Goal: Task Accomplishment & Management: Use online tool/utility

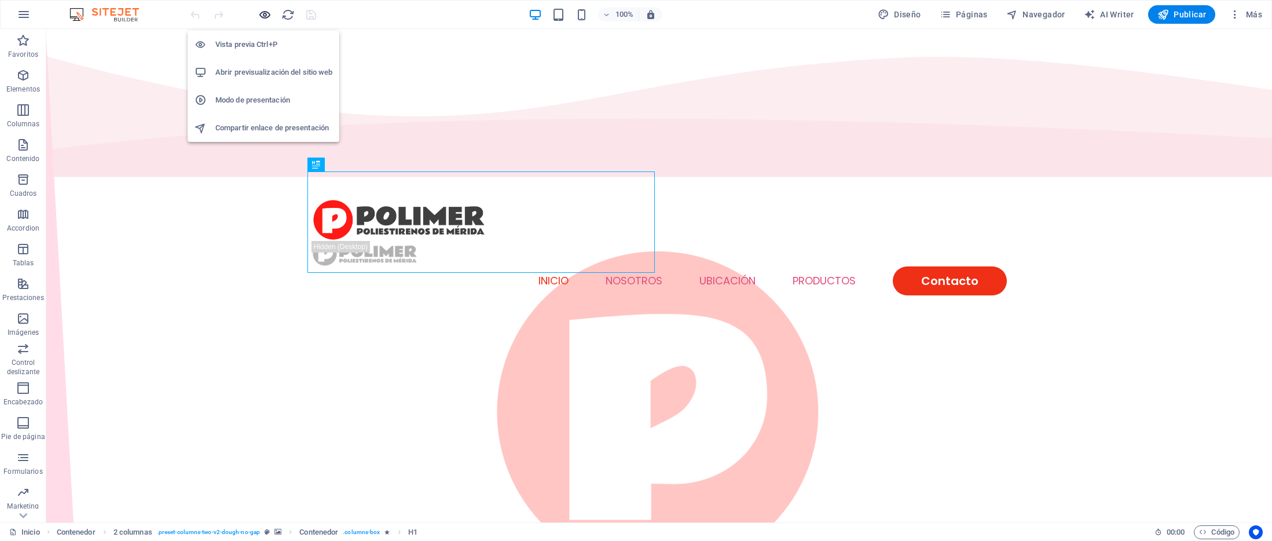
click at [262, 14] on icon "button" at bounding box center [264, 14] width 13 height 13
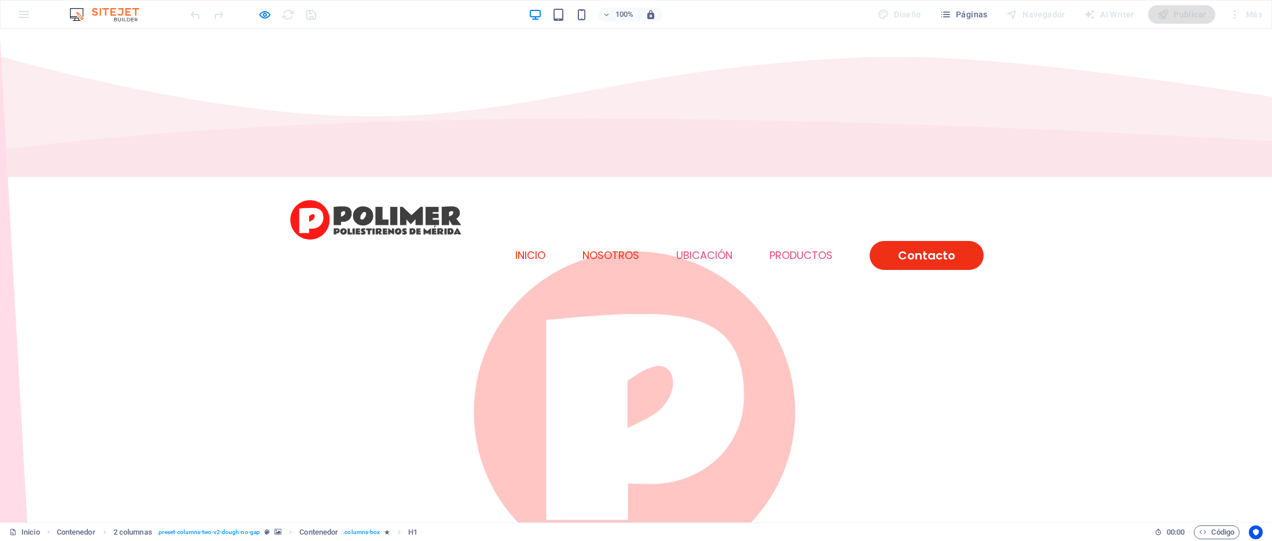
click at [585, 250] on link "NOSOTROS" at bounding box center [610, 255] width 57 height 10
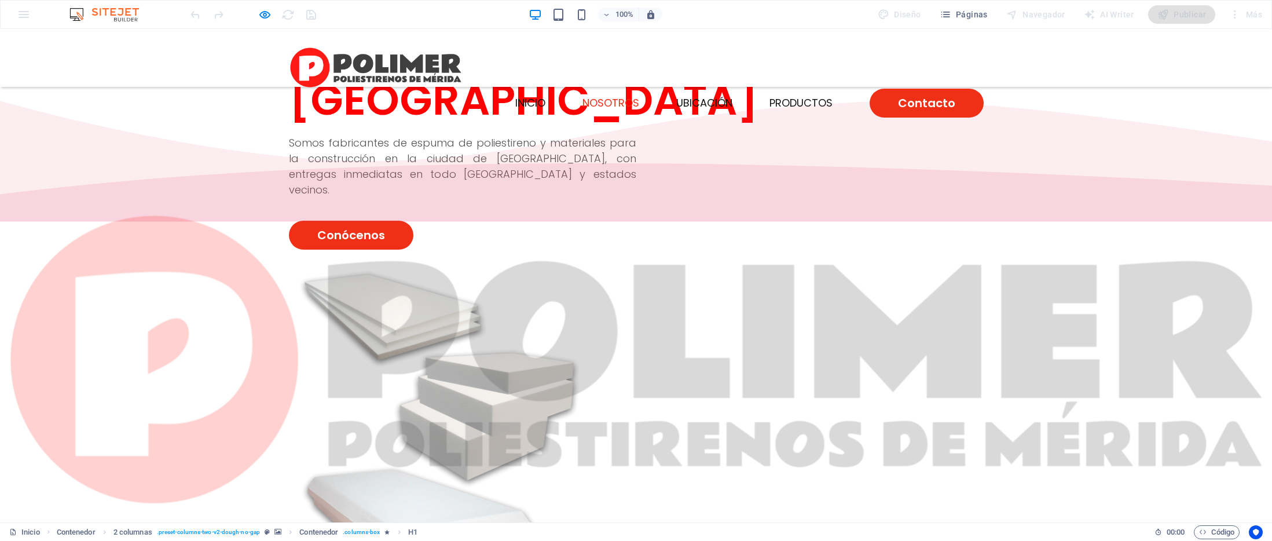
scroll to position [395, 0]
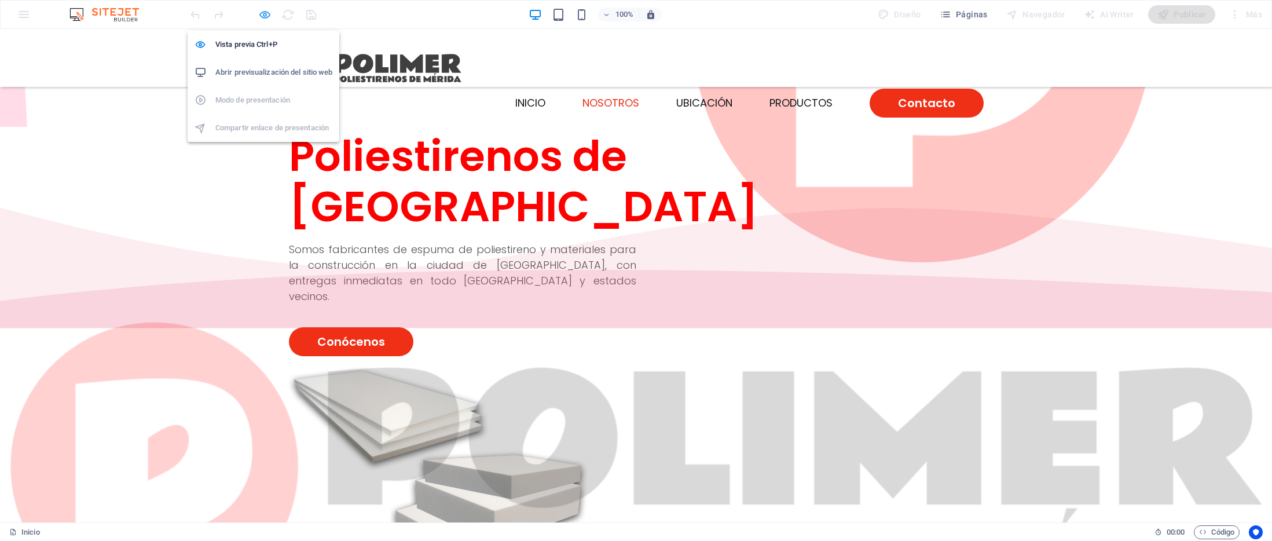
click at [267, 16] on icon "button" at bounding box center [264, 14] width 13 height 13
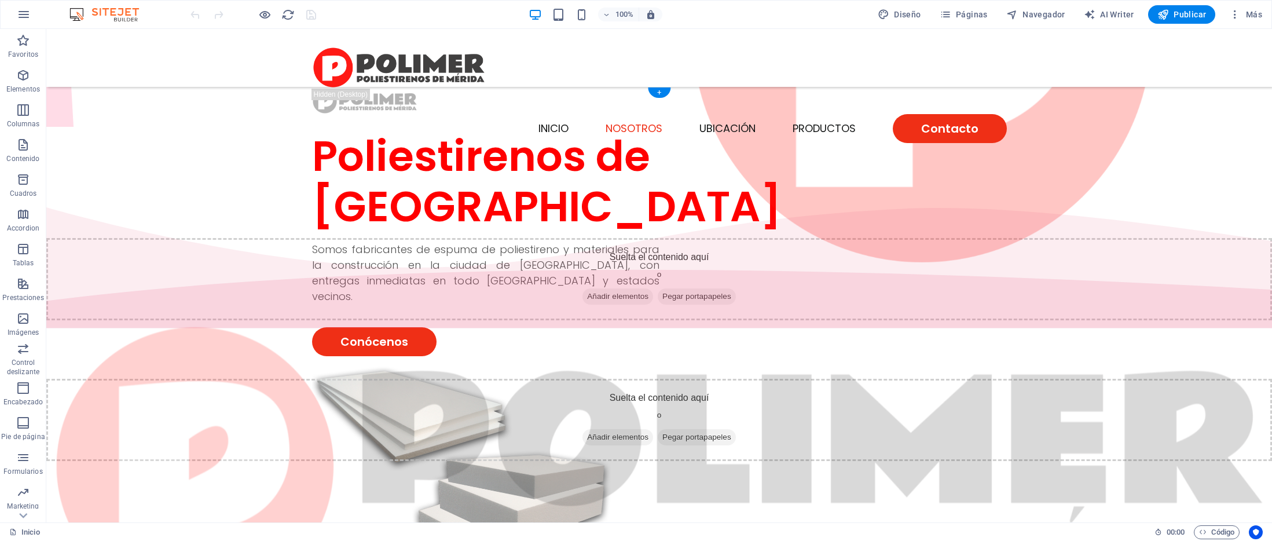
select select "px"
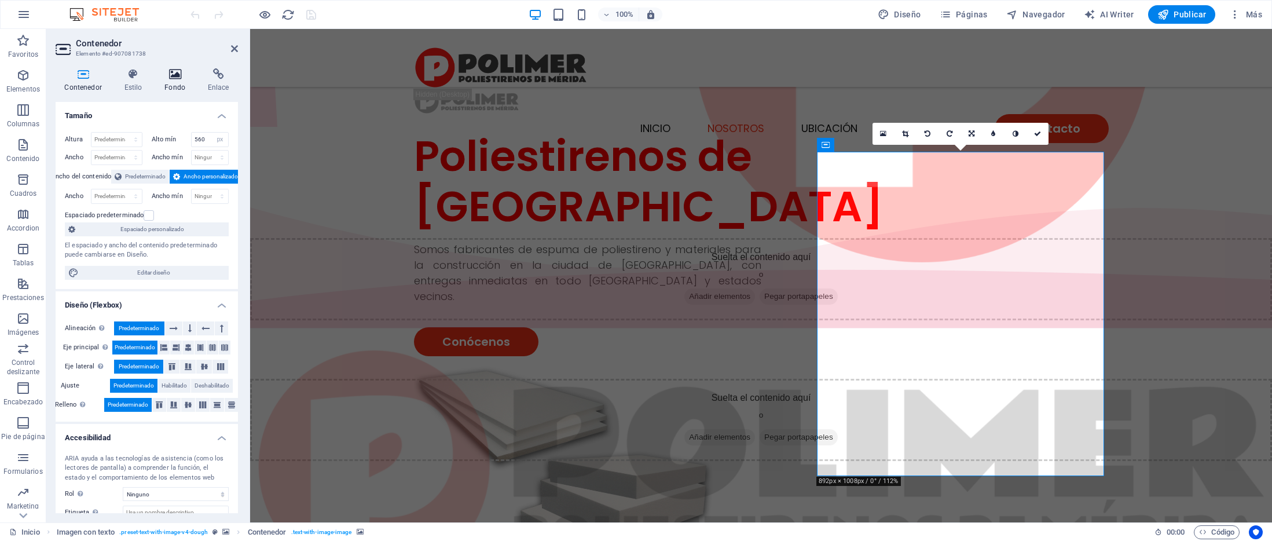
click at [160, 68] on icon at bounding box center [175, 74] width 39 height 12
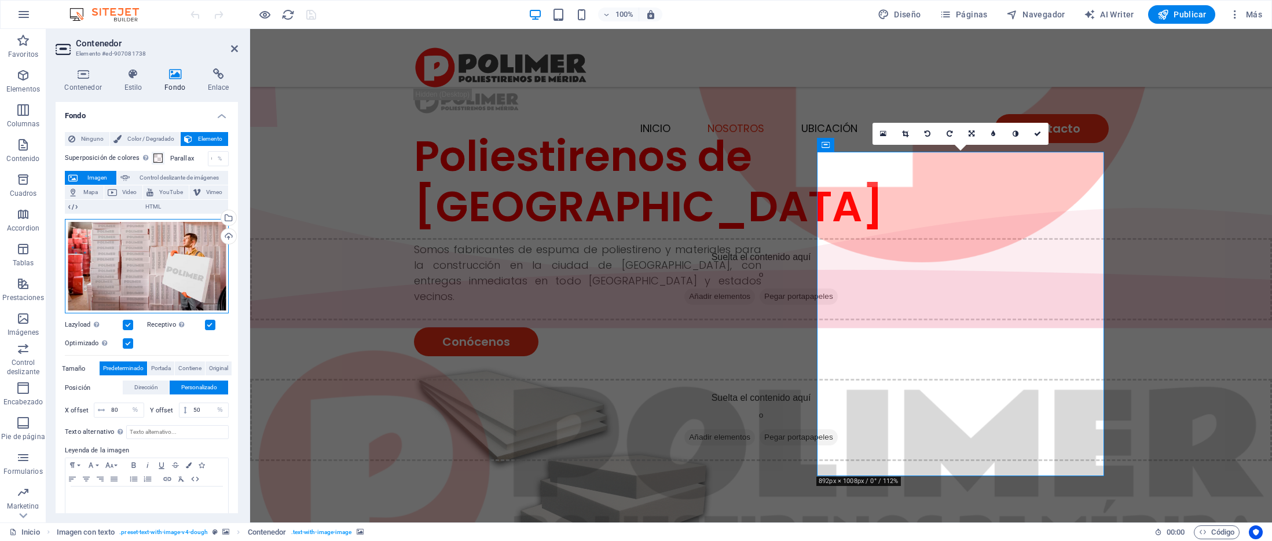
click at [112, 266] on div "Arrastra archivos aquí, haz clic para escoger archivos o selecciona archivos de…" at bounding box center [147, 266] width 164 height 95
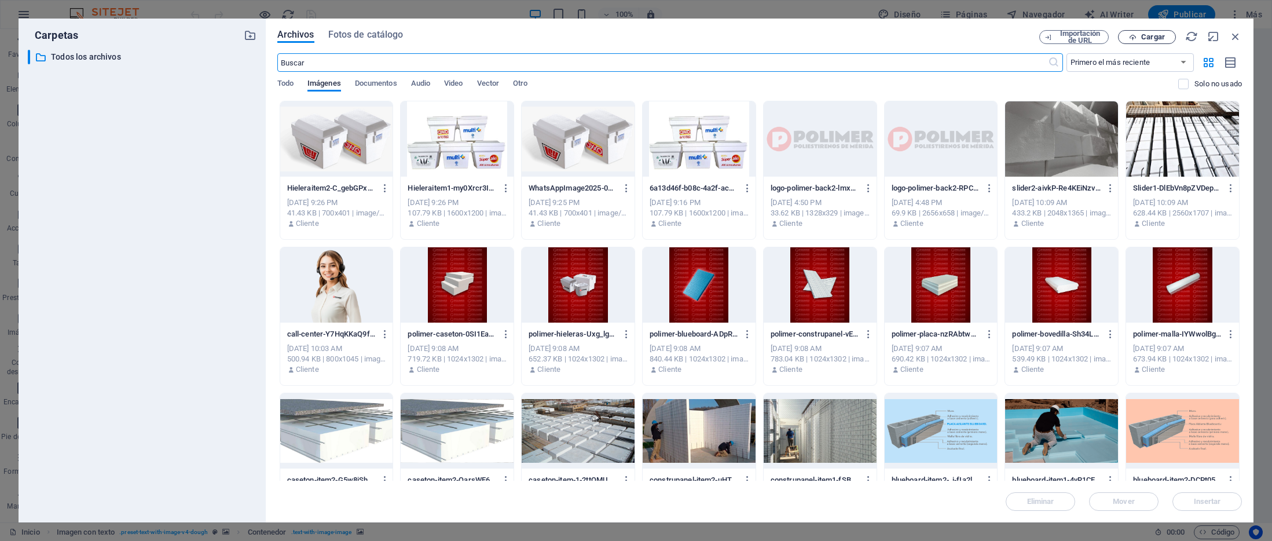
click at [1159, 39] on span "Cargar" at bounding box center [1153, 37] width 24 height 7
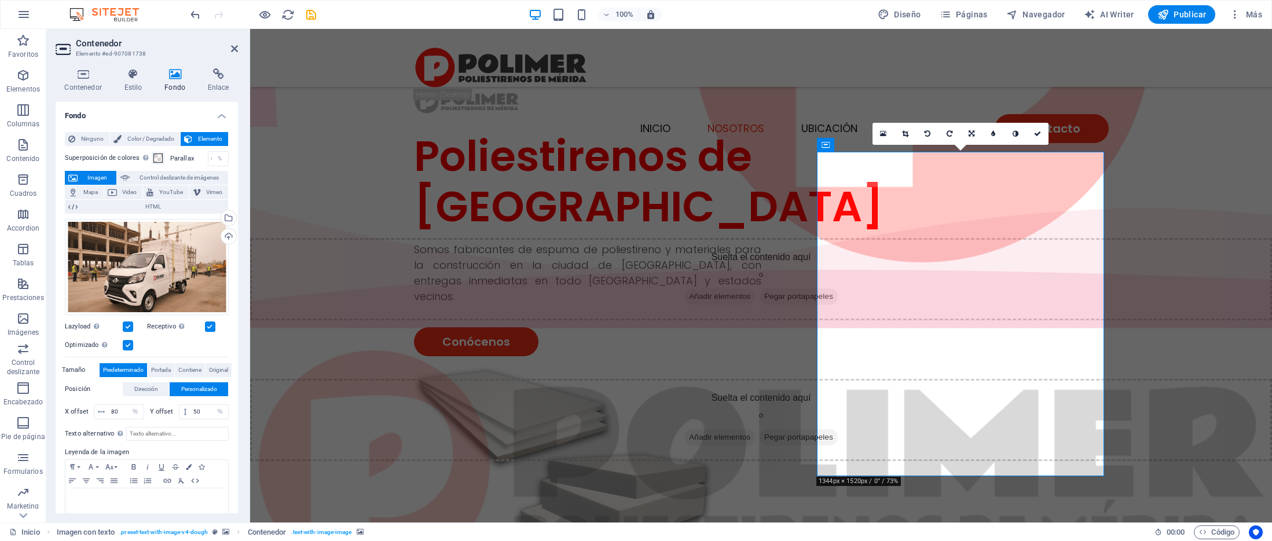
drag, startPoint x: 880, startPoint y: 333, endPoint x: 943, endPoint y: 340, distance: 64.0
drag, startPoint x: 922, startPoint y: 341, endPoint x: 978, endPoint y: 343, distance: 55.6
click at [201, 387] on span "Personalizado" at bounding box center [199, 389] width 36 height 14
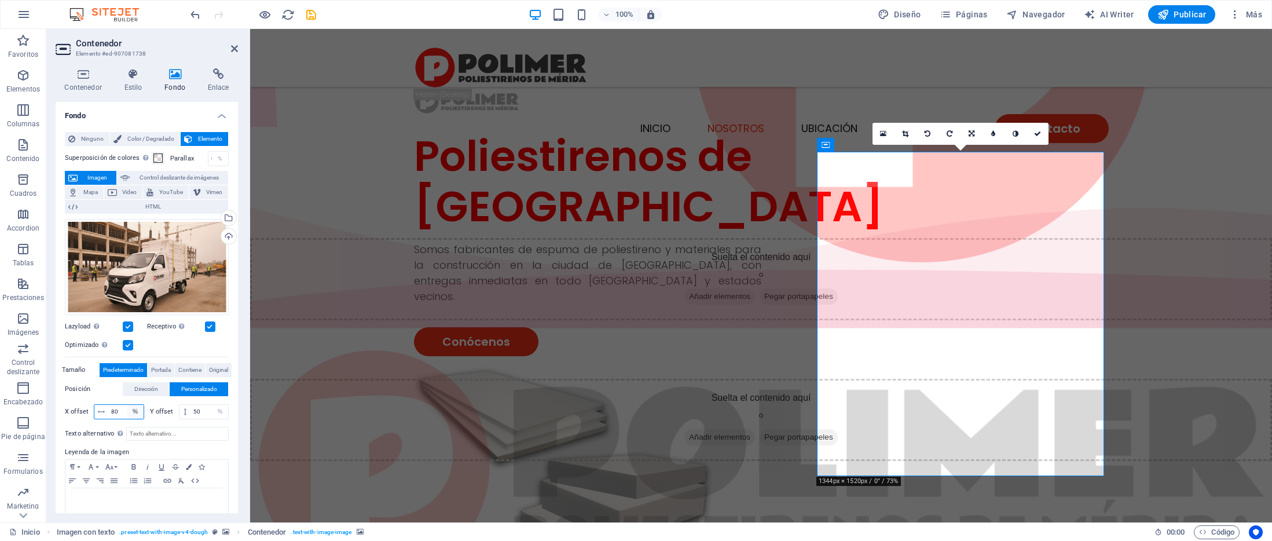
click at [138, 411] on select "px rem % vh vw" at bounding box center [135, 412] width 16 height 14
click at [127, 405] on select "px rem % vh vw" at bounding box center [135, 412] width 16 height 14
drag, startPoint x: 109, startPoint y: 407, endPoint x: 177, endPoint y: 417, distance: 67.8
click at [176, 417] on div "X offset 80 px rem % vh vw Y offset 50 px rem % vh vw" at bounding box center [147, 411] width 164 height 15
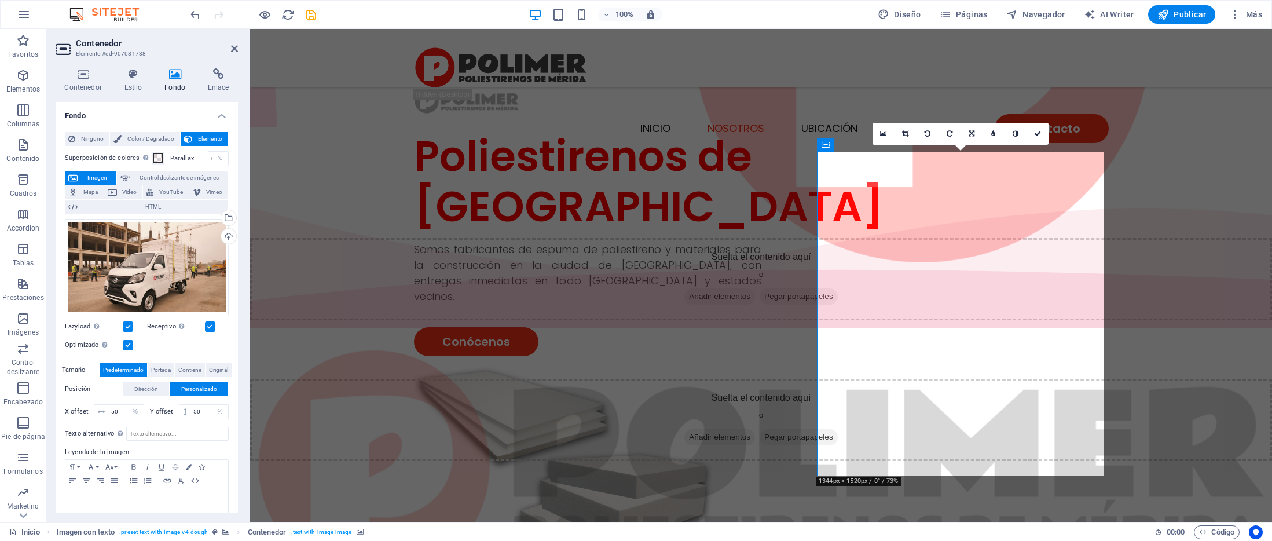
drag, startPoint x: 1104, startPoint y: 476, endPoint x: 1150, endPoint y: 485, distance: 47.1
click at [1150, 485] on figure at bounding box center [761, 465] width 1022 height 454
click at [154, 366] on span "Portada" at bounding box center [161, 370] width 20 height 14
click at [179, 367] on span "Contiene" at bounding box center [189, 370] width 23 height 14
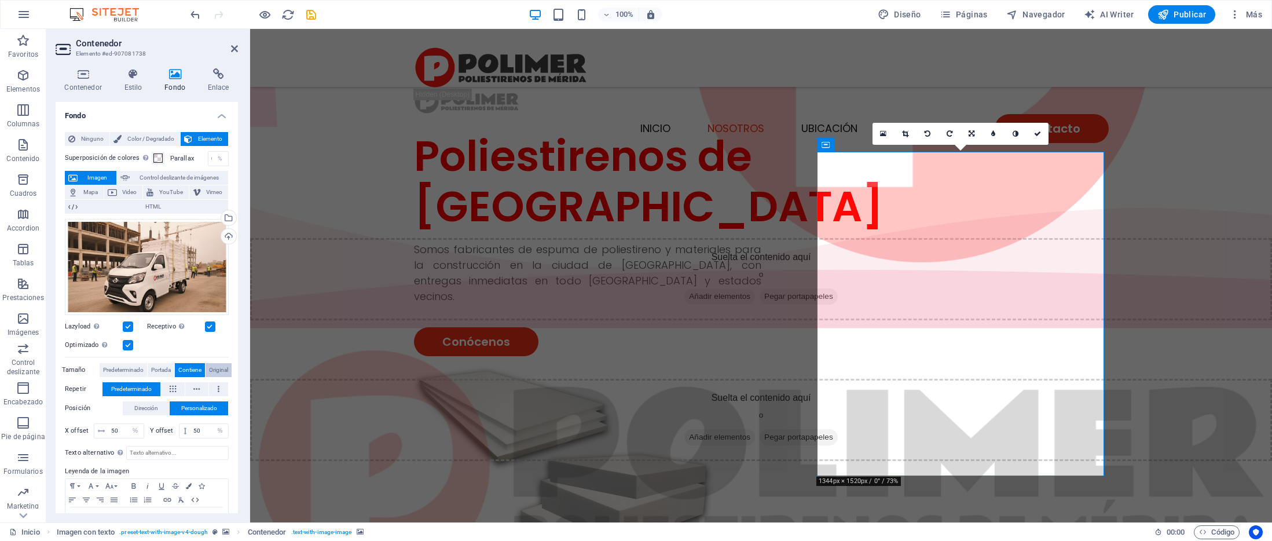
click at [211, 368] on span "Original" at bounding box center [218, 370] width 19 height 14
click at [193, 369] on span "Contiene" at bounding box center [189, 370] width 23 height 14
click at [153, 368] on span "Portada" at bounding box center [161, 370] width 20 height 14
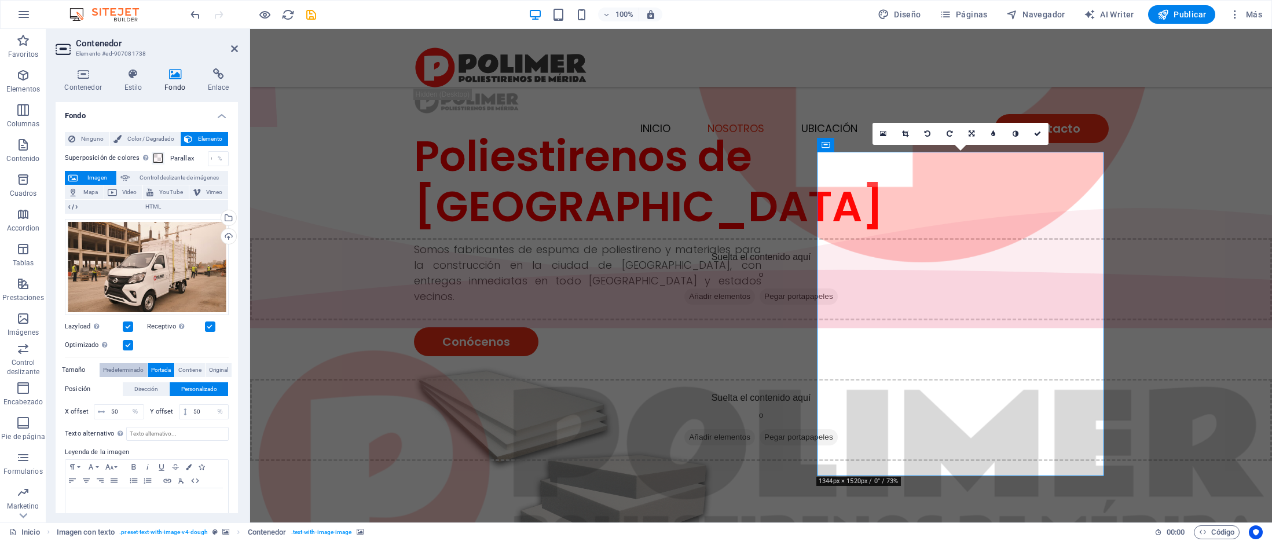
click at [129, 369] on span "Predeterminado" at bounding box center [123, 370] width 41 height 14
click at [165, 370] on span "Portada" at bounding box center [161, 370] width 20 height 14
click at [192, 369] on span "Contiene" at bounding box center [189, 370] width 23 height 14
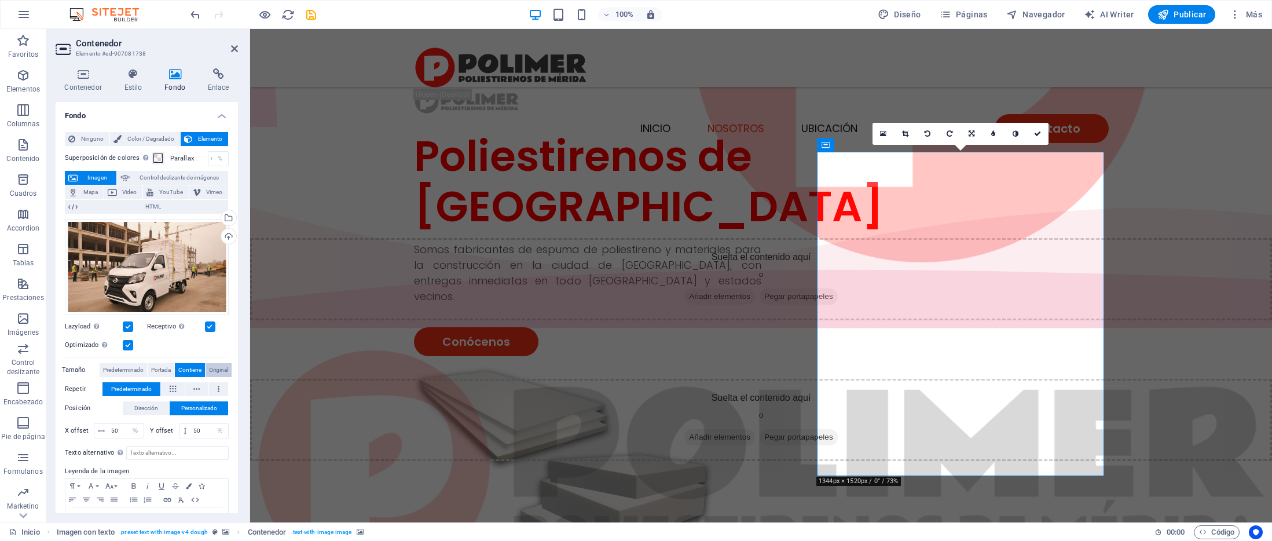
click at [215, 370] on span "Original" at bounding box center [218, 370] width 19 height 14
click at [182, 371] on span "Contiene" at bounding box center [189, 370] width 23 height 14
click at [151, 369] on span "Portada" at bounding box center [161, 370] width 20 height 14
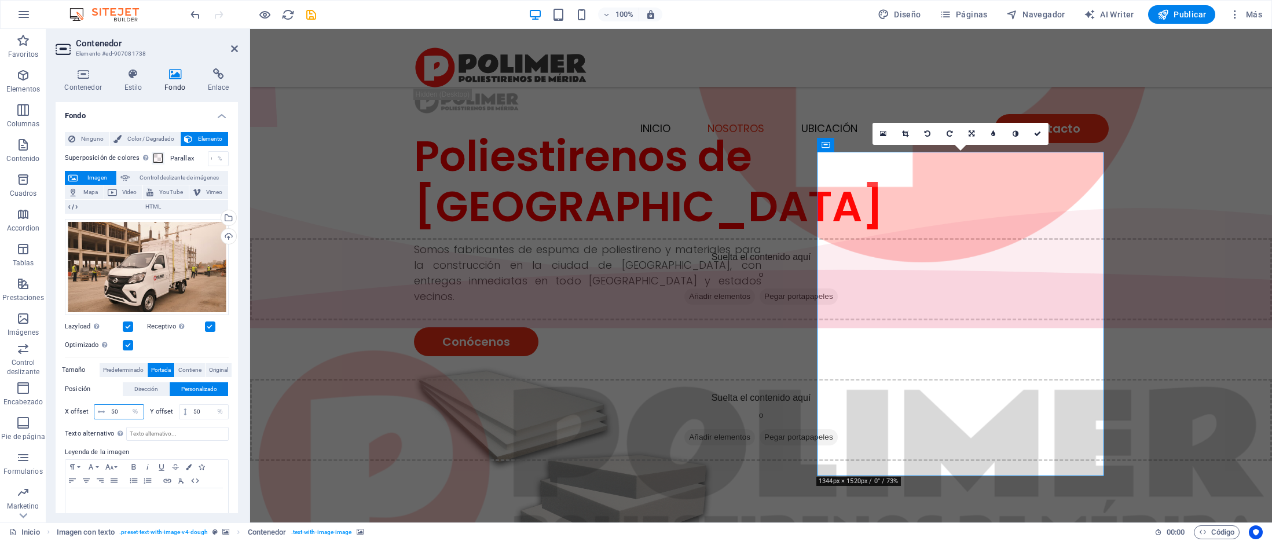
drag, startPoint x: 112, startPoint y: 410, endPoint x: 173, endPoint y: 409, distance: 60.8
click at [173, 409] on div "X offset 50 px rem % vh vw Y offset 50 px rem % vh vw" at bounding box center [147, 411] width 164 height 15
type input "60"
click at [315, 17] on icon "save" at bounding box center [310, 14] width 13 height 13
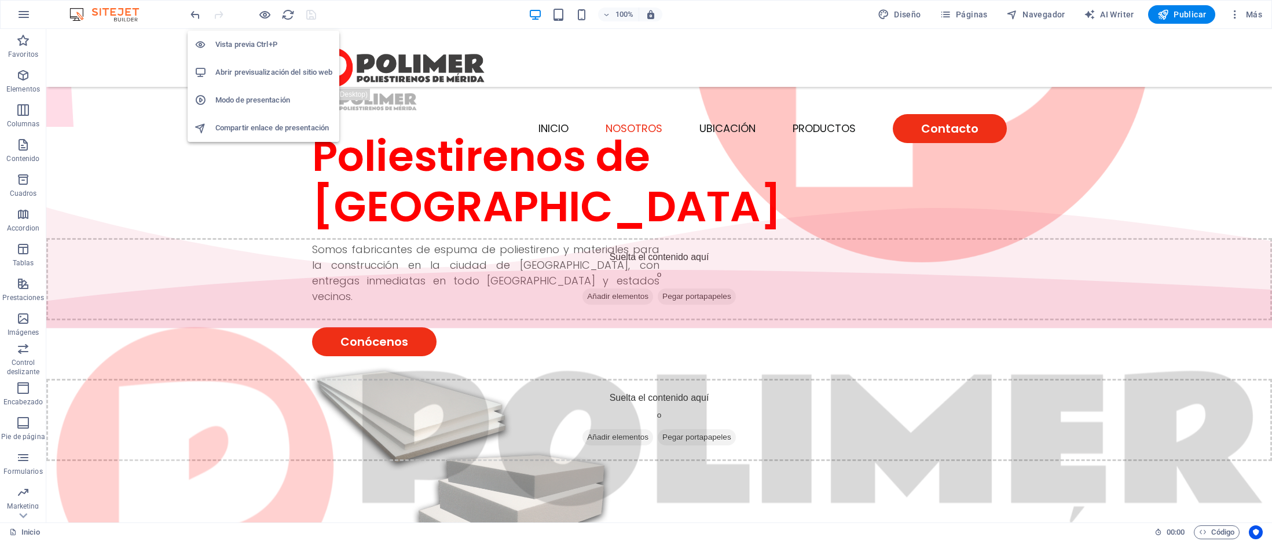
click at [264, 76] on h6 "Abrir previsualización del sitio web" at bounding box center [273, 72] width 117 height 14
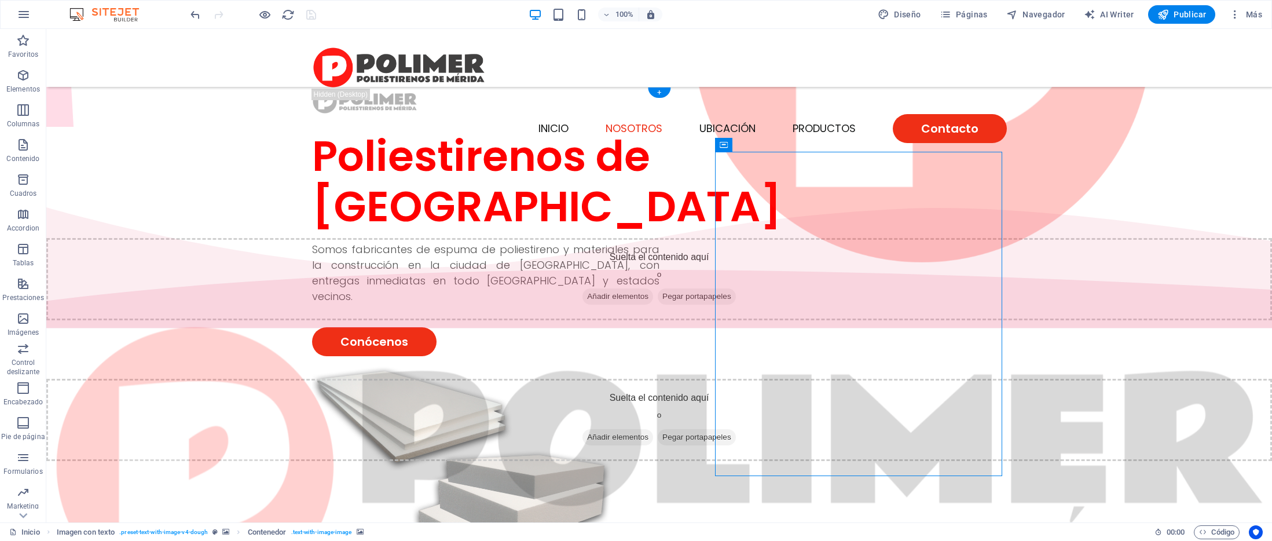
select select "%"
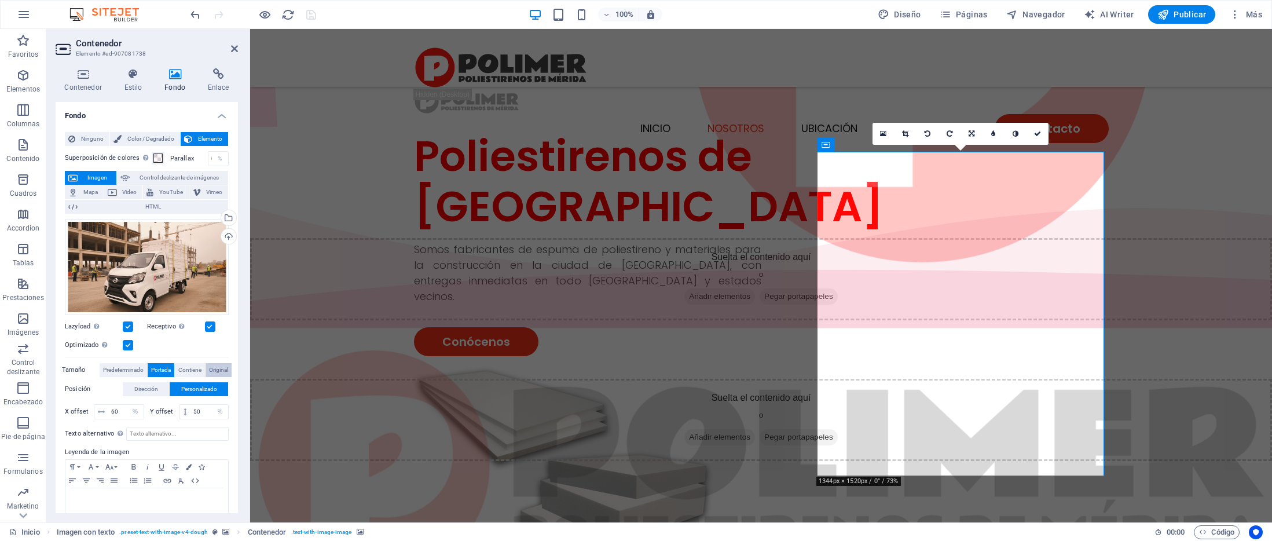
click at [218, 370] on span "Original" at bounding box center [218, 370] width 19 height 14
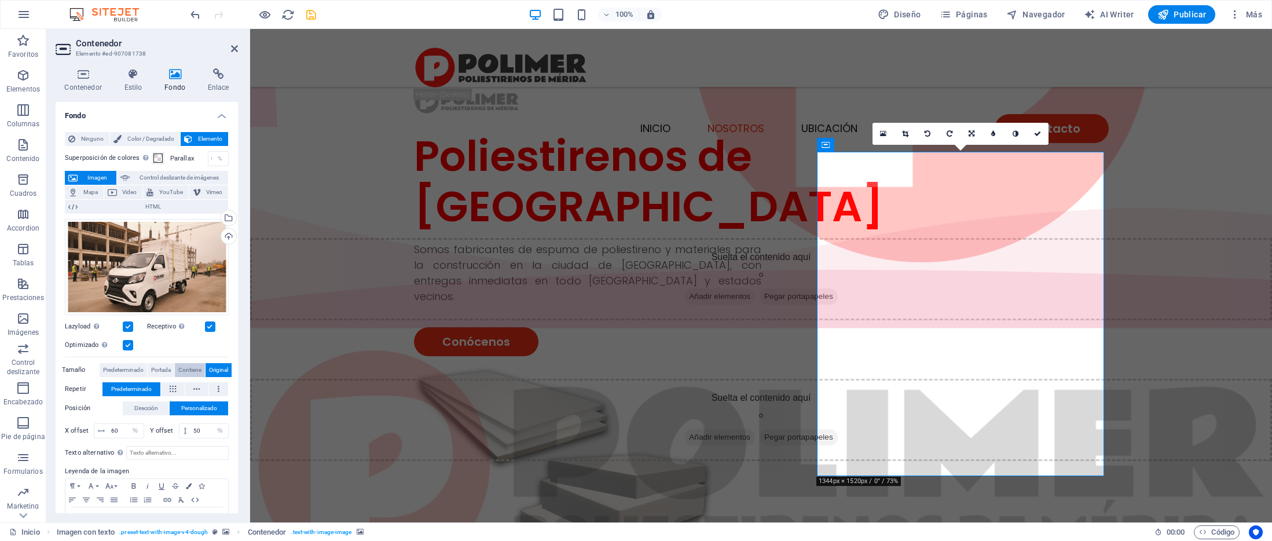
click at [185, 368] on span "Contiene" at bounding box center [189, 370] width 23 height 14
click at [307, 18] on icon "save" at bounding box center [310, 14] width 13 height 13
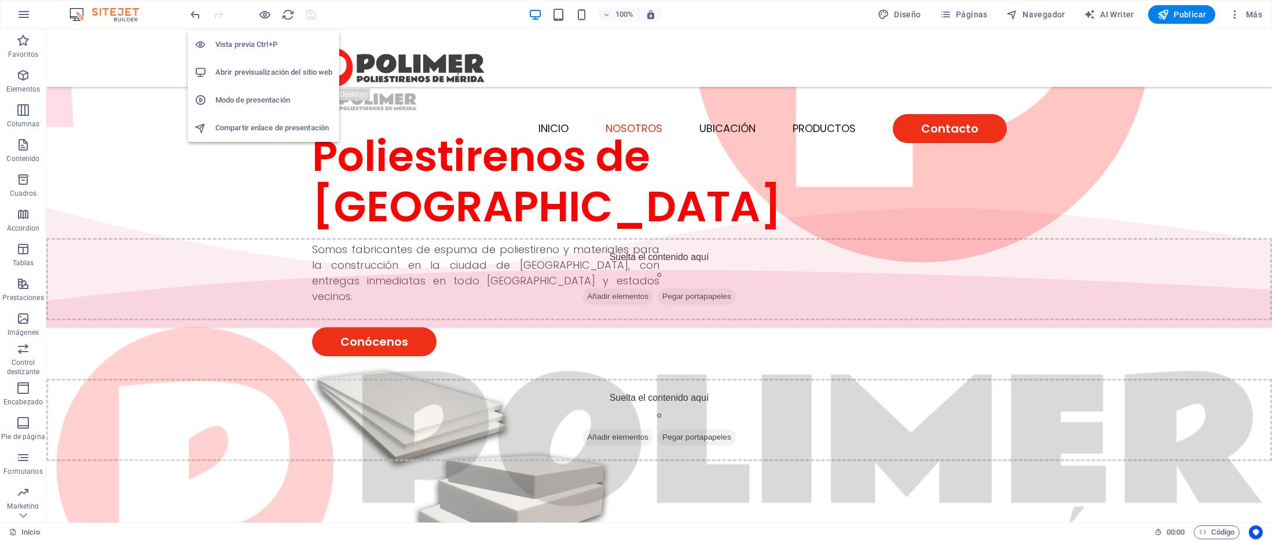
click at [289, 66] on h6 "Abrir previsualización del sitio web" at bounding box center [273, 72] width 117 height 14
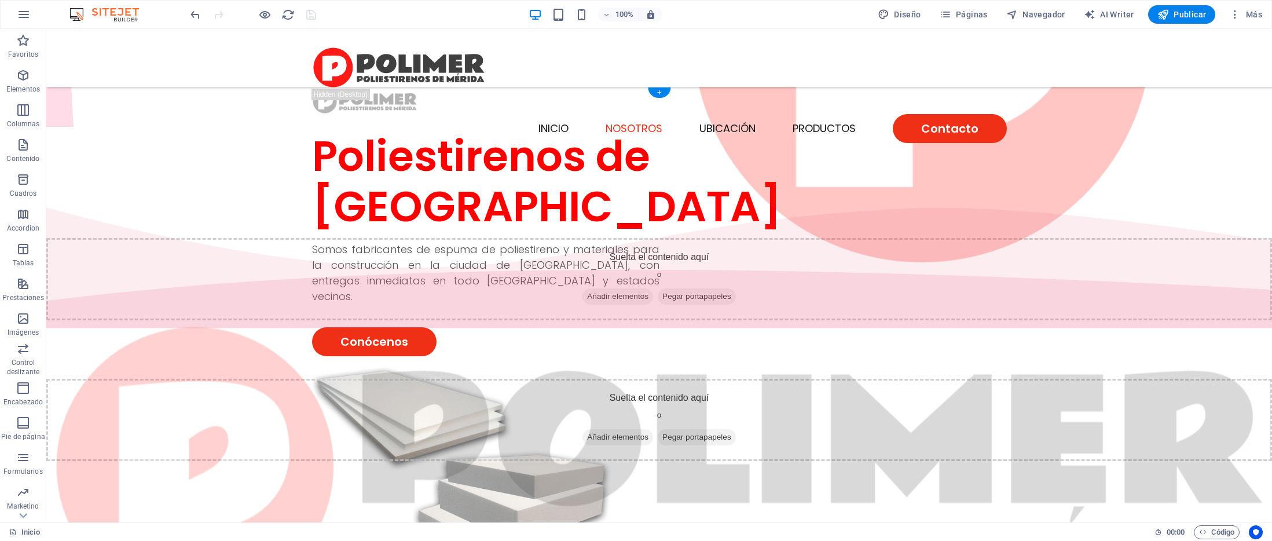
select select "%"
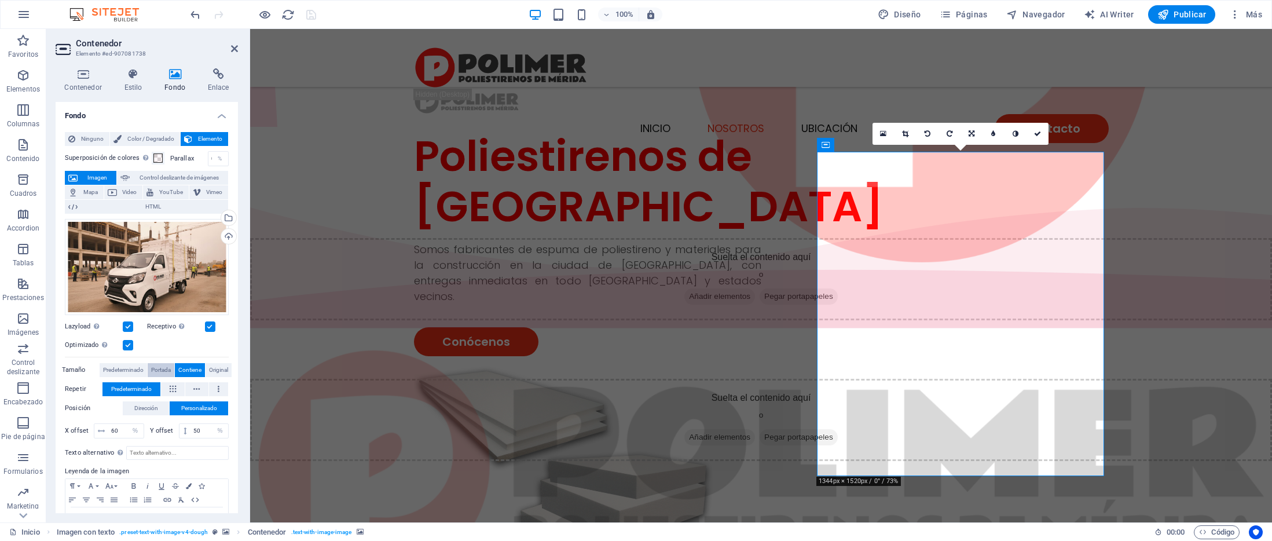
click at [156, 368] on span "Portada" at bounding box center [161, 370] width 20 height 14
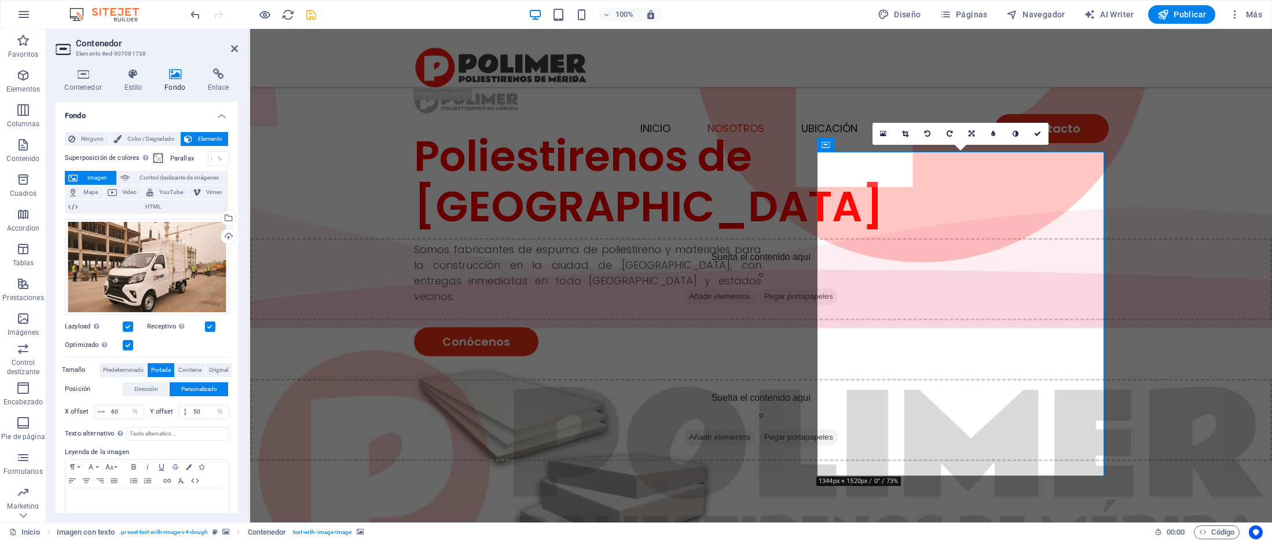
click at [130, 343] on label at bounding box center [128, 345] width 10 height 10
click at [0, 0] on input "Optimizado Las imágenes se comprimen para así mejorar la velocidad de las págin…" at bounding box center [0, 0] width 0 height 0
click at [130, 343] on label at bounding box center [128, 345] width 10 height 10
click at [0, 0] on input "Optimizado Las imágenes se comprimen para así mejorar la velocidad de las págin…" at bounding box center [0, 0] width 0 height 0
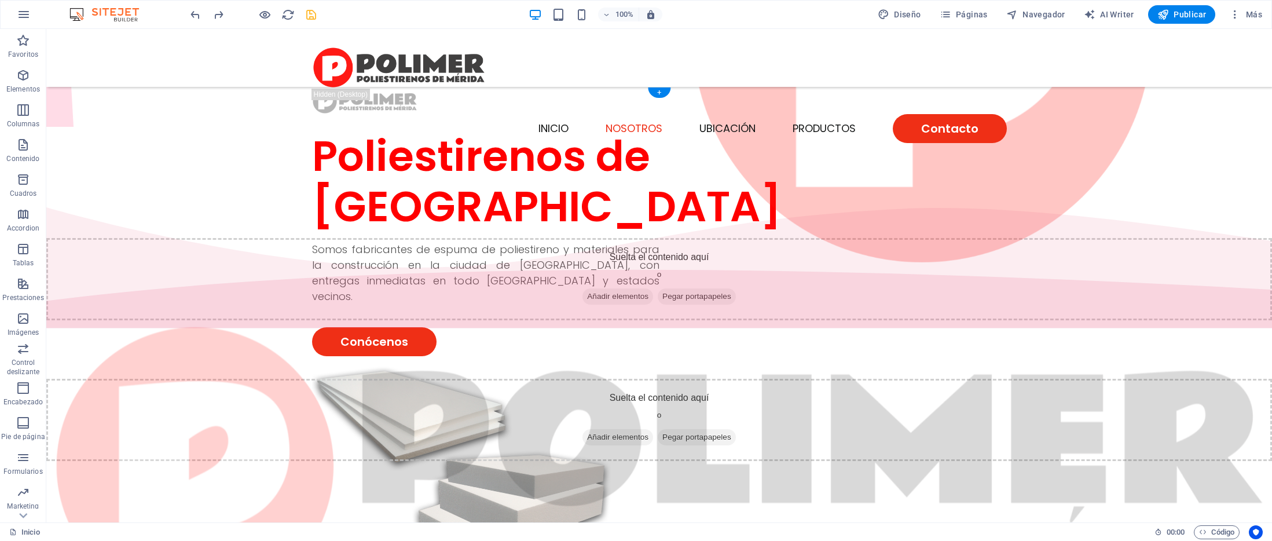
select select "%"
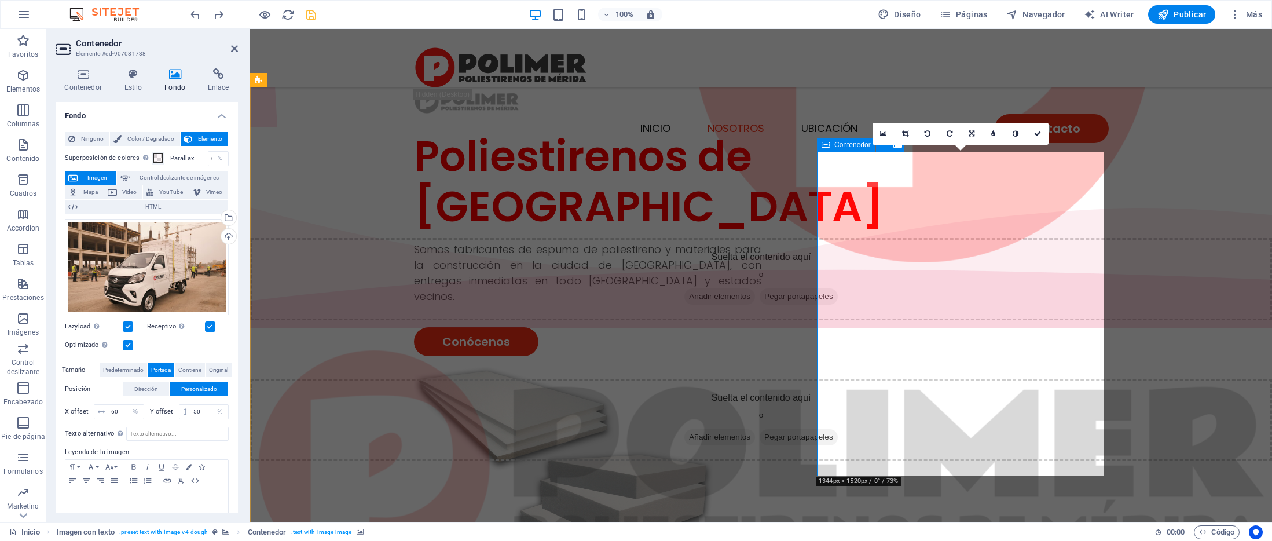
click at [847, 148] on span "Contenedor" at bounding box center [852, 144] width 36 height 7
click at [89, 85] on h4 "Contenedor" at bounding box center [86, 80] width 60 height 24
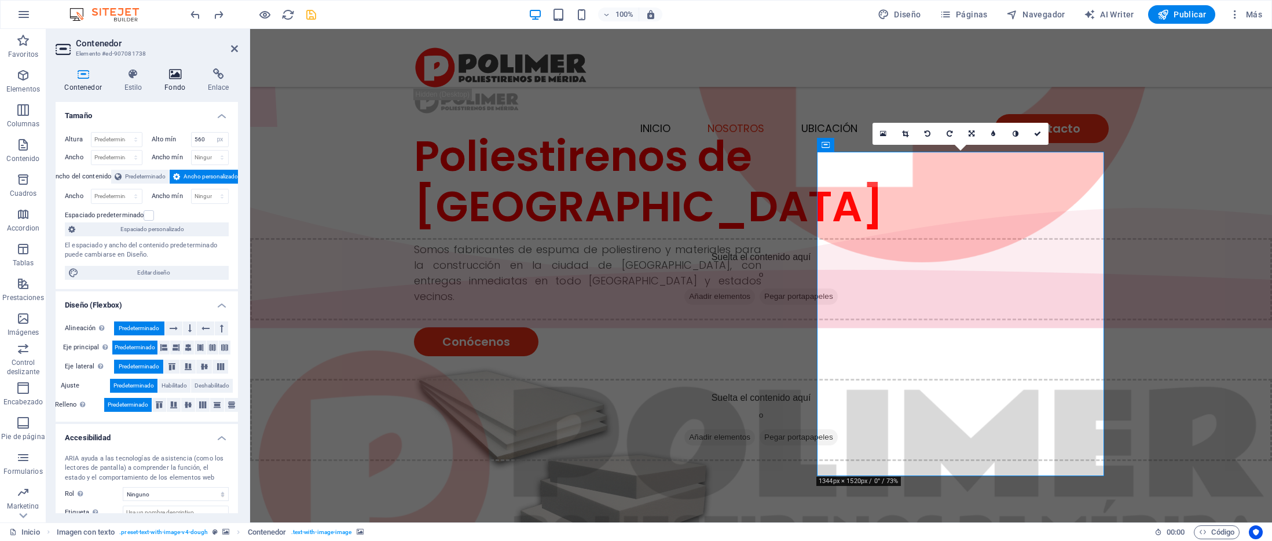
click at [166, 70] on icon at bounding box center [175, 74] width 39 height 12
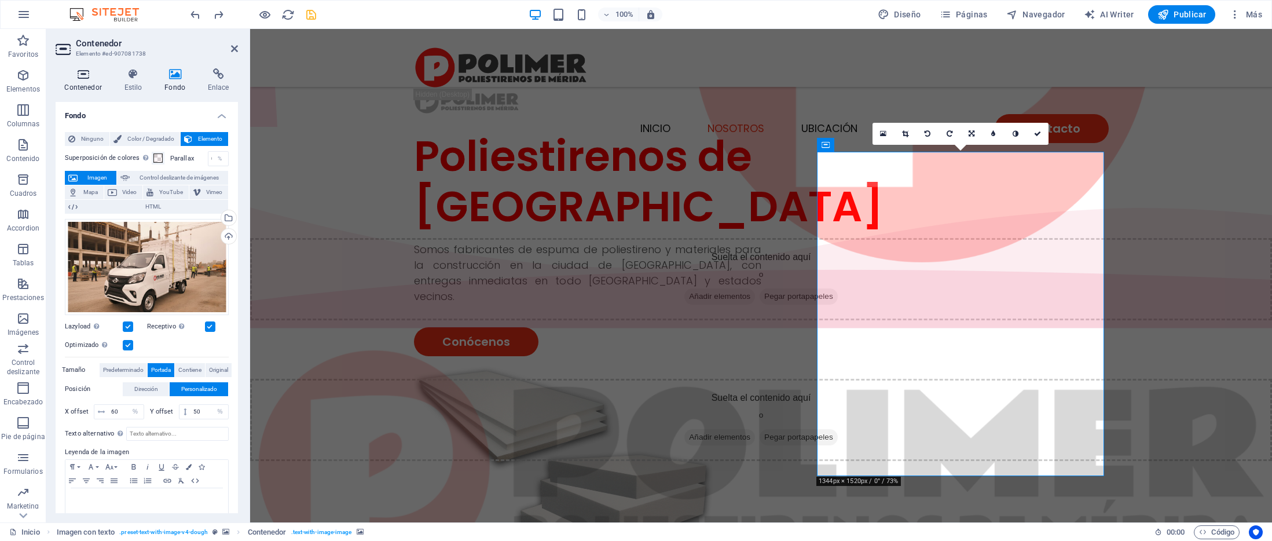
click at [93, 72] on icon at bounding box center [83, 74] width 55 height 12
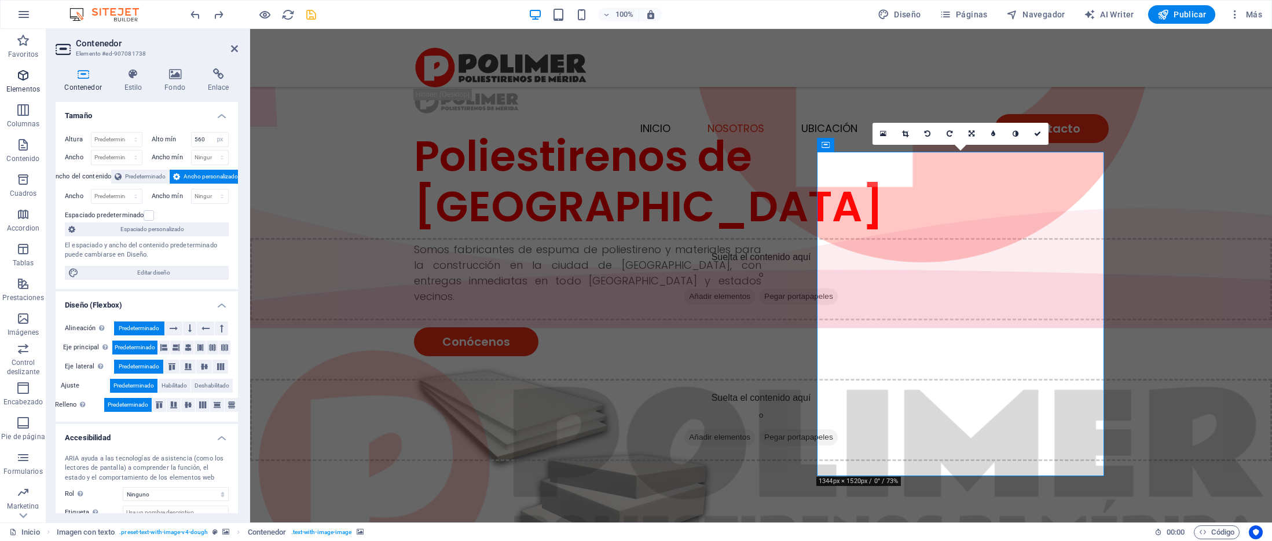
click at [27, 78] on icon "button" at bounding box center [23, 75] width 14 height 14
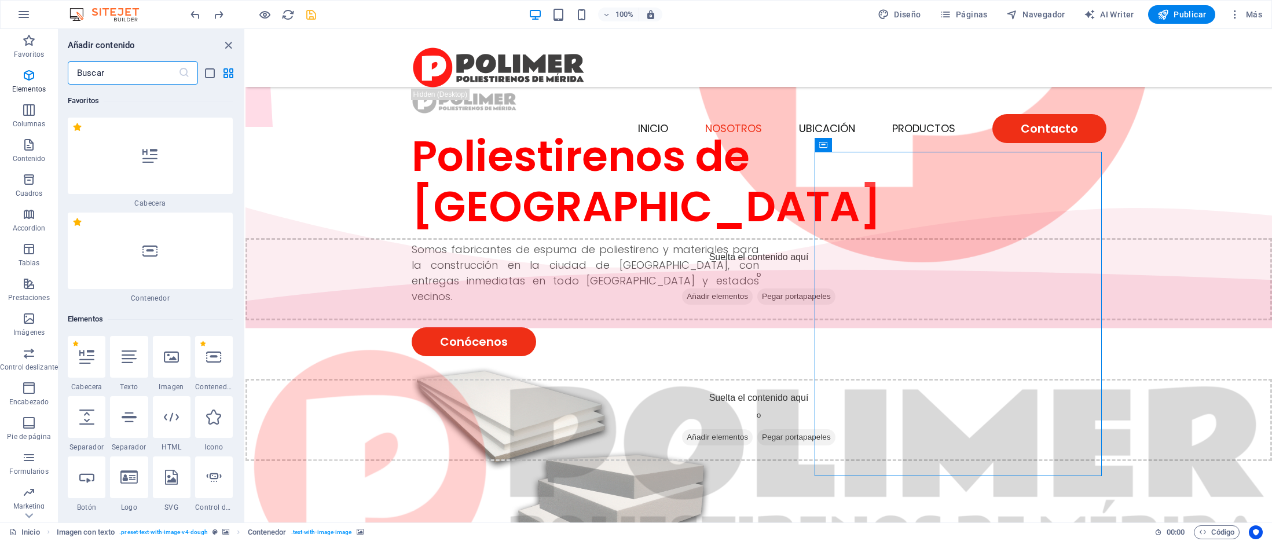
scroll to position [218, 0]
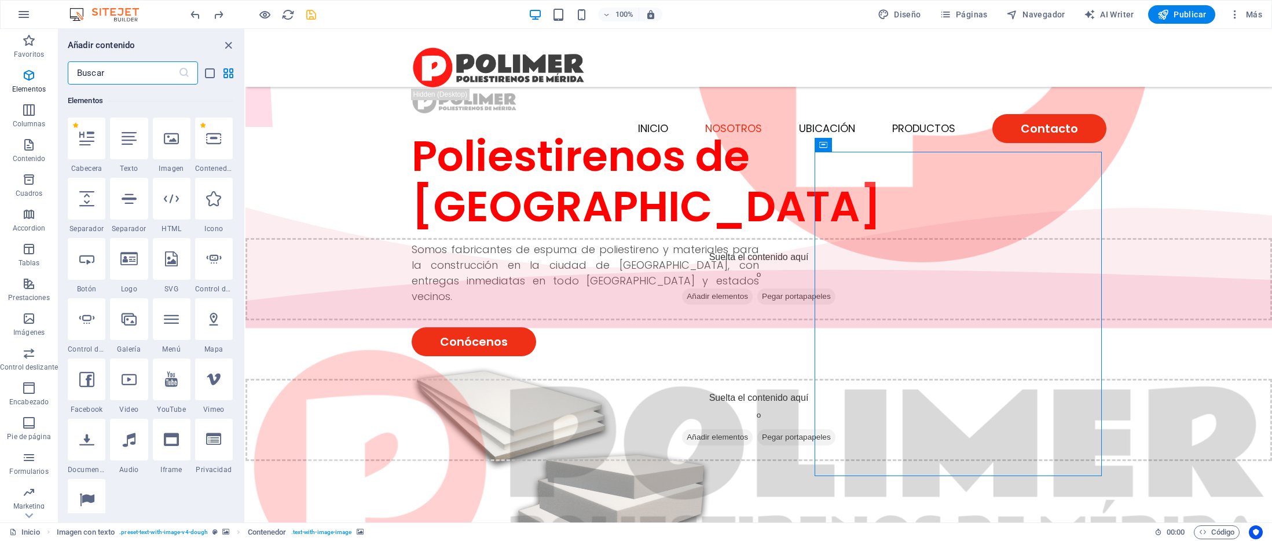
click at [117, 72] on input "text" at bounding box center [123, 72] width 111 height 23
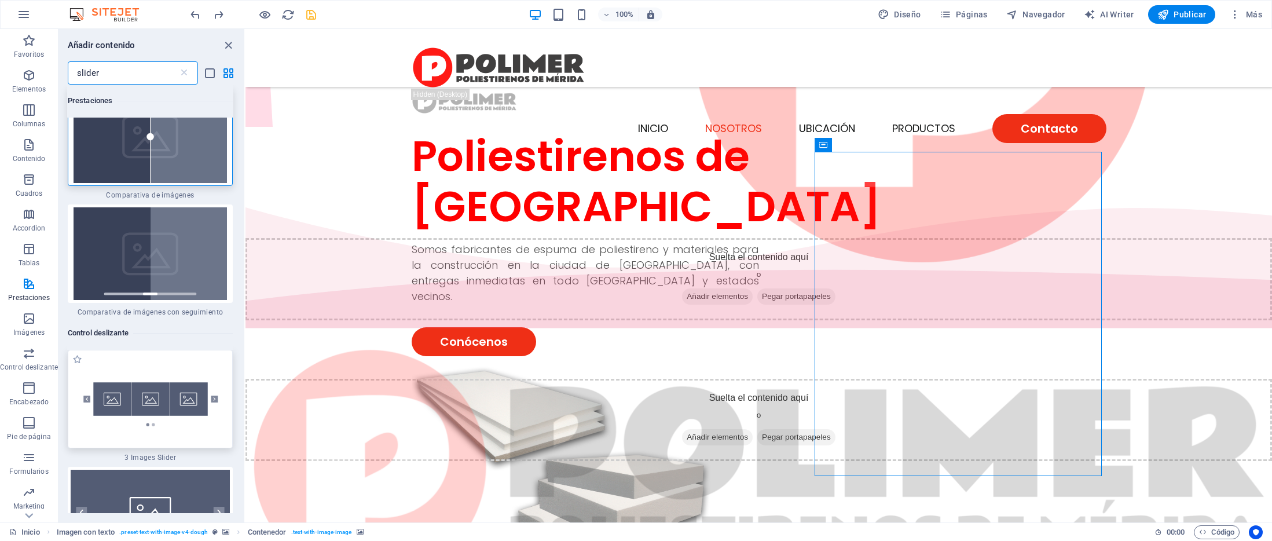
scroll to position [83, 0]
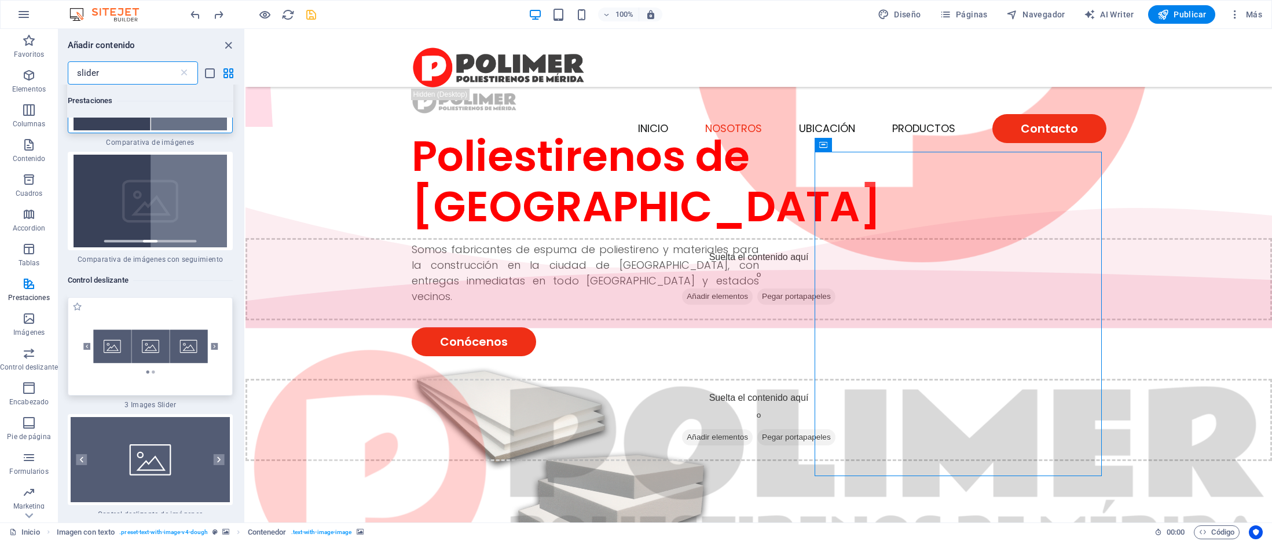
type input "slider"
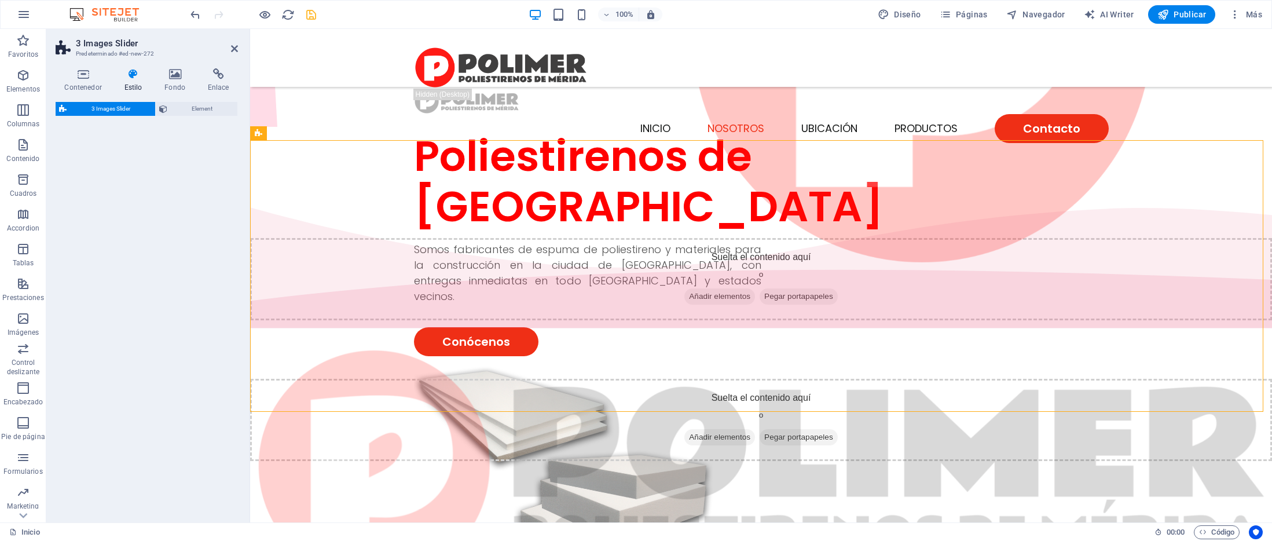
select select "rem"
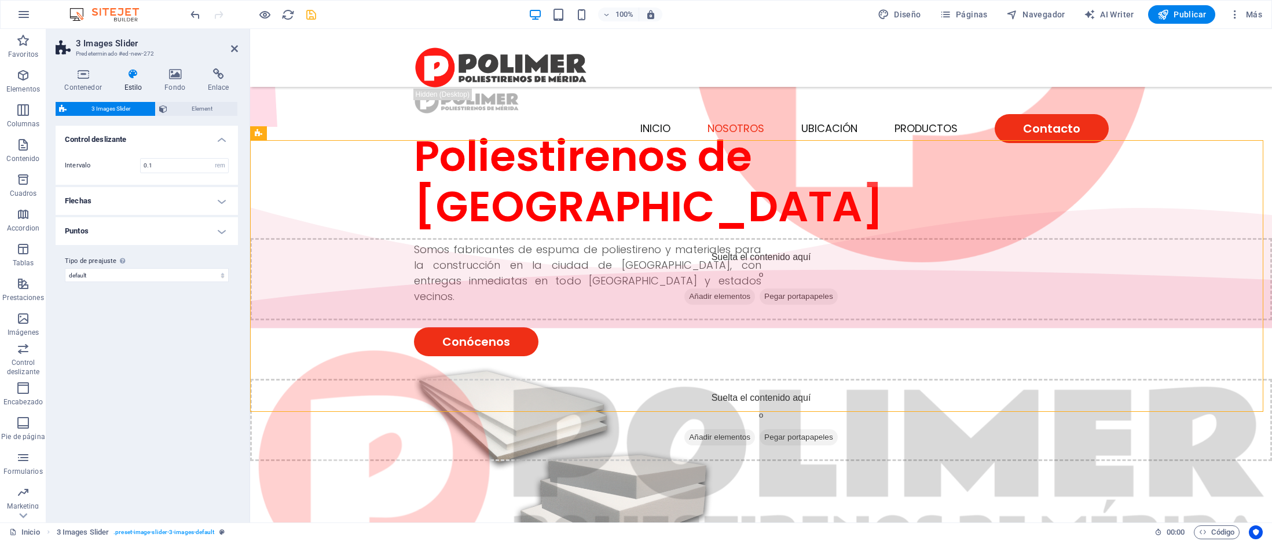
scroll to position [796, 0]
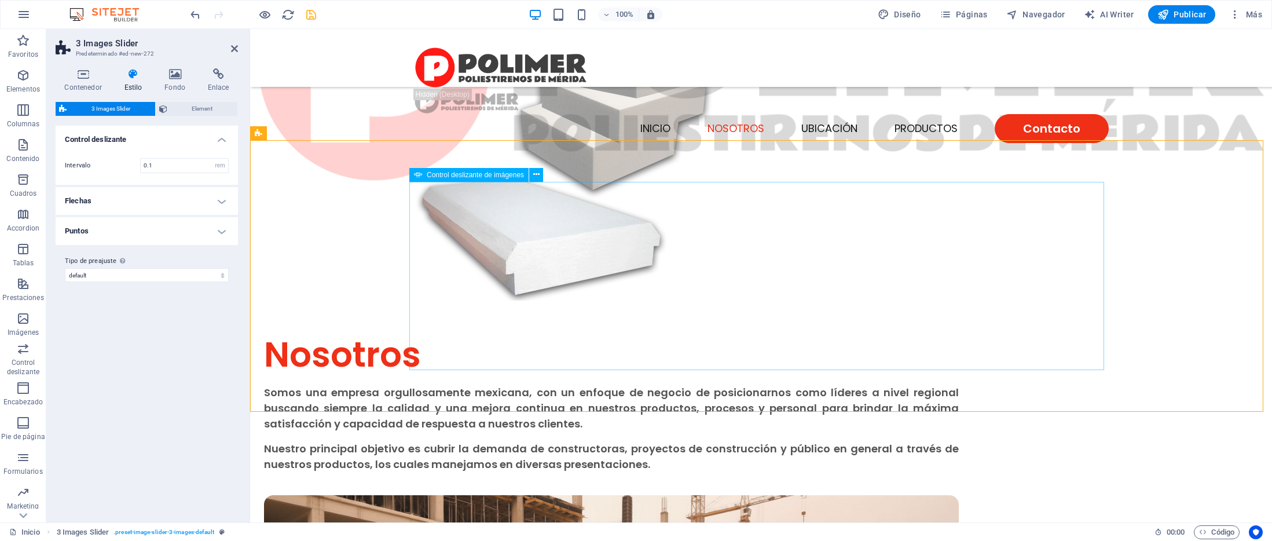
click at [750, 333] on button "Image Slider" at bounding box center [761, 344] width 23 height 23
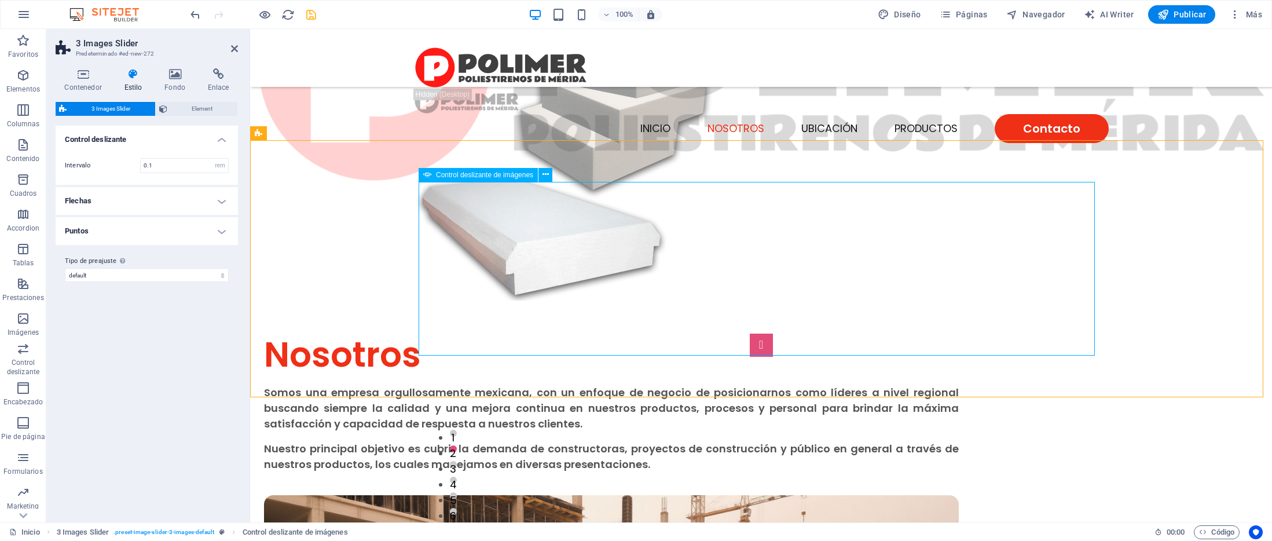
click at [750, 333] on button "Image Slider" at bounding box center [761, 344] width 23 height 23
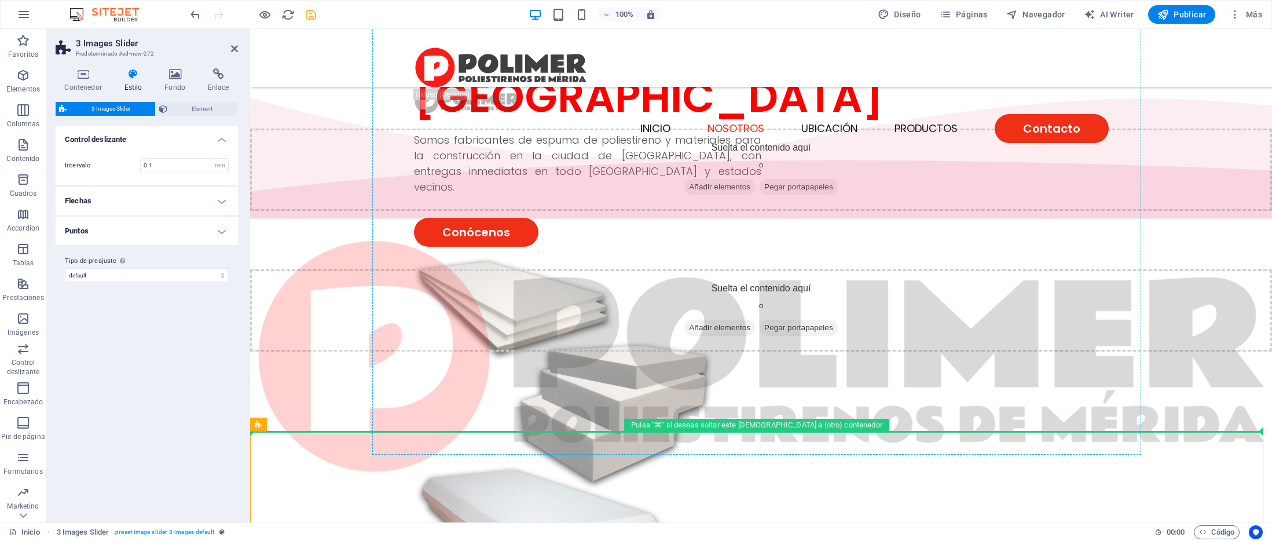
scroll to position [302, 0]
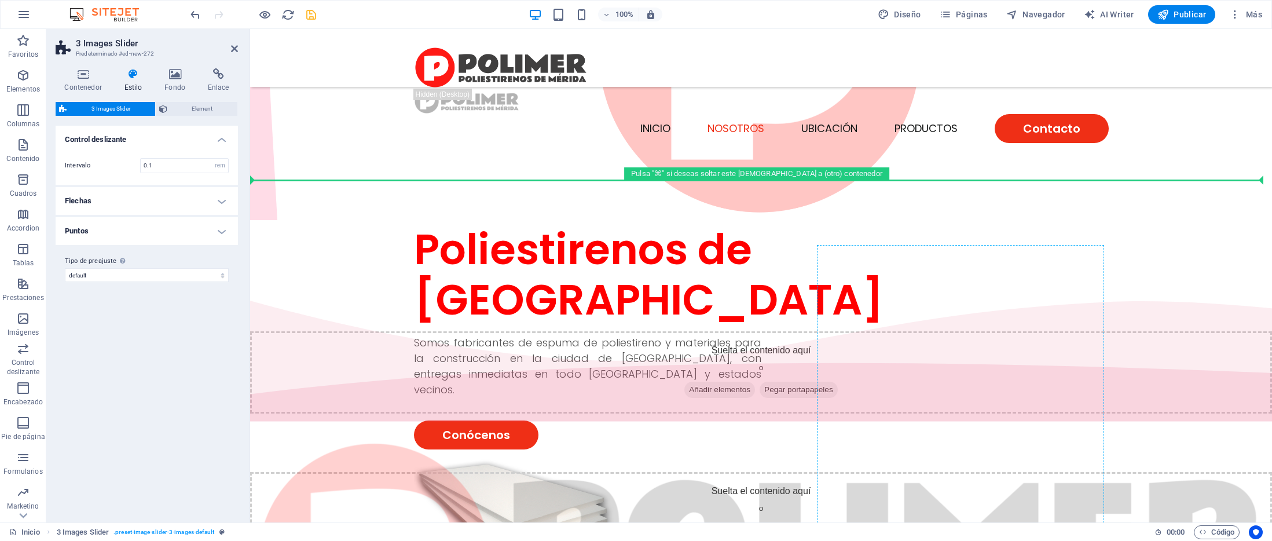
drag, startPoint x: 545, startPoint y: 128, endPoint x: 889, endPoint y: 285, distance: 378.4
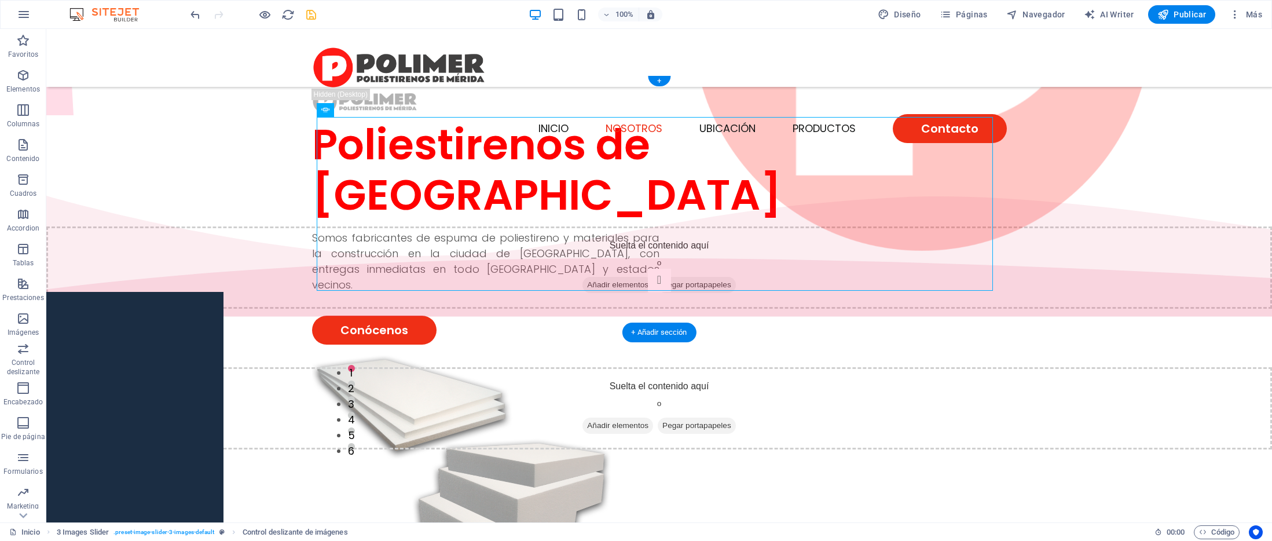
scroll to position [414, 0]
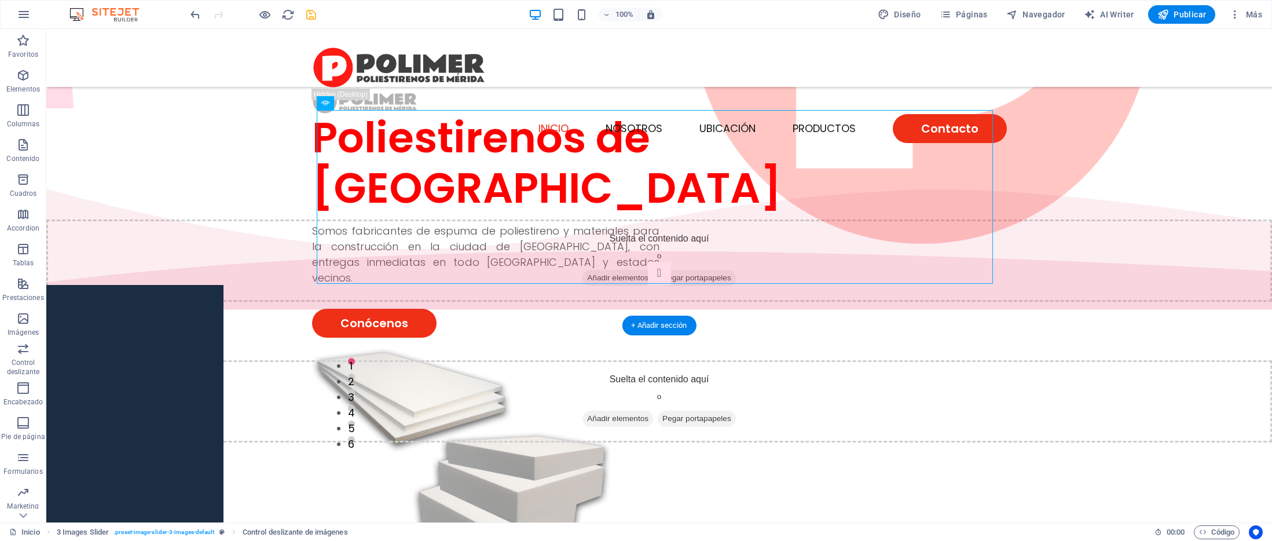
drag, startPoint x: 515, startPoint y: 113, endPoint x: 895, endPoint y: 421, distance: 489.3
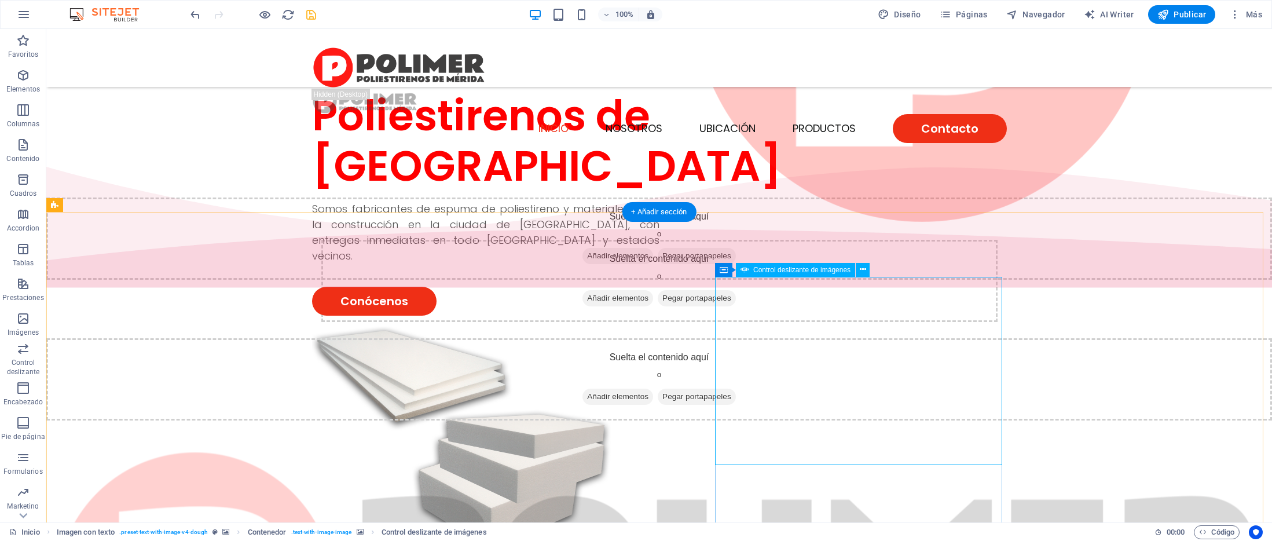
scroll to position [557, 0]
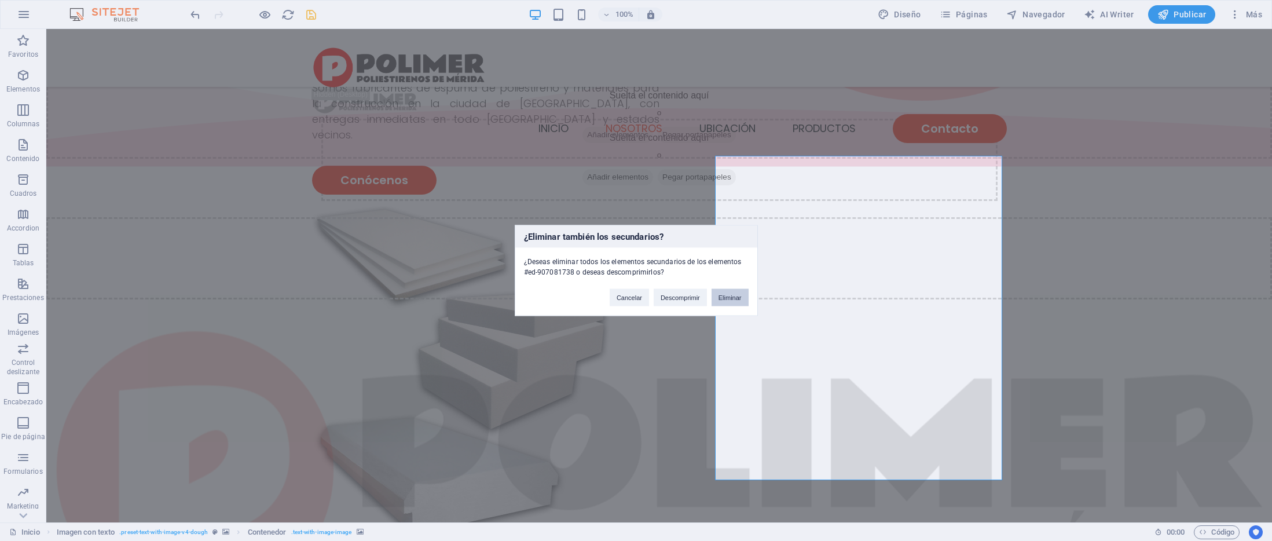
click at [725, 301] on button "Eliminar" at bounding box center [729, 297] width 37 height 17
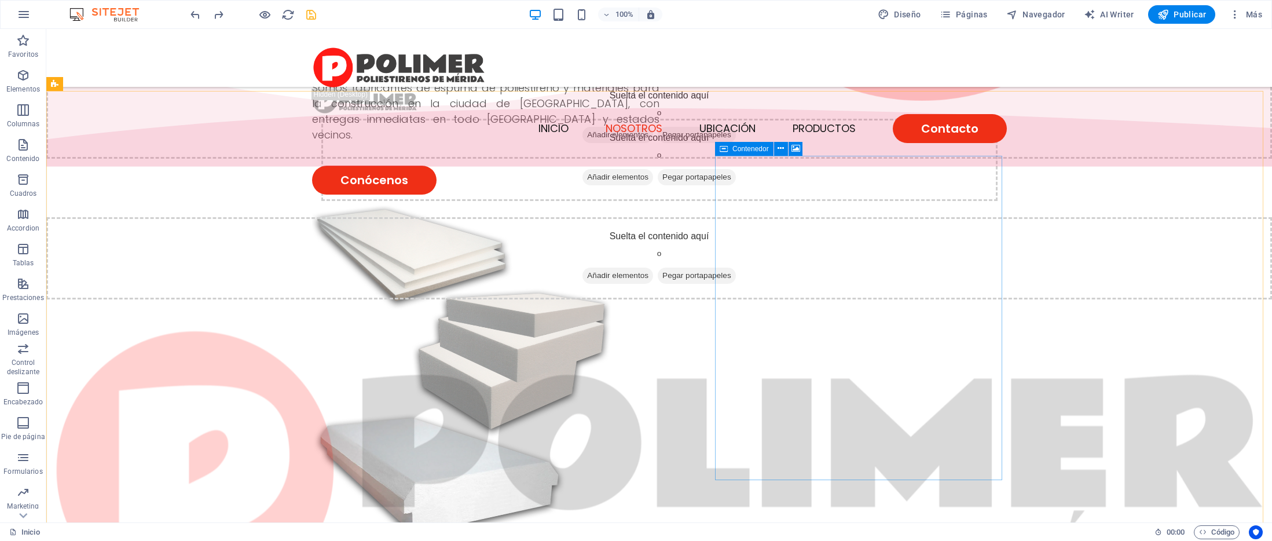
click at [723, 144] on icon at bounding box center [723, 149] width 8 height 14
click at [742, 148] on span "Contenedor" at bounding box center [750, 148] width 36 height 7
select select "px"
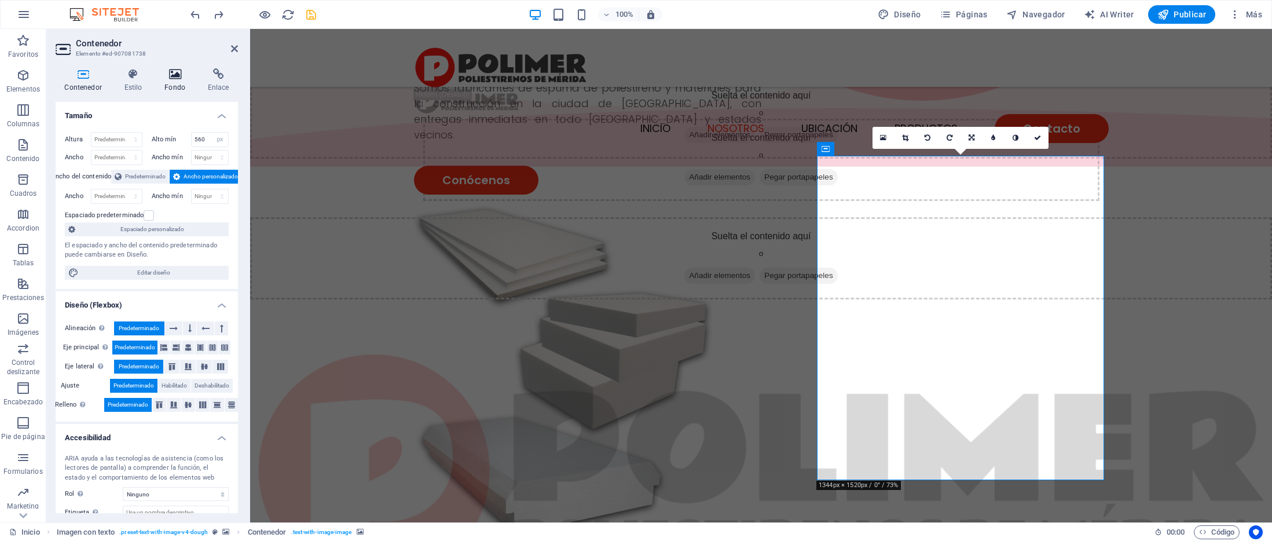
click at [177, 85] on h4 "Fondo" at bounding box center [177, 80] width 43 height 24
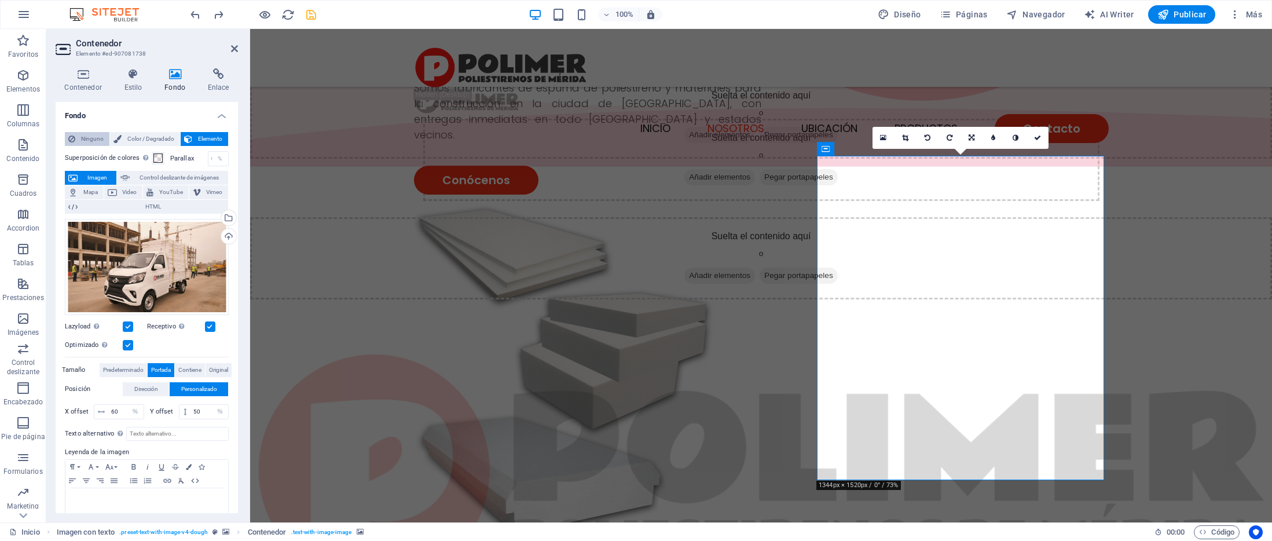
click at [87, 139] on span "Ninguno" at bounding box center [92, 139] width 27 height 14
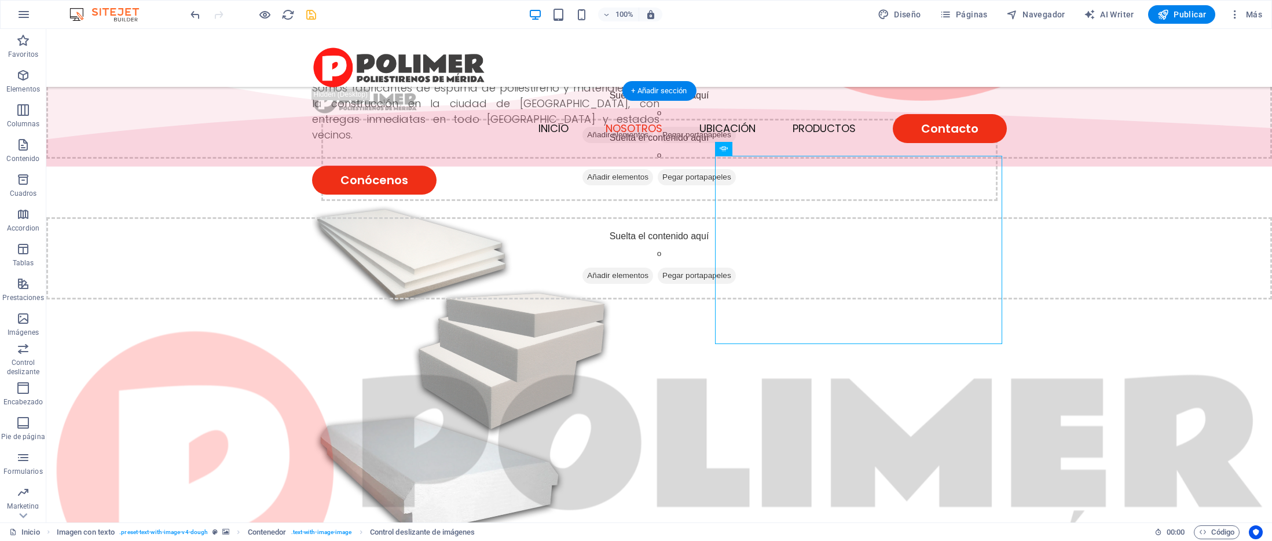
drag, startPoint x: 726, startPoint y: 307, endPoint x: 920, endPoint y: 364, distance: 202.6
click at [780, 152] on span "Control deslizante de imágenes" at bounding box center [801, 148] width 97 height 7
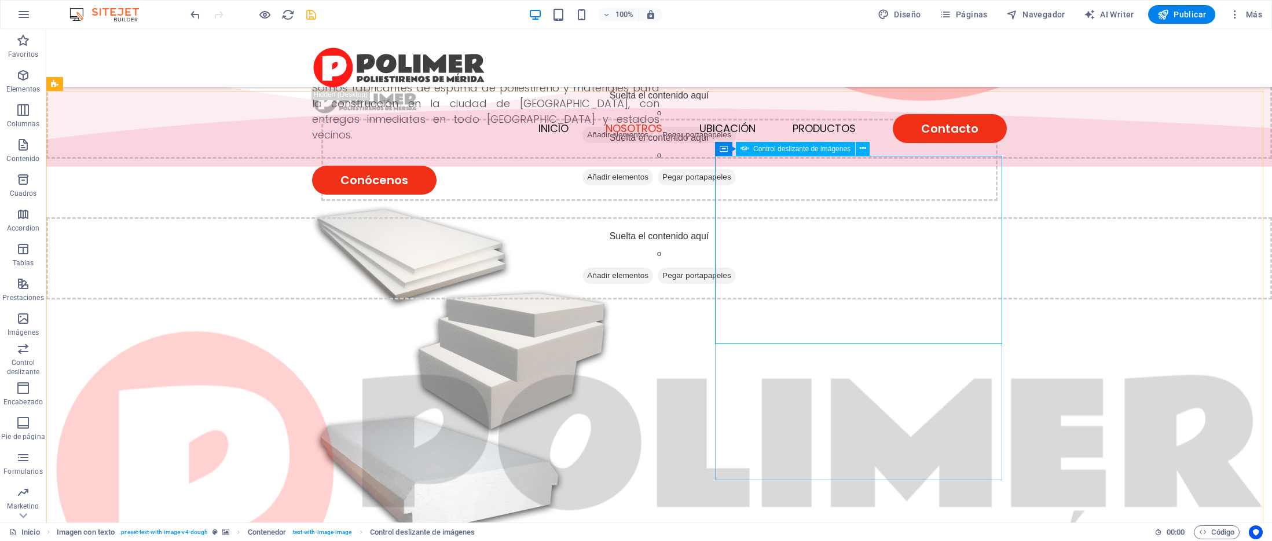
click at [780, 152] on span "Control deslizante de imágenes" at bounding box center [801, 148] width 97 height 7
select select "px"
select select "ms"
select select "s"
select select "progressive"
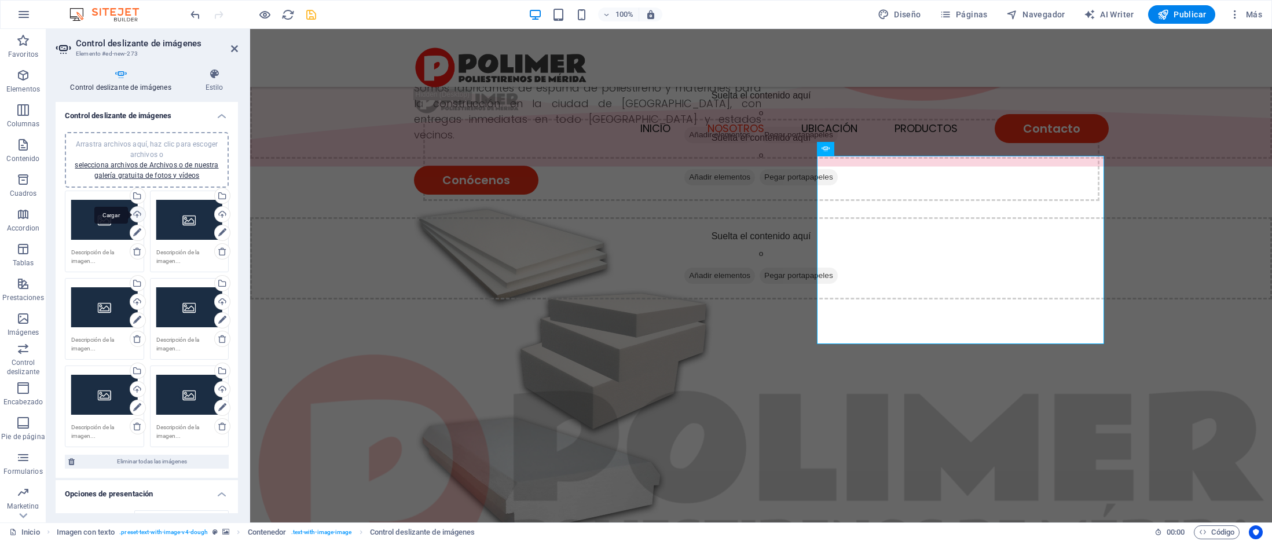
click at [137, 212] on div "Cargar" at bounding box center [136, 215] width 17 height 17
click at [138, 212] on div "Cargar" at bounding box center [136, 215] width 17 height 17
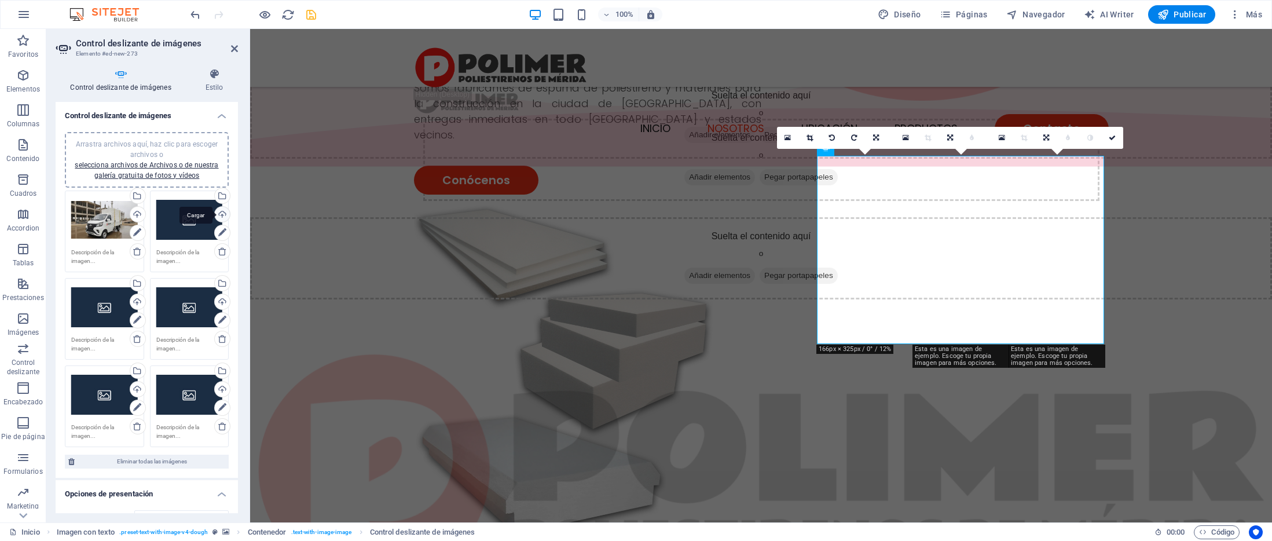
click at [218, 212] on div "Cargar" at bounding box center [220, 215] width 17 height 17
click at [137, 298] on div "Cargar" at bounding box center [136, 302] width 17 height 17
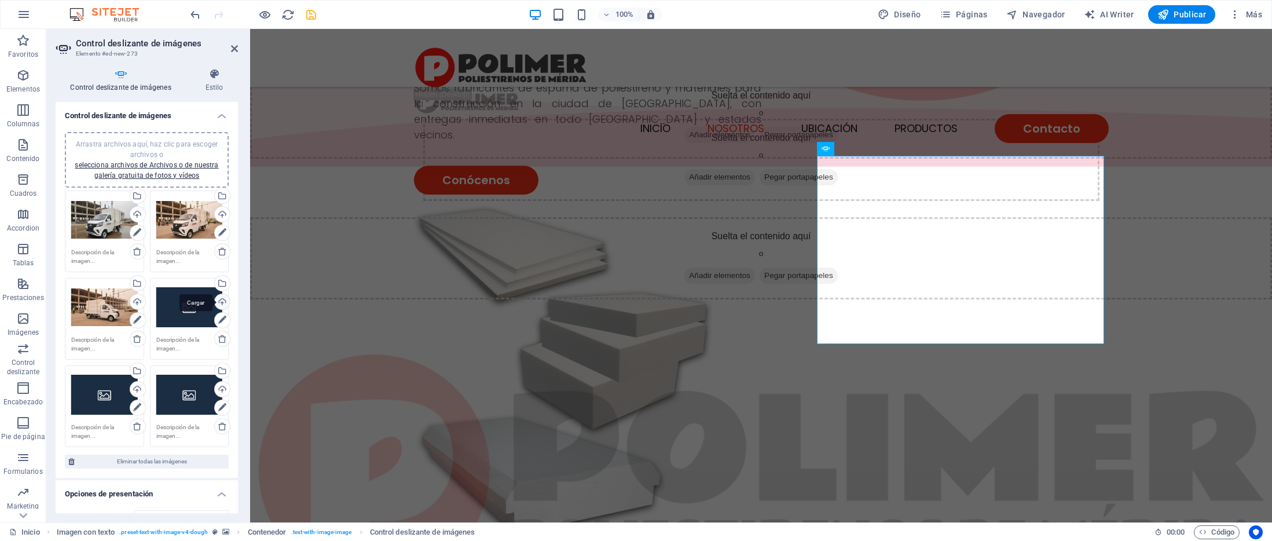
click at [218, 302] on div "Cargar" at bounding box center [220, 302] width 17 height 17
click at [139, 80] on h4 "Control deslizante de imágenes" at bounding box center [123, 80] width 135 height 24
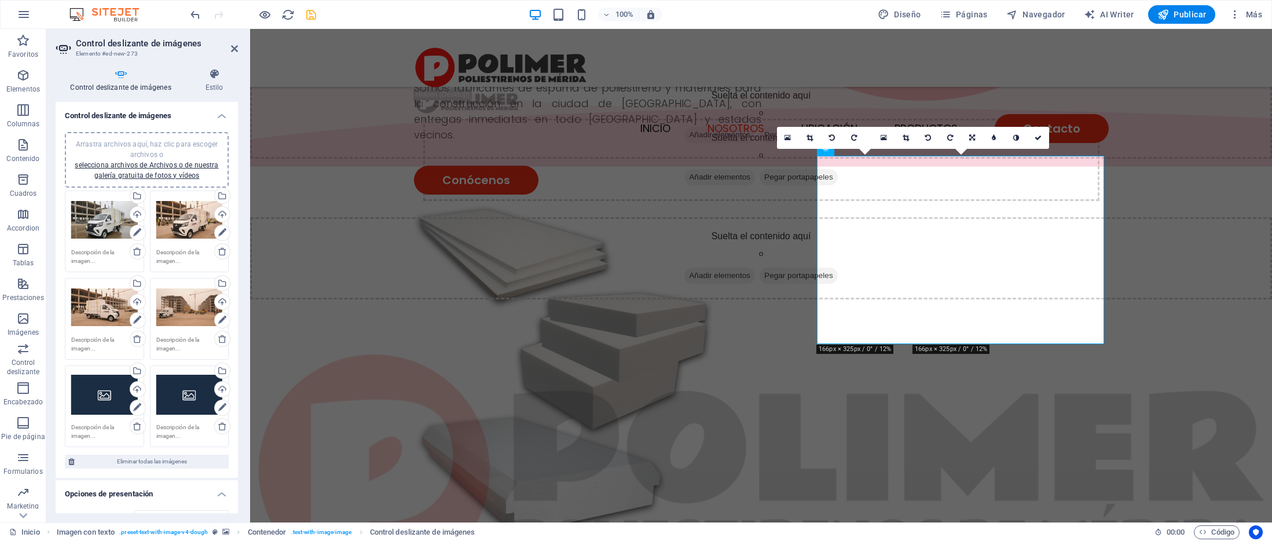
click at [974, 148] on div "16:10 16:9 4:3 1:1 1:2 0" at bounding box center [961, 138] width 176 height 22
click at [902, 149] on div "16:10 16:9 4:3 1:1 1:2 0" at bounding box center [865, 138] width 176 height 22
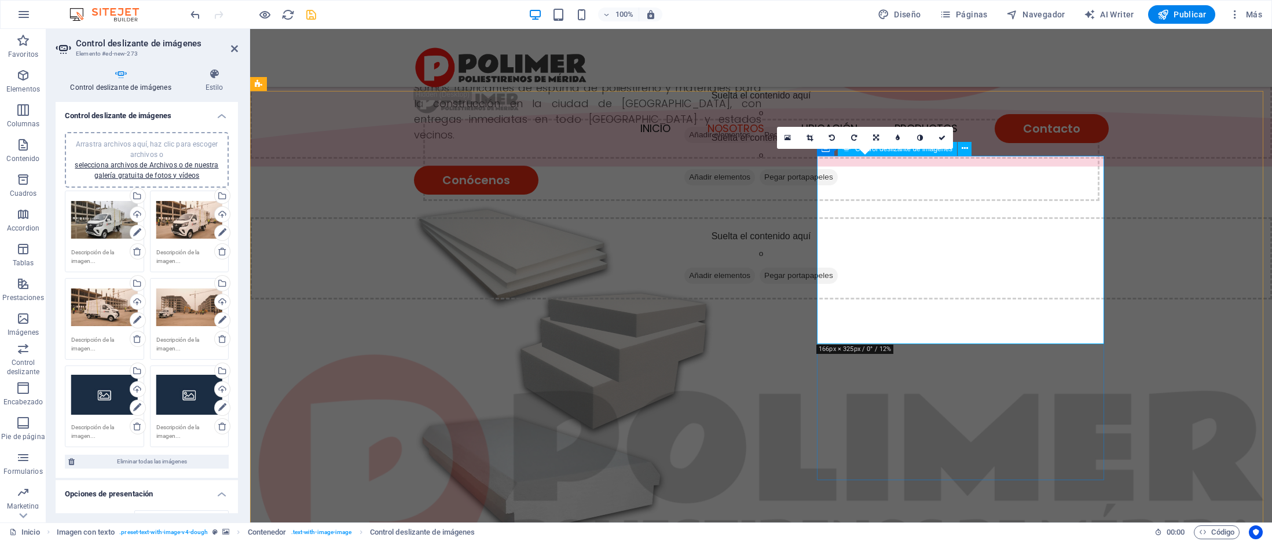
click at [831, 149] on div "16:10 16:9 4:3 1:1 1:2 0" at bounding box center [865, 138] width 176 height 22
click at [832, 149] on div "16:10 16:9 4:3 1:1 1:2 0" at bounding box center [865, 138] width 176 height 22
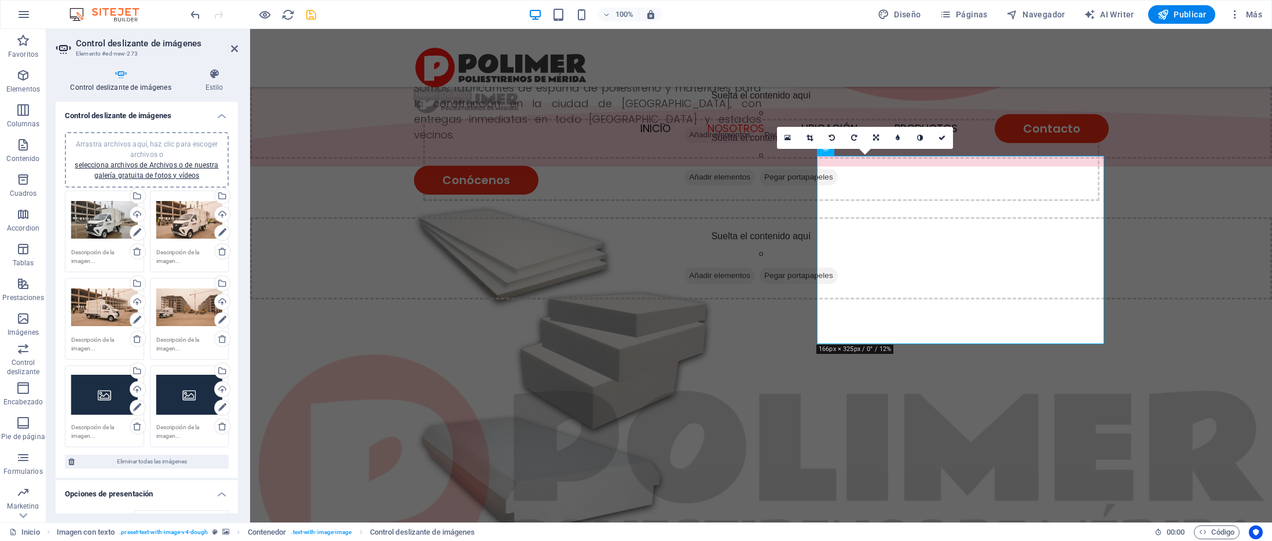
click at [832, 149] on div "16:10 16:9 4:3 1:1 1:2 0" at bounding box center [865, 138] width 176 height 22
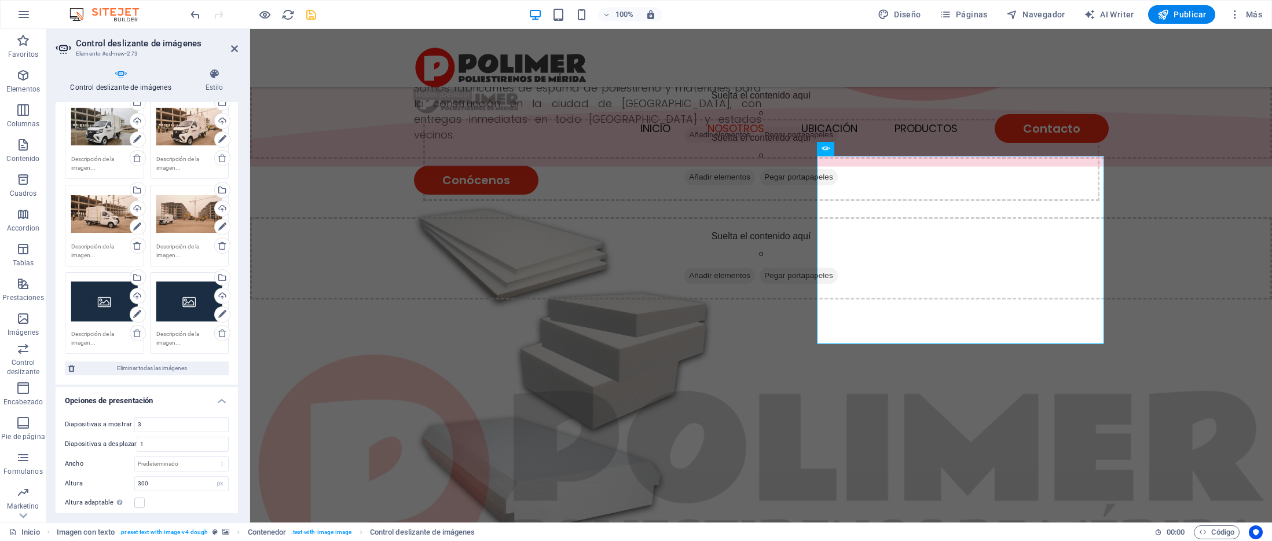
scroll to position [156, 0]
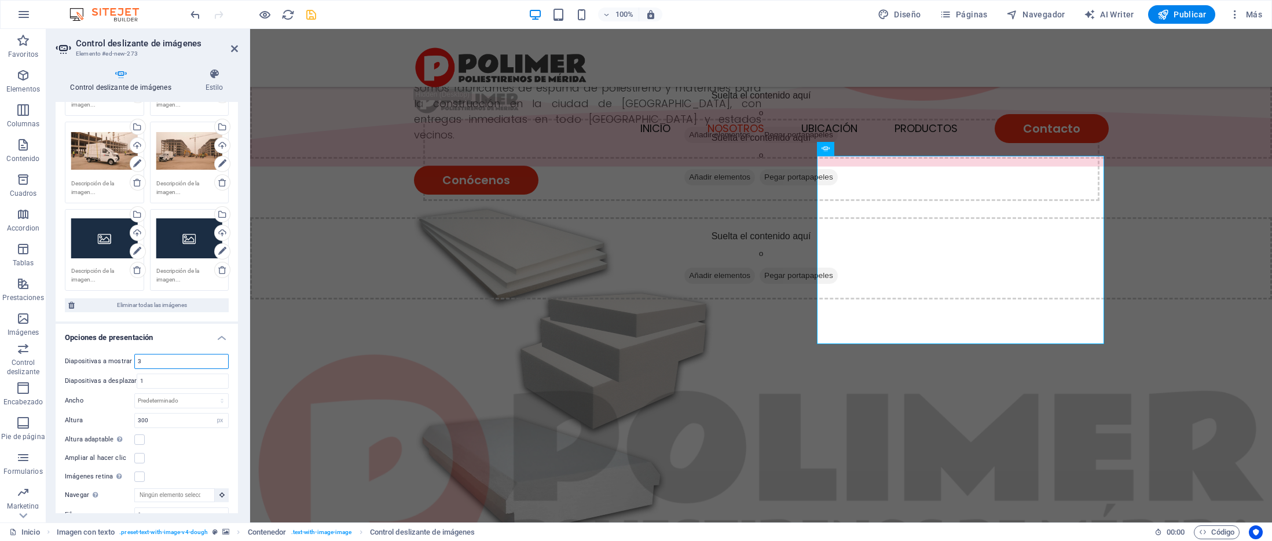
drag, startPoint x: 152, startPoint y: 358, endPoint x: 126, endPoint y: 361, distance: 26.1
click at [126, 361] on div "Diapositivas a mostrar 3" at bounding box center [147, 361] width 164 height 15
type input "1"
click at [157, 375] on input "1" at bounding box center [182, 381] width 91 height 14
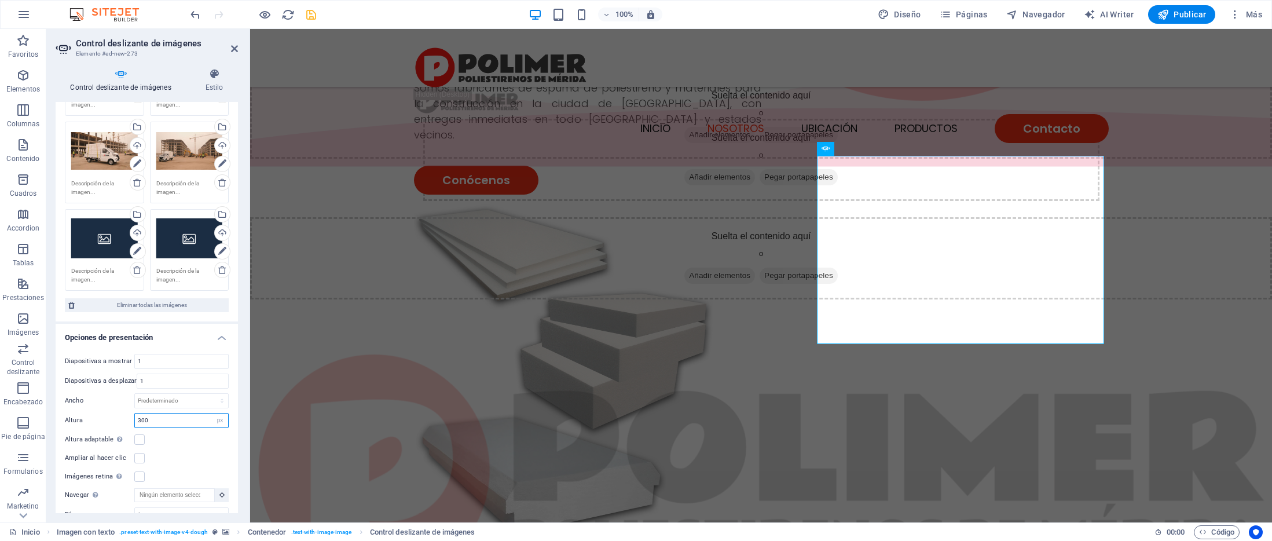
drag, startPoint x: 159, startPoint y: 423, endPoint x: 112, endPoint y: 420, distance: 47.0
click at [112, 420] on div "Altura 300 Predeterminado px rem em vw vh" at bounding box center [147, 420] width 164 height 15
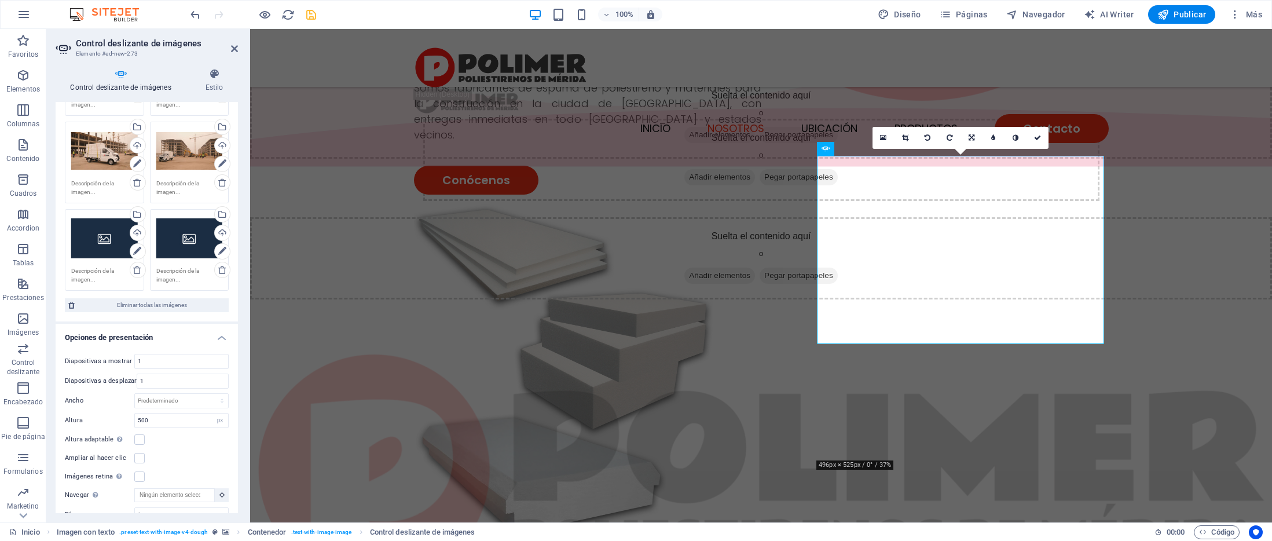
click at [163, 370] on div "Diapositivas a mostrar 1 Diapositivas a desplazar 1 Ancho Predeterminado px % r…" at bounding box center [147, 456] width 182 height 224
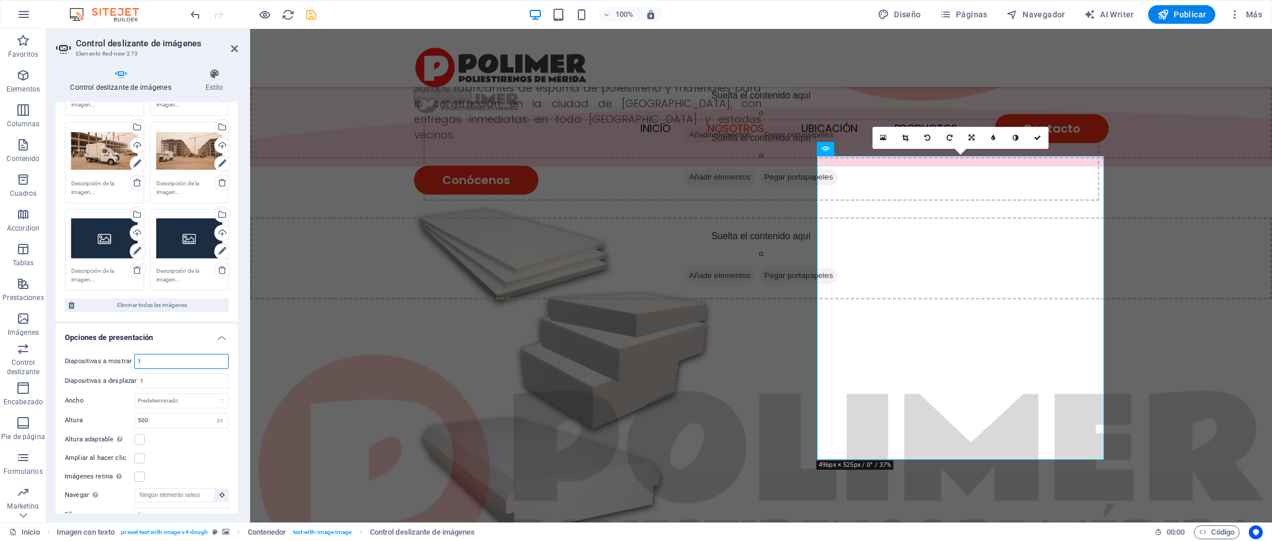
click at [167, 363] on input "1" at bounding box center [181, 361] width 93 height 14
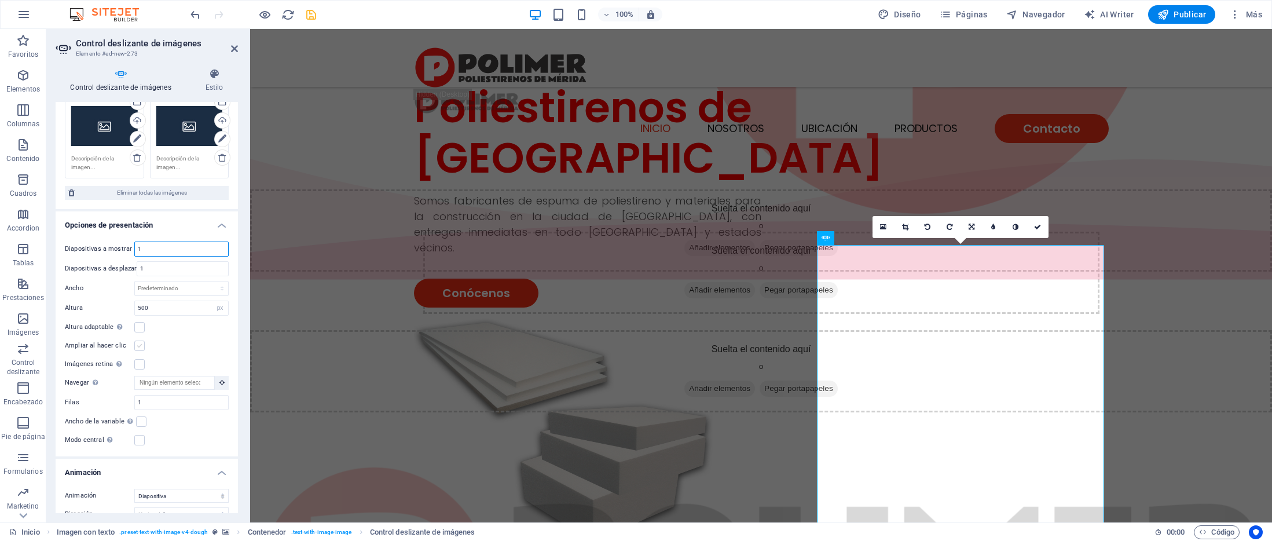
scroll to position [441, 0]
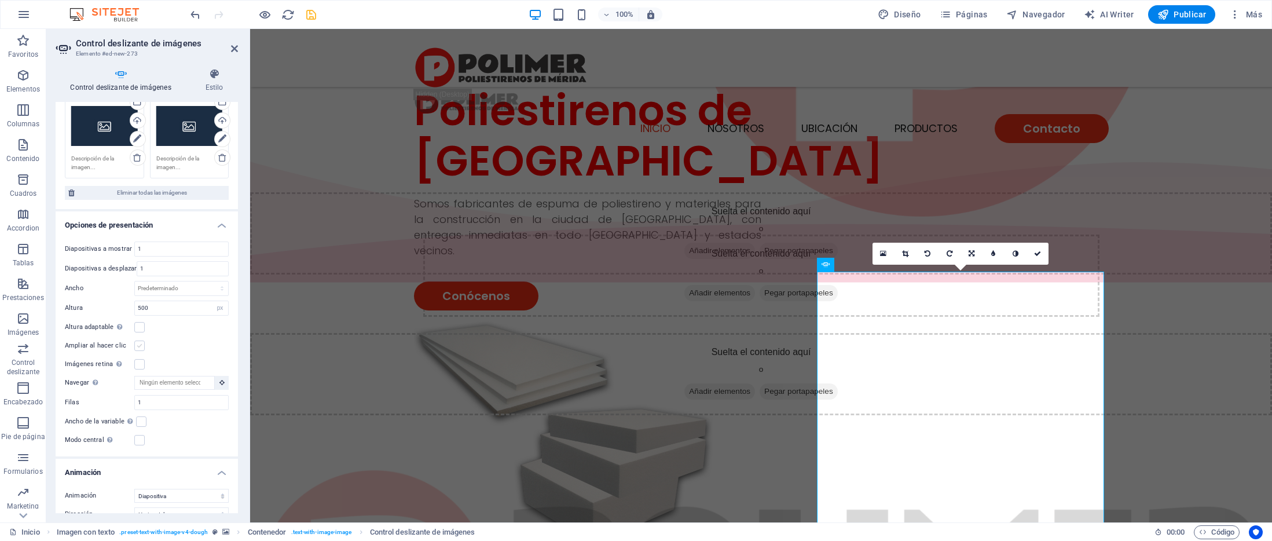
click at [140, 347] on label at bounding box center [139, 345] width 10 height 10
click at [0, 0] on input "Ampliar al hacer clic" at bounding box center [0, 0] width 0 height 0
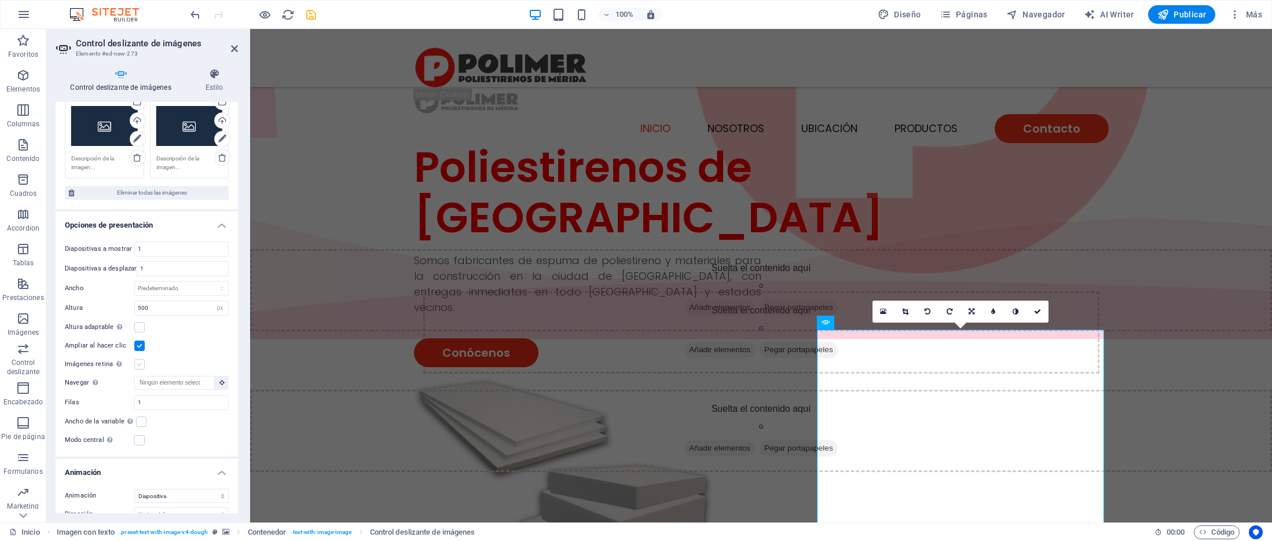
scroll to position [383, 0]
click at [141, 362] on label at bounding box center [139, 364] width 10 height 10
click at [0, 0] on input "Imágenes retina Automáticamente cargar tamaños optimizados de smartphone e imag…" at bounding box center [0, 0] width 0 height 0
click at [139, 330] on label at bounding box center [139, 327] width 10 height 10
click at [0, 0] on input "Altura adaptable Ajustar automáticamente el alto para controles deslizantes de …" at bounding box center [0, 0] width 0 height 0
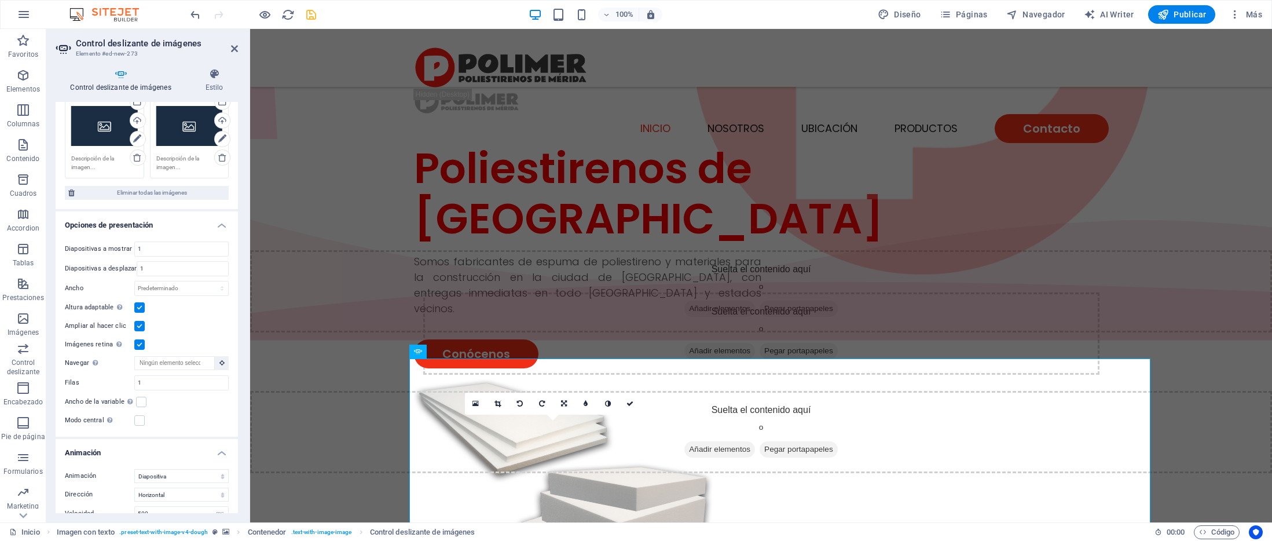
click at [139, 330] on label at bounding box center [139, 326] width 10 height 10
click at [0, 0] on input "Ampliar al hacer clic" at bounding box center [0, 0] width 0 height 0
click at [141, 310] on label at bounding box center [139, 307] width 10 height 10
click at [0, 0] on input "Altura adaptable Ajustar automáticamente el alto para controles deslizantes de …" at bounding box center [0, 0] width 0 height 0
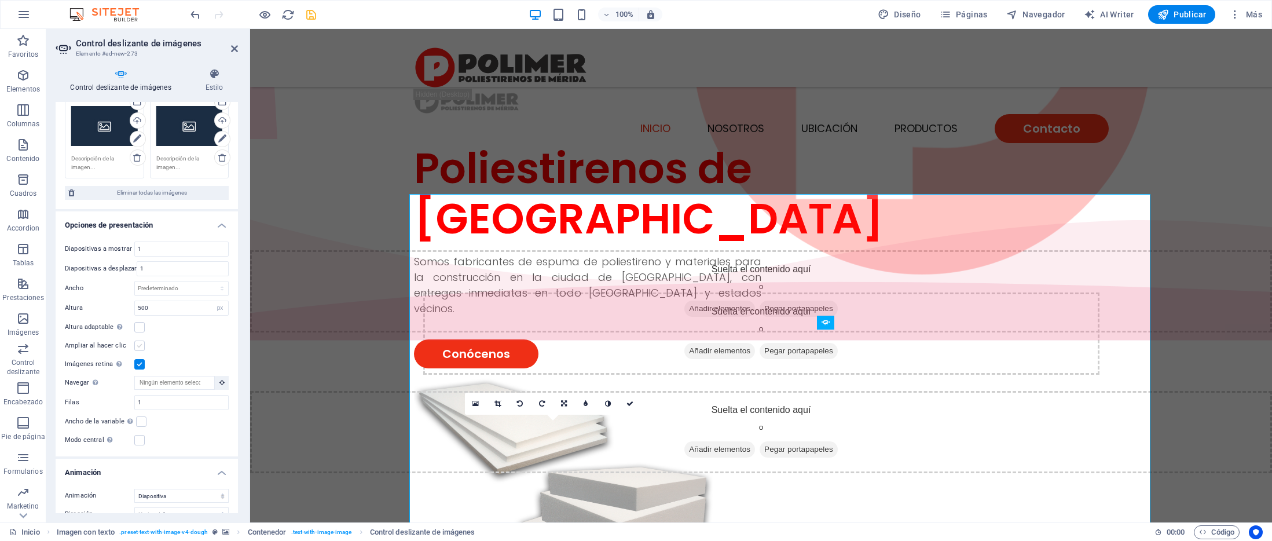
click at [141, 345] on label at bounding box center [139, 345] width 10 height 10
click at [0, 0] on input "Ampliar al hacer clic" at bounding box center [0, 0] width 0 height 0
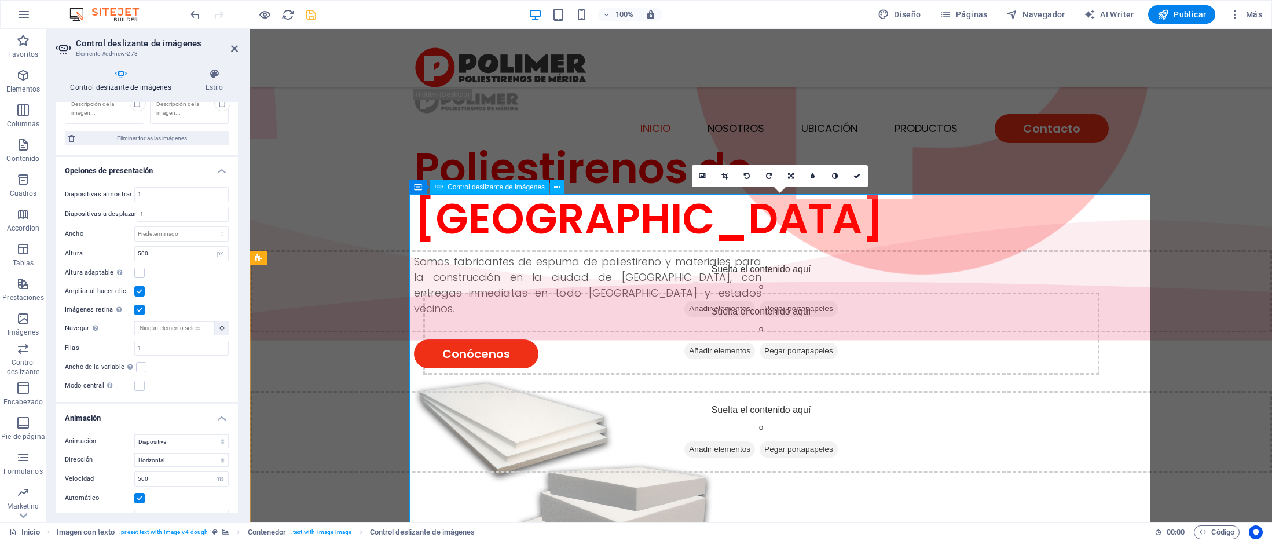
scroll to position [398, 0]
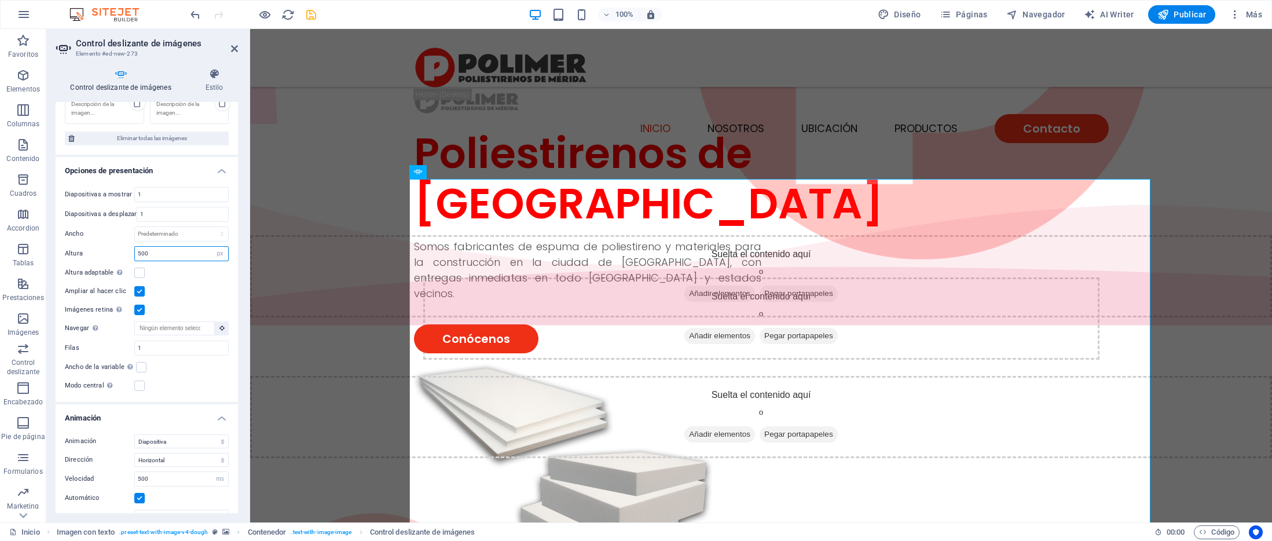
click at [163, 254] on input "500" at bounding box center [181, 254] width 93 height 14
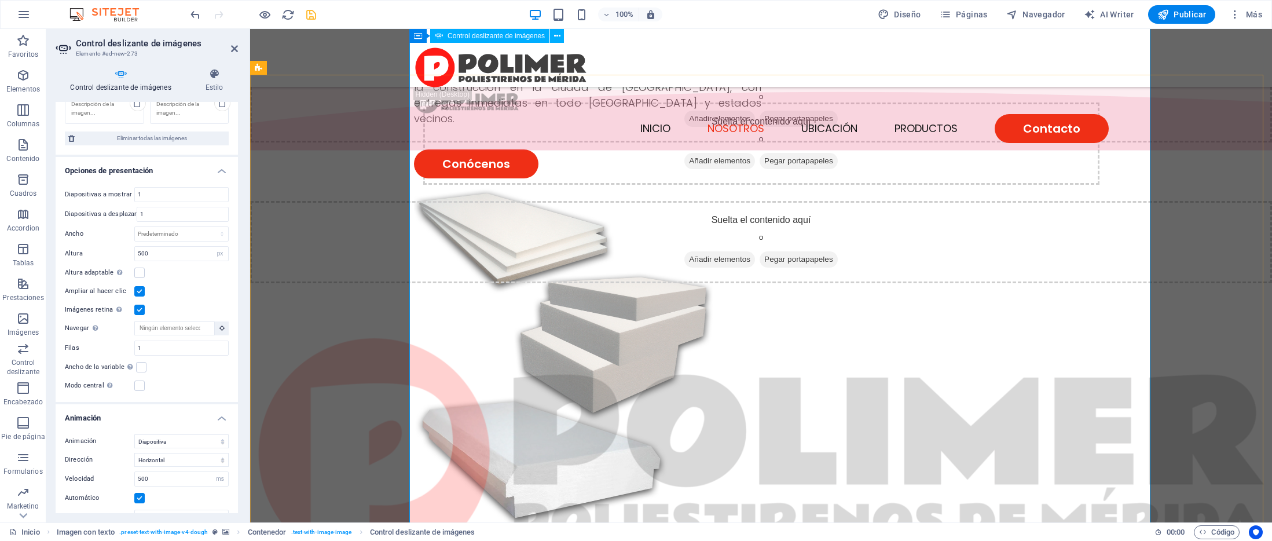
scroll to position [588, 0]
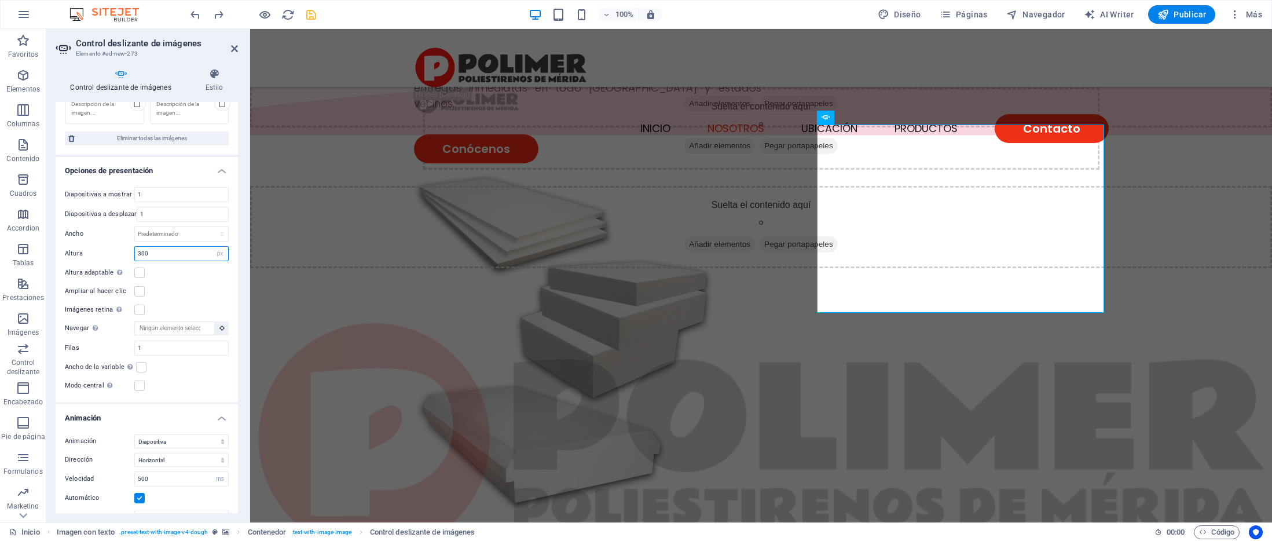
drag, startPoint x: 163, startPoint y: 253, endPoint x: 105, endPoint y: 250, distance: 58.5
click at [105, 250] on div "Altura 300 Predeterminado px rem em vw vh" at bounding box center [147, 253] width 164 height 15
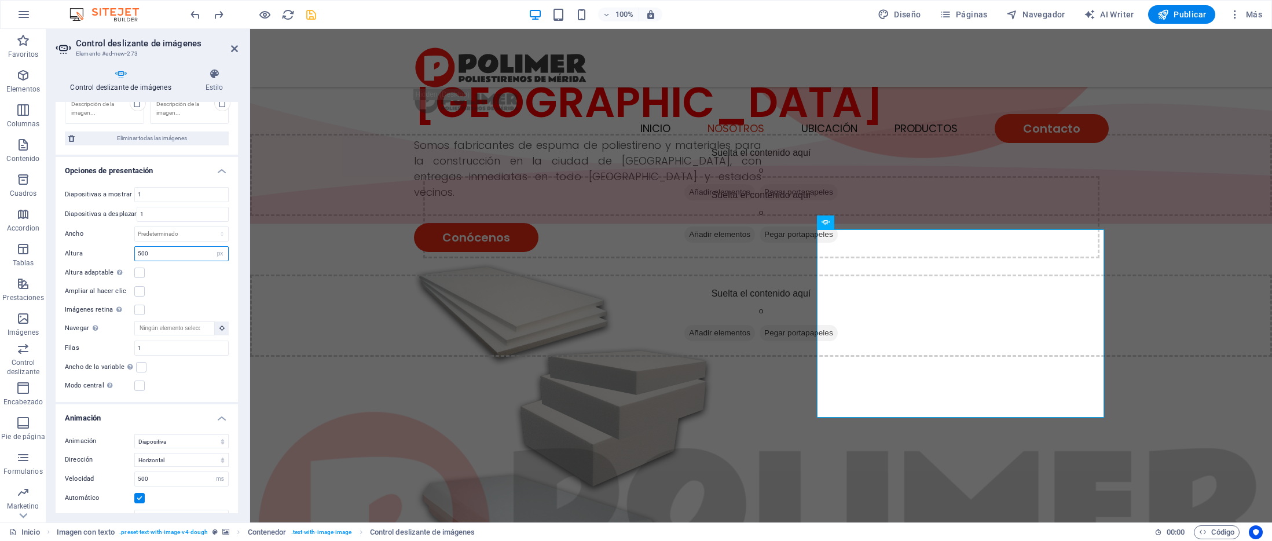
scroll to position [472, 0]
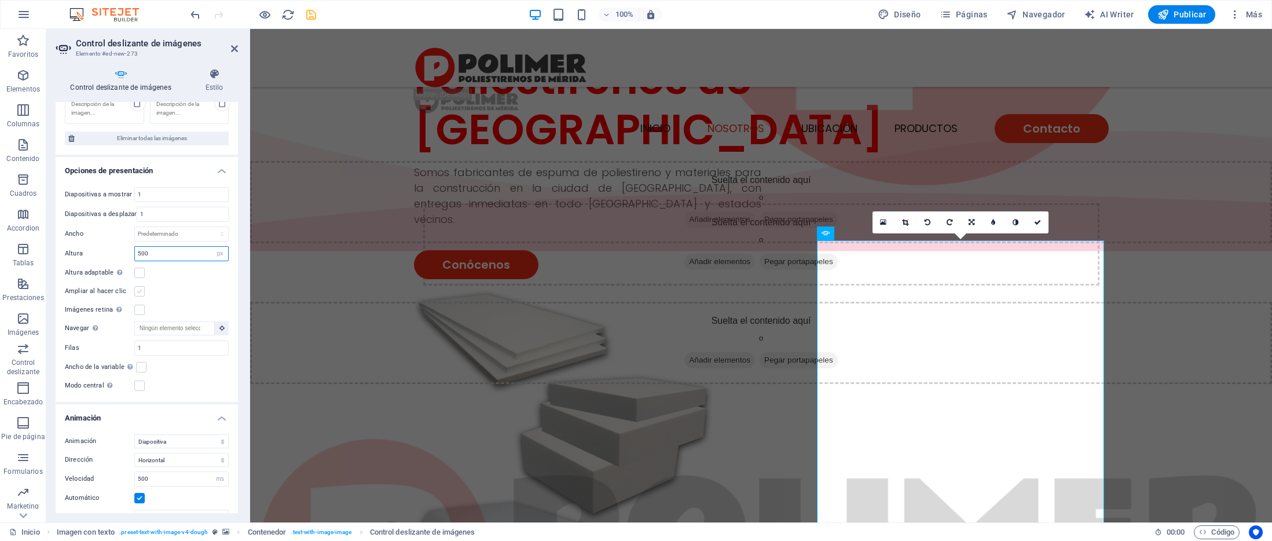
type input "500"
click at [140, 294] on label at bounding box center [139, 291] width 10 height 10
click at [0, 0] on input "Ampliar al hacer clic" at bounding box center [0, 0] width 0 height 0
click at [138, 309] on label at bounding box center [139, 309] width 10 height 10
click at [0, 0] on input "Imágenes retina Automáticamente cargar tamaños optimizados de smartphone e imag…" at bounding box center [0, 0] width 0 height 0
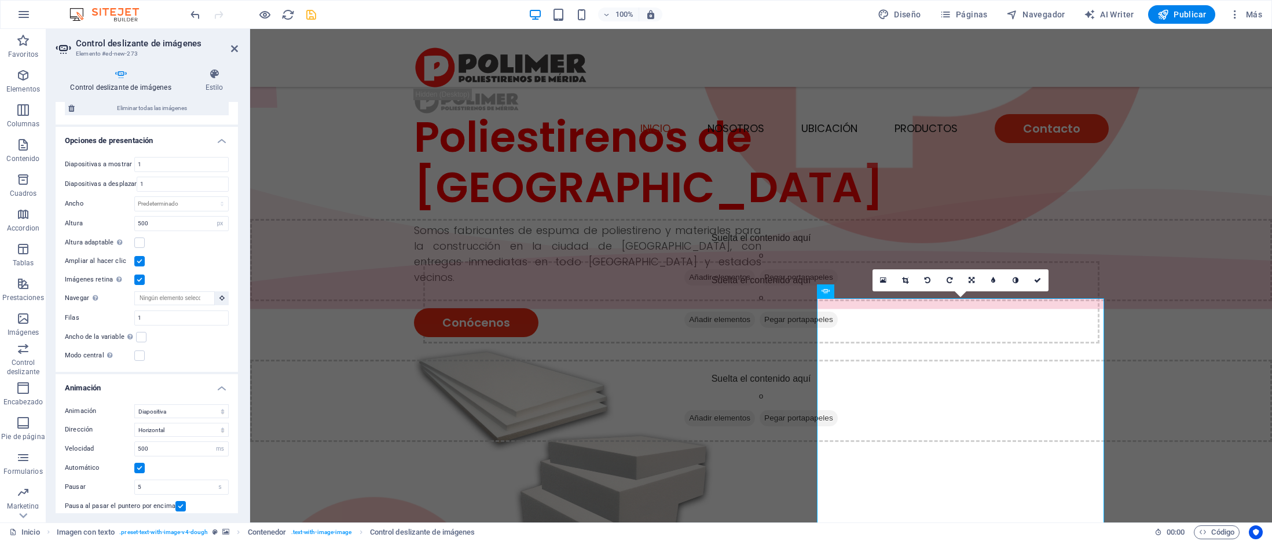
scroll to position [361, 0]
click at [138, 347] on label at bounding box center [139, 348] width 10 height 10
click at [0, 0] on input "Modo central Permite la visualización centralizada con diapositiva anterior/sig…" at bounding box center [0, 0] width 0 height 0
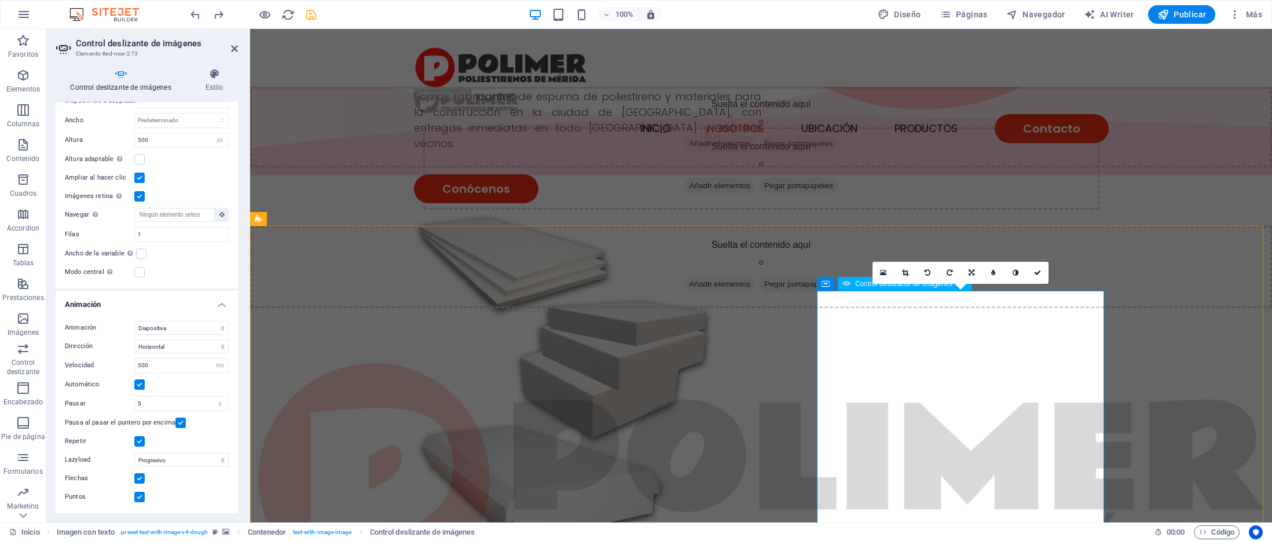
scroll to position [608, 0]
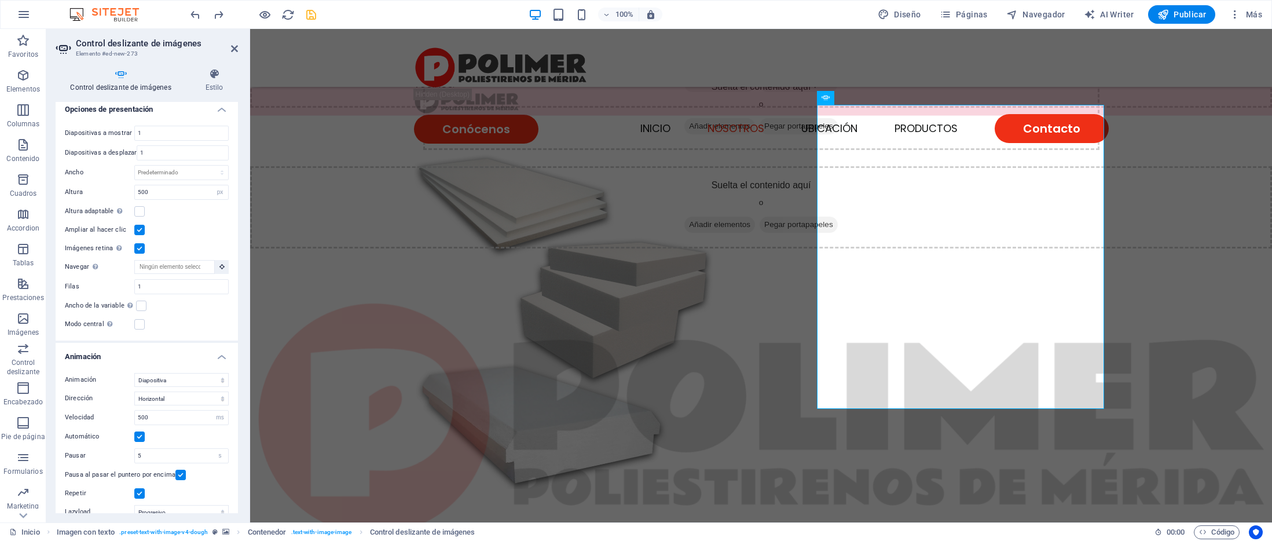
scroll to position [369, 0]
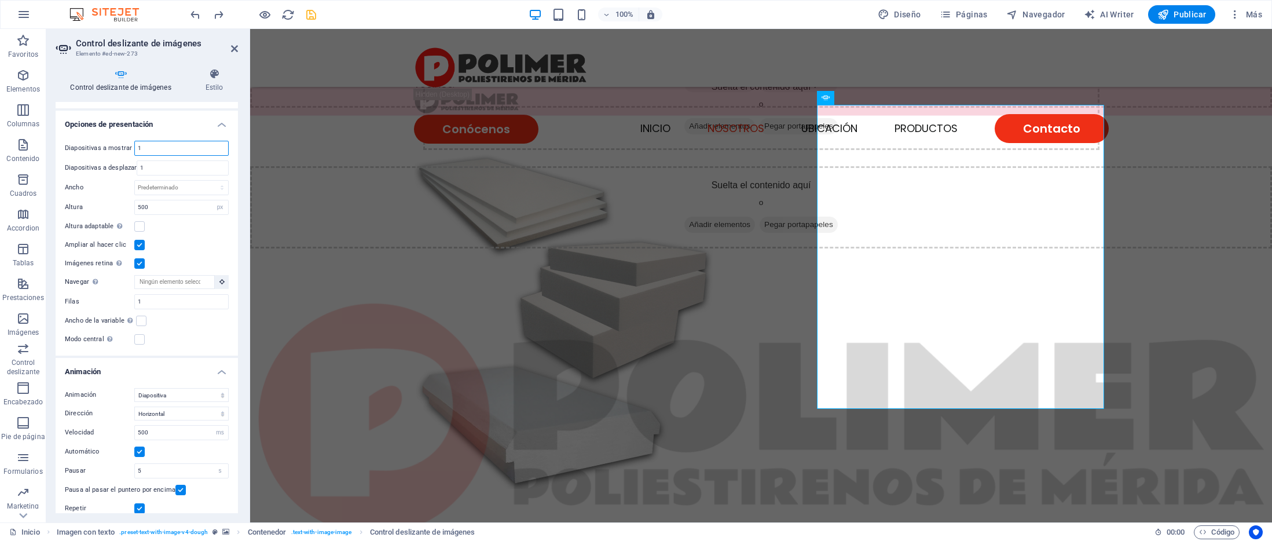
click at [178, 148] on input "1" at bounding box center [181, 148] width 93 height 14
drag, startPoint x: 178, startPoint y: 148, endPoint x: 119, endPoint y: 144, distance: 59.2
click at [119, 144] on div "Diapositivas a mostrar 1" at bounding box center [147, 148] width 164 height 15
click at [153, 162] on input "1" at bounding box center [182, 168] width 91 height 14
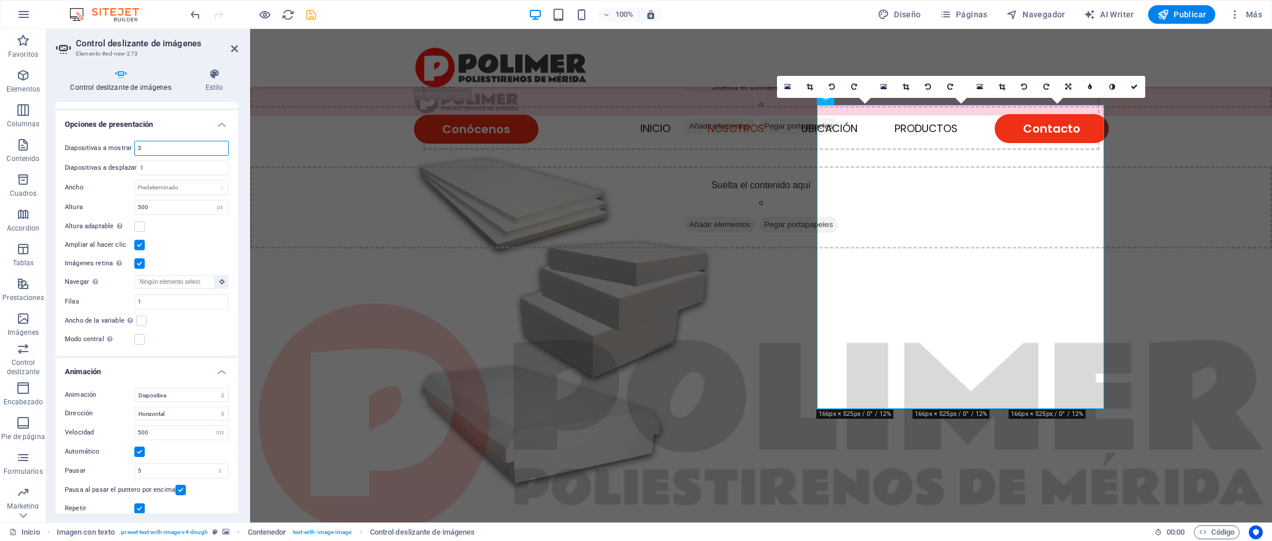
drag, startPoint x: 159, startPoint y: 150, endPoint x: 118, endPoint y: 150, distance: 41.1
click at [118, 150] on div "Diapositivas a mostrar 3" at bounding box center [147, 148] width 164 height 15
type input "1"
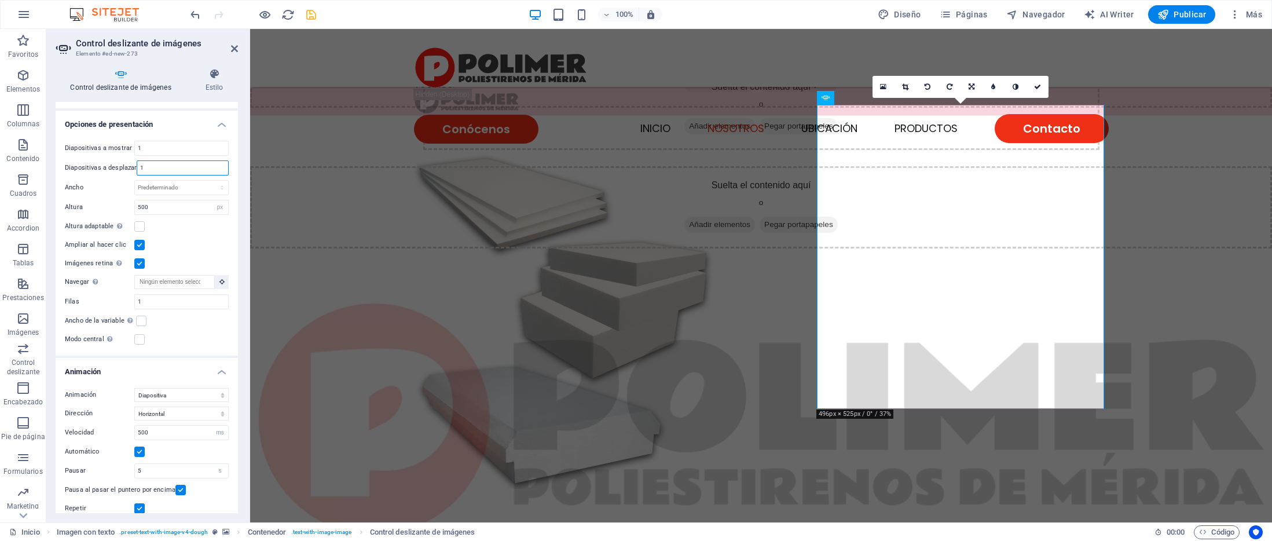
click at [164, 167] on input "1" at bounding box center [182, 168] width 91 height 14
drag, startPoint x: 163, startPoint y: 208, endPoint x: 96, endPoint y: 207, distance: 67.2
click at [96, 207] on div "Altura 500 Predeterminado px rem em vw vh" at bounding box center [147, 207] width 164 height 15
click at [158, 165] on input "1" at bounding box center [182, 168] width 91 height 14
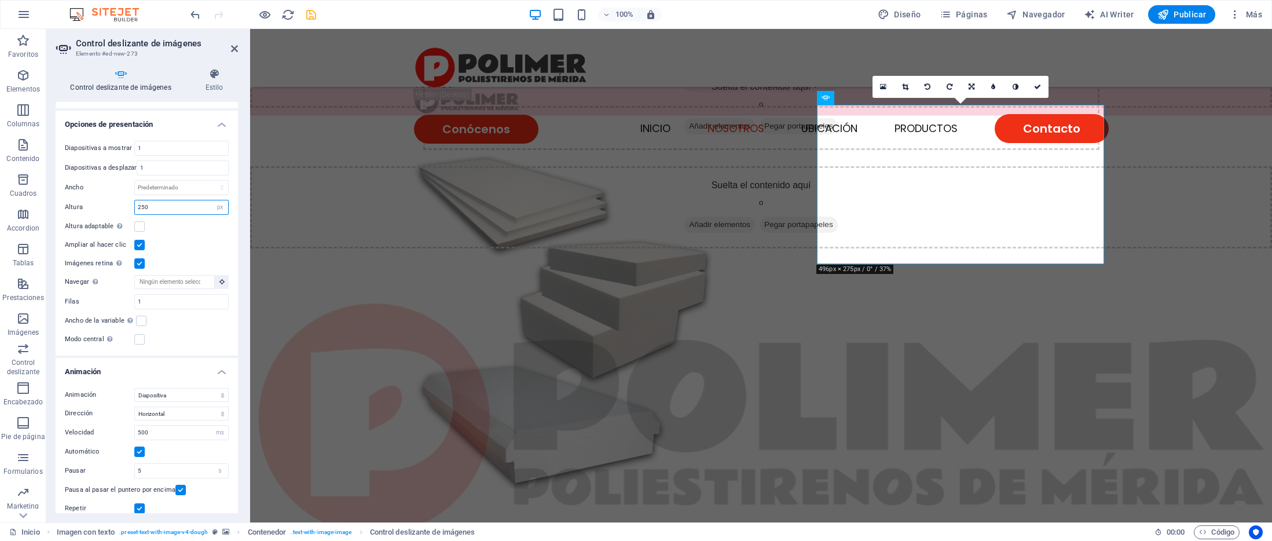
drag, startPoint x: 97, startPoint y: 199, endPoint x: 80, endPoint y: 197, distance: 16.3
click at [79, 198] on div "Diapositivas a mostrar 1 Diapositivas a desplazar 1 Ancho Predeterminado px % r…" at bounding box center [147, 243] width 182 height 224
click at [144, 163] on input "1" at bounding box center [182, 168] width 91 height 14
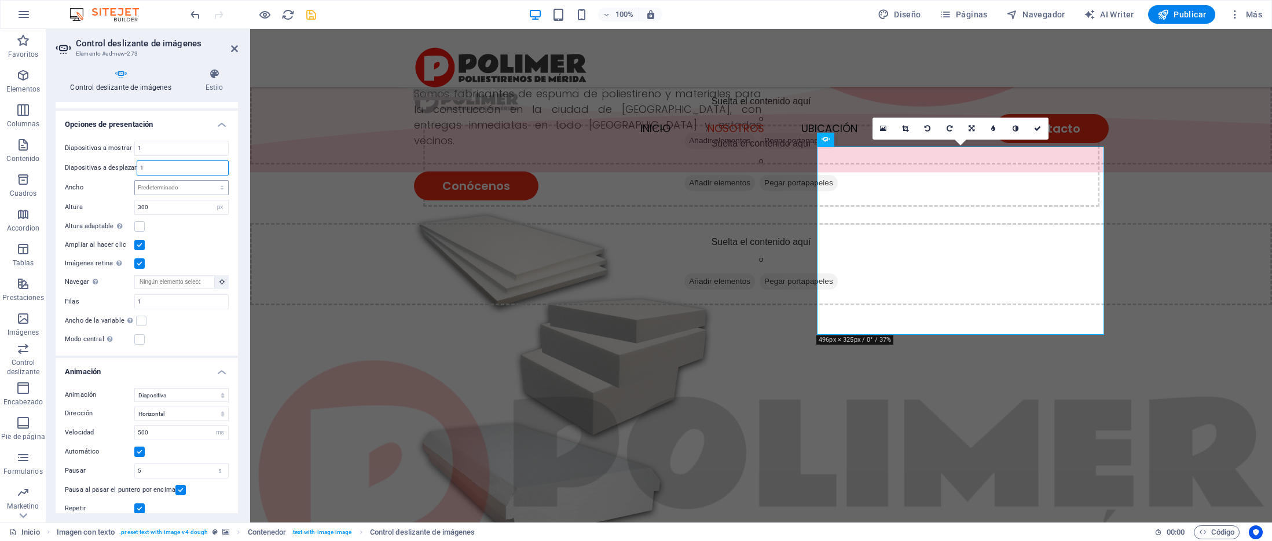
scroll to position [550, 0]
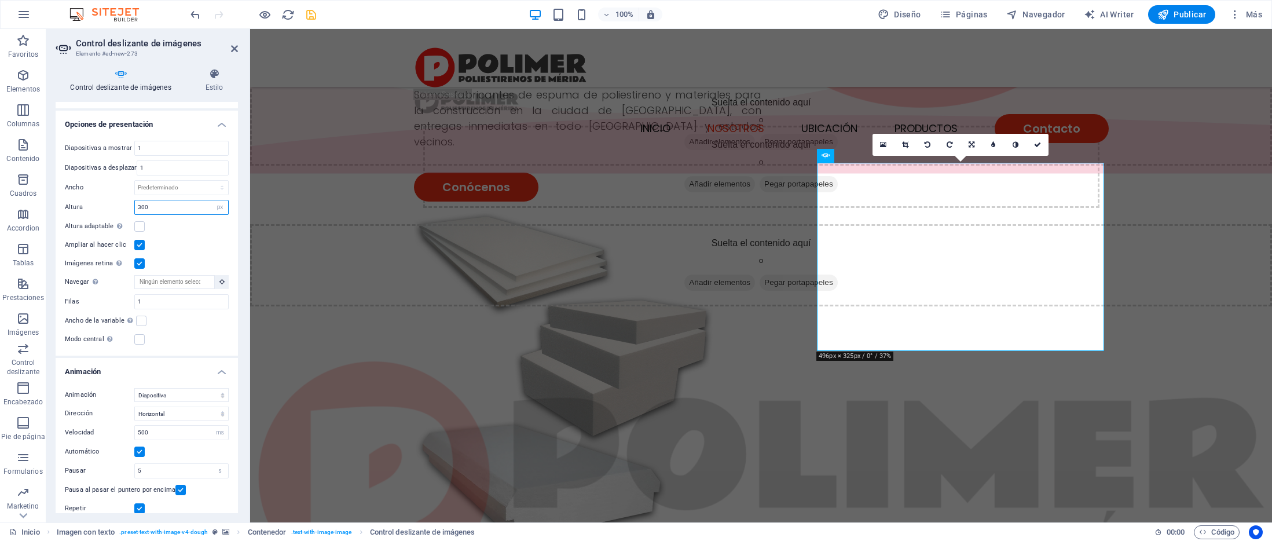
drag, startPoint x: 165, startPoint y: 209, endPoint x: 105, endPoint y: 208, distance: 60.2
click at [105, 208] on div "Altura 300 Predeterminado px rem em vw vh" at bounding box center [147, 207] width 164 height 15
type input "500"
click at [166, 164] on input "1" at bounding box center [182, 168] width 91 height 14
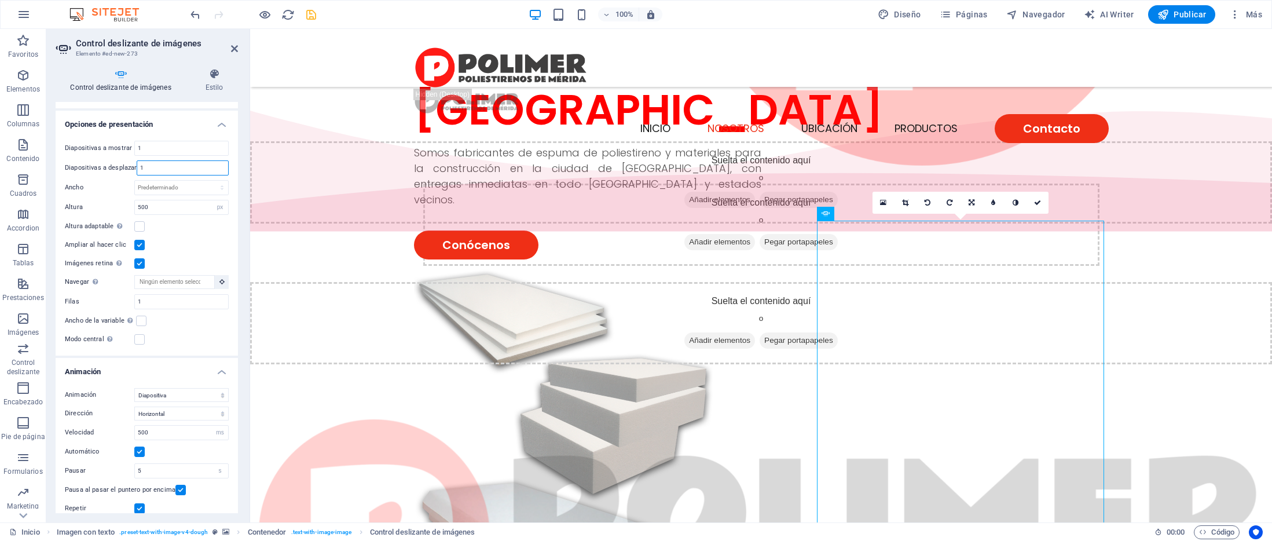
scroll to position [434, 0]
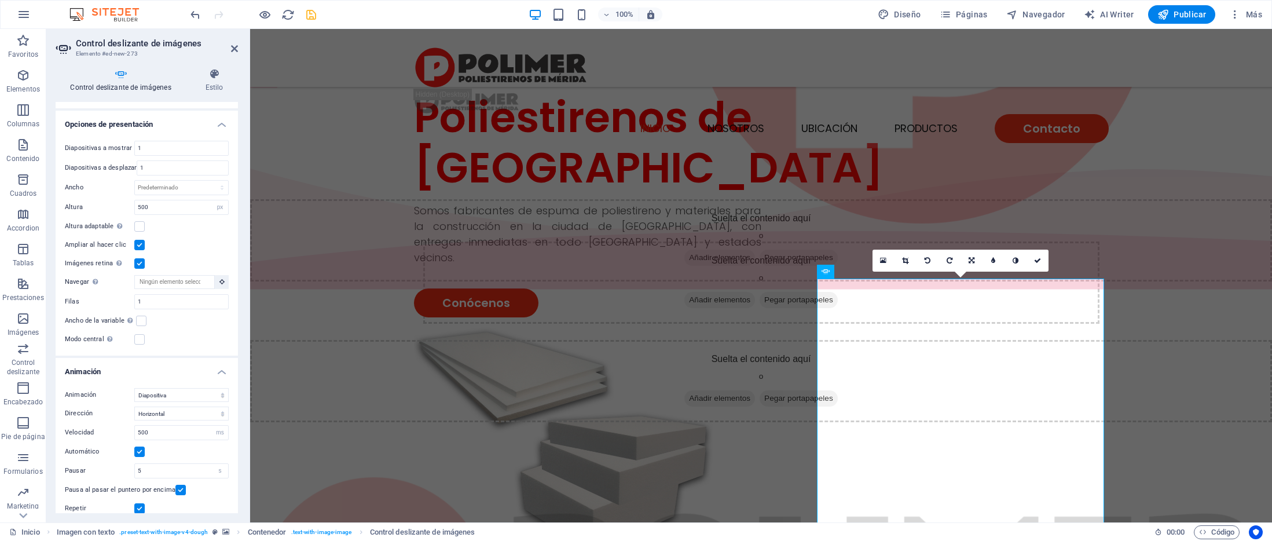
click at [140, 247] on label at bounding box center [139, 245] width 10 height 10
click at [0, 0] on input "Ampliar al hacer clic" at bounding box center [0, 0] width 0 height 0
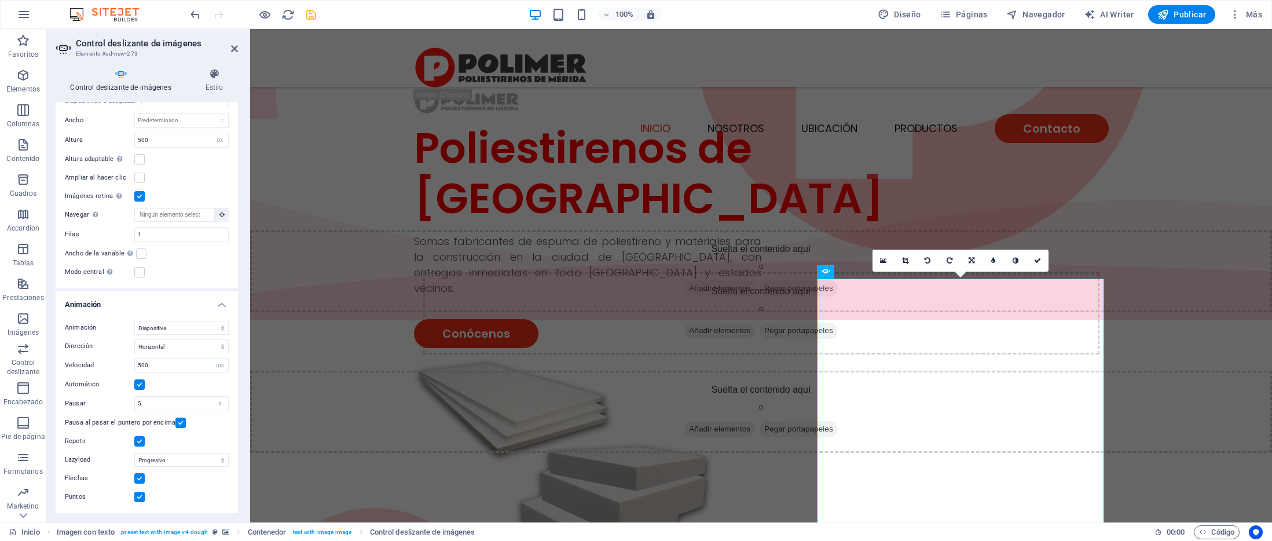
scroll to position [376, 0]
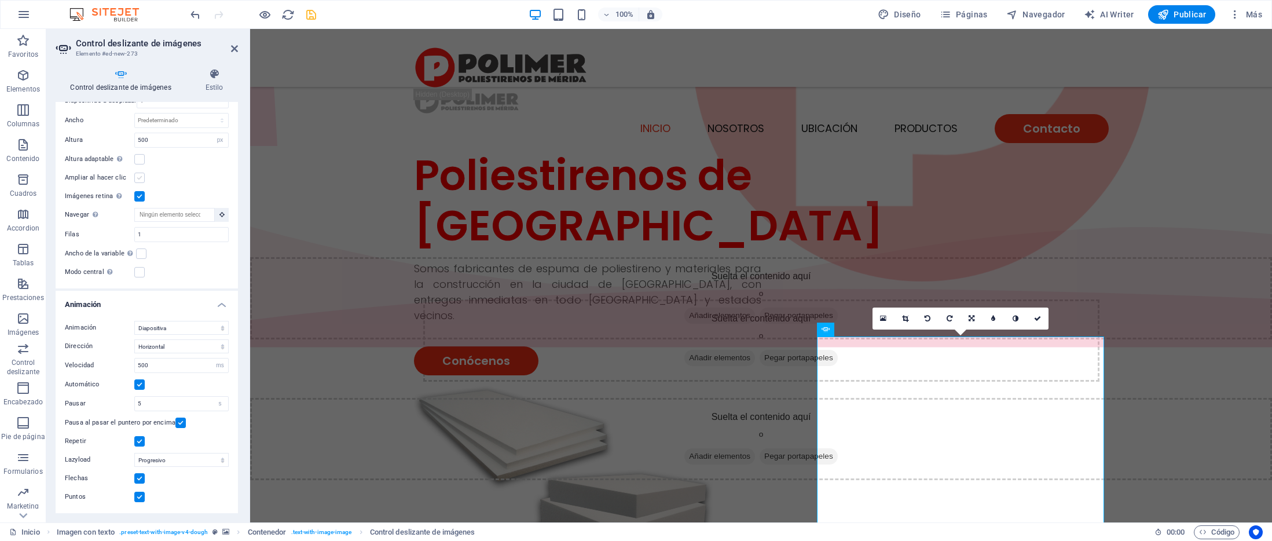
click at [136, 177] on label at bounding box center [139, 177] width 10 height 10
click at [0, 0] on input "Ampliar al hacer clic" at bounding box center [0, 0] width 0 height 0
click at [307, 16] on icon "save" at bounding box center [310, 14] width 13 height 13
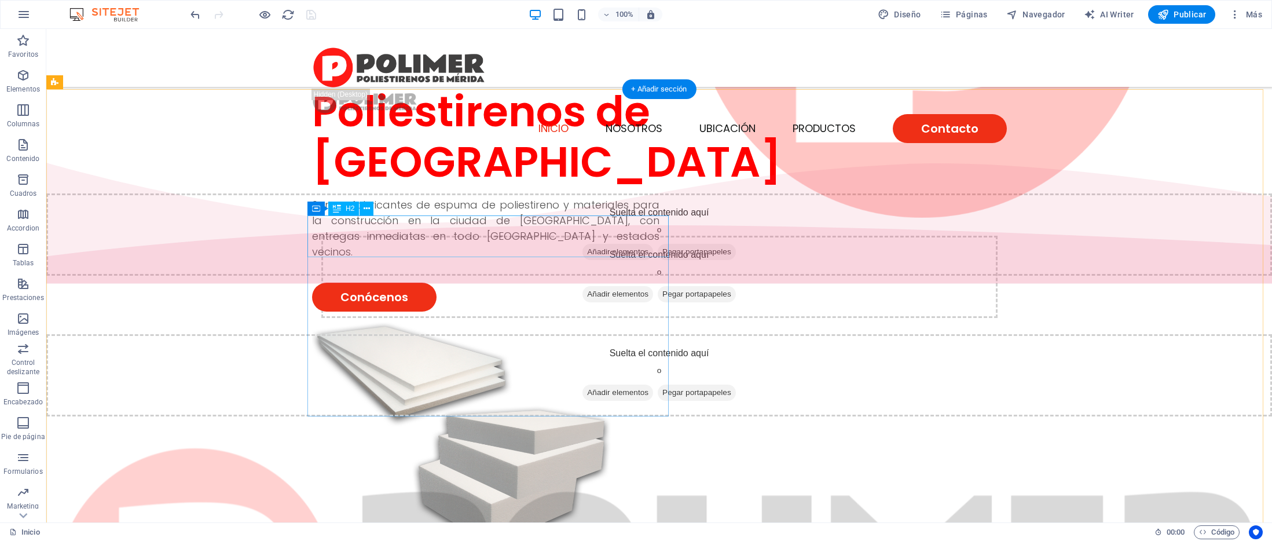
scroll to position [559, 0]
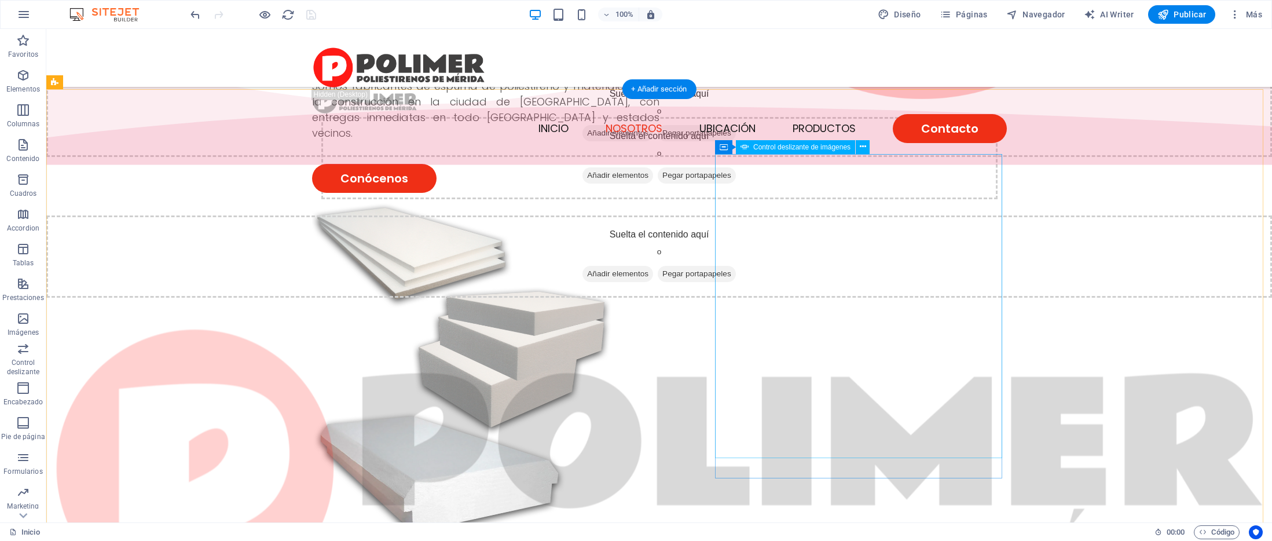
select select "px"
select select "ms"
select select "s"
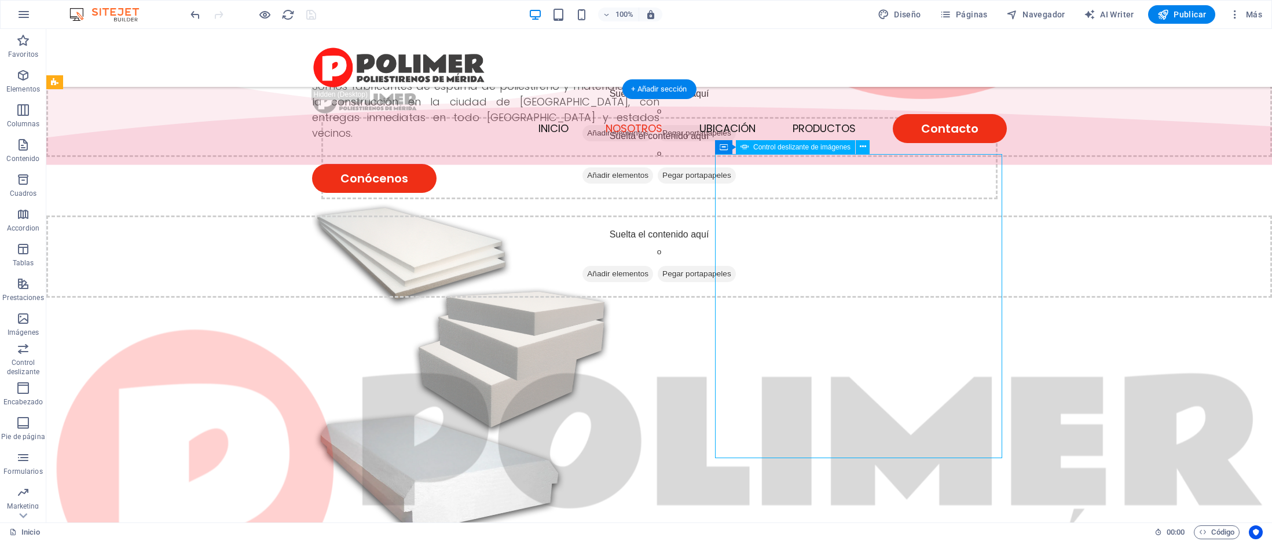
select select "progressive"
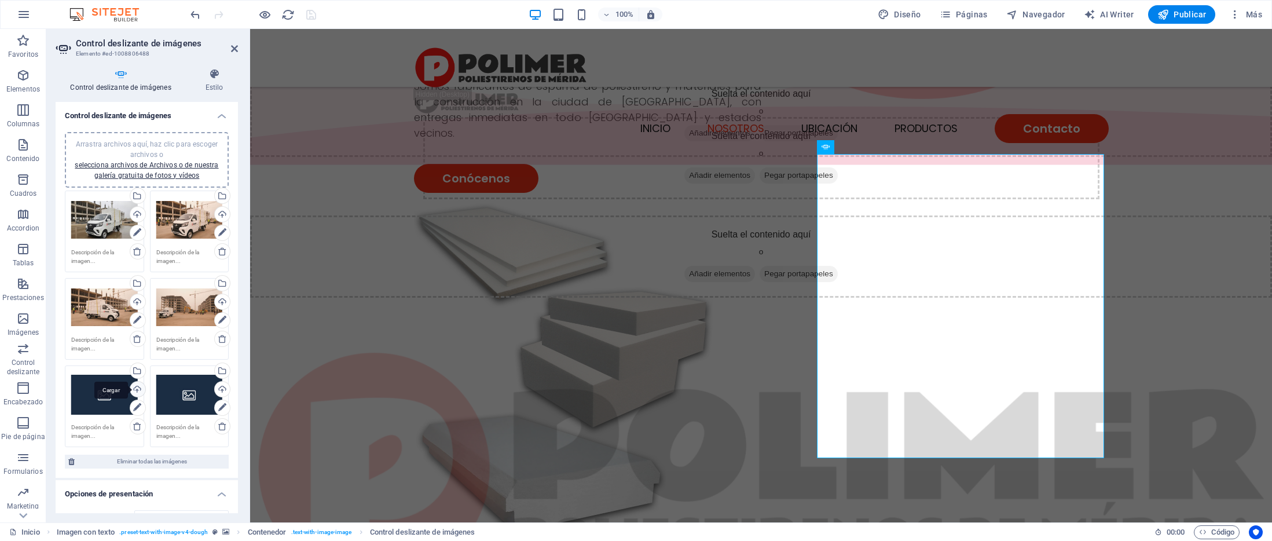
click at [134, 387] on div "Cargar" at bounding box center [136, 389] width 17 height 17
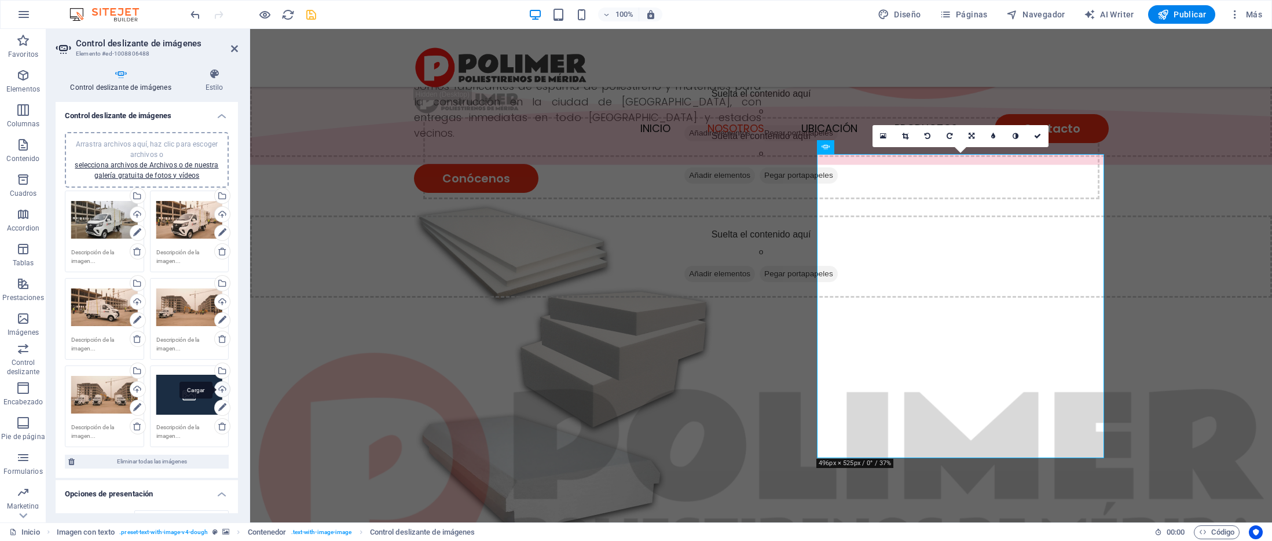
click at [218, 387] on div "Cargar" at bounding box center [220, 389] width 17 height 17
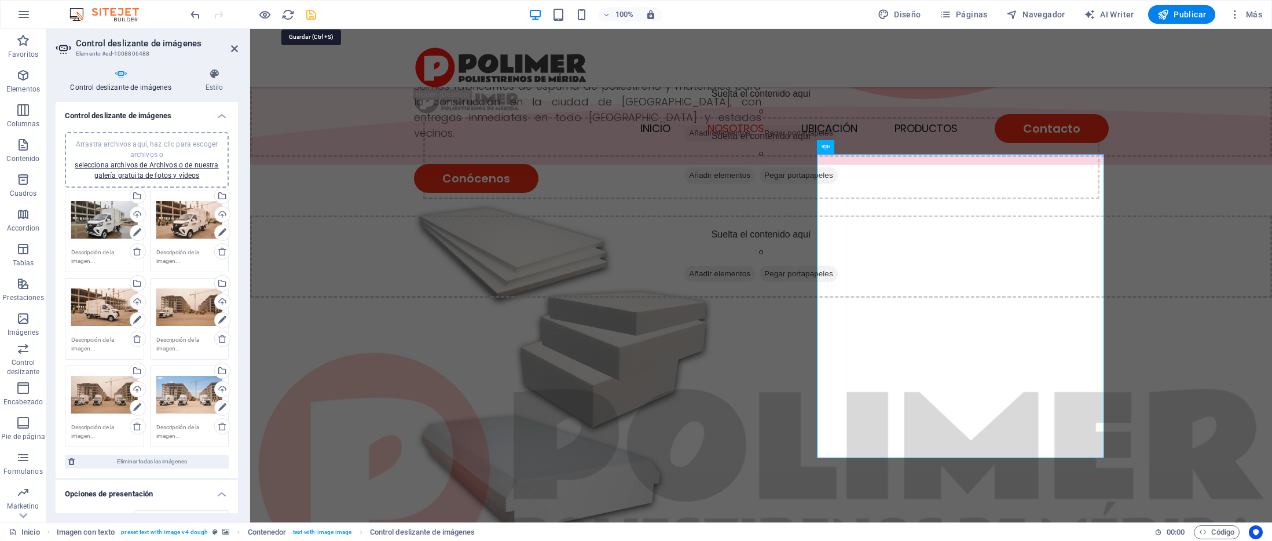
click at [305, 17] on icon "save" at bounding box center [310, 14] width 13 height 13
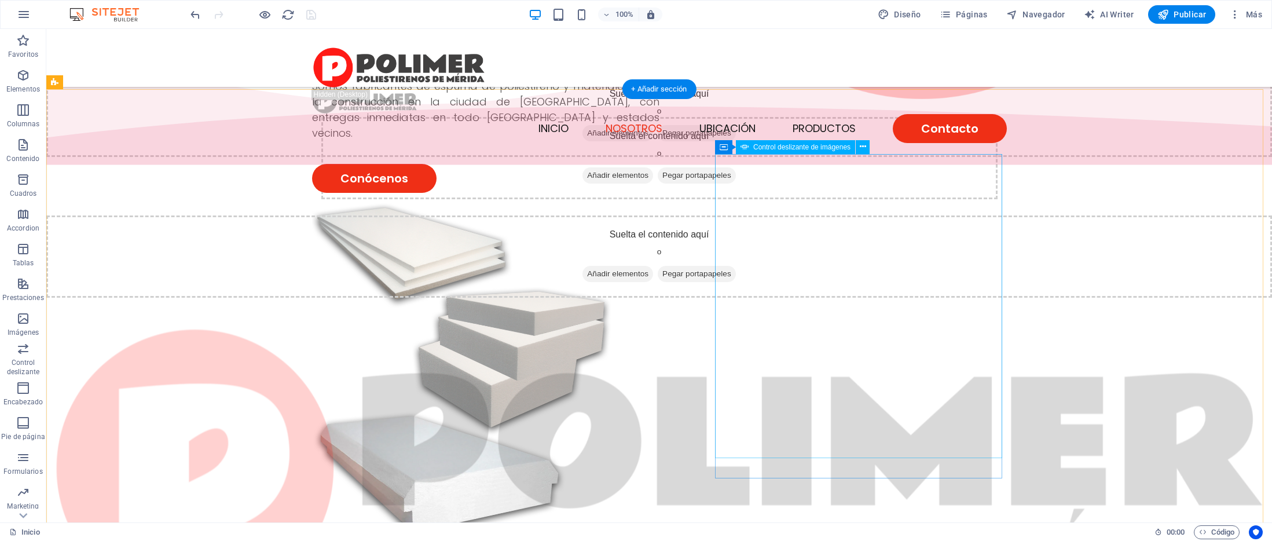
select select "px"
select select "ms"
select select "s"
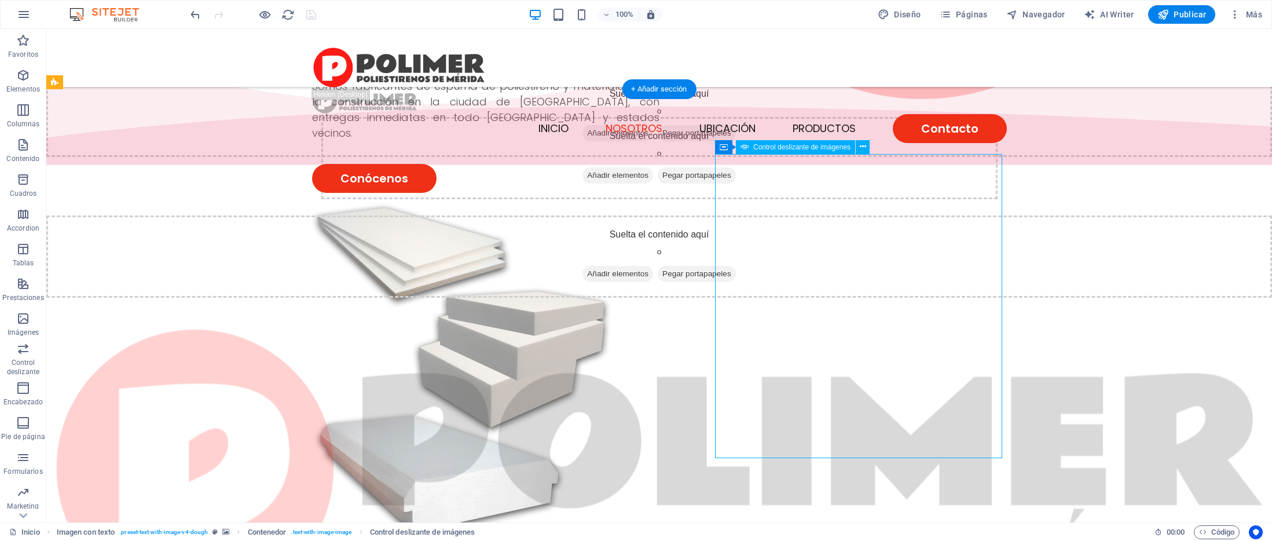
select select "progressive"
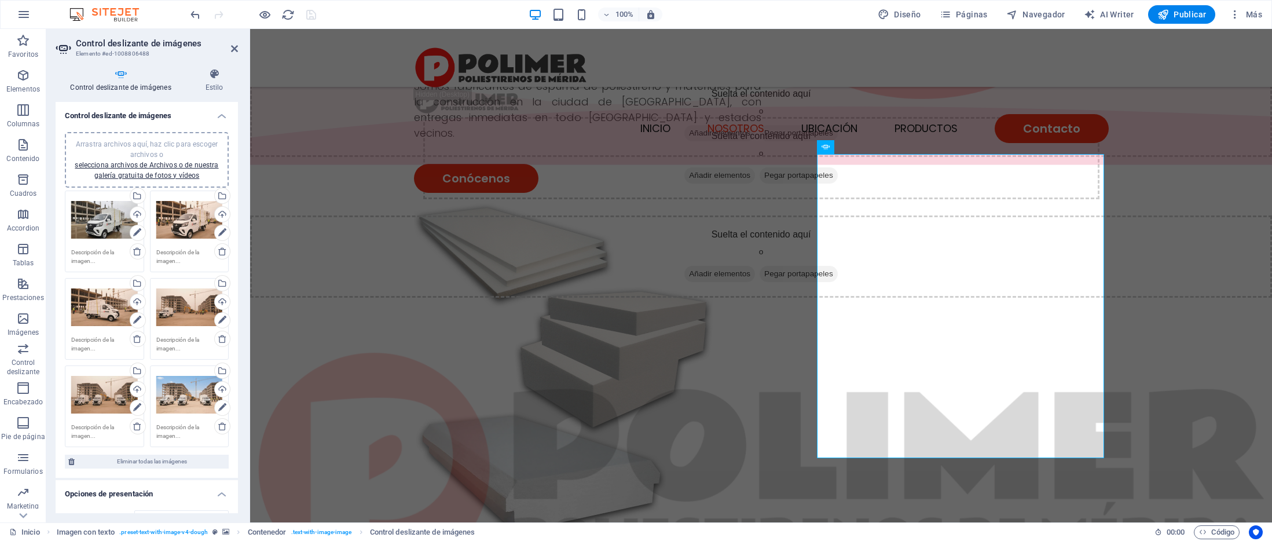
click at [104, 227] on div "Arrastra archivos aquí, haz clic para escoger archivos o selecciona archivos de…" at bounding box center [104, 220] width 67 height 46
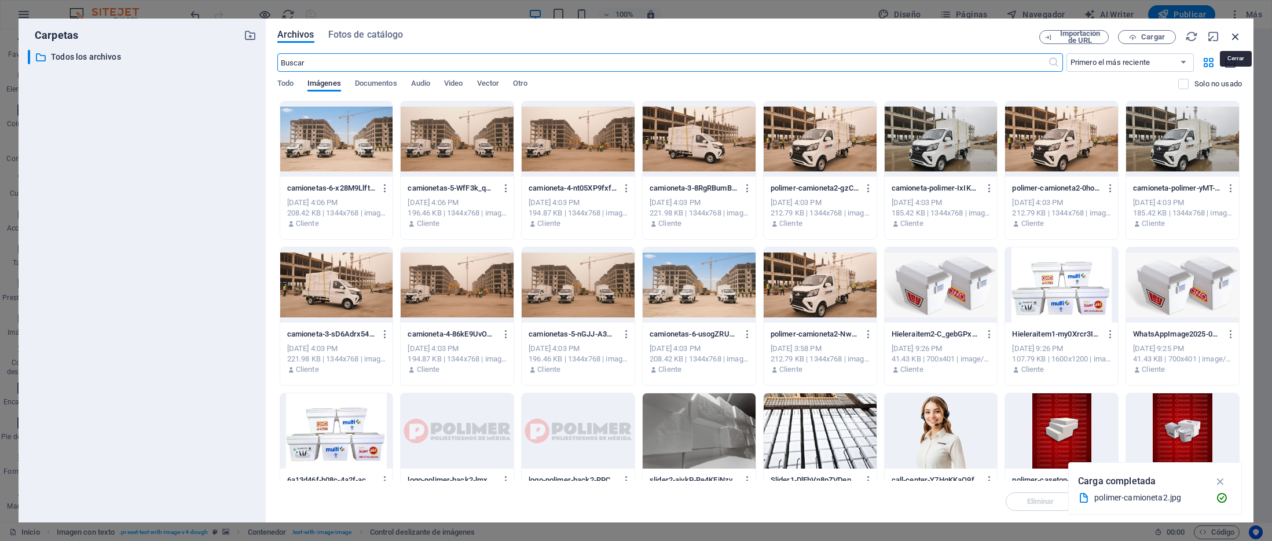
click at [1232, 38] on icon "button" at bounding box center [1235, 36] width 13 height 13
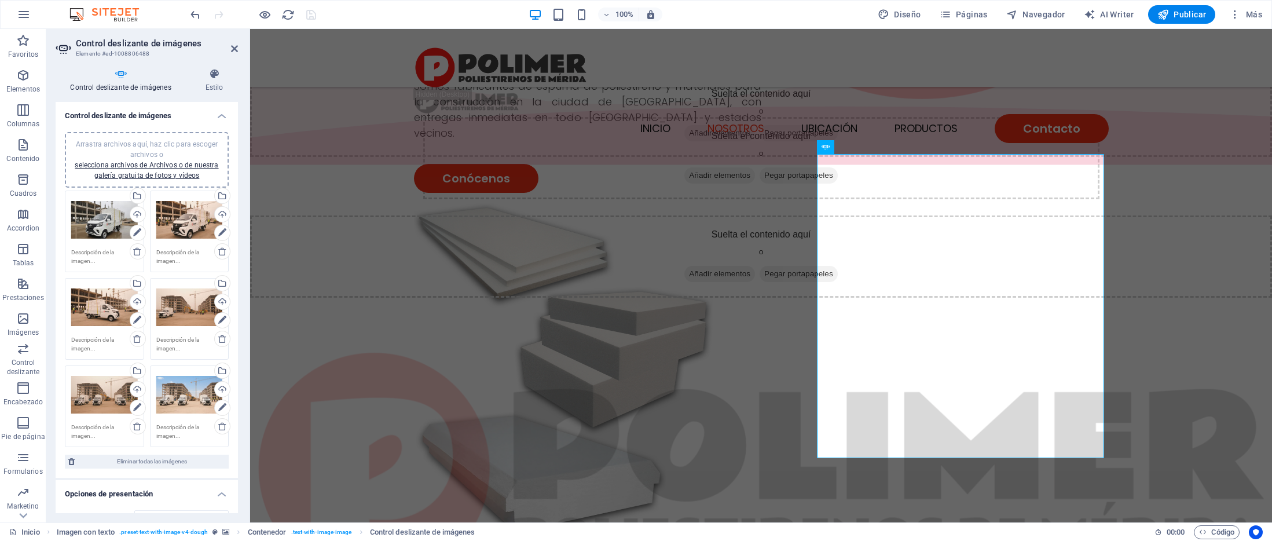
click at [91, 219] on div "Arrastra archivos aquí, haz clic para escoger archivos o selecciona archivos de…" at bounding box center [104, 220] width 67 height 46
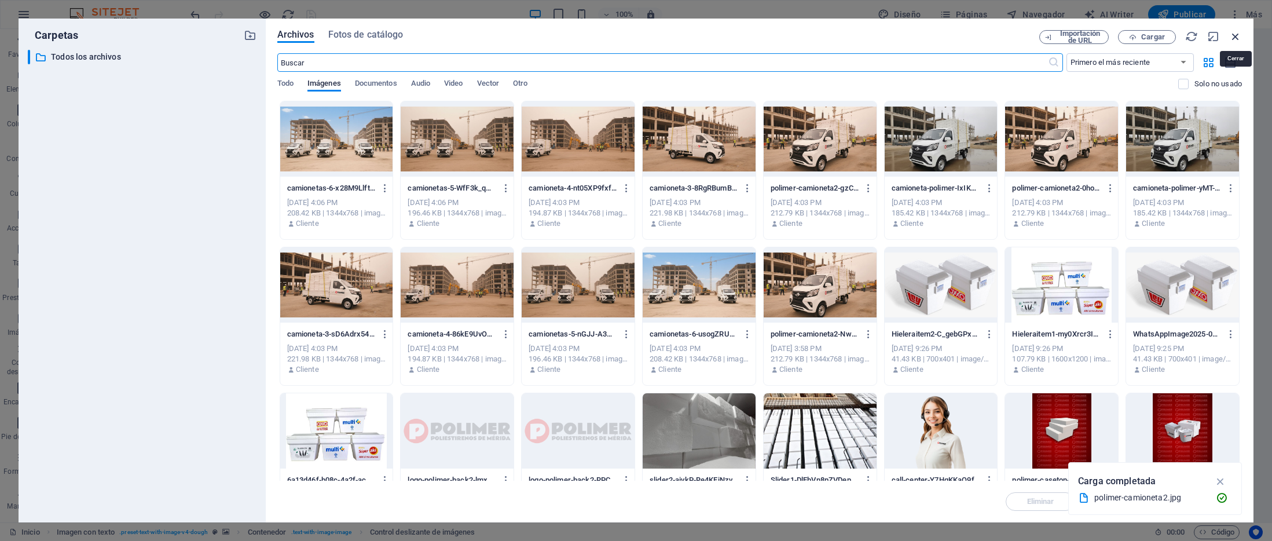
click at [1238, 35] on icon "button" at bounding box center [1235, 36] width 13 height 13
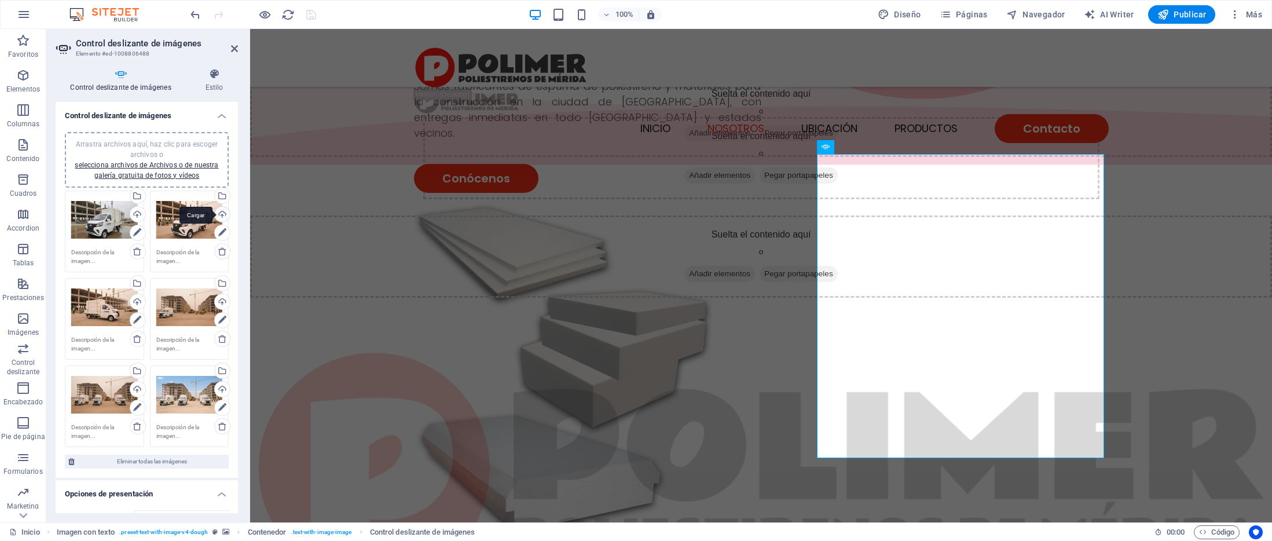
click at [219, 212] on div "Cargar" at bounding box center [220, 215] width 17 height 17
click at [222, 215] on div "Cargar" at bounding box center [220, 215] width 17 height 17
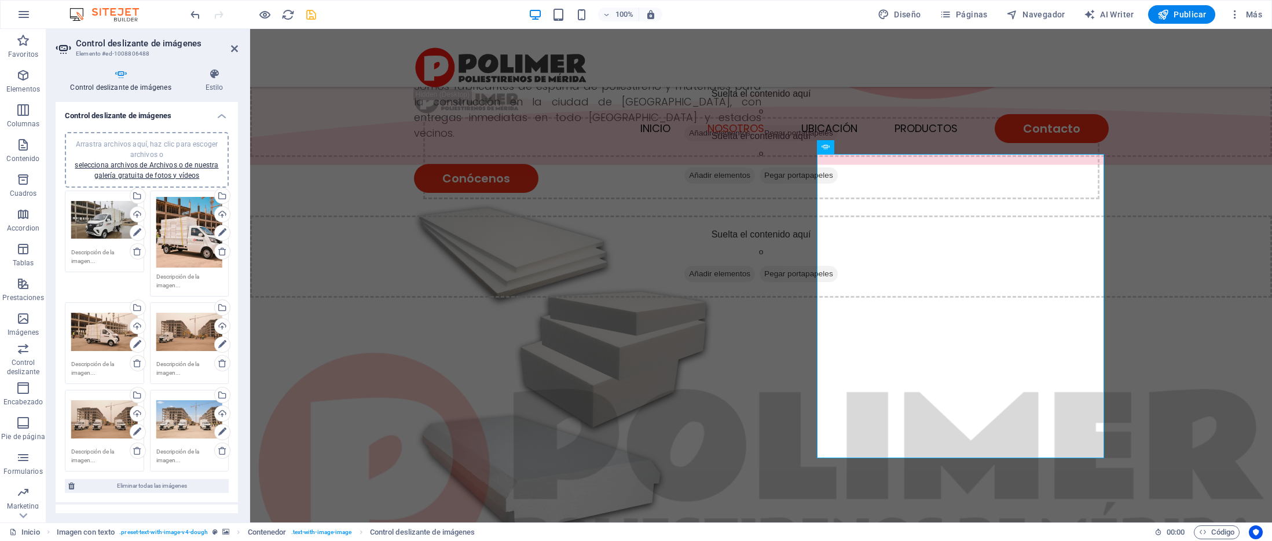
click at [191, 238] on div "Arrastra archivos aquí, haz clic para escoger archivos o selecciona archivos de…" at bounding box center [189, 232] width 67 height 71
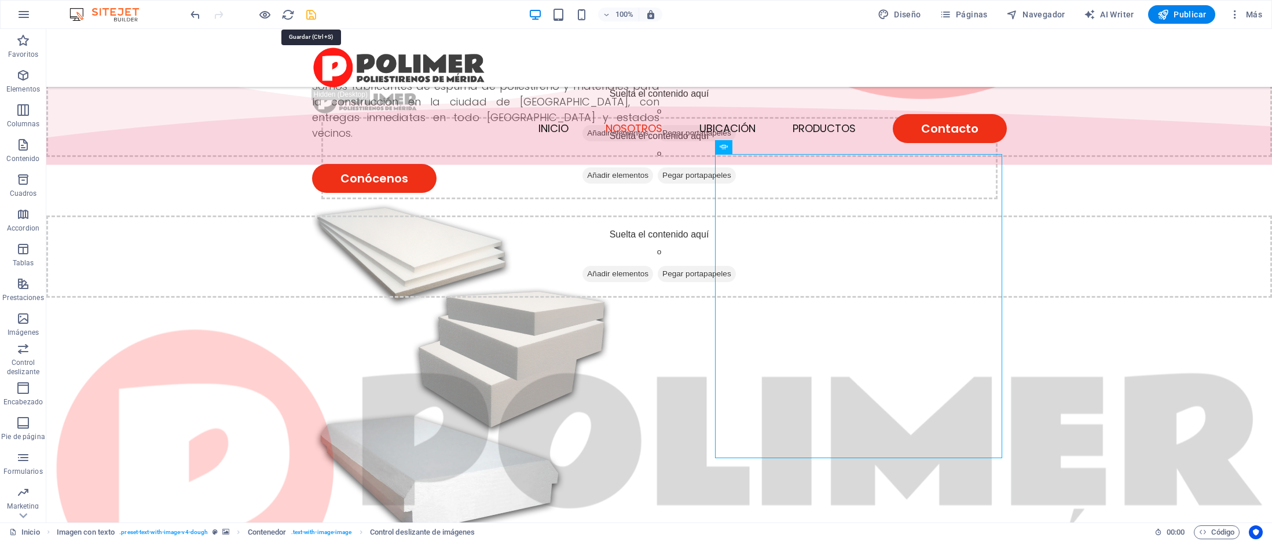
click at [313, 13] on icon "save" at bounding box center [310, 14] width 13 height 13
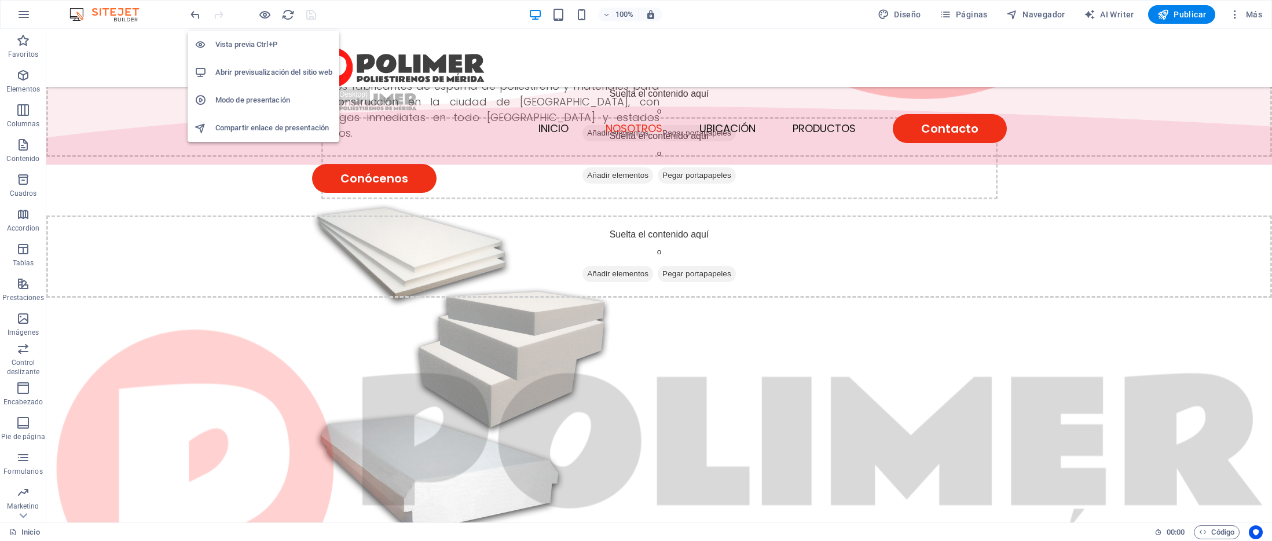
click at [271, 62] on li "Abrir previsualización del sitio web" at bounding box center [264, 72] width 152 height 28
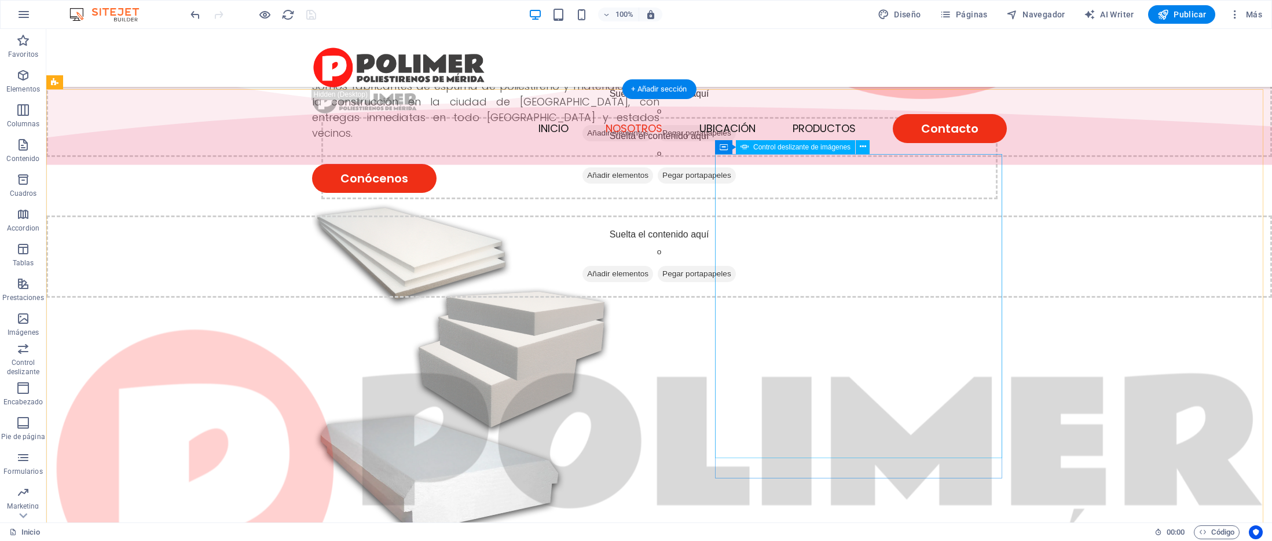
select select "px"
select select "ms"
select select "s"
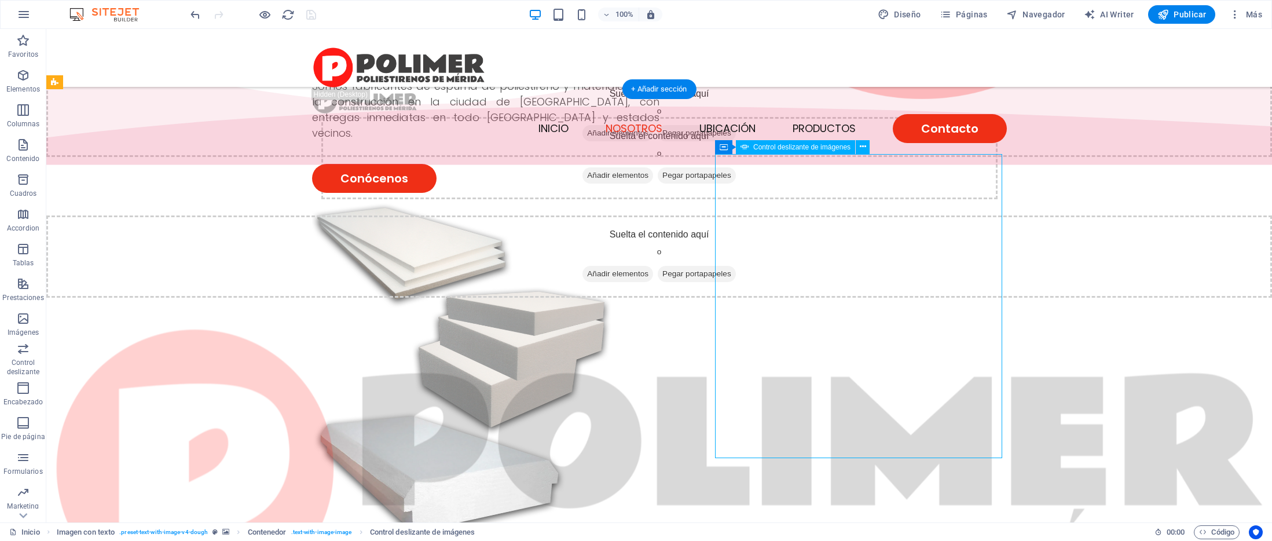
select select "progressive"
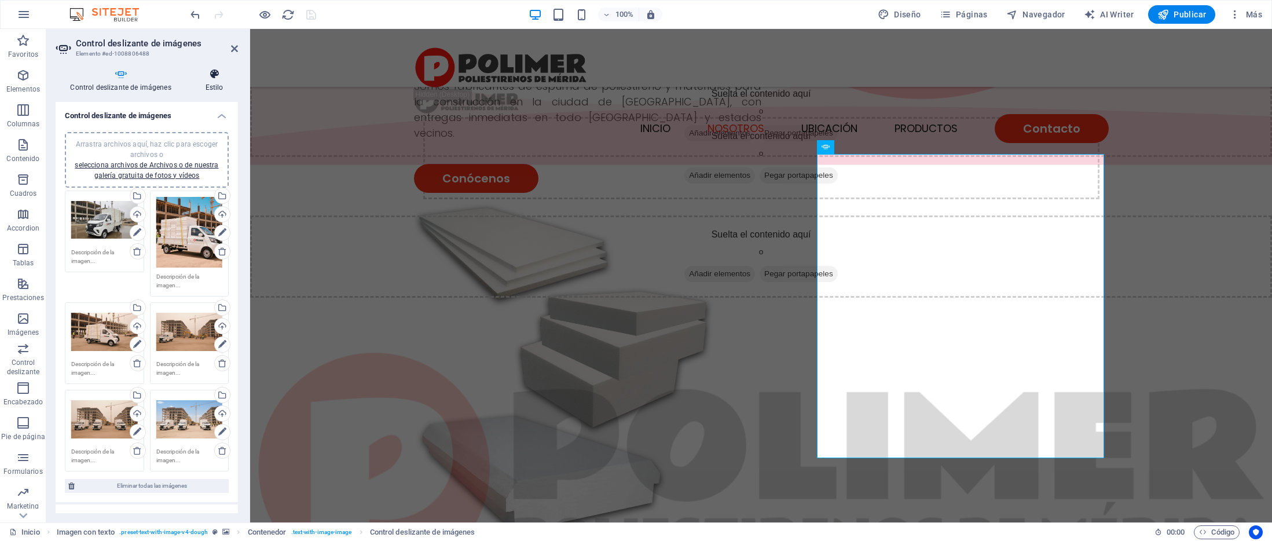
click at [211, 78] on icon at bounding box center [213, 74] width 47 height 12
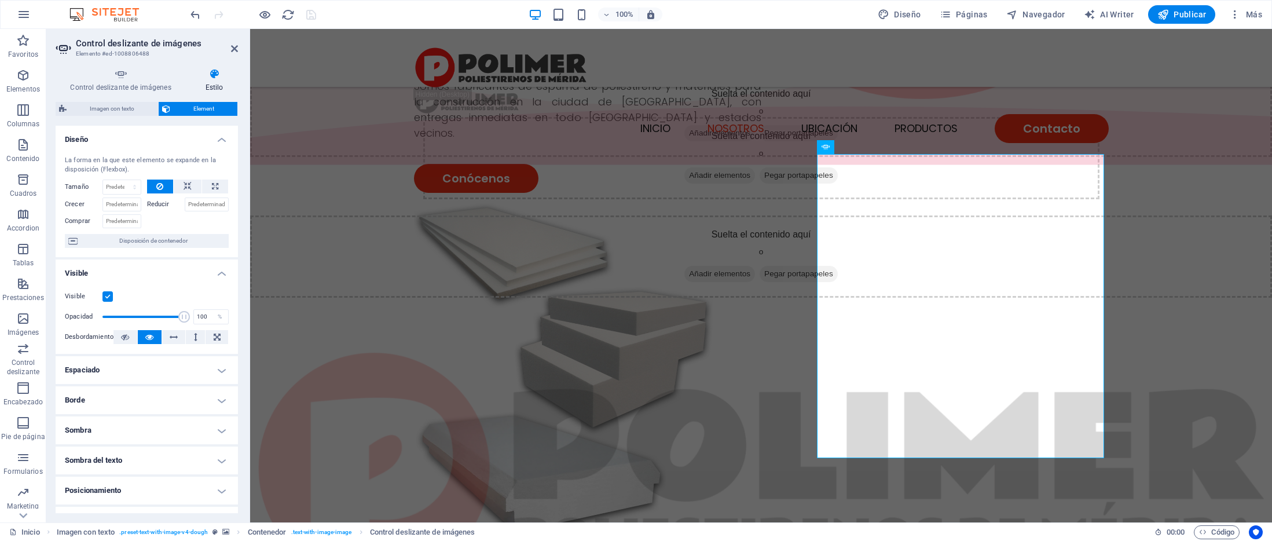
click at [153, 204] on label "Reducir" at bounding box center [166, 204] width 38 height 14
click at [185, 204] on input "Reducir" at bounding box center [207, 204] width 45 height 14
click at [186, 207] on input "Reducir" at bounding box center [207, 204] width 45 height 14
click at [176, 219] on div at bounding box center [188, 219] width 82 height 17
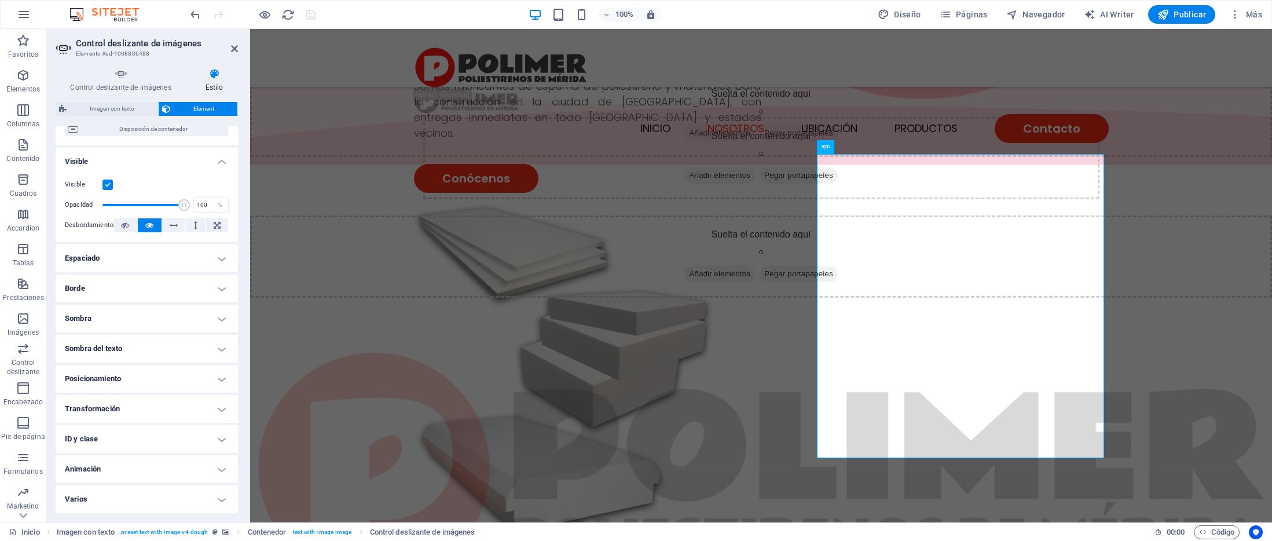
scroll to position [0, 0]
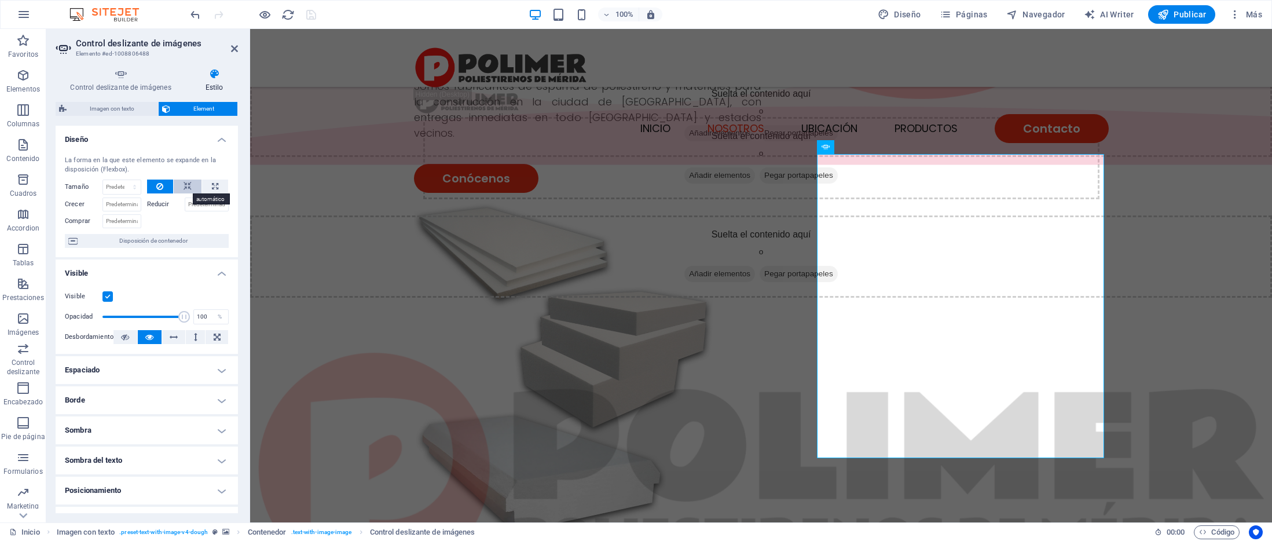
click at [188, 183] on icon at bounding box center [187, 186] width 8 height 14
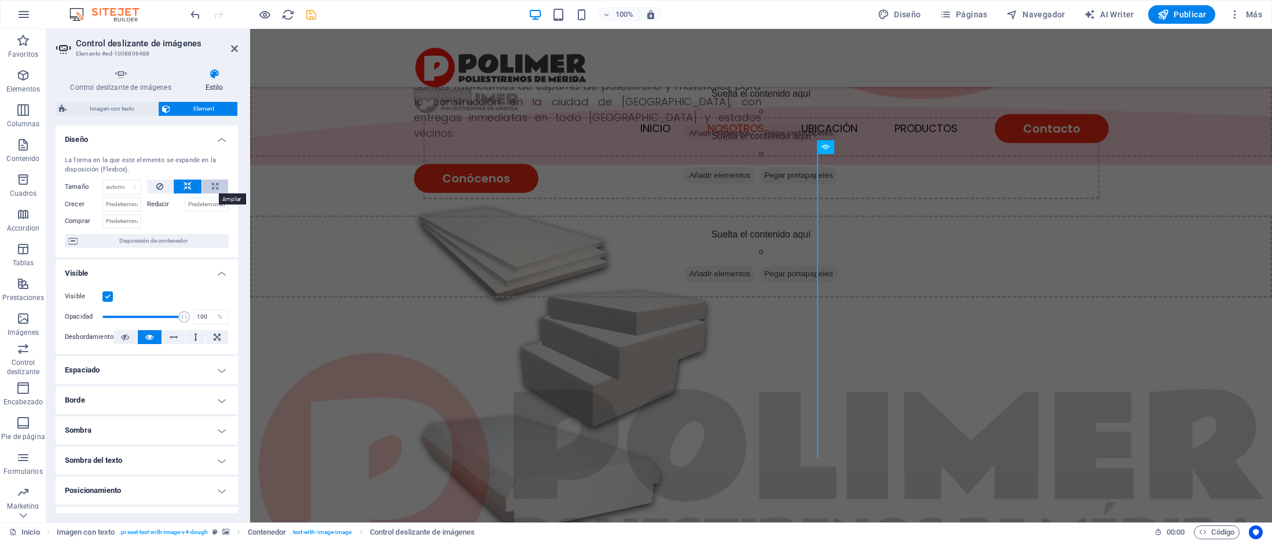
click at [212, 185] on icon at bounding box center [215, 186] width 6 height 14
type input "100"
select select "%"
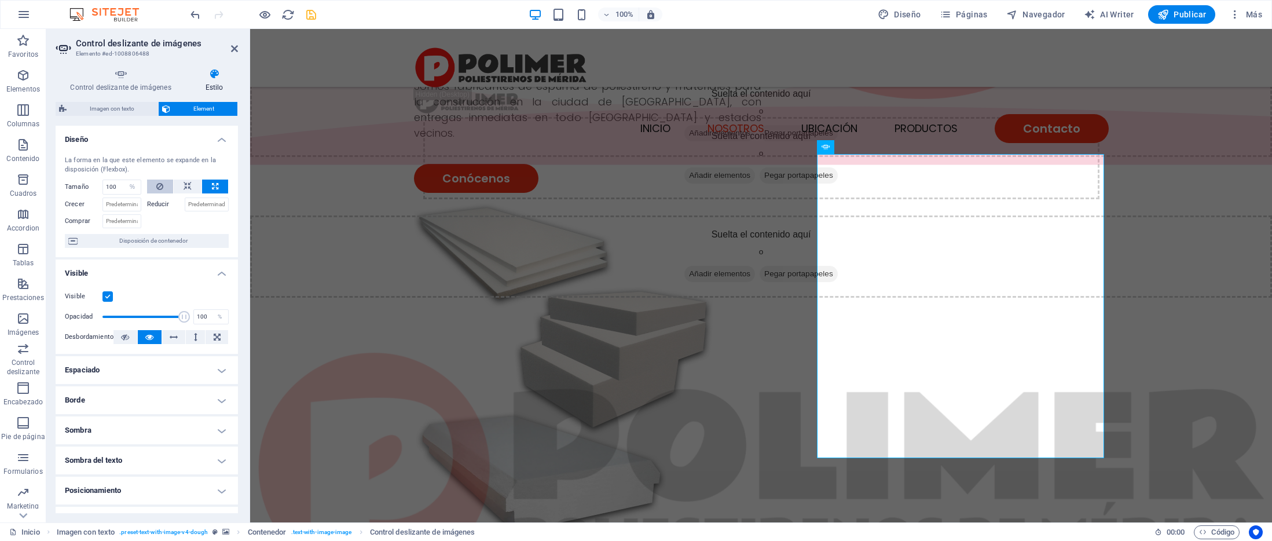
click at [161, 188] on icon at bounding box center [159, 186] width 7 height 14
select select "DISABLED_OPTION_VALUE"
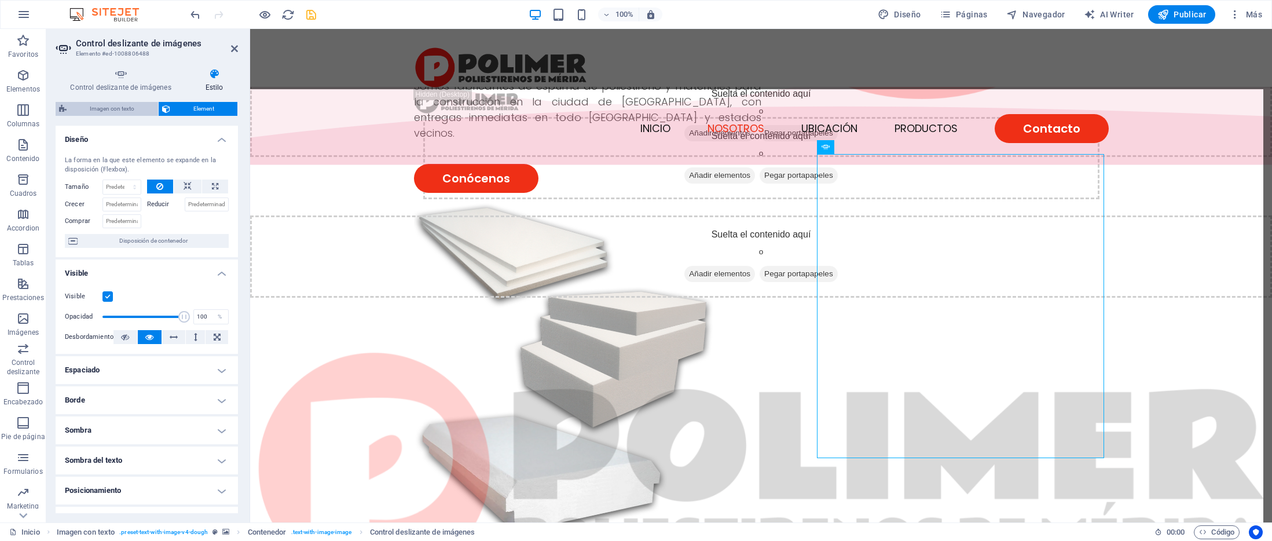
click at [110, 113] on span "Imagen con texto" at bounding box center [112, 109] width 85 height 14
select select "rem"
select select "px"
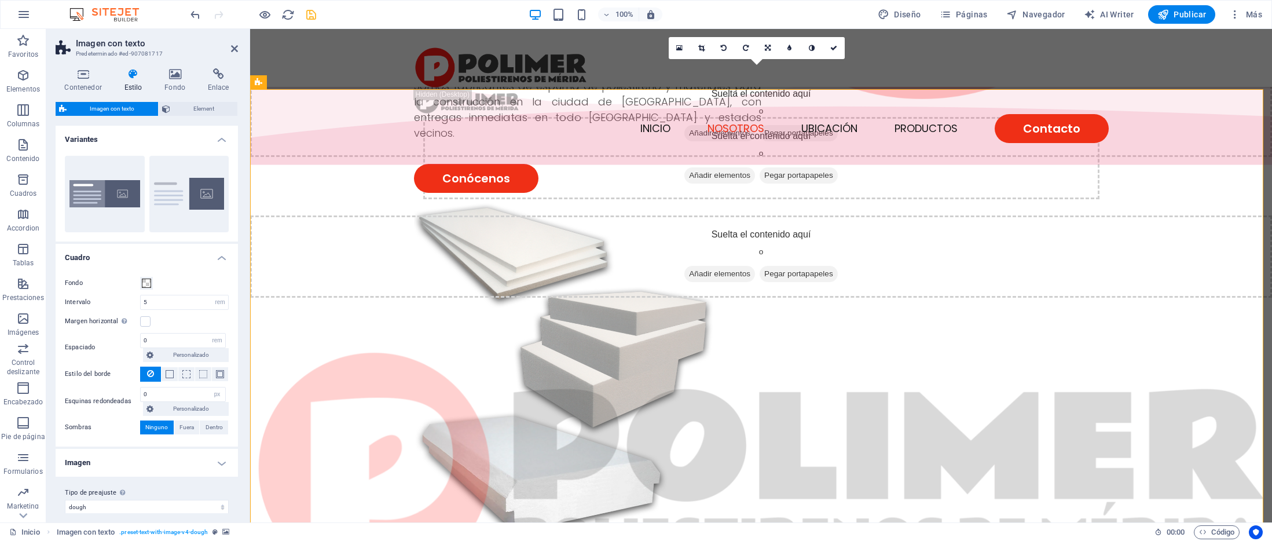
click at [136, 75] on icon at bounding box center [133, 74] width 36 height 12
click at [176, 77] on icon at bounding box center [175, 74] width 39 height 12
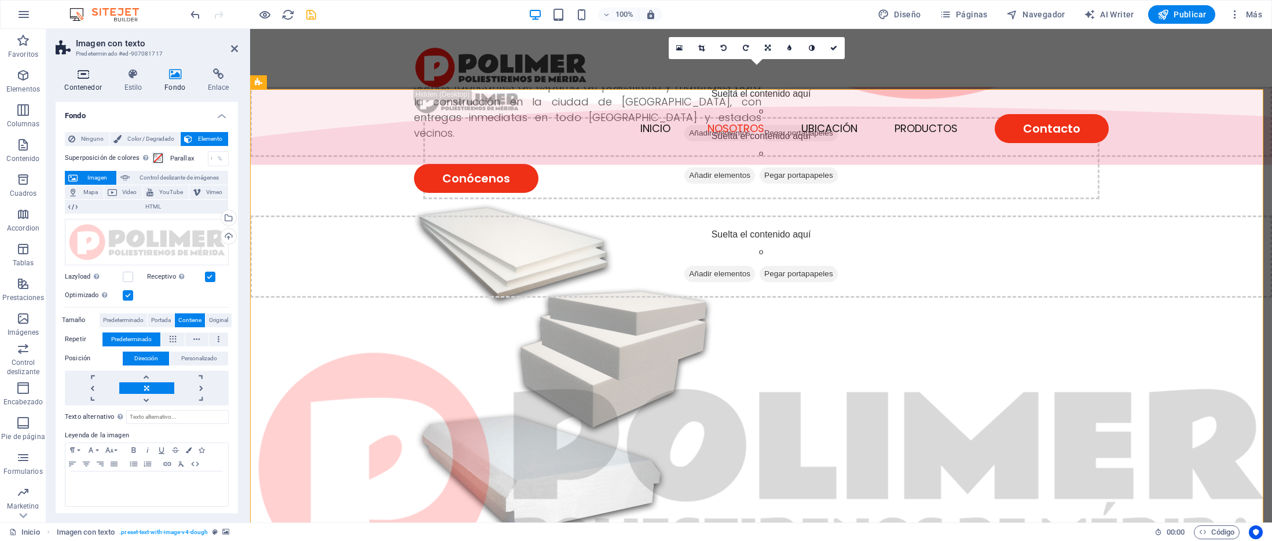
click at [88, 82] on h4 "Contenedor" at bounding box center [86, 80] width 60 height 24
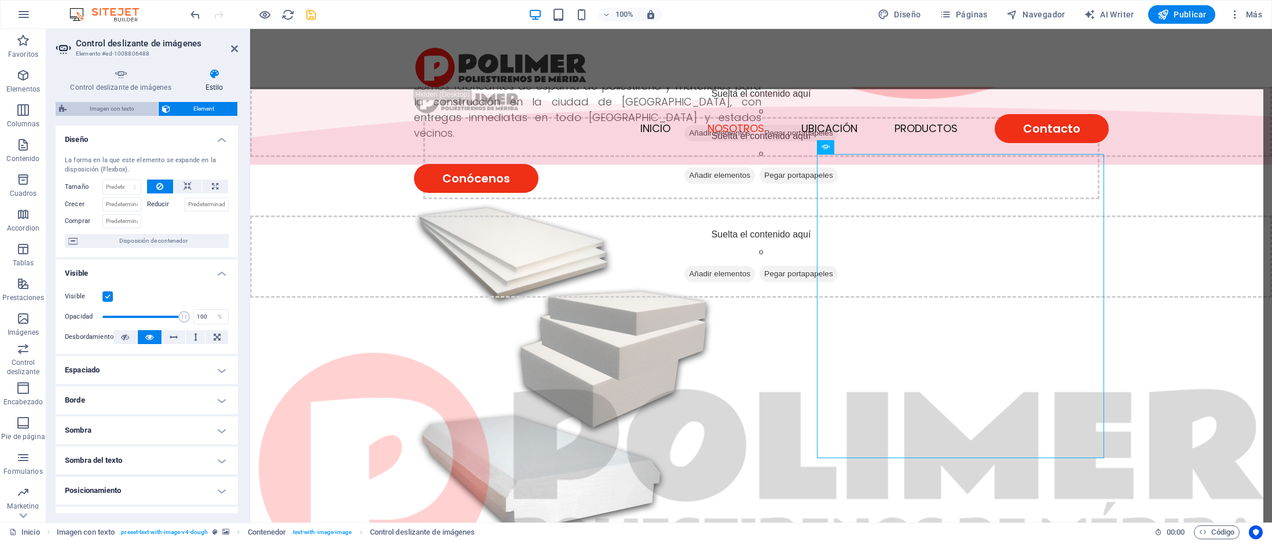
click at [118, 110] on span "Imagen con texto" at bounding box center [112, 109] width 85 height 14
select select "rem"
select select "px"
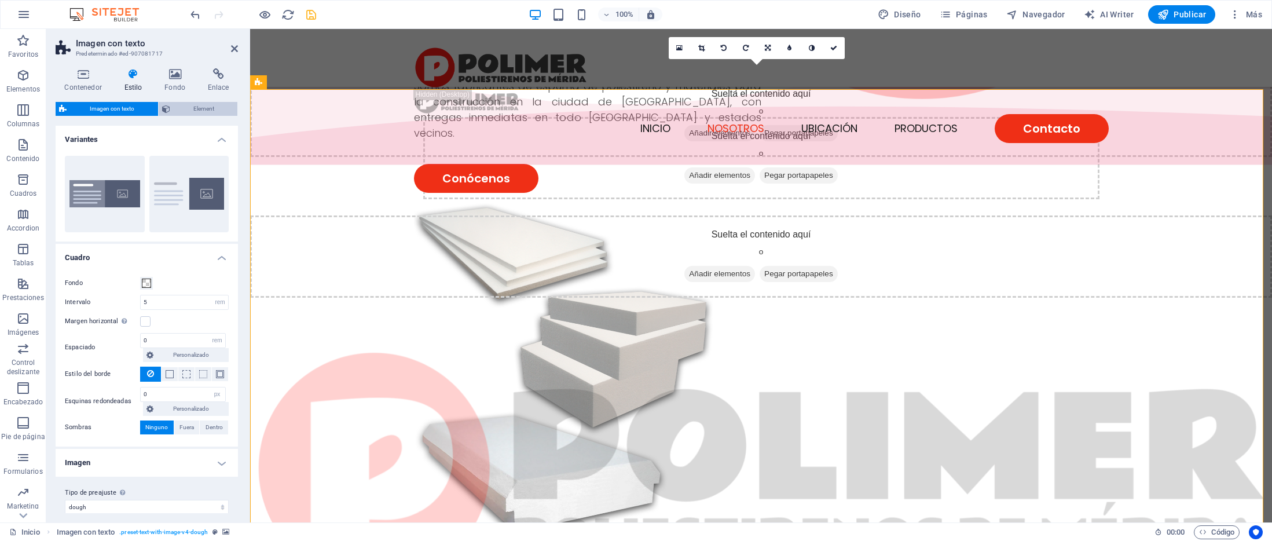
click at [178, 110] on span "Element" at bounding box center [204, 109] width 61 height 14
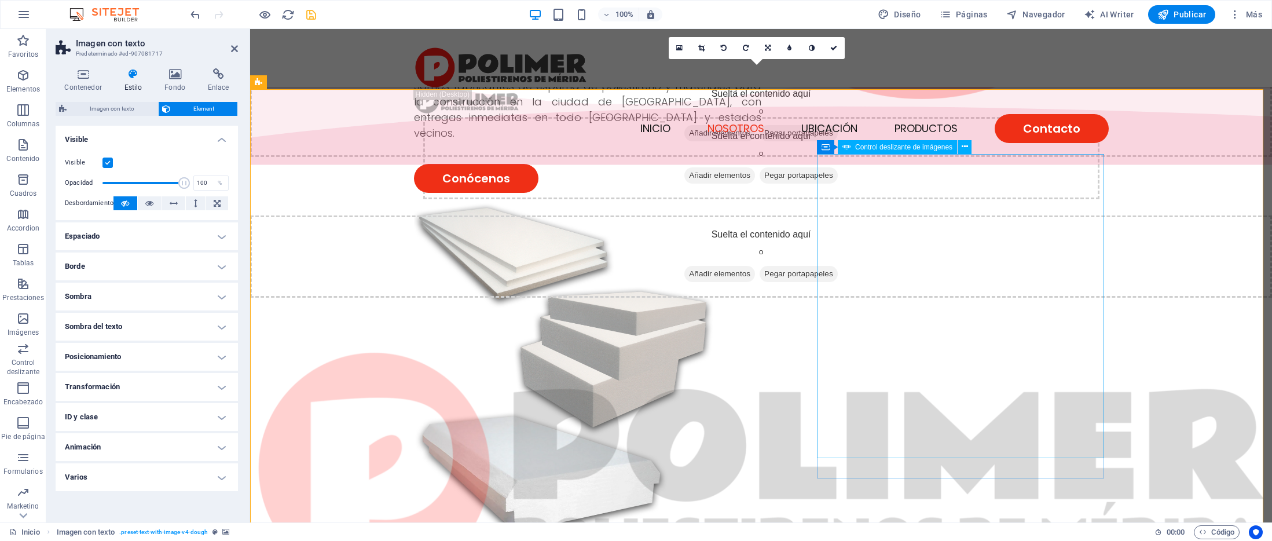
select select "px"
select select "ms"
select select "s"
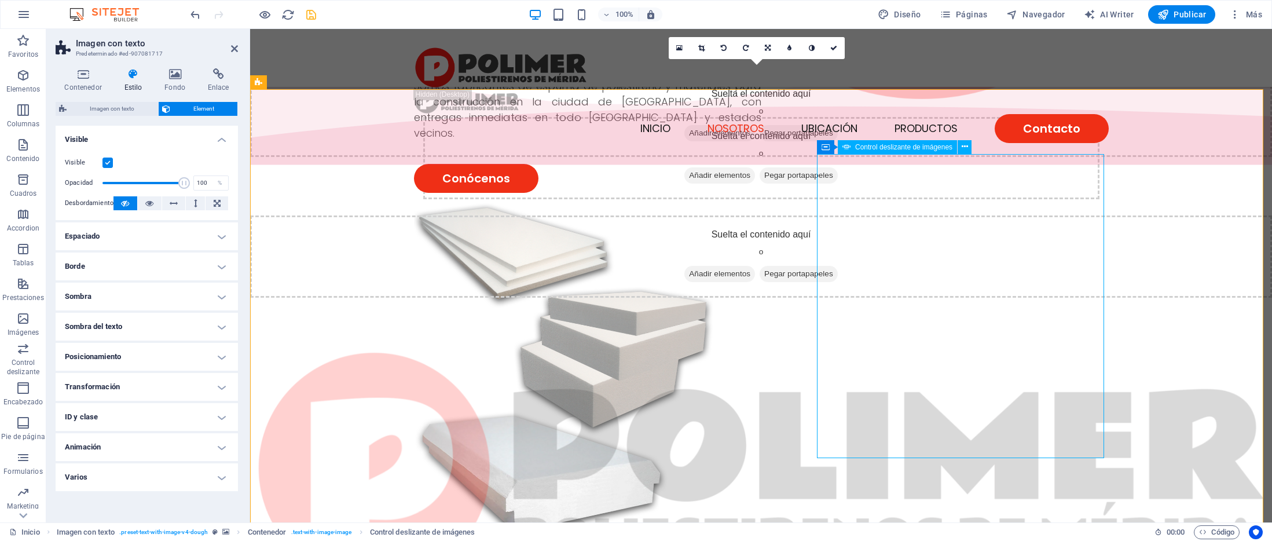
select select "progressive"
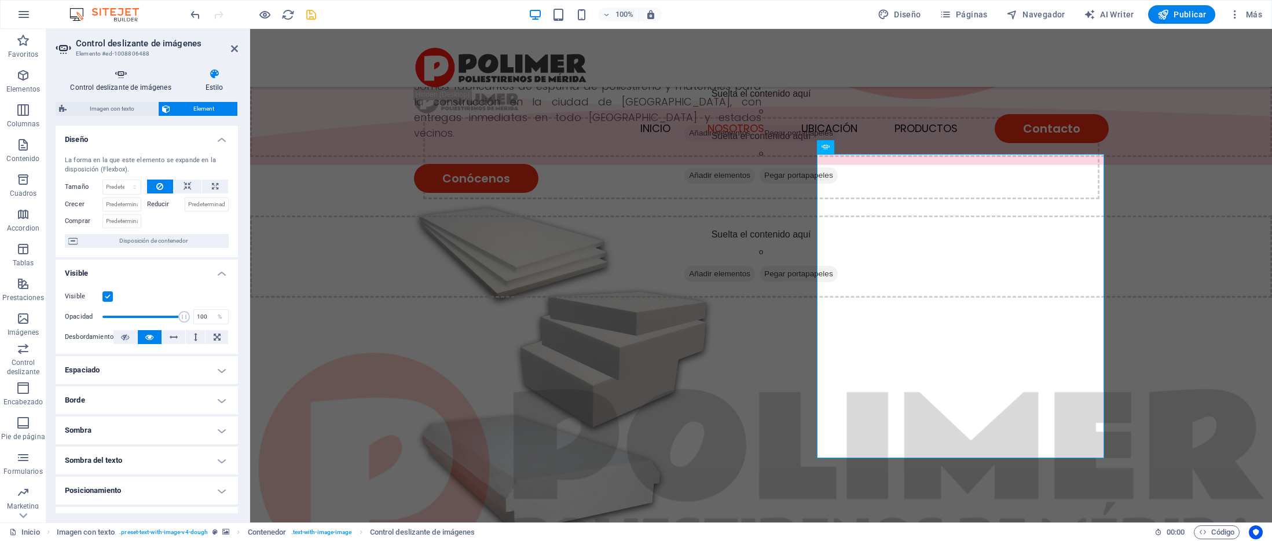
click at [118, 85] on h4 "Control deslizante de imágenes" at bounding box center [123, 80] width 135 height 24
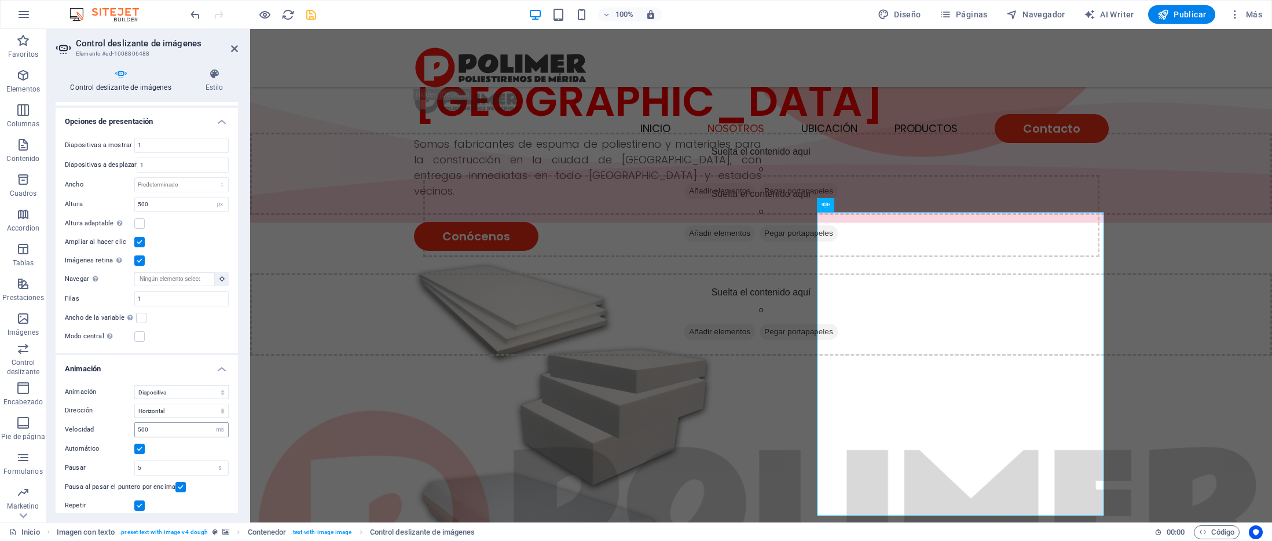
scroll to position [404, 0]
drag, startPoint x: 182, startPoint y: 421, endPoint x: 122, endPoint y: 421, distance: 60.2
click at [122, 421] on div "Velocidad 500 s ms" at bounding box center [147, 421] width 164 height 15
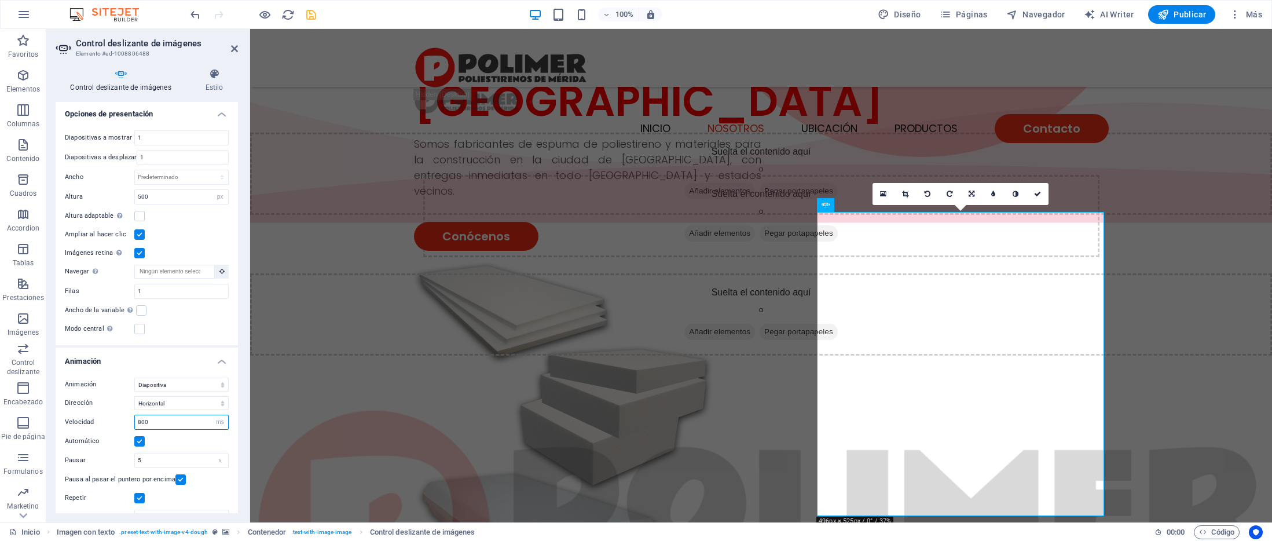
type input "800"
click at [204, 333] on div "Modo central Permite la visualización centralizada con diapositiva anterior/sig…" at bounding box center [147, 329] width 164 height 14
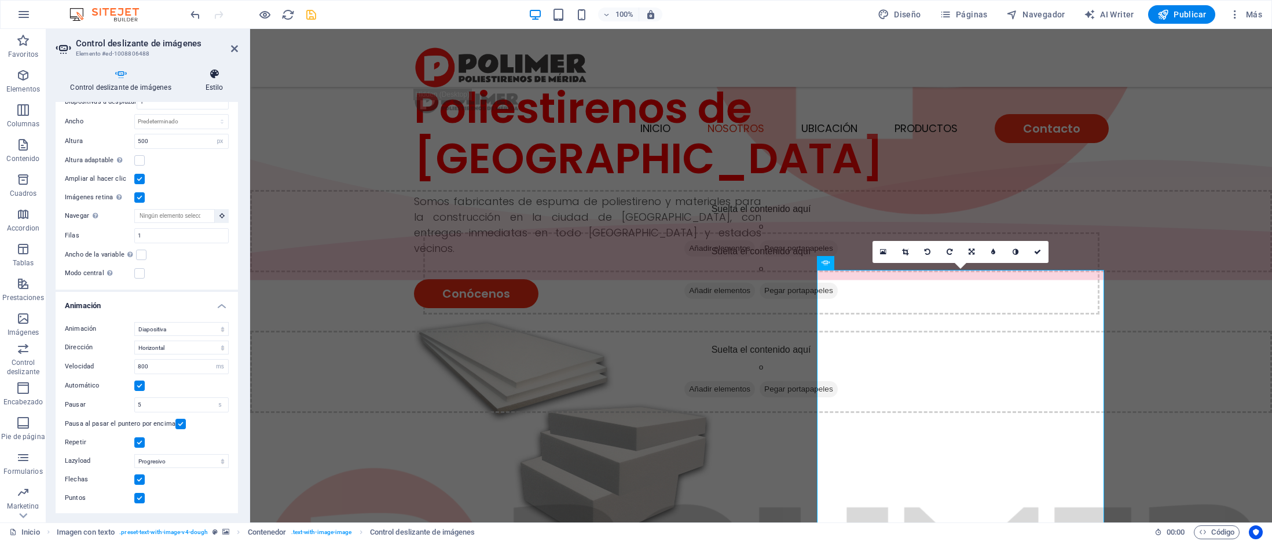
scroll to position [443, 0]
click at [216, 84] on h4 "Estilo" at bounding box center [213, 80] width 47 height 24
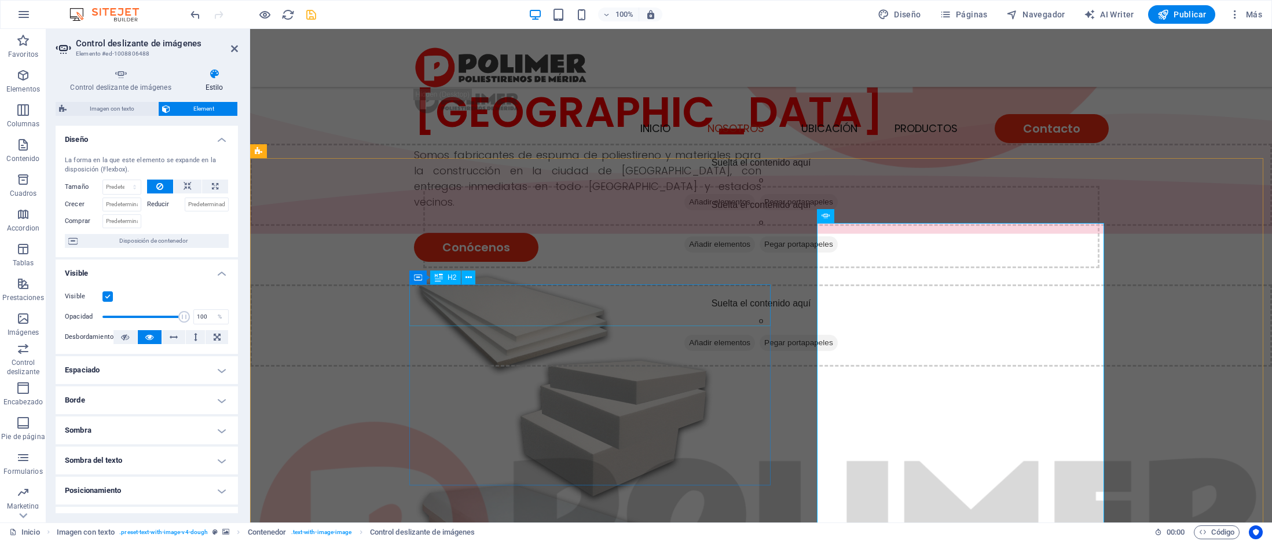
scroll to position [514, 0]
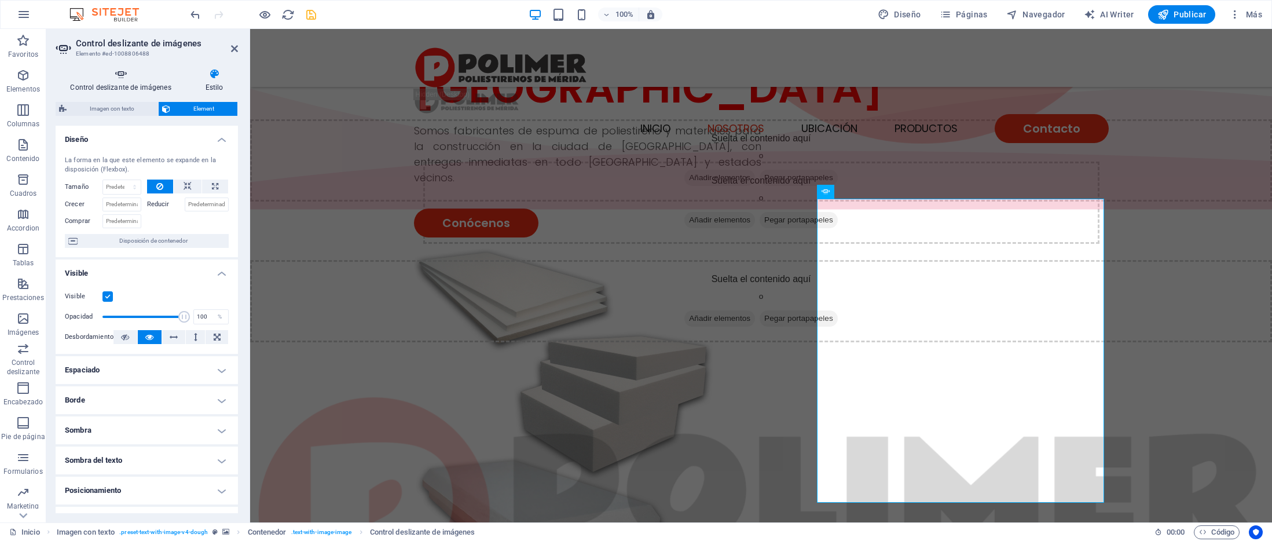
click at [133, 78] on icon at bounding box center [121, 74] width 130 height 12
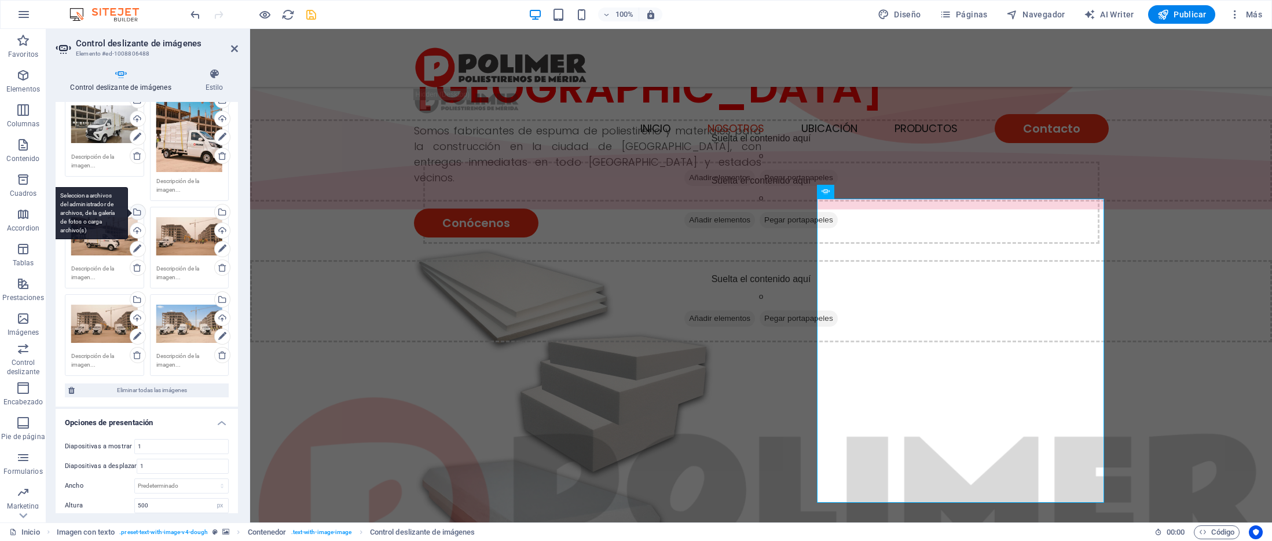
scroll to position [0, 0]
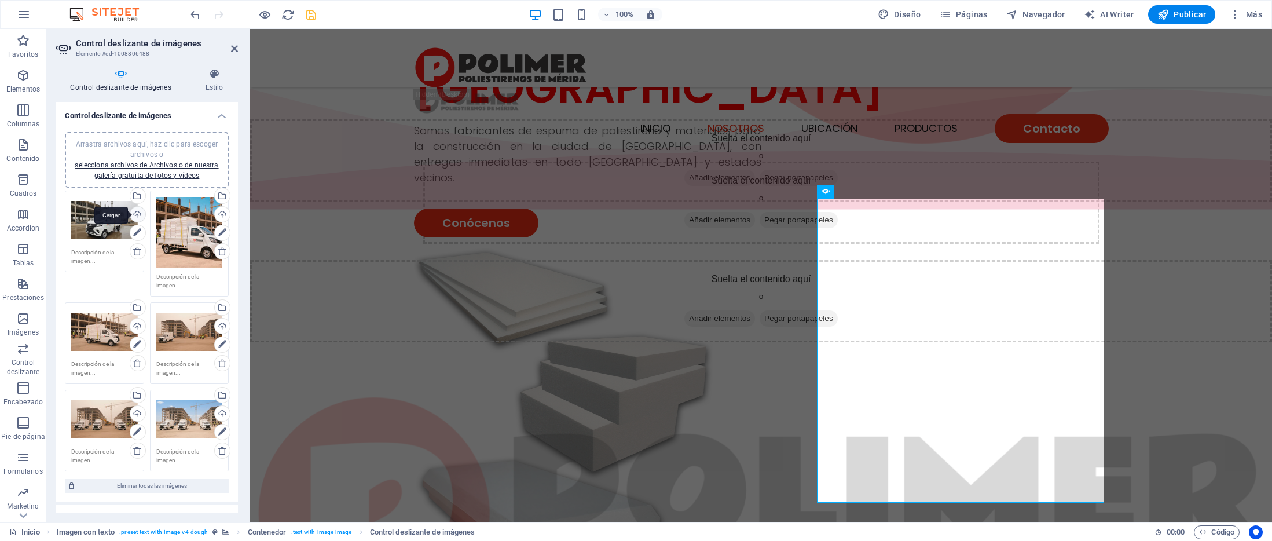
click at [138, 214] on div "Cargar" at bounding box center [136, 215] width 17 height 17
click at [314, 17] on icon "save" at bounding box center [310, 14] width 13 height 13
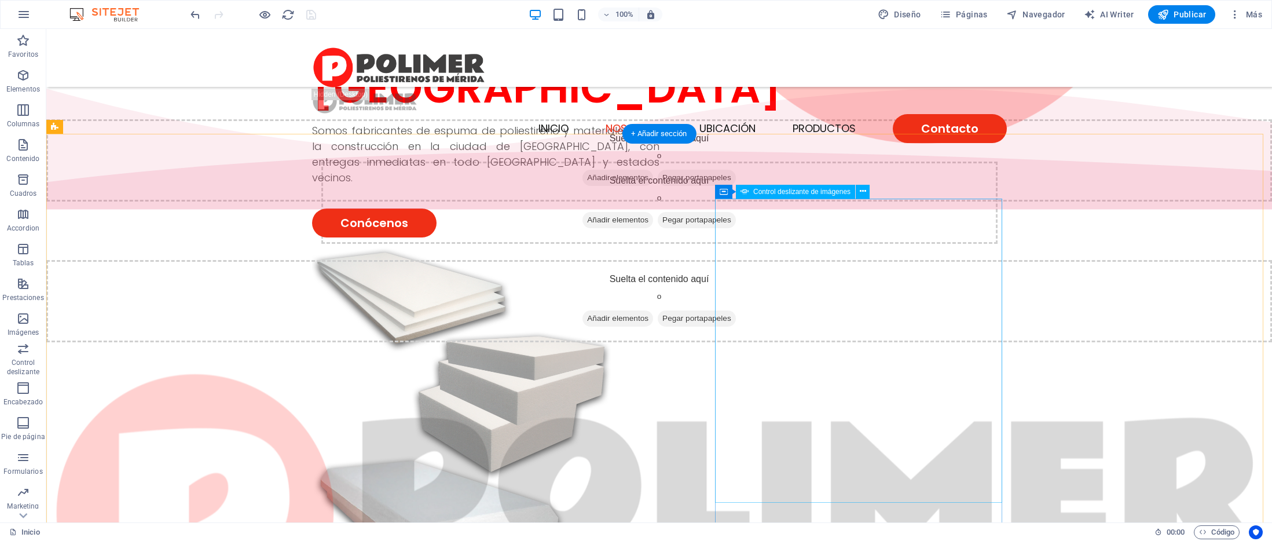
scroll to position [528, 0]
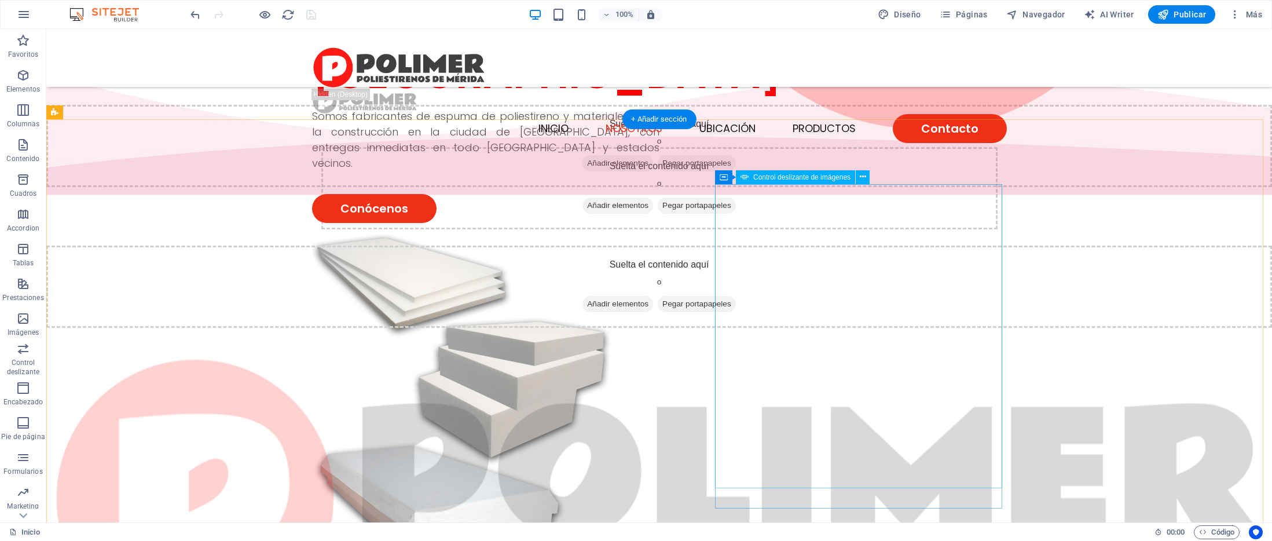
select select "px"
select select "ms"
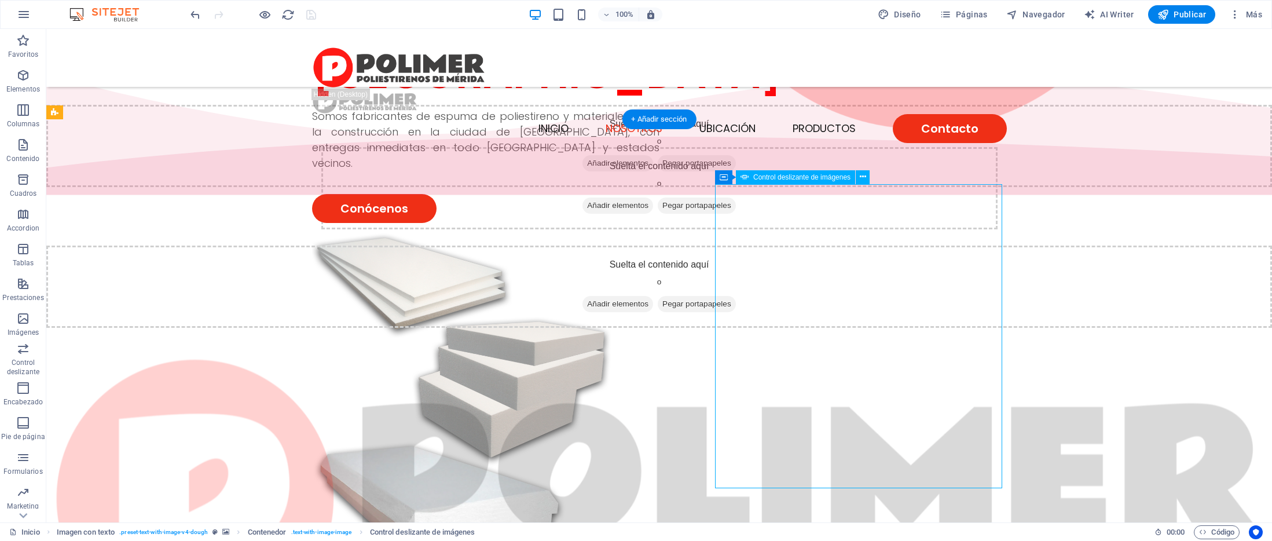
select select "s"
select select "progressive"
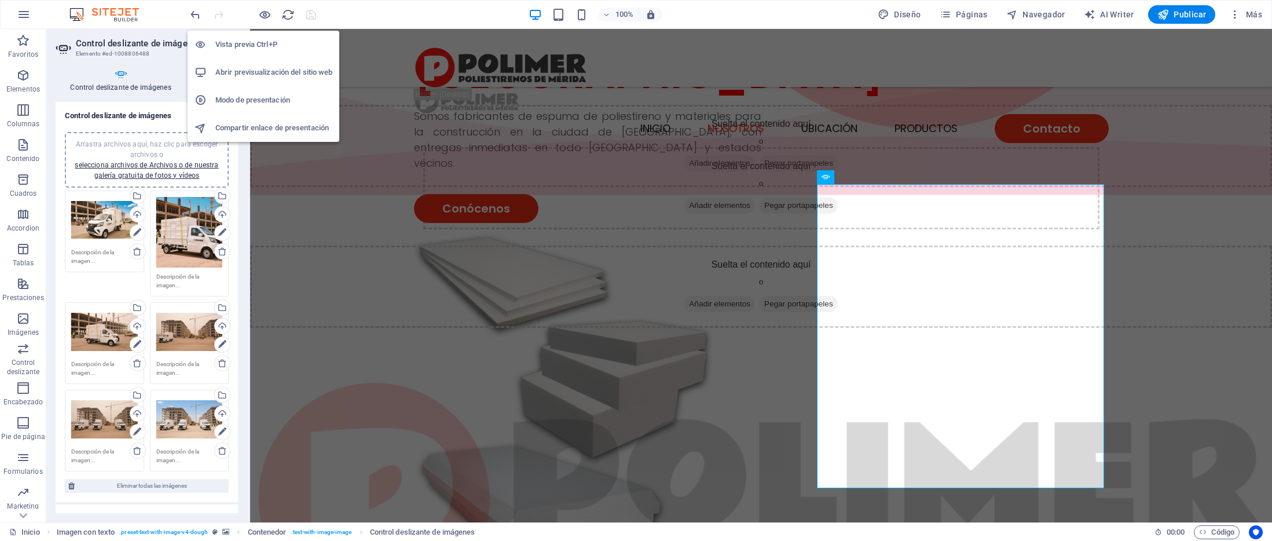
click at [262, 70] on h6 "Abrir previsualización del sitio web" at bounding box center [273, 72] width 117 height 14
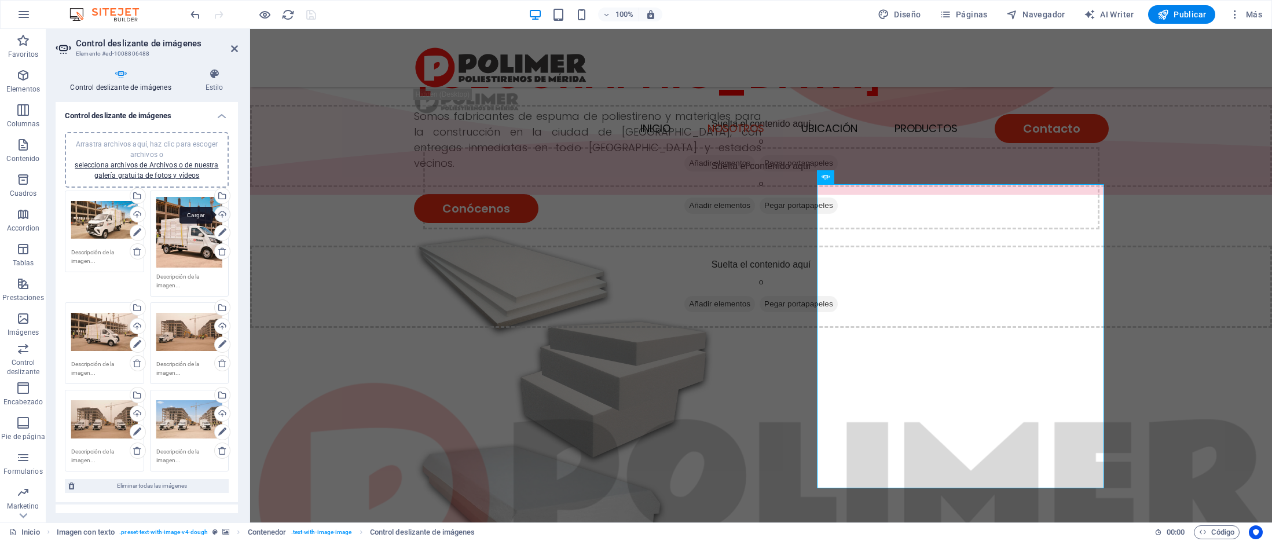
click at [218, 214] on div "Cargar" at bounding box center [220, 215] width 17 height 17
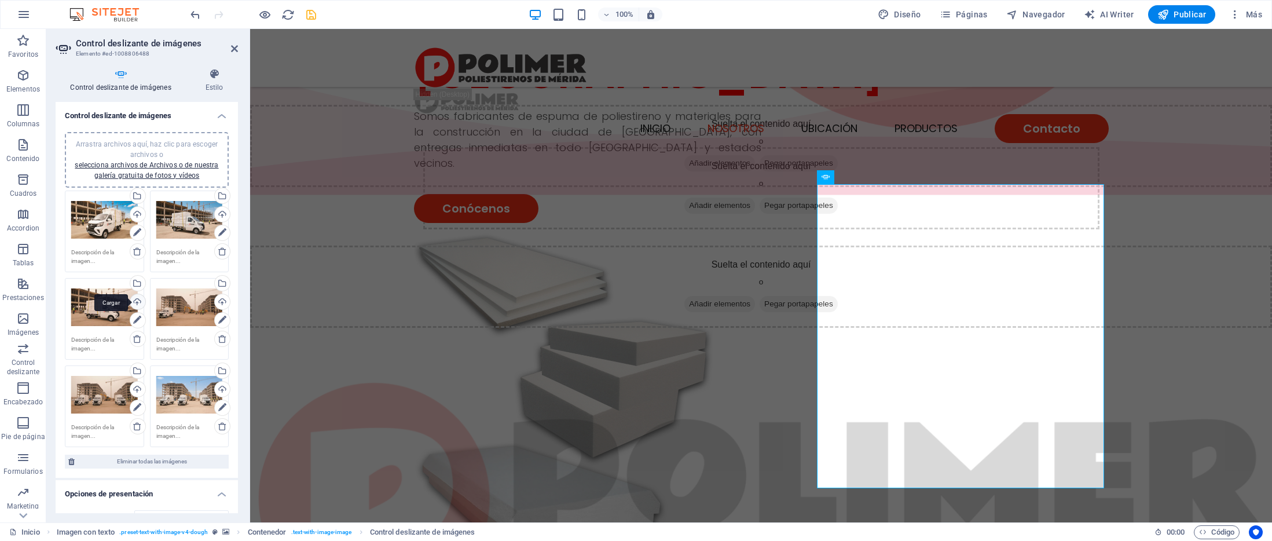
click at [137, 302] on div "Cargar" at bounding box center [136, 302] width 17 height 17
click at [312, 14] on icon "save" at bounding box center [310, 14] width 13 height 13
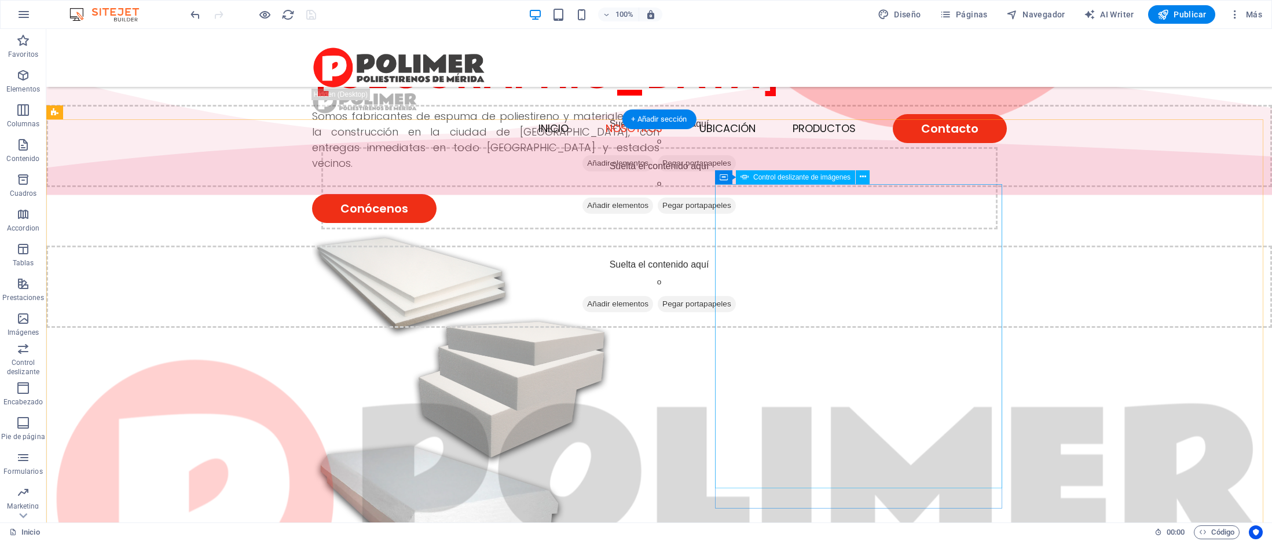
select select "px"
select select "ms"
select select "s"
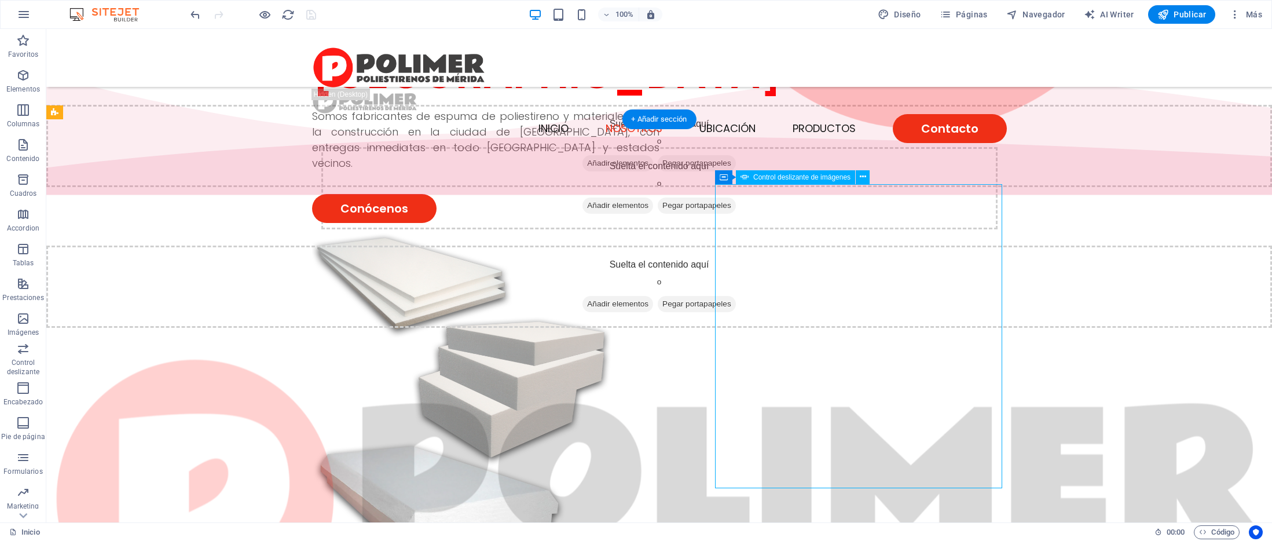
select select "progressive"
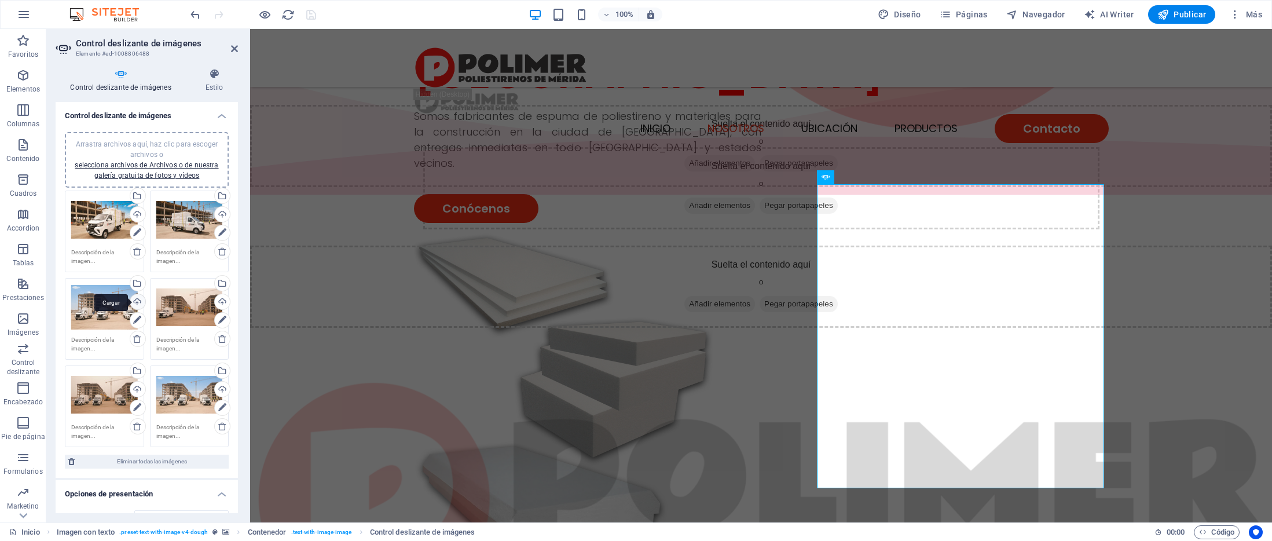
click at [137, 302] on div "Cargar" at bounding box center [136, 302] width 17 height 17
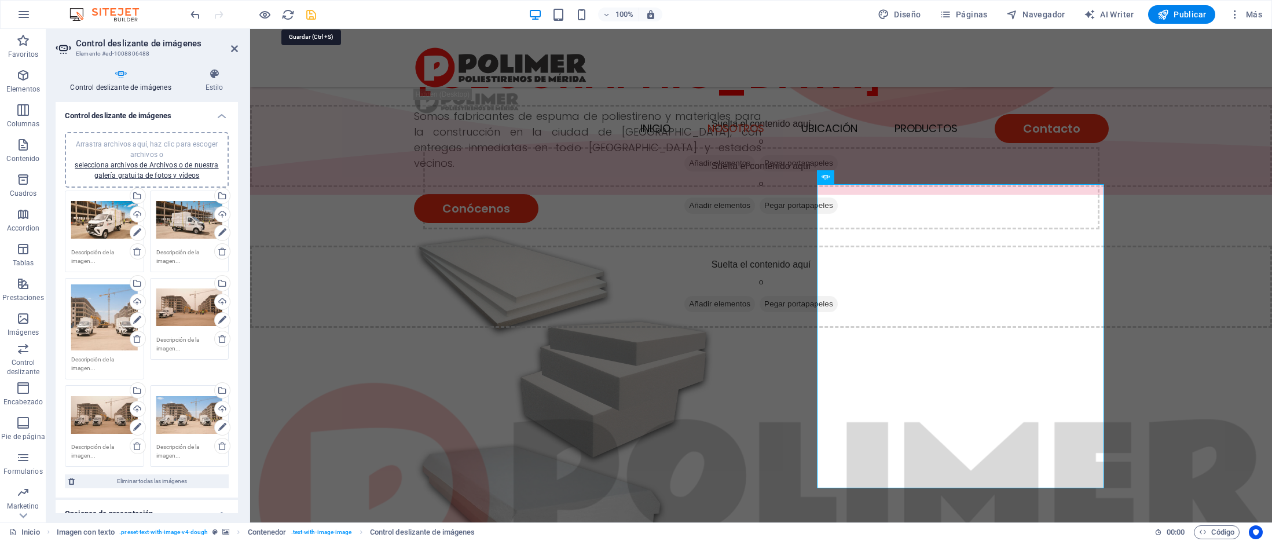
click at [308, 16] on icon "save" at bounding box center [310, 14] width 13 height 13
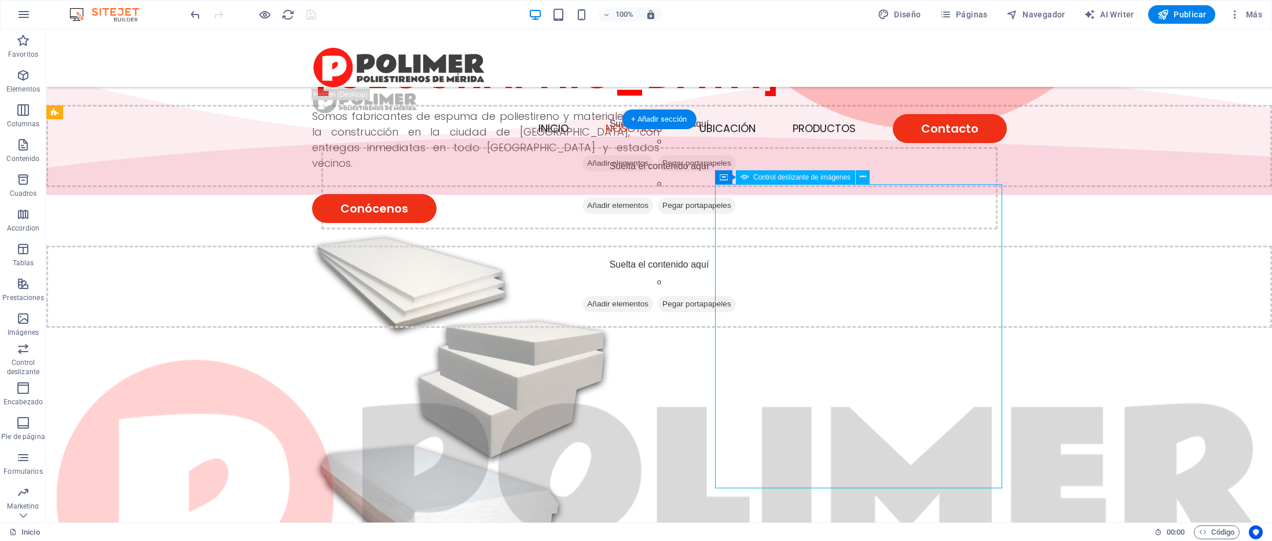
select select "px"
select select "ms"
select select "s"
select select "progressive"
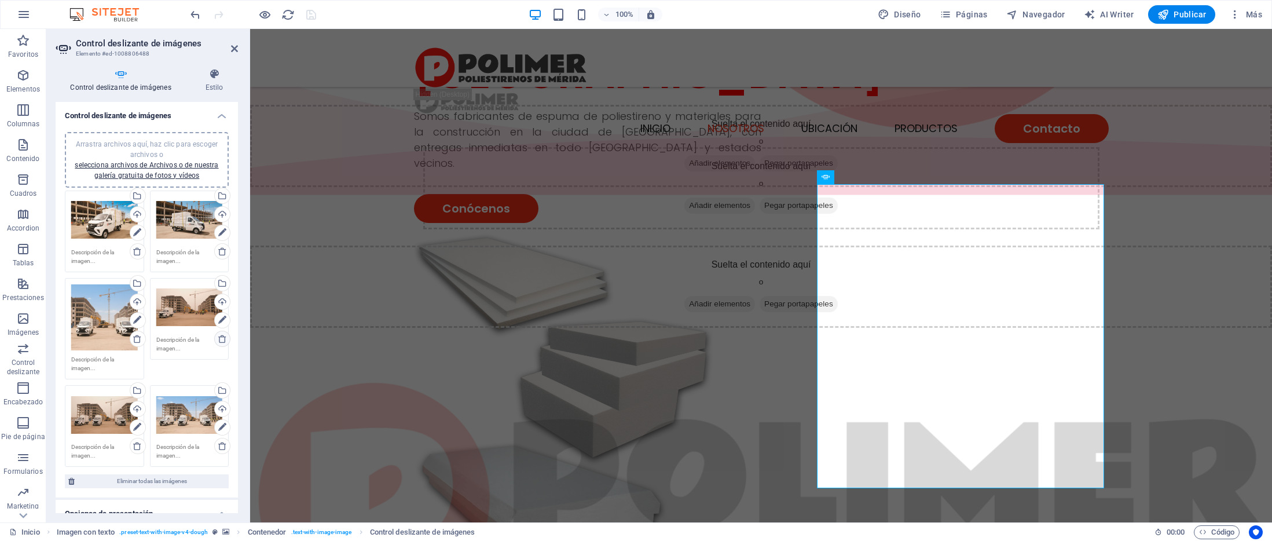
click at [221, 339] on icon at bounding box center [222, 338] width 9 height 9
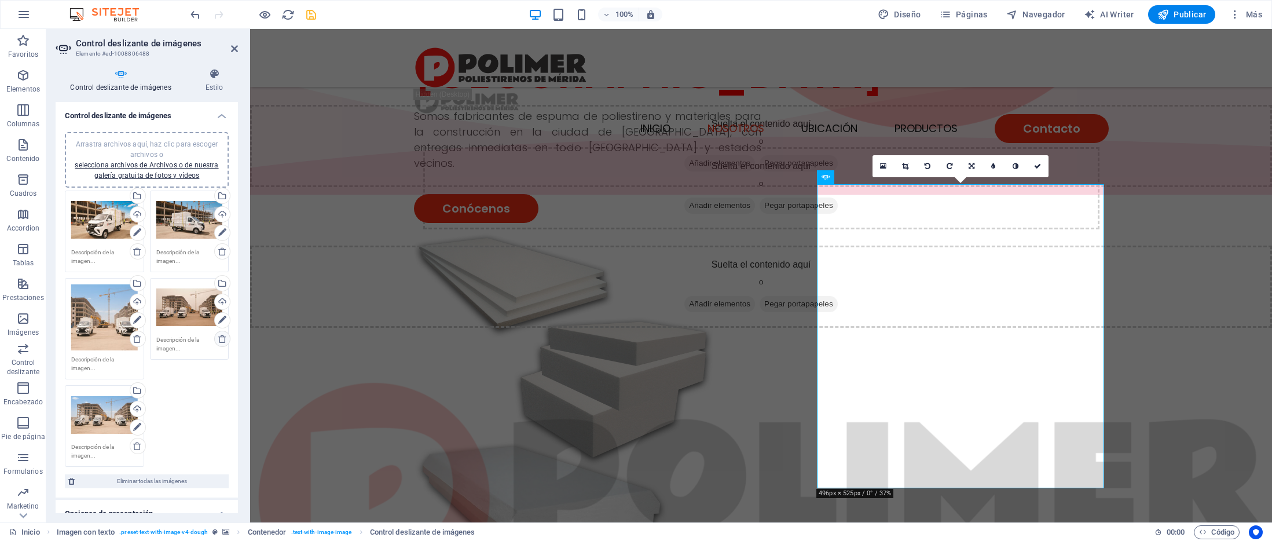
click at [221, 339] on icon at bounding box center [222, 338] width 9 height 9
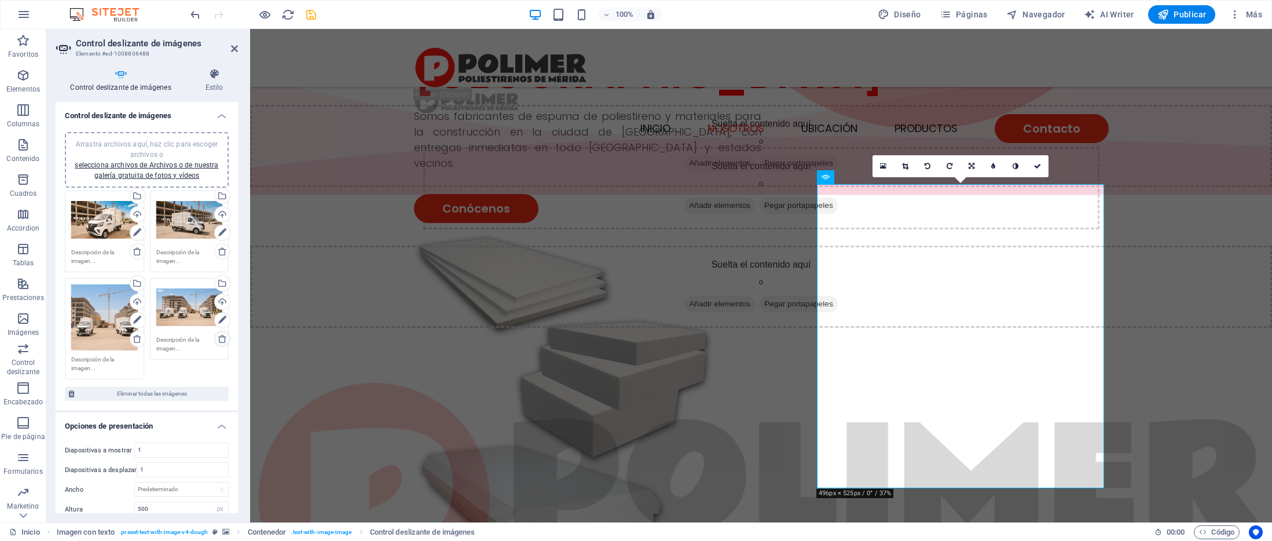
click at [221, 339] on icon at bounding box center [222, 338] width 9 height 9
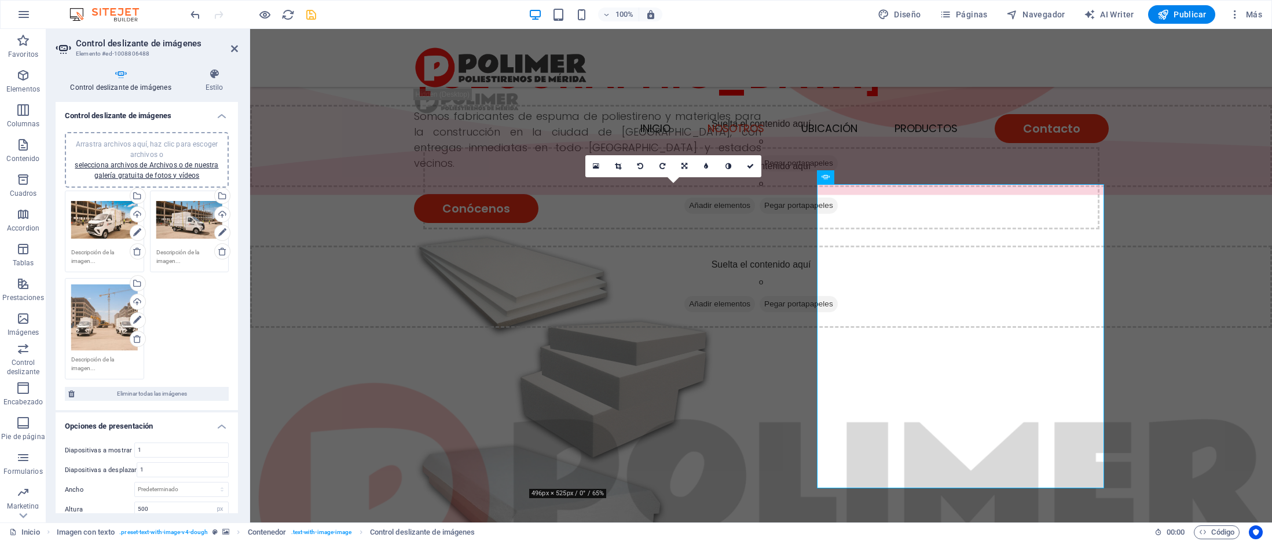
click at [179, 226] on div "Arrastra archivos aquí, haz clic para escoger archivos o selecciona archivos de…" at bounding box center [189, 220] width 67 height 46
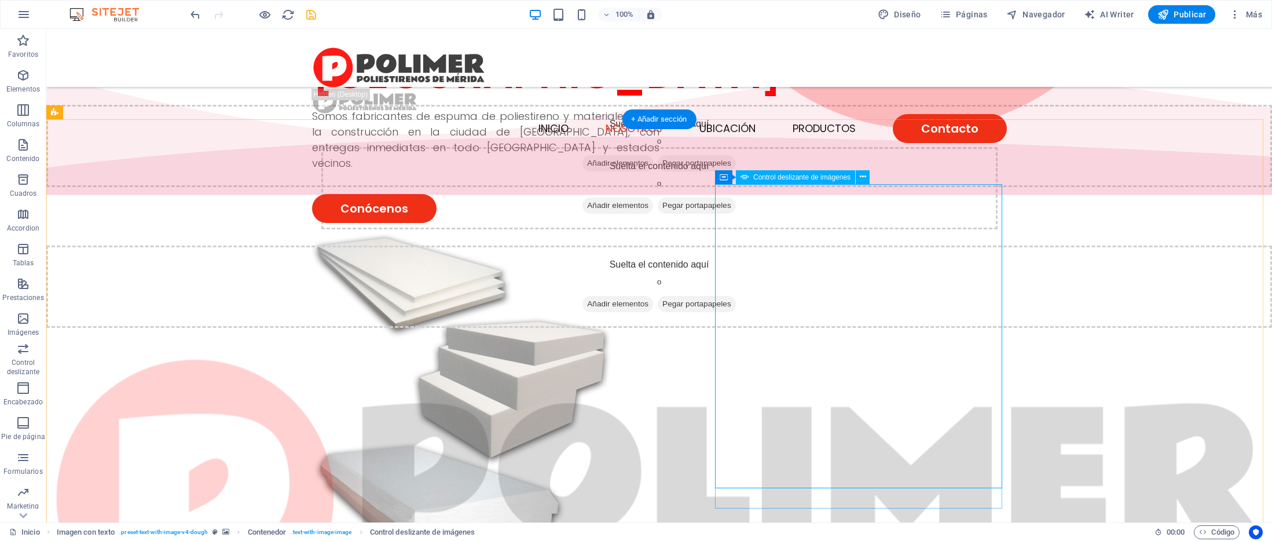
select select "px"
select select "ms"
select select "s"
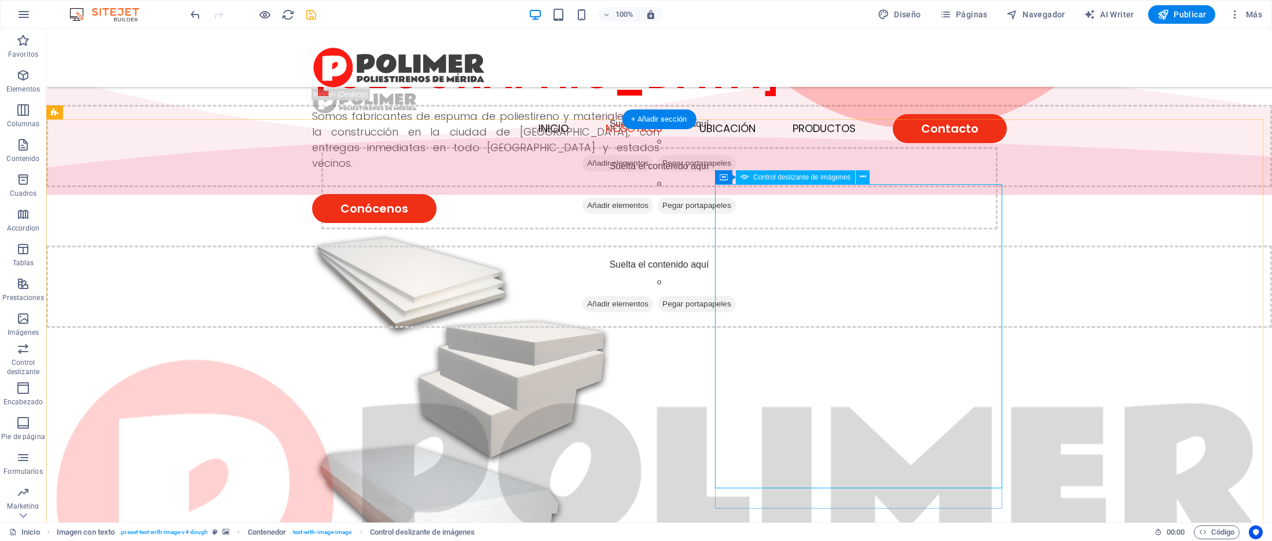
select select "progressive"
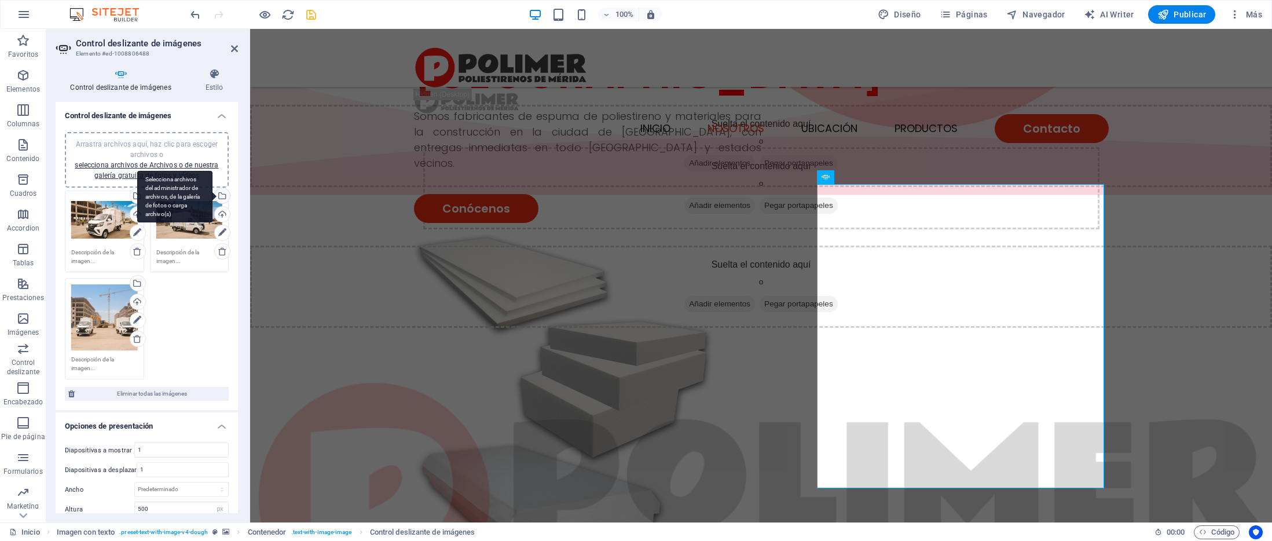
click at [222, 193] on div "Selecciona archivos del administrador de archivos, de la galería de fotos o car…" at bounding box center [220, 196] width 17 height 17
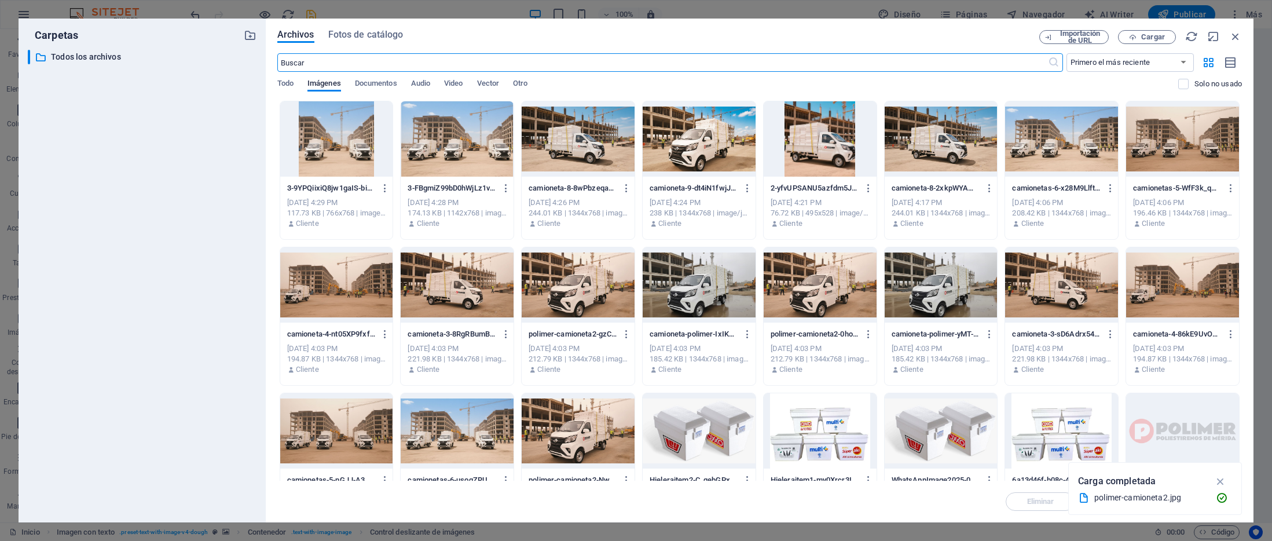
click at [1153, 280] on div at bounding box center [1182, 284] width 113 height 75
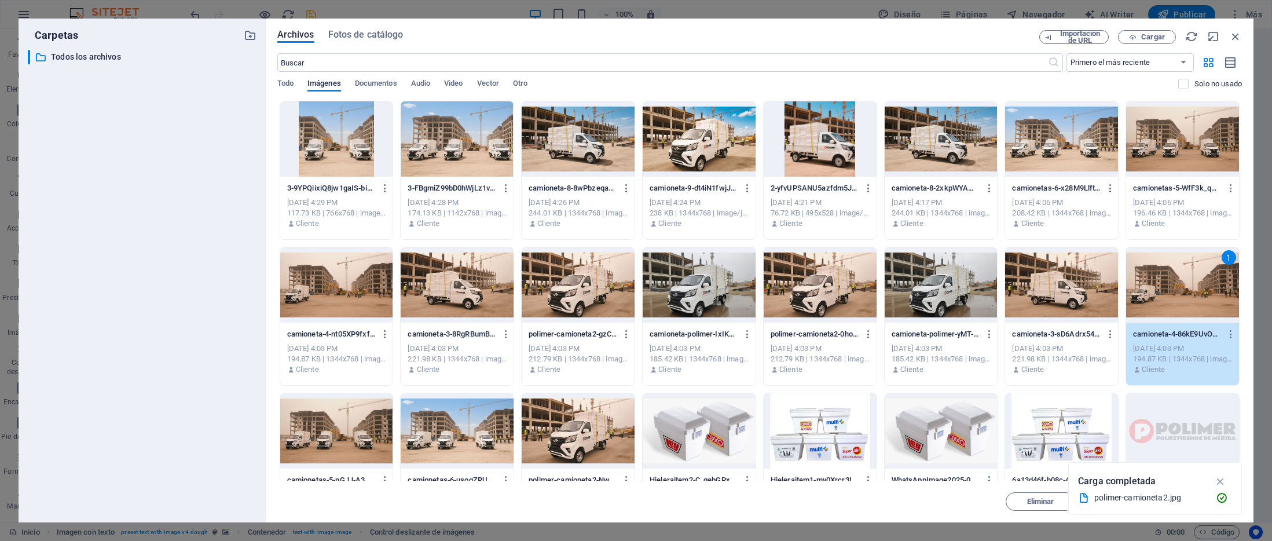
click at [845, 146] on div at bounding box center [819, 138] width 113 height 75
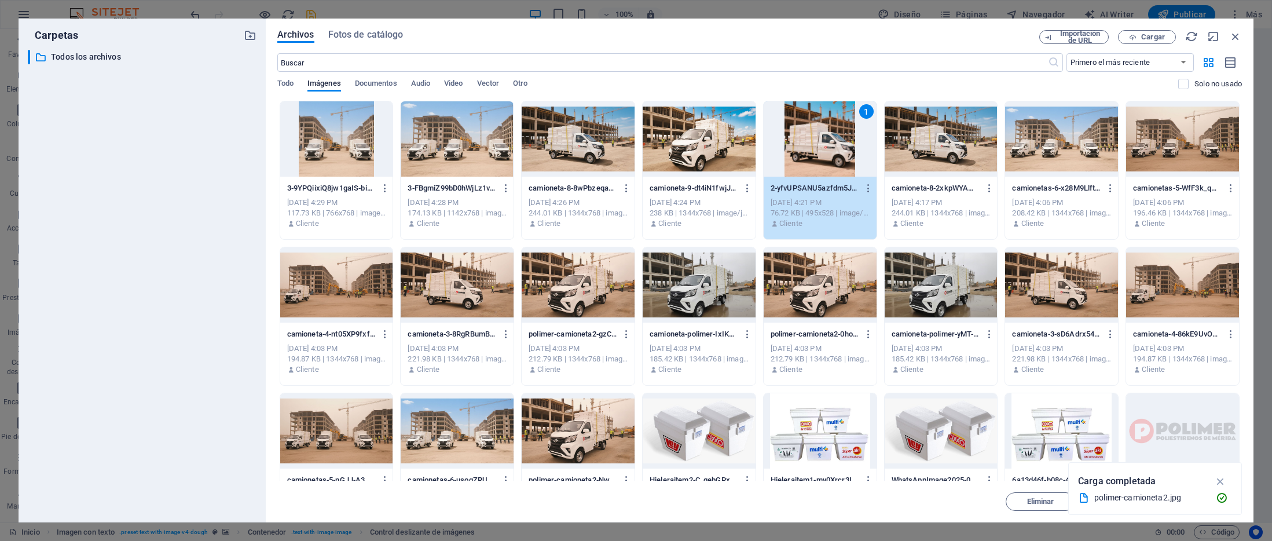
click at [917, 139] on div at bounding box center [940, 138] width 113 height 75
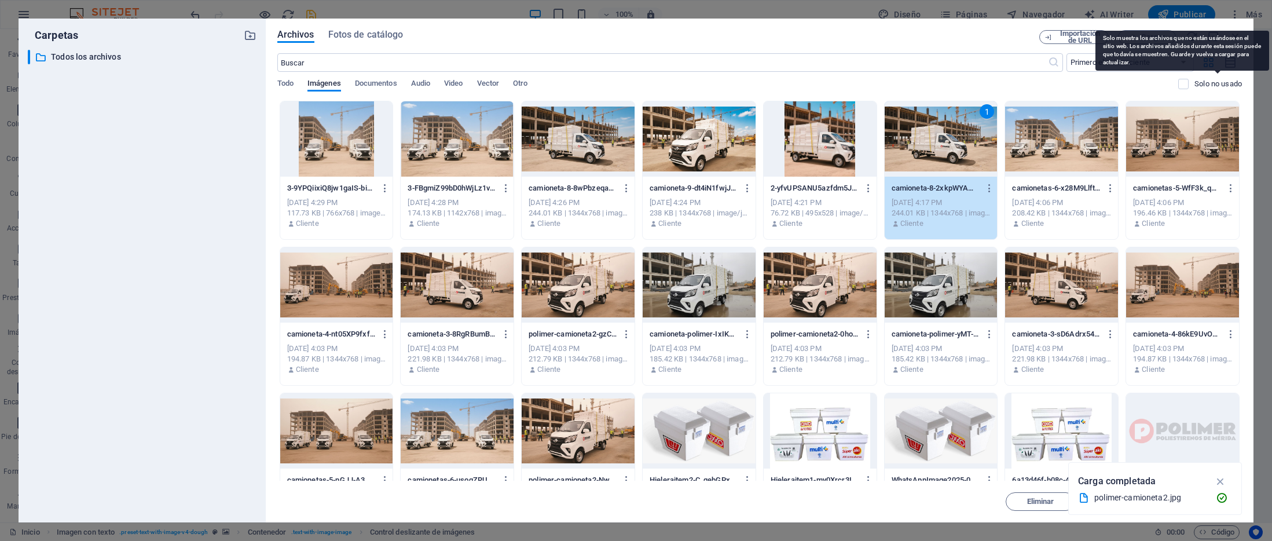
click at [1194, 83] on p "Solo no usado" at bounding box center [1217, 84] width 47 height 10
click at [0, 0] on input "checkbox" at bounding box center [0, 0] width 0 height 0
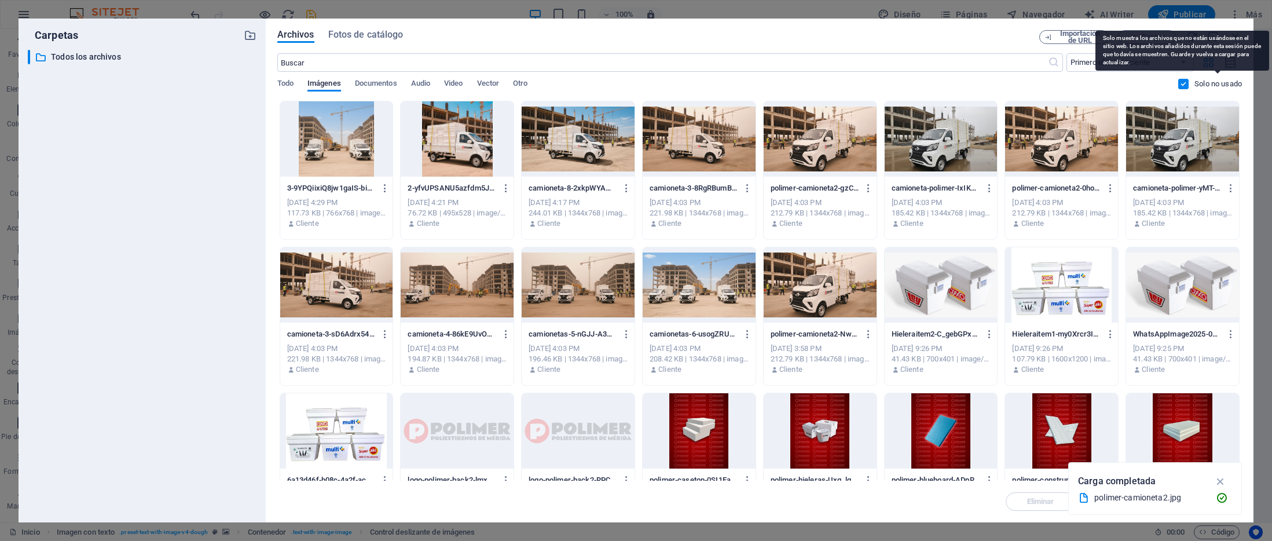
click at [1223, 85] on p "Solo no usado" at bounding box center [1217, 84] width 47 height 10
click at [0, 0] on input "checkbox" at bounding box center [0, 0] width 0 height 0
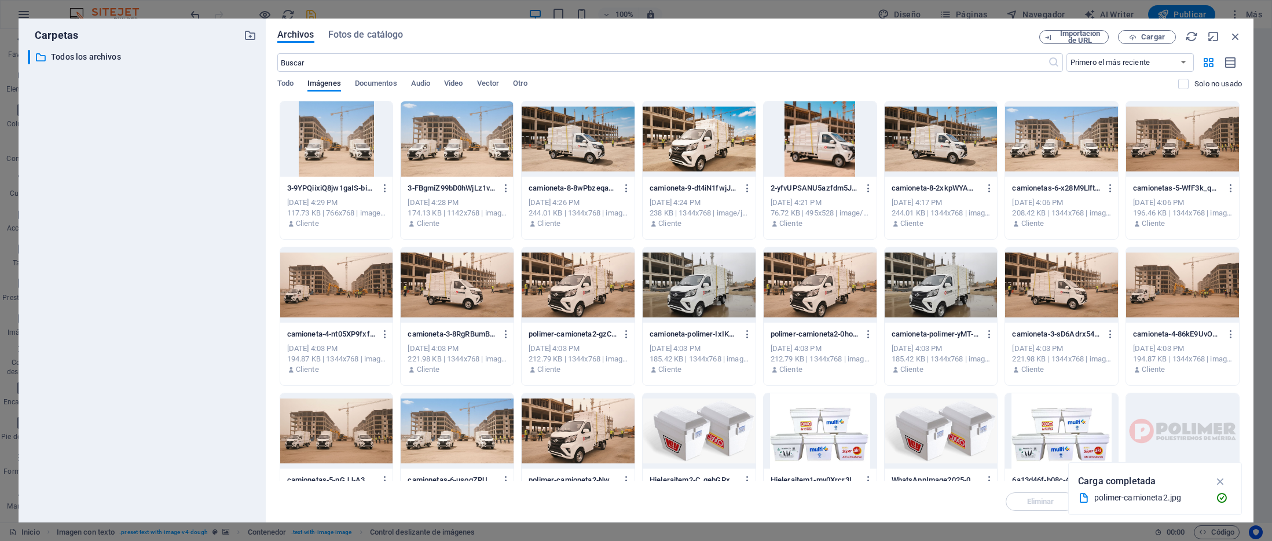
click at [471, 144] on div at bounding box center [457, 138] width 113 height 75
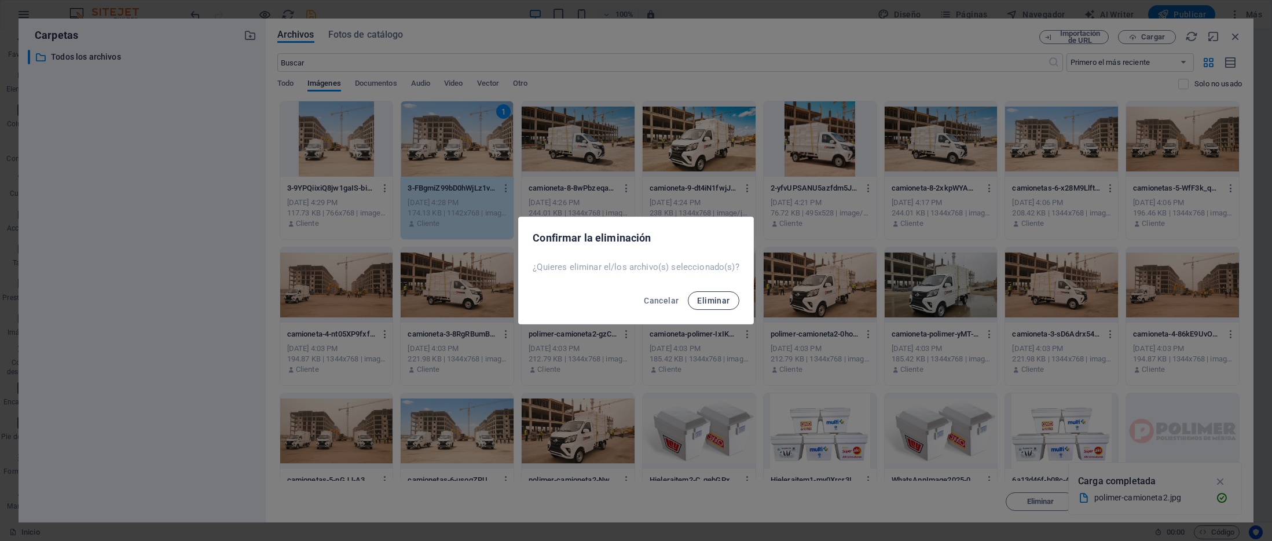
click at [722, 305] on button "Eliminar" at bounding box center [713, 300] width 51 height 19
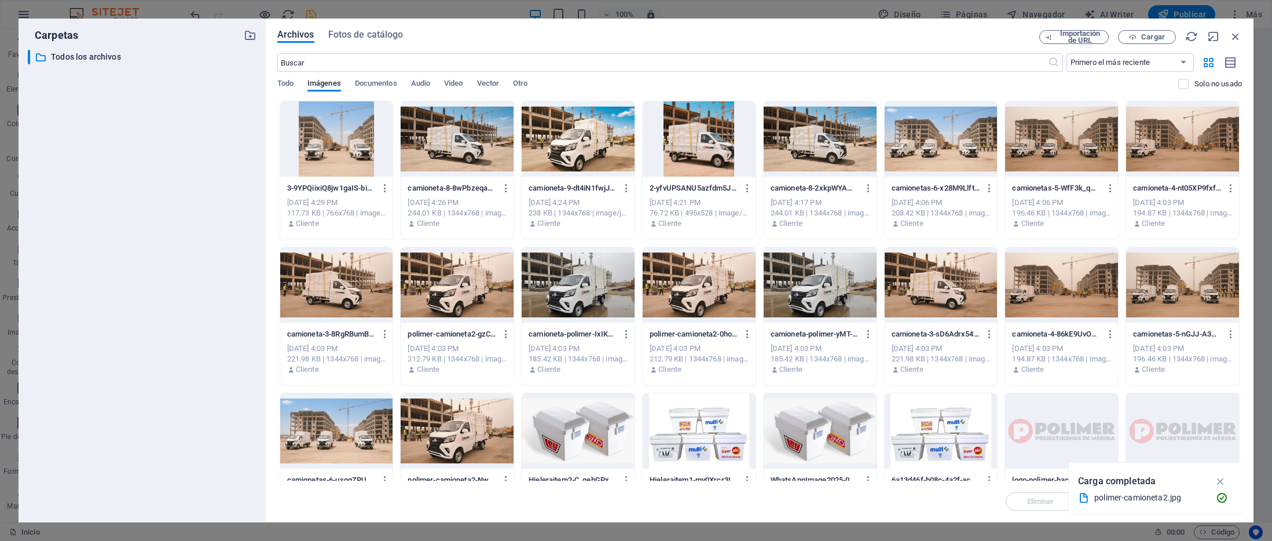
click at [703, 144] on div at bounding box center [698, 138] width 113 height 75
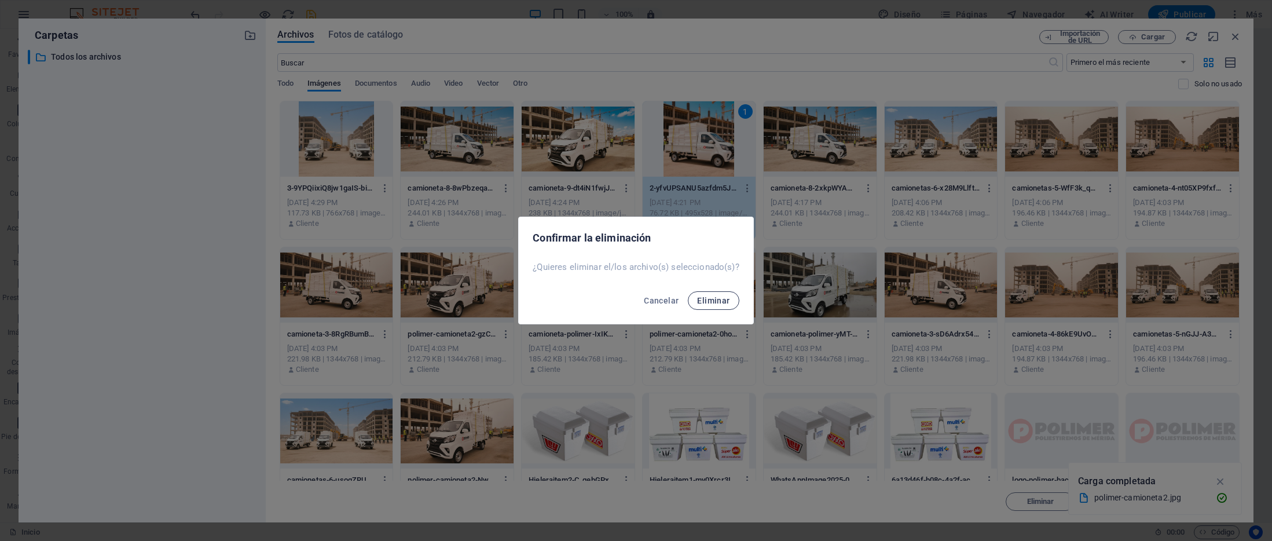
click at [711, 303] on span "Eliminar" at bounding box center [713, 300] width 32 height 9
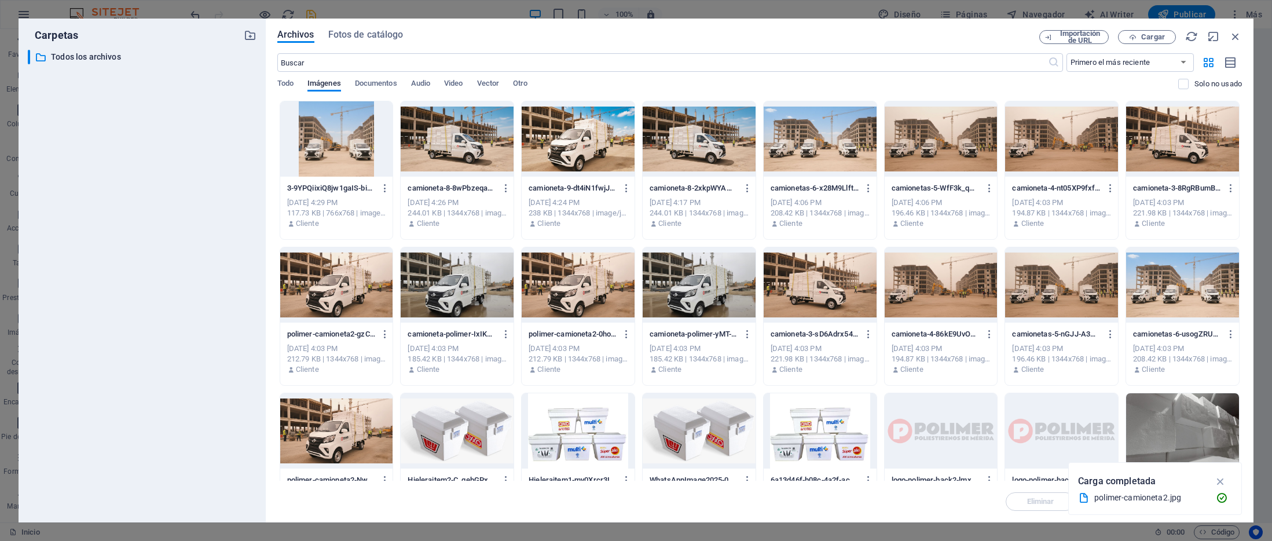
click at [695, 157] on div at bounding box center [698, 138] width 113 height 75
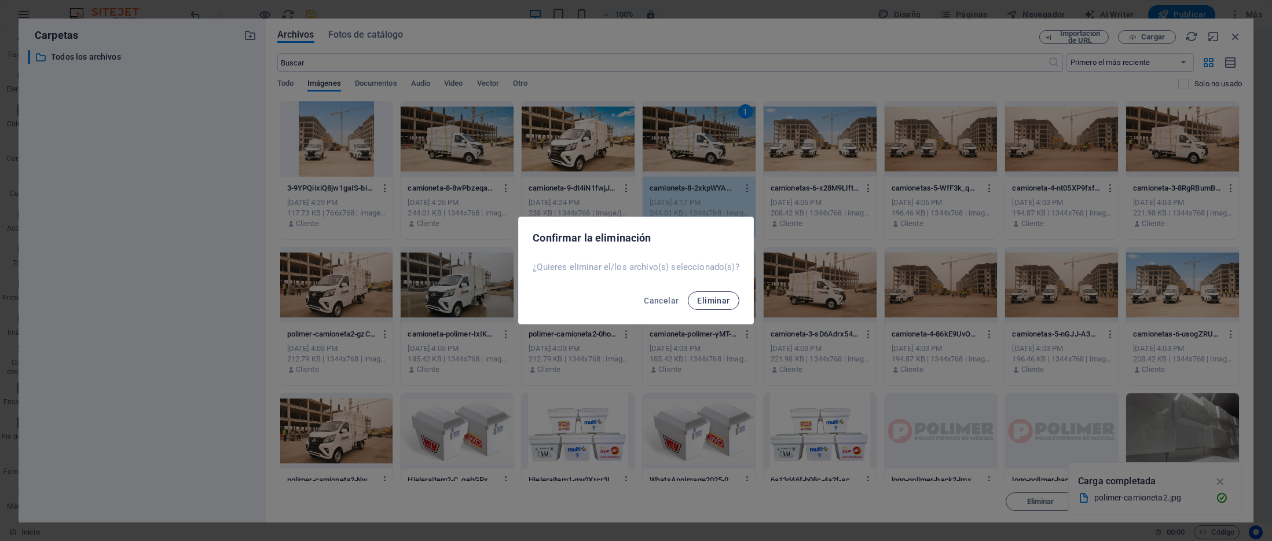
click at [725, 300] on span "Eliminar" at bounding box center [713, 300] width 32 height 9
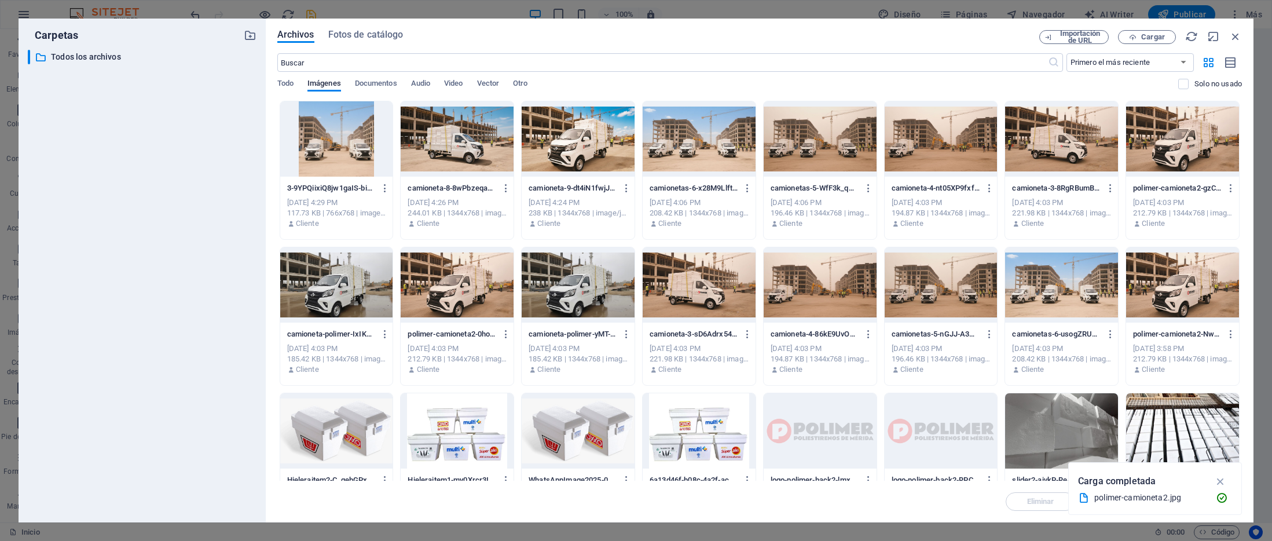
click at [702, 153] on div at bounding box center [698, 138] width 113 height 75
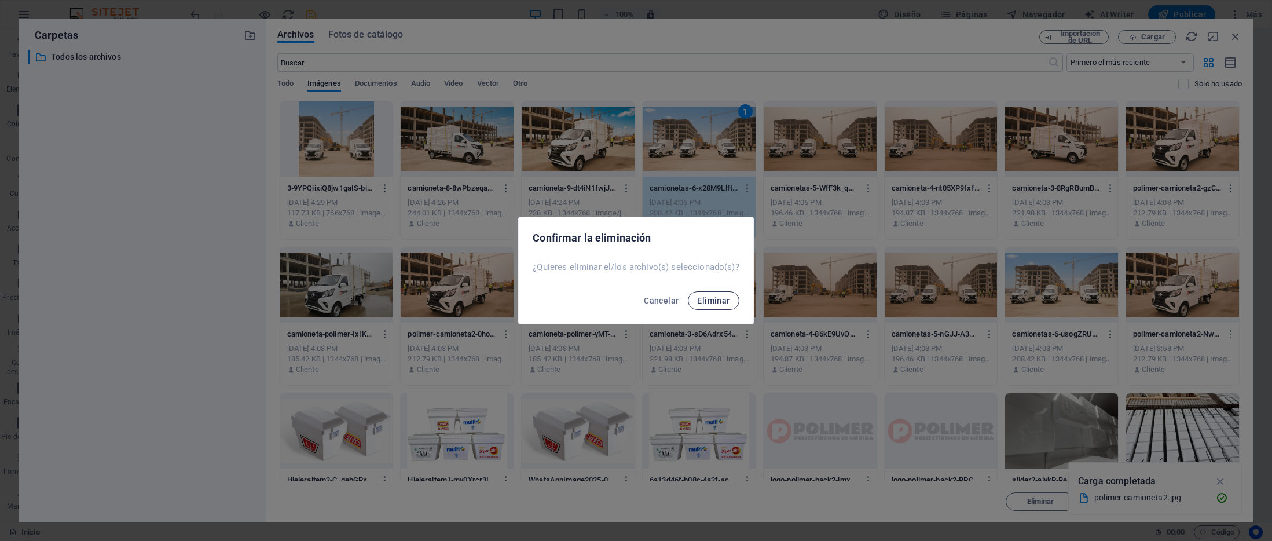
click at [724, 295] on button "Eliminar" at bounding box center [713, 300] width 51 height 19
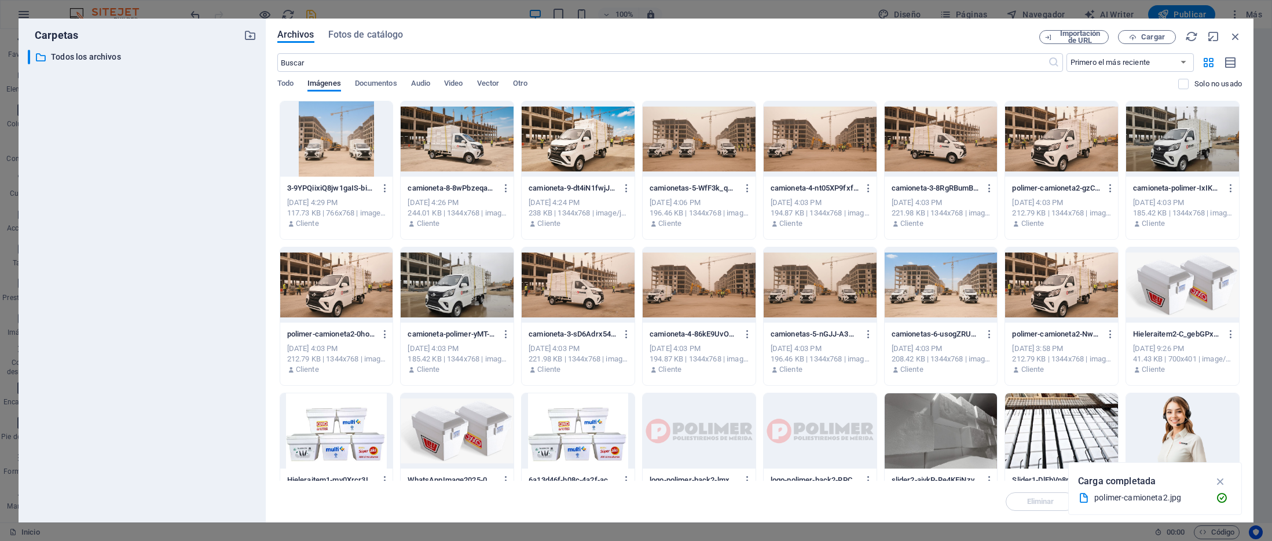
click at [721, 146] on div at bounding box center [698, 138] width 113 height 75
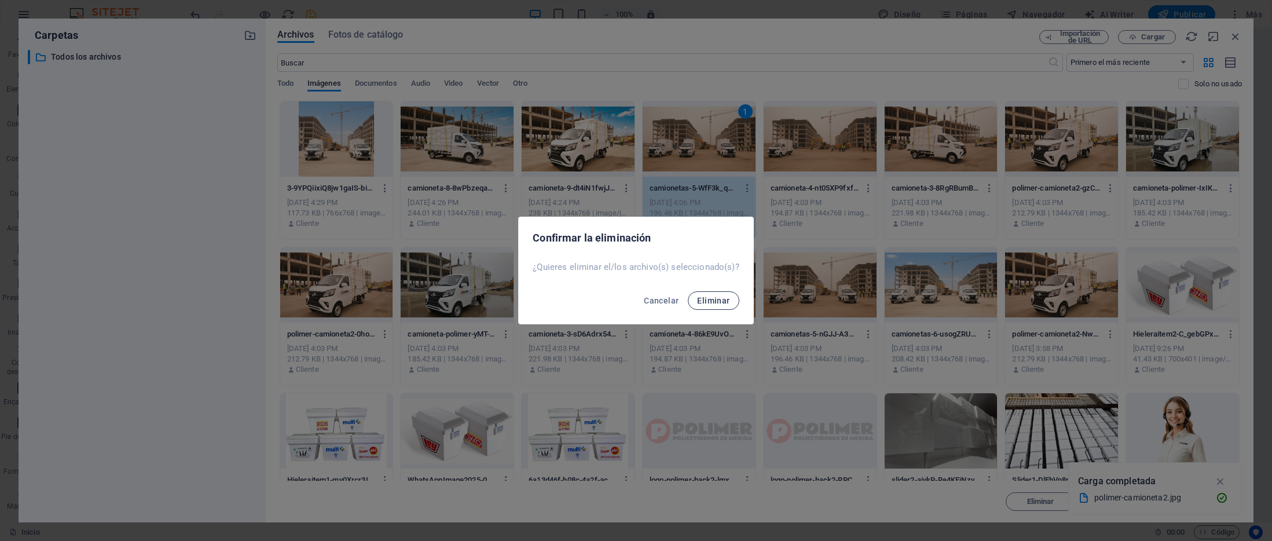
click at [714, 303] on span "Eliminar" at bounding box center [713, 300] width 32 height 9
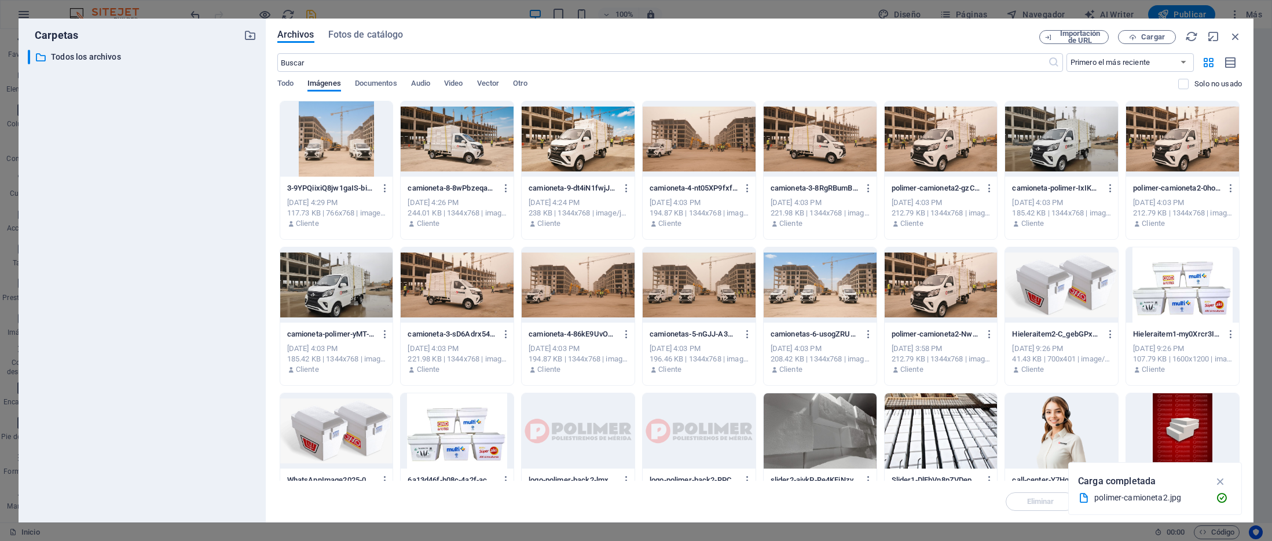
click at [698, 147] on div at bounding box center [698, 138] width 113 height 75
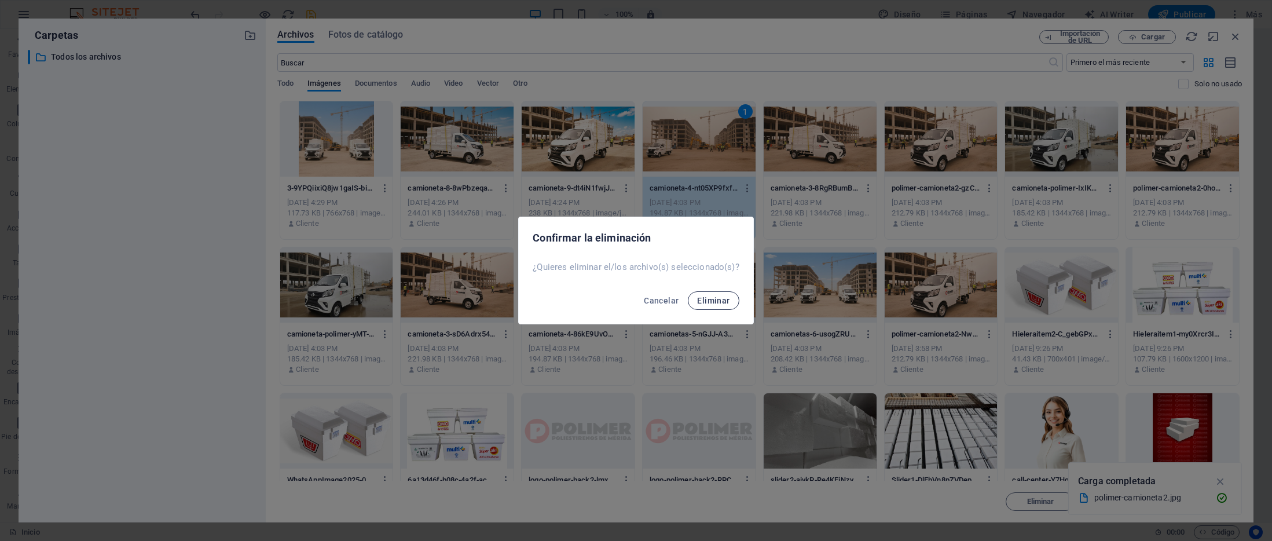
click at [720, 298] on span "Eliminar" at bounding box center [713, 300] width 32 height 9
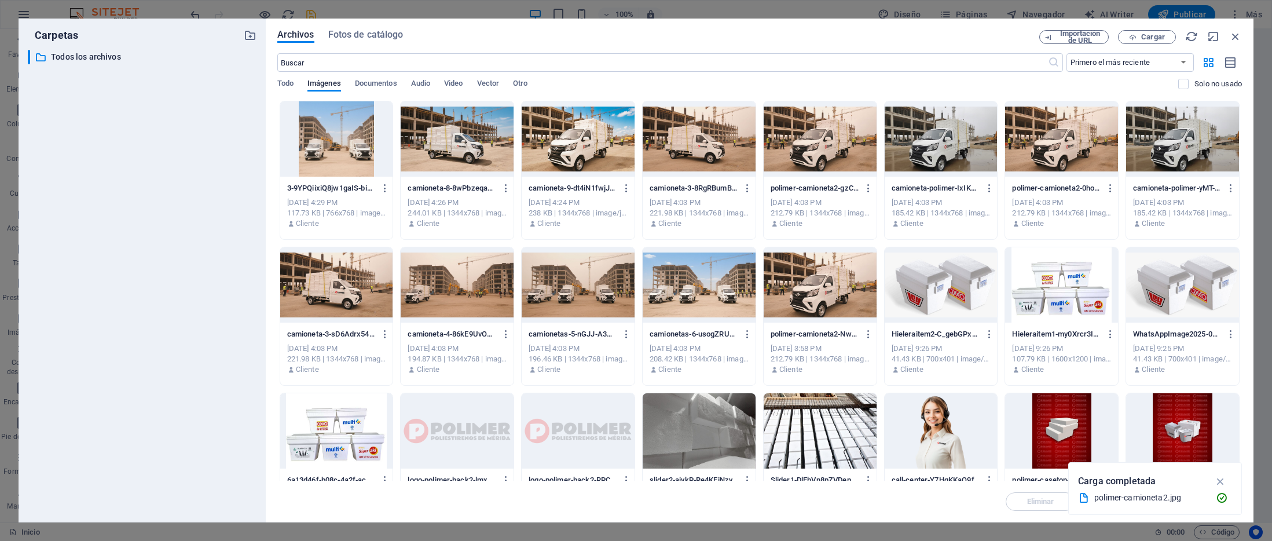
click at [702, 148] on div at bounding box center [698, 138] width 113 height 75
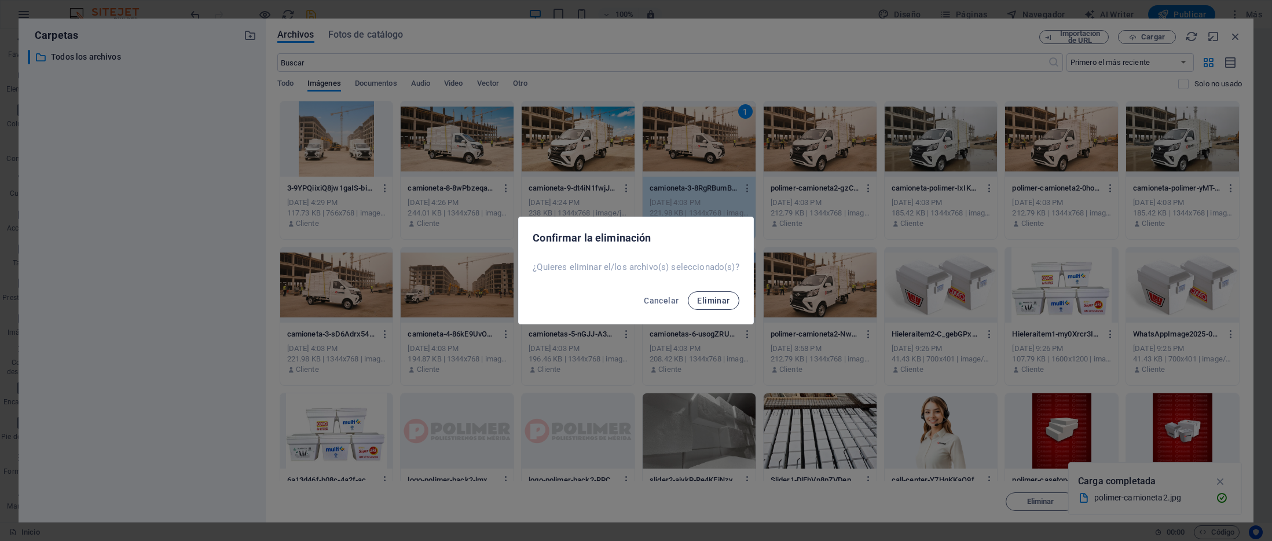
click at [728, 300] on button "Eliminar" at bounding box center [713, 300] width 51 height 19
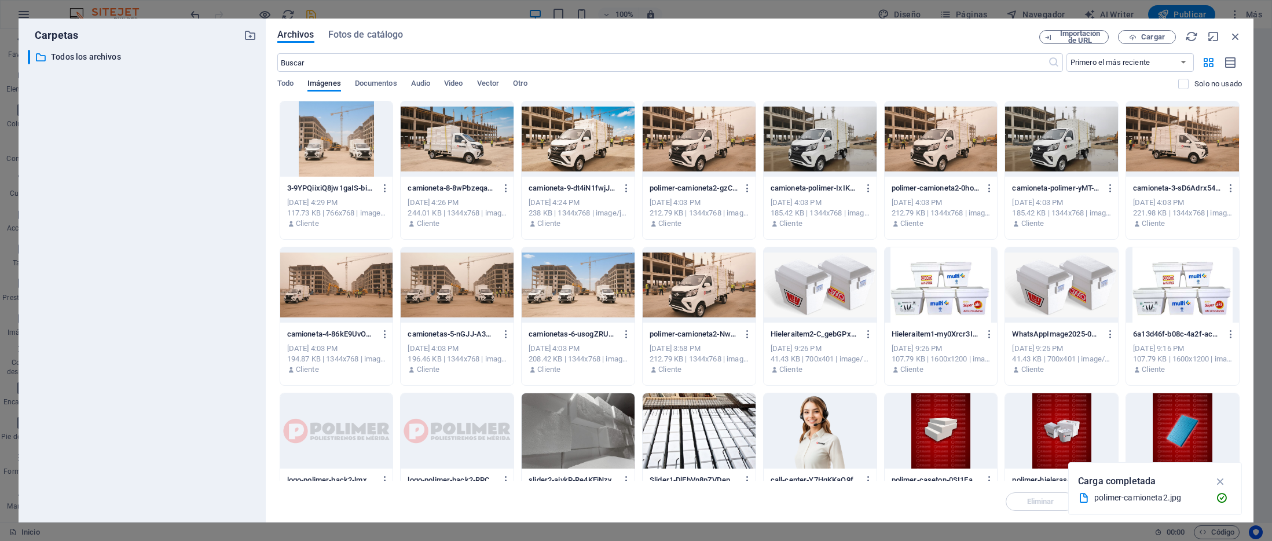
click at [702, 157] on div at bounding box center [698, 138] width 113 height 75
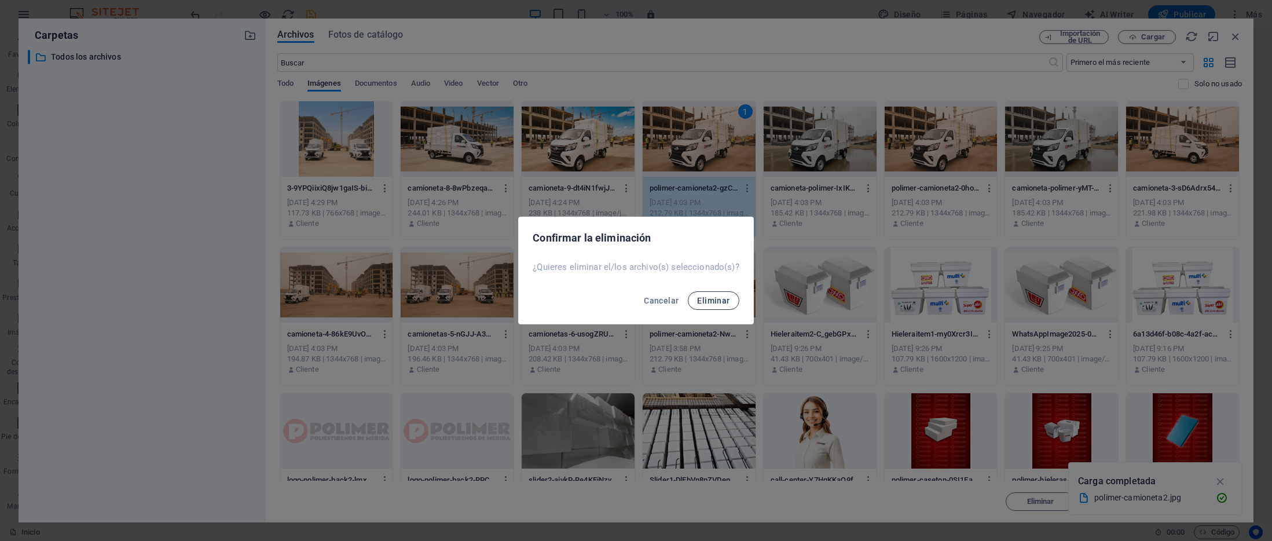
click at [717, 299] on span "Eliminar" at bounding box center [713, 300] width 32 height 9
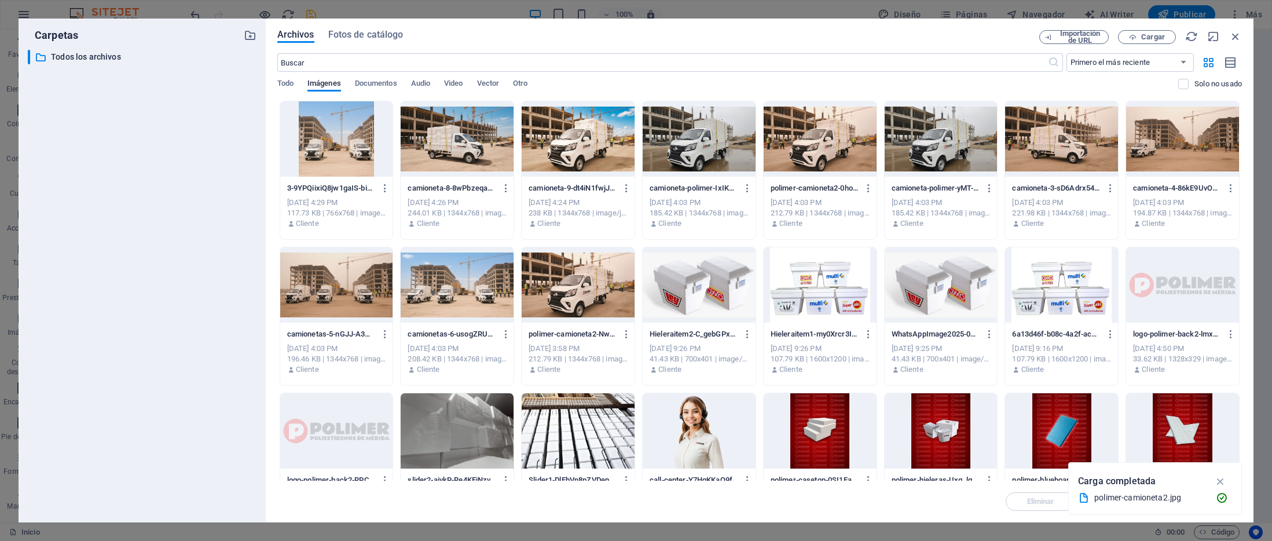
click at [697, 150] on div at bounding box center [698, 138] width 113 height 75
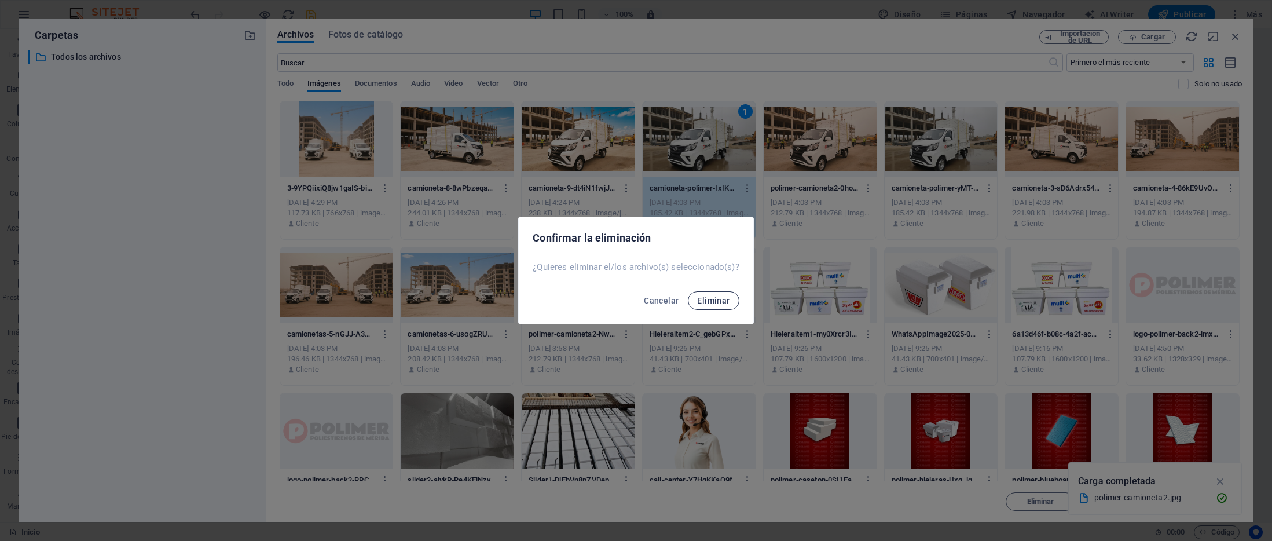
click at [727, 296] on span "Eliminar" at bounding box center [713, 300] width 32 height 9
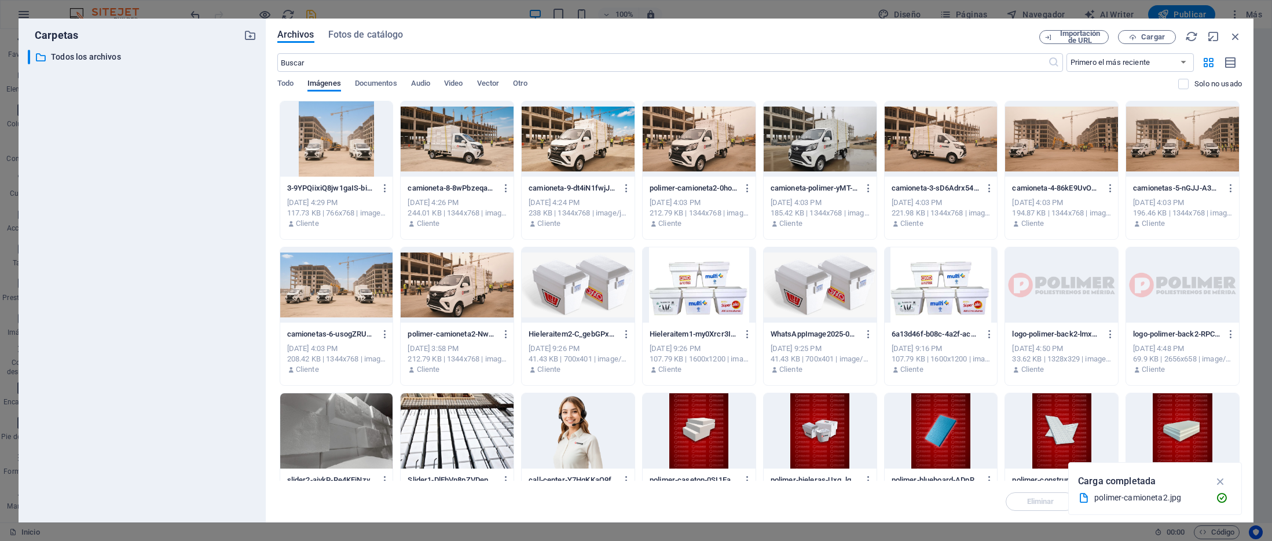
click at [706, 151] on div at bounding box center [698, 138] width 113 height 75
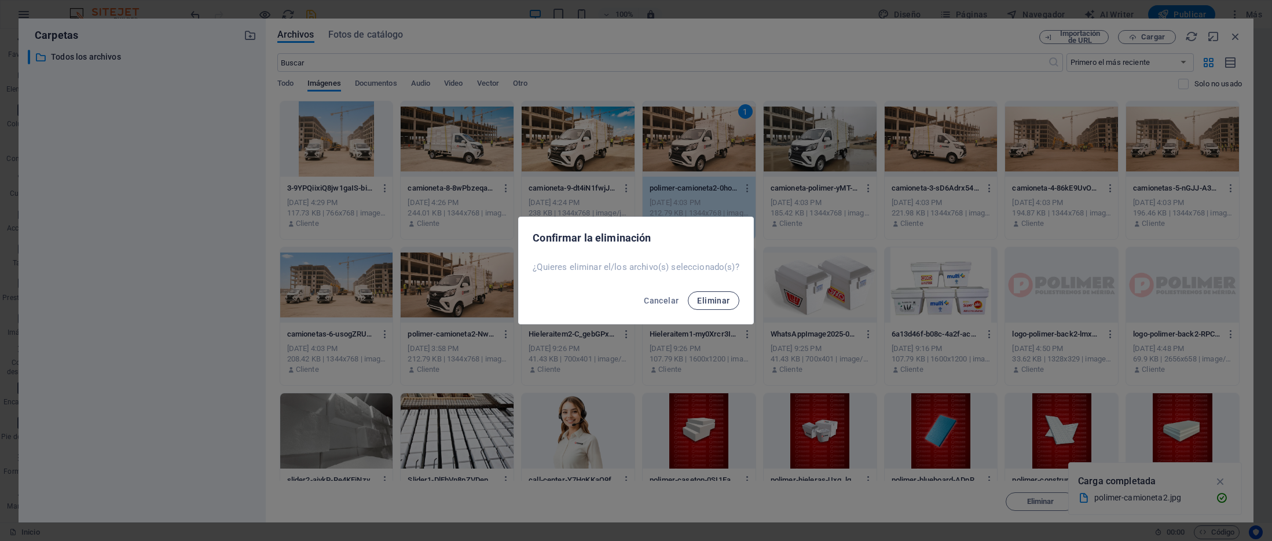
click at [722, 300] on span "Eliminar" at bounding box center [713, 300] width 32 height 9
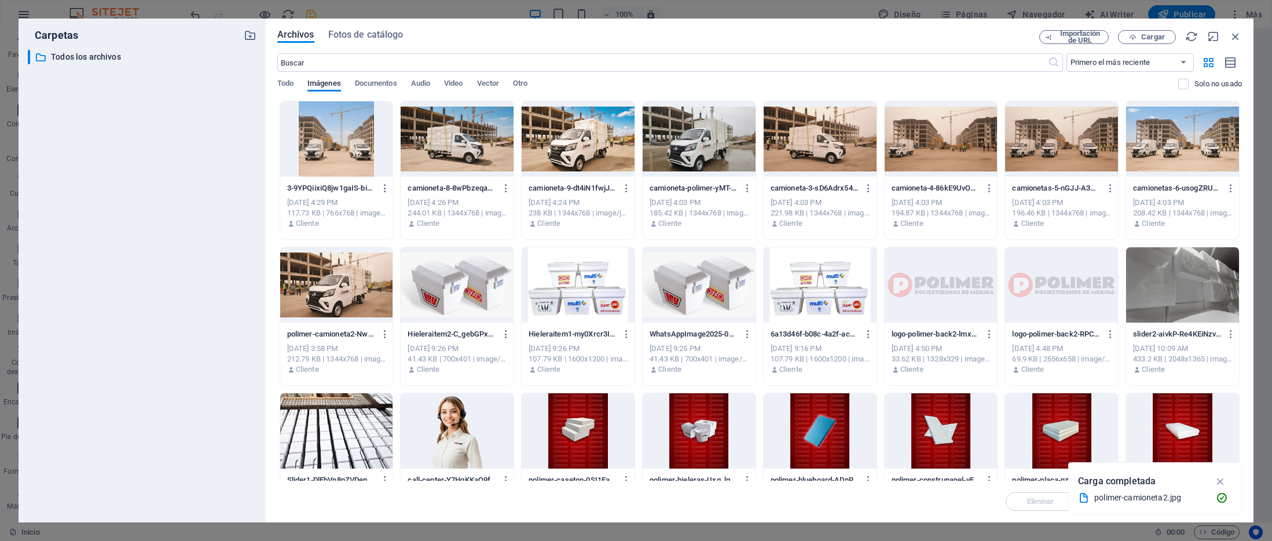
click at [699, 159] on div at bounding box center [698, 138] width 113 height 75
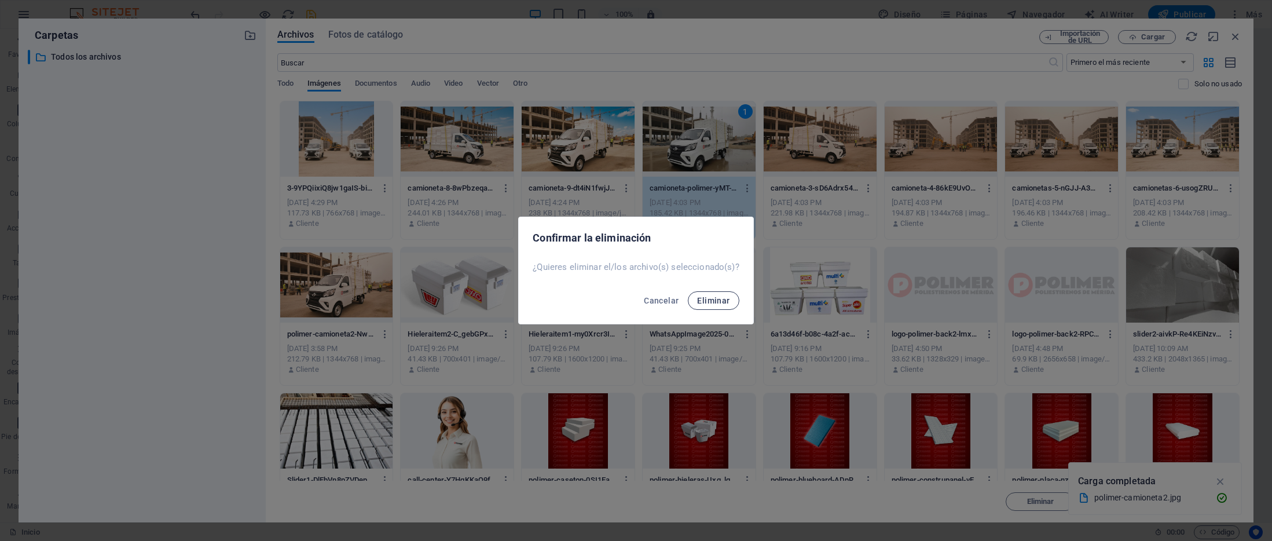
click at [714, 302] on span "Eliminar" at bounding box center [713, 300] width 32 height 9
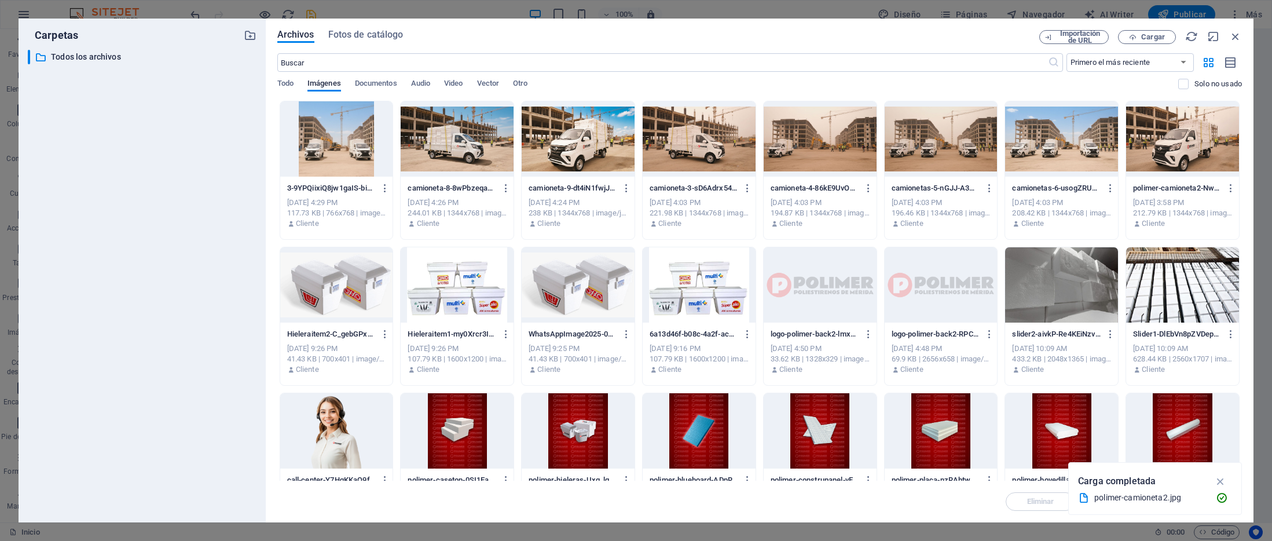
click at [714, 158] on div at bounding box center [698, 138] width 113 height 75
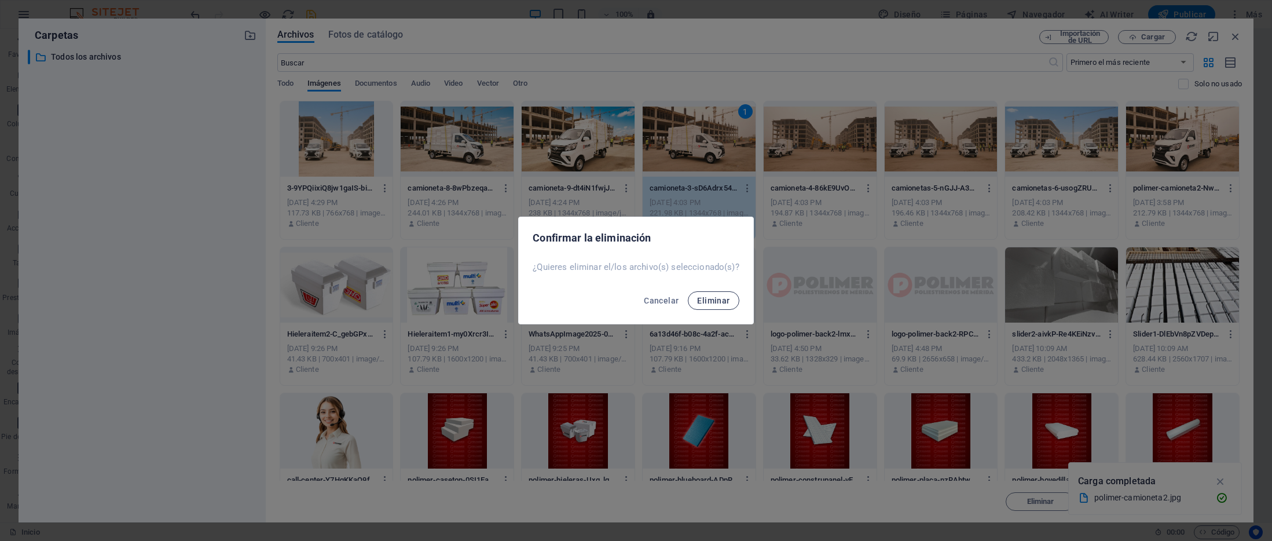
click at [732, 304] on button "Eliminar" at bounding box center [713, 300] width 51 height 19
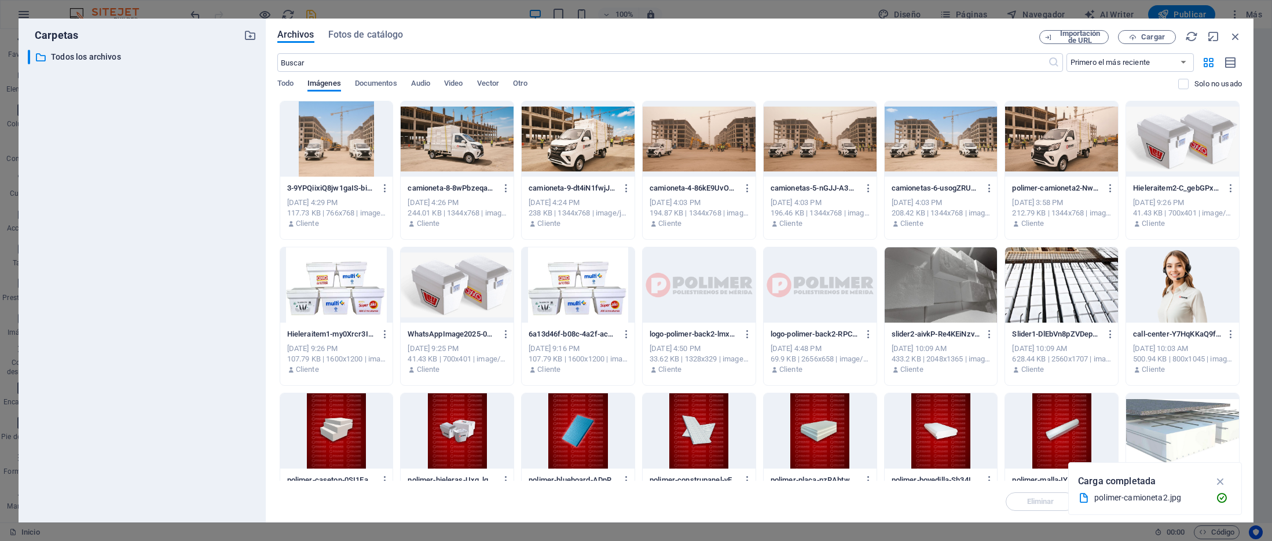
click at [722, 157] on div at bounding box center [698, 138] width 113 height 75
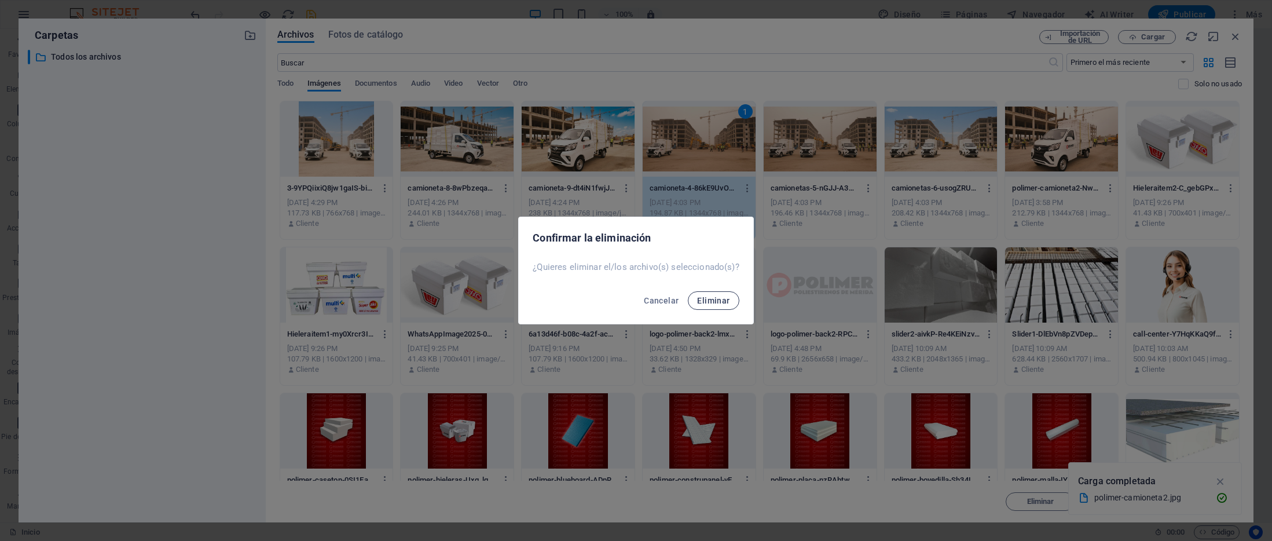
click at [729, 301] on button "Eliminar" at bounding box center [713, 300] width 51 height 19
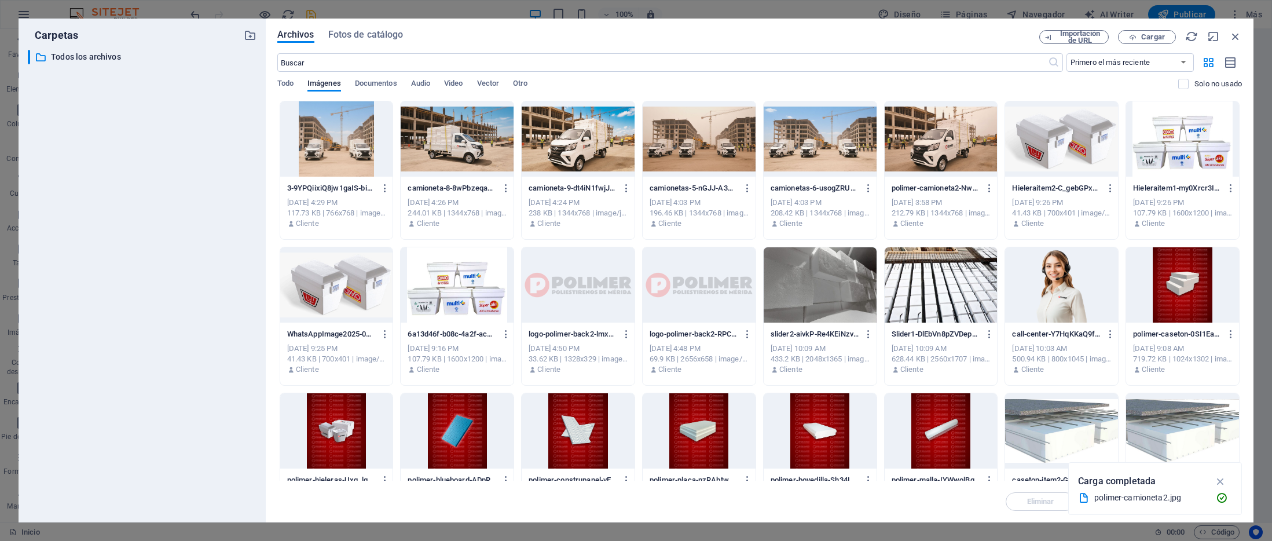
click at [701, 150] on div at bounding box center [698, 138] width 113 height 75
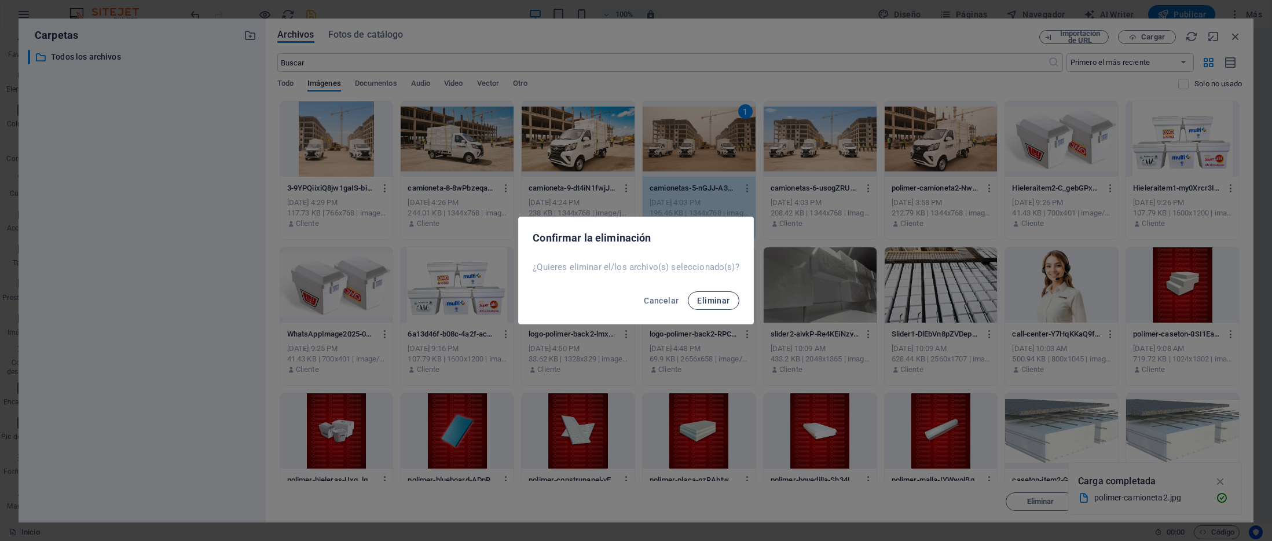
click at [708, 299] on span "Eliminar" at bounding box center [713, 300] width 32 height 9
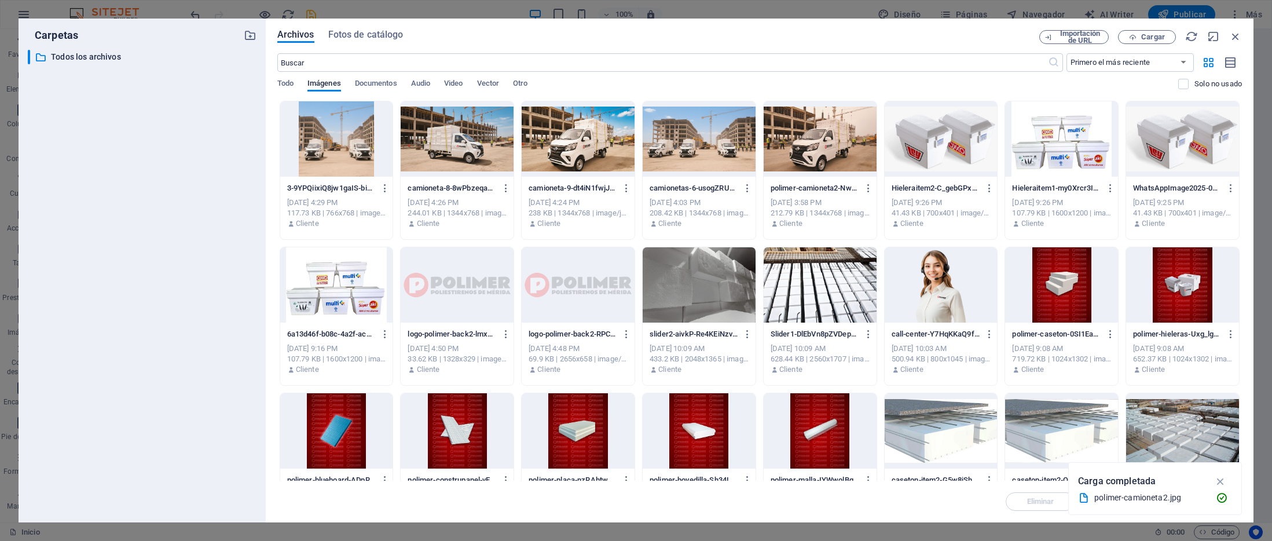
click at [735, 152] on div at bounding box center [698, 138] width 113 height 75
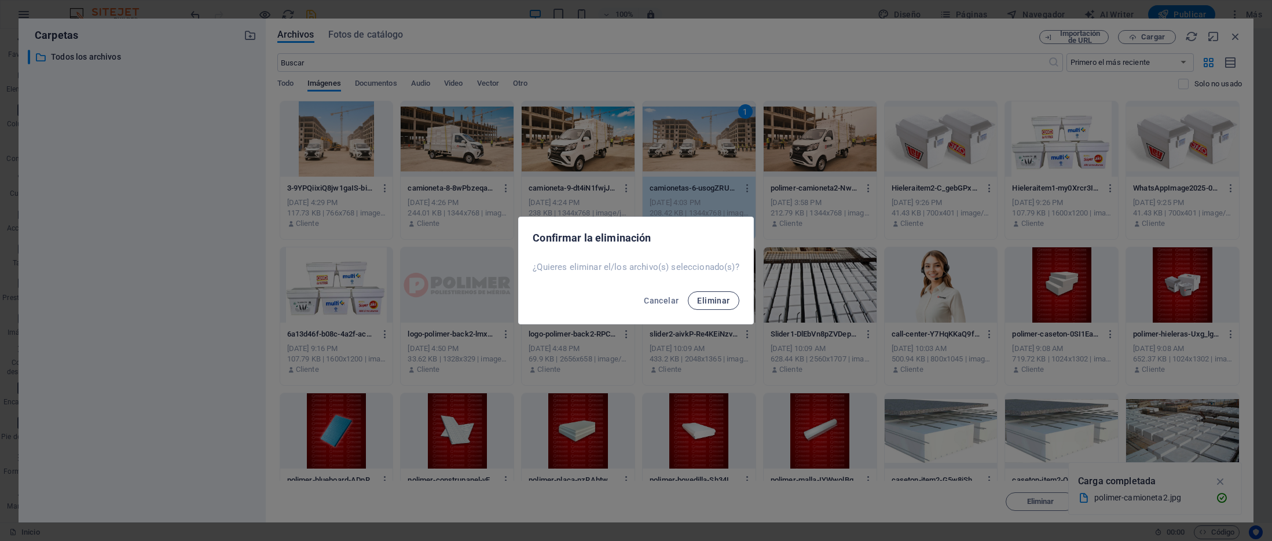
click at [733, 296] on button "Eliminar" at bounding box center [713, 300] width 51 height 19
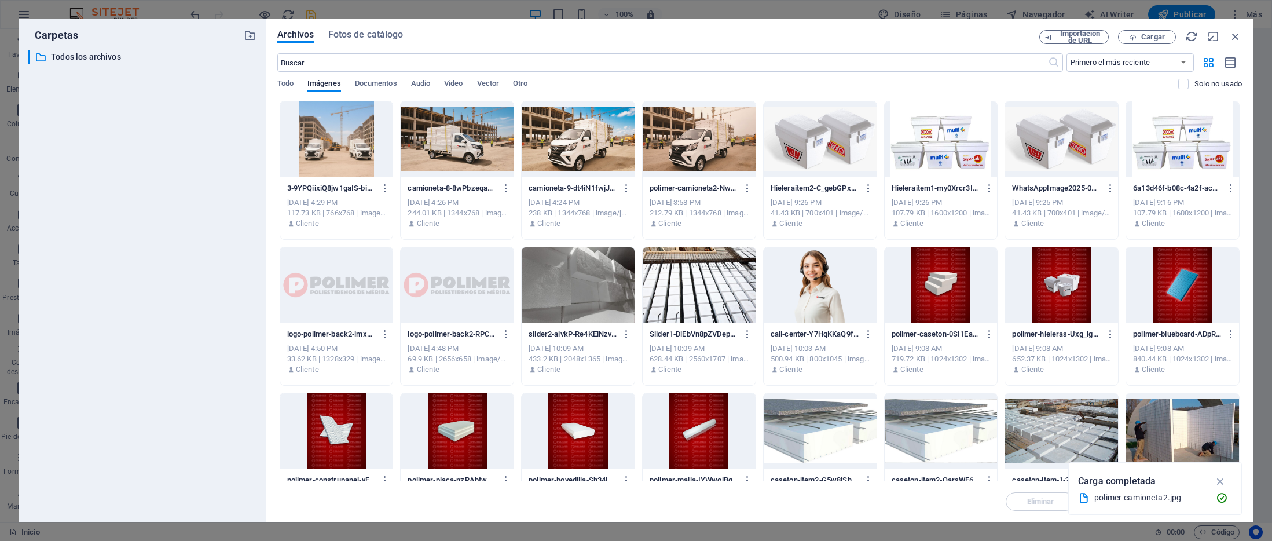
click at [700, 159] on div at bounding box center [698, 138] width 113 height 75
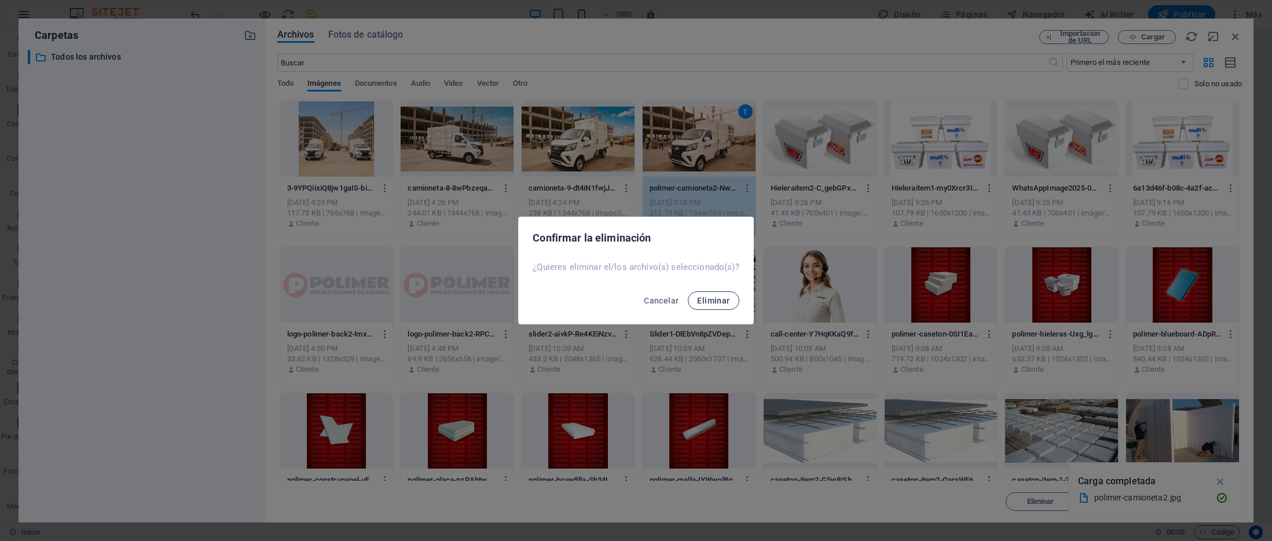
click at [718, 296] on span "Eliminar" at bounding box center [713, 300] width 32 height 9
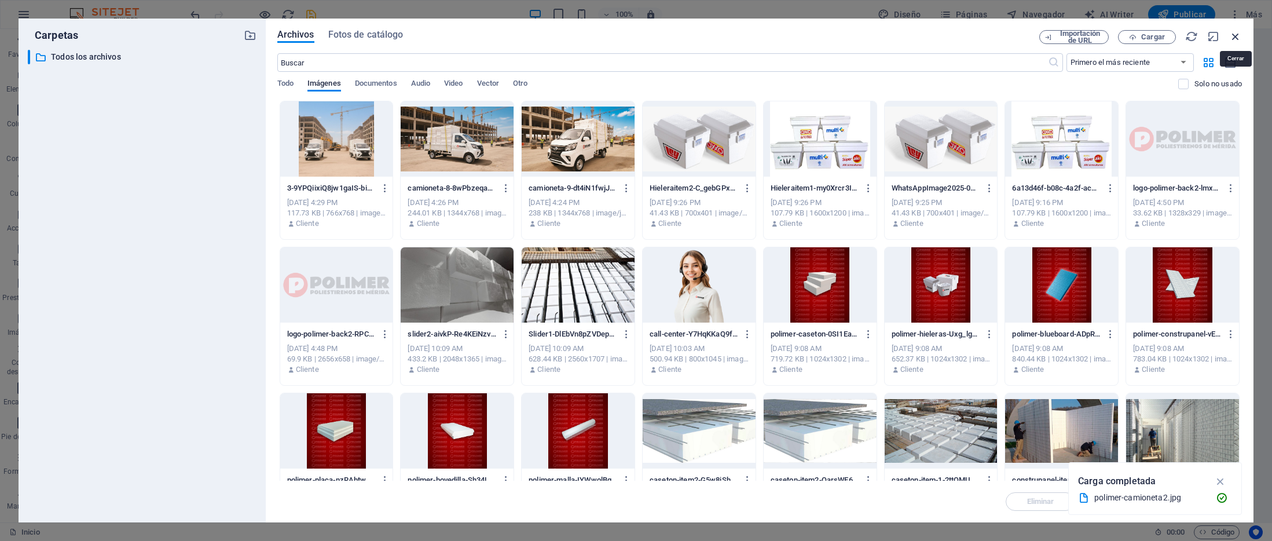
click at [1233, 36] on icon "button" at bounding box center [1235, 36] width 13 height 13
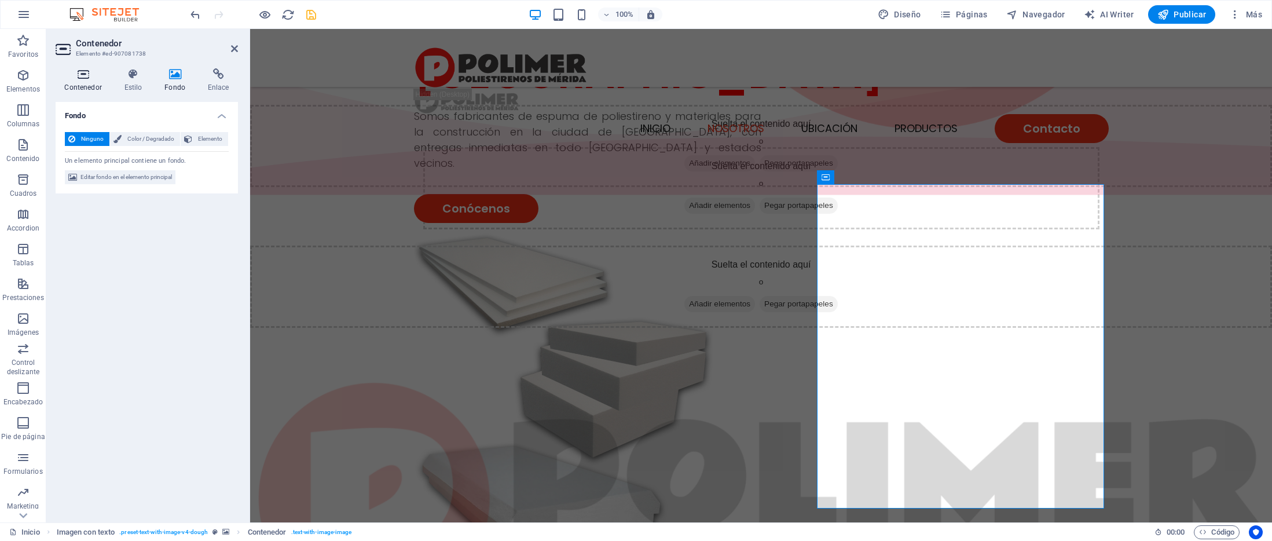
click at [86, 82] on h4 "Contenedor" at bounding box center [86, 80] width 60 height 24
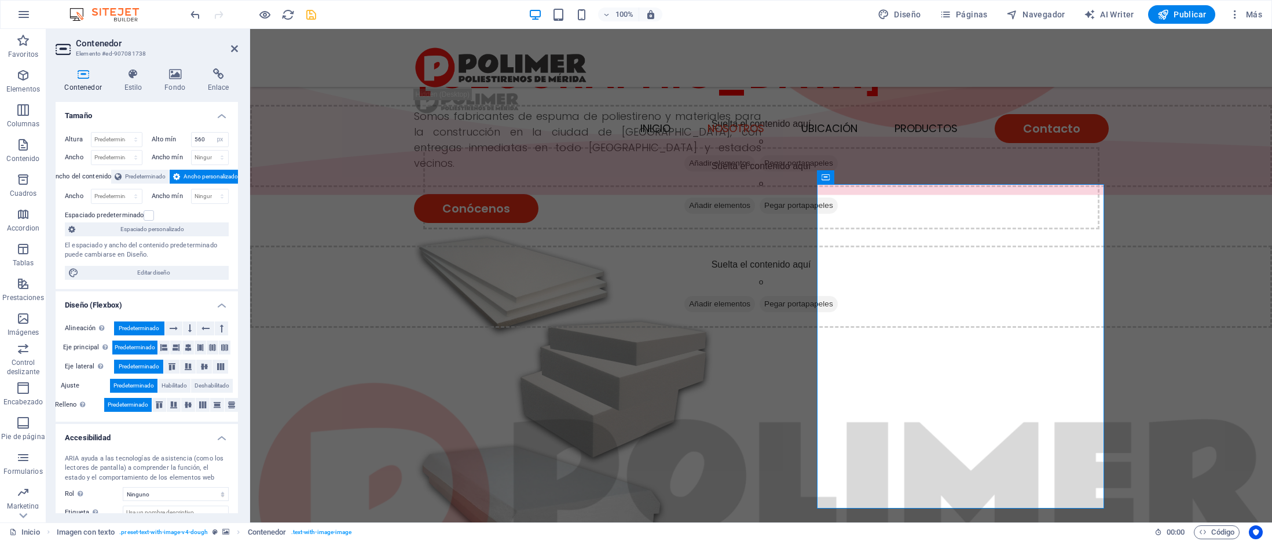
click at [851, 271] on figure at bounding box center [761, 498] width 1022 height 454
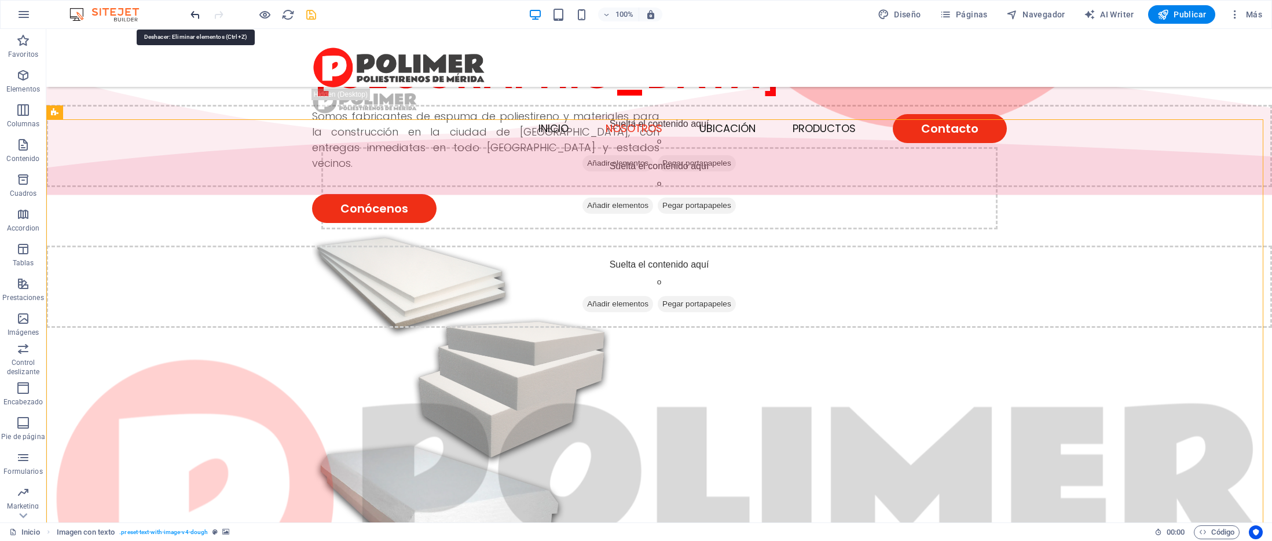
click at [192, 16] on icon "undo" at bounding box center [195, 14] width 13 height 13
click at [194, 16] on icon "undo" at bounding box center [195, 14] width 13 height 13
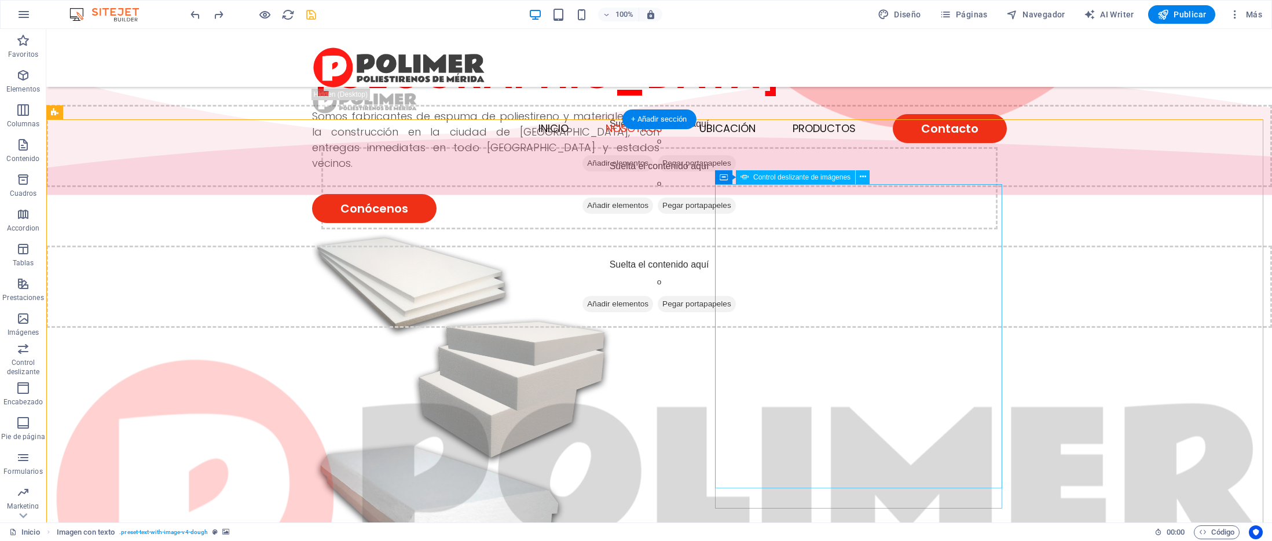
select select "px"
select select "ms"
select select "s"
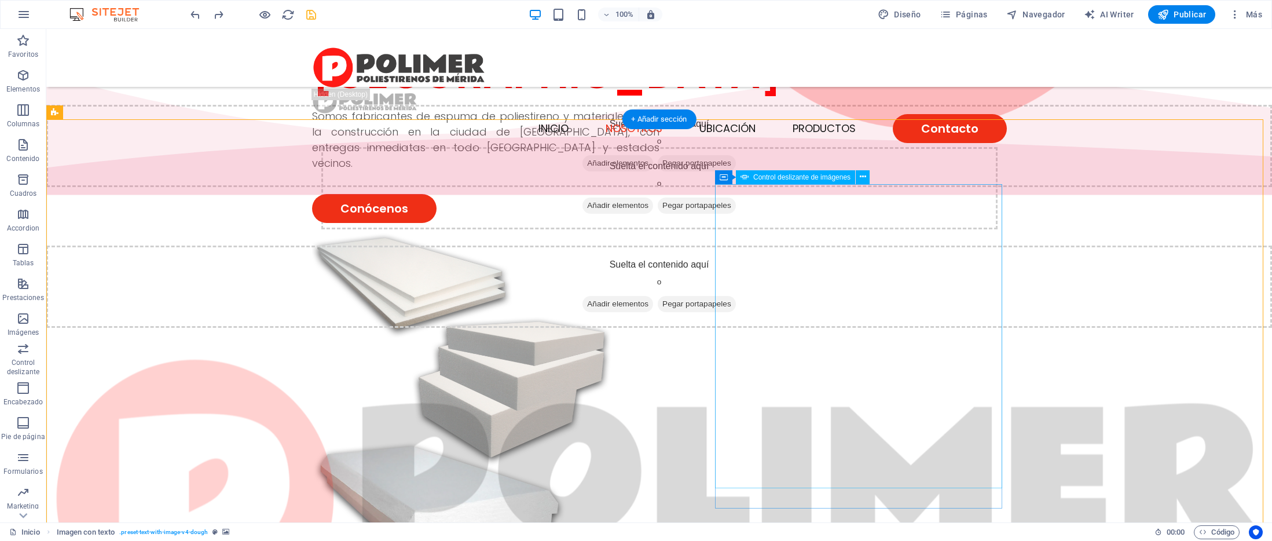
select select "progressive"
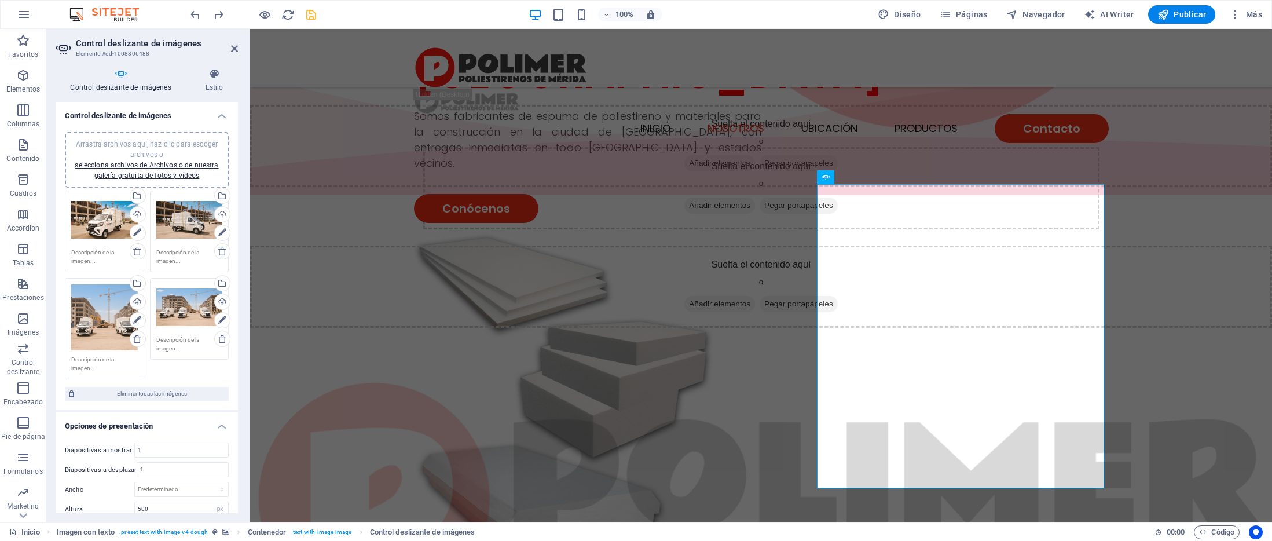
scroll to position [14, 0]
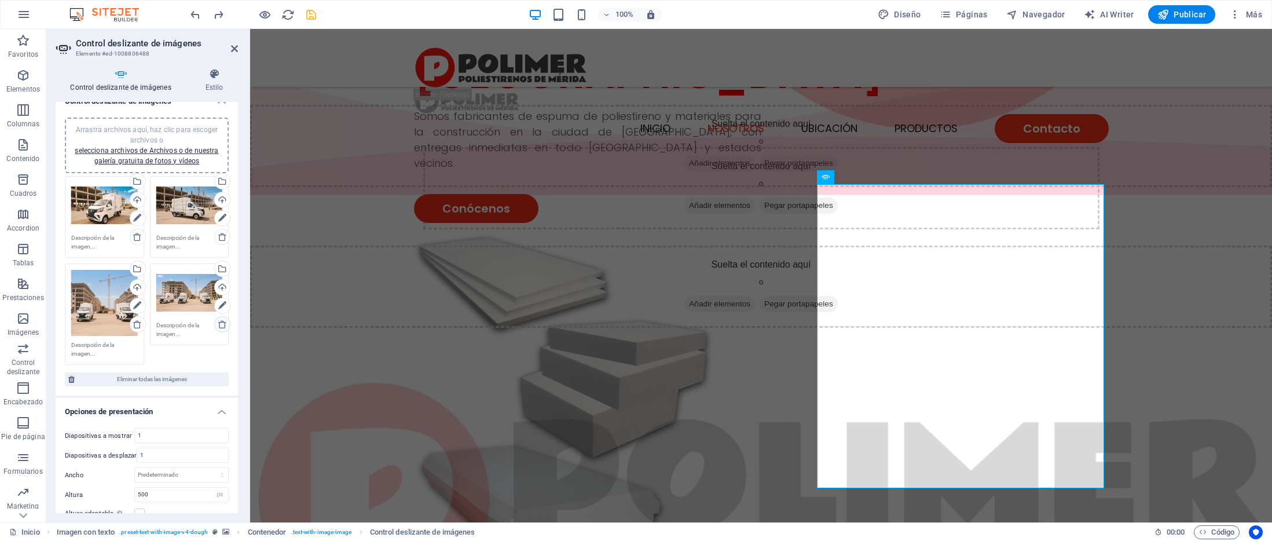
click at [221, 323] on icon at bounding box center [222, 324] width 9 height 9
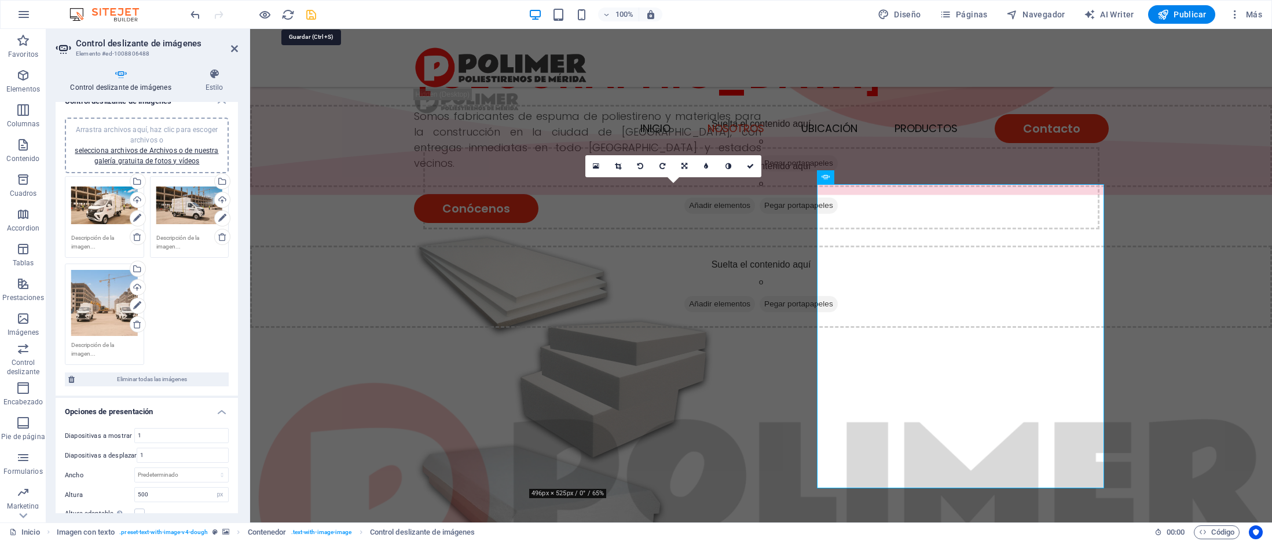
click at [309, 13] on icon "save" at bounding box center [310, 14] width 13 height 13
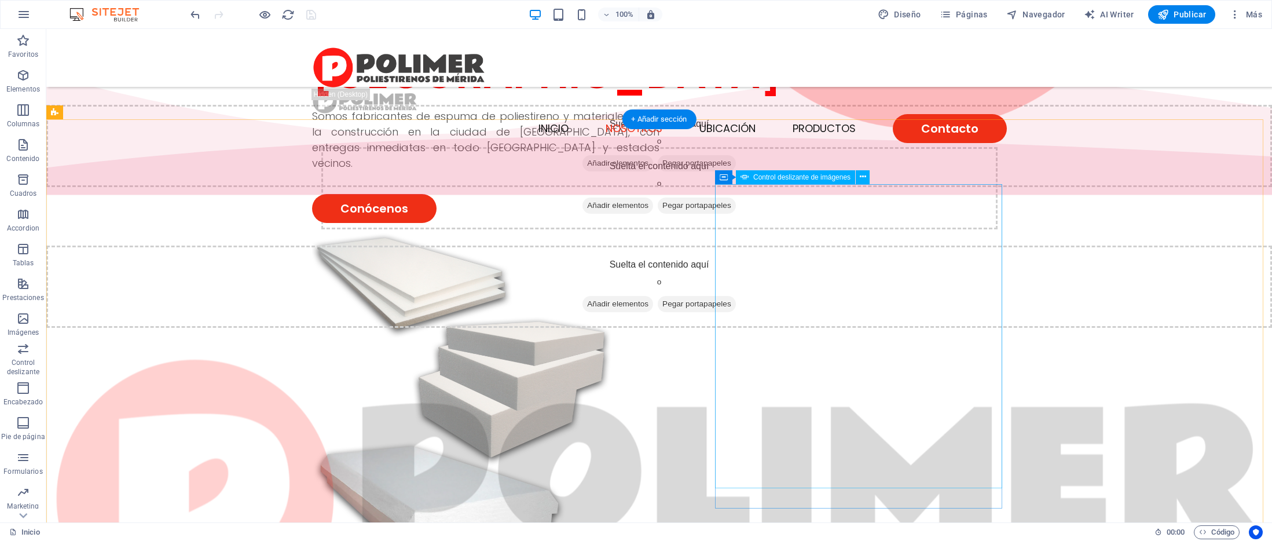
select select "px"
select select "ms"
select select "s"
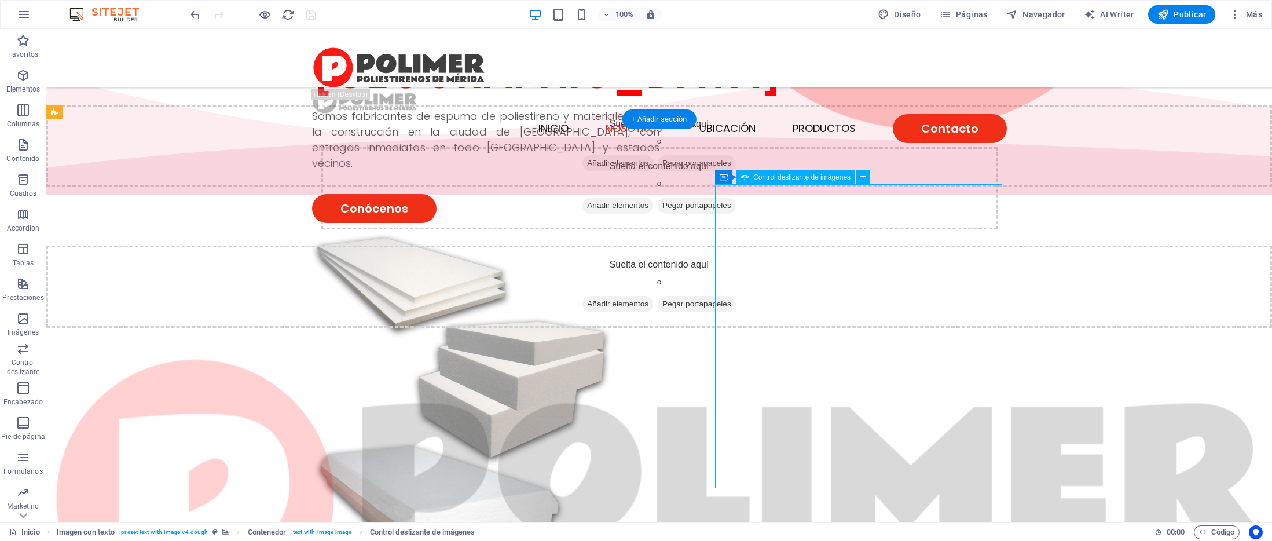
select select "progressive"
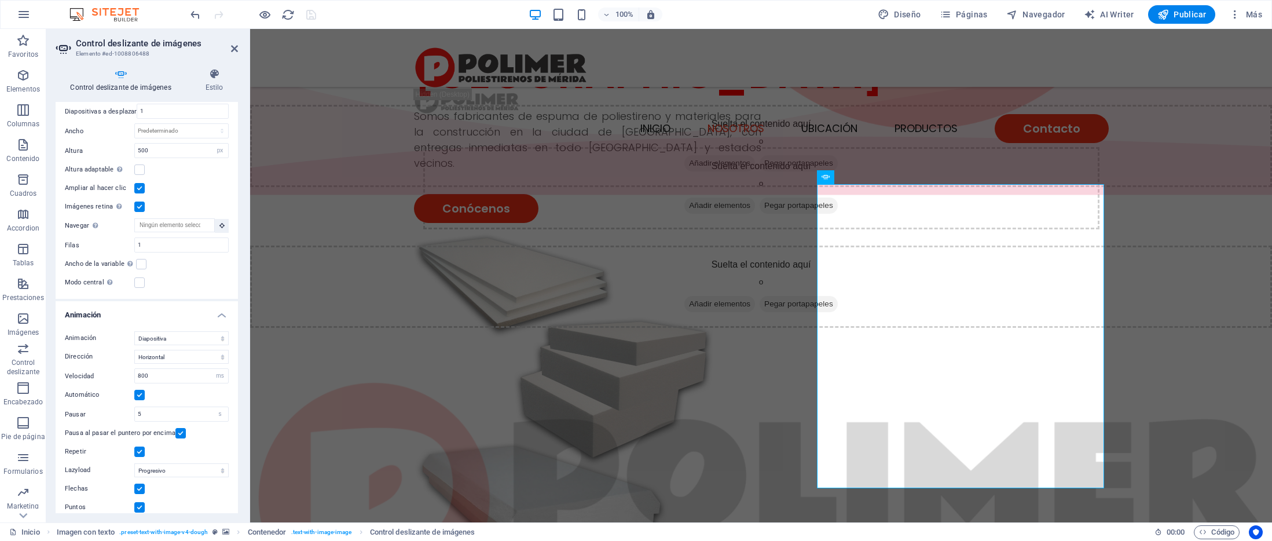
scroll to position [368, 0]
drag, startPoint x: 154, startPoint y: 366, endPoint x: 118, endPoint y: 366, distance: 35.9
click at [118, 366] on div "Velocidad 800 s ms" at bounding box center [147, 366] width 164 height 15
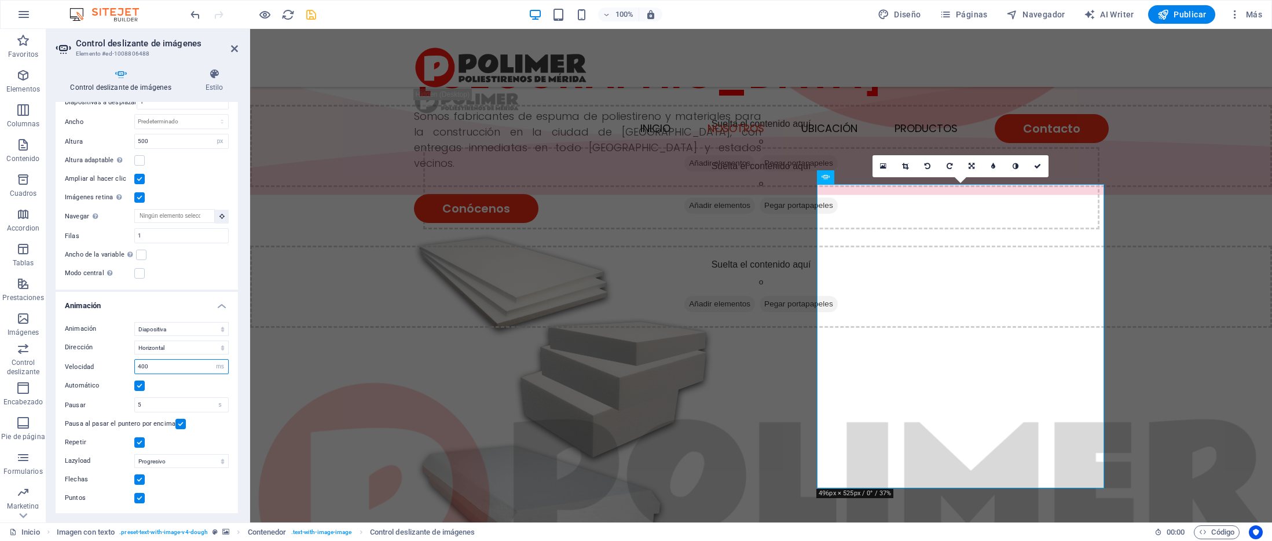
type input "400"
click at [168, 278] on div "Modo central Permite la visualización centralizada con diapositiva anterior/sig…" at bounding box center [147, 273] width 164 height 14
click at [315, 20] on icon "save" at bounding box center [310, 14] width 13 height 13
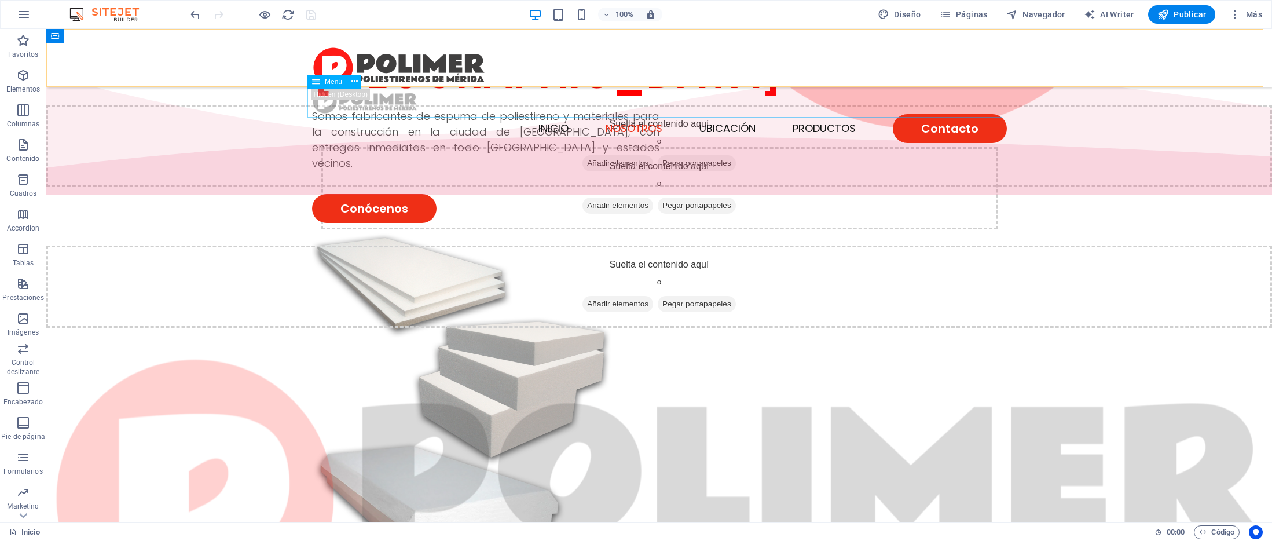
click at [843, 114] on nav "INICIO NOSOTROS UBICACIÓN PRODUCTOS Contacto" at bounding box center [659, 128] width 695 height 29
drag, startPoint x: 843, startPoint y: 108, endPoint x: 639, endPoint y: 108, distance: 203.7
click at [843, 114] on nav "INICIO NOSOTROS UBICACIÓN PRODUCTOS Contacto" at bounding box center [659, 128] width 695 height 29
select select
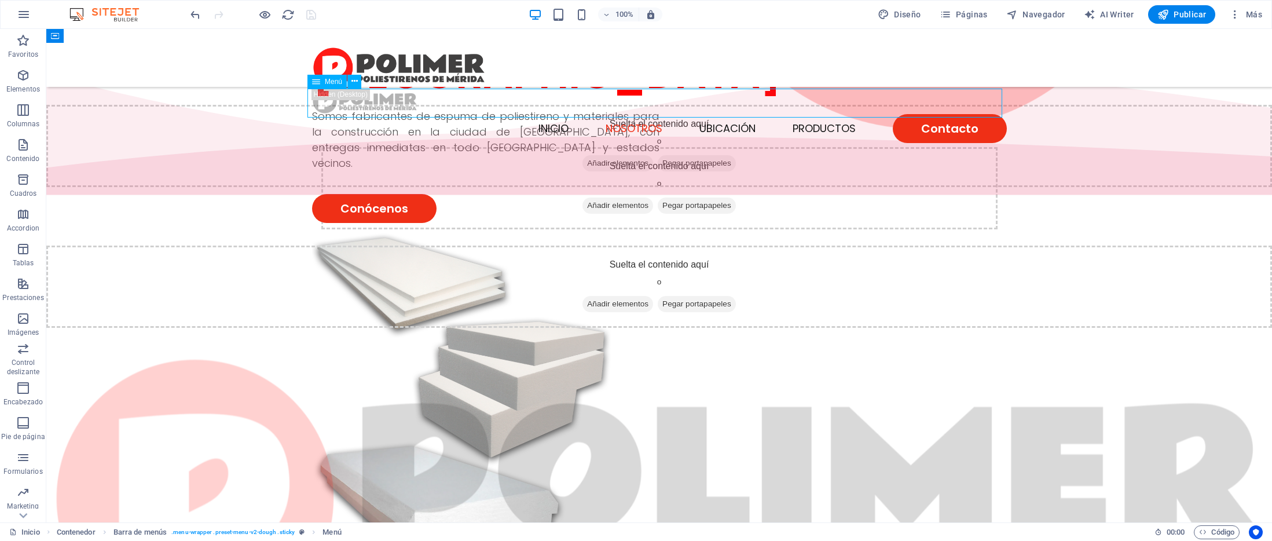
select select "1"
select select
select select "2"
select select
select select "default"
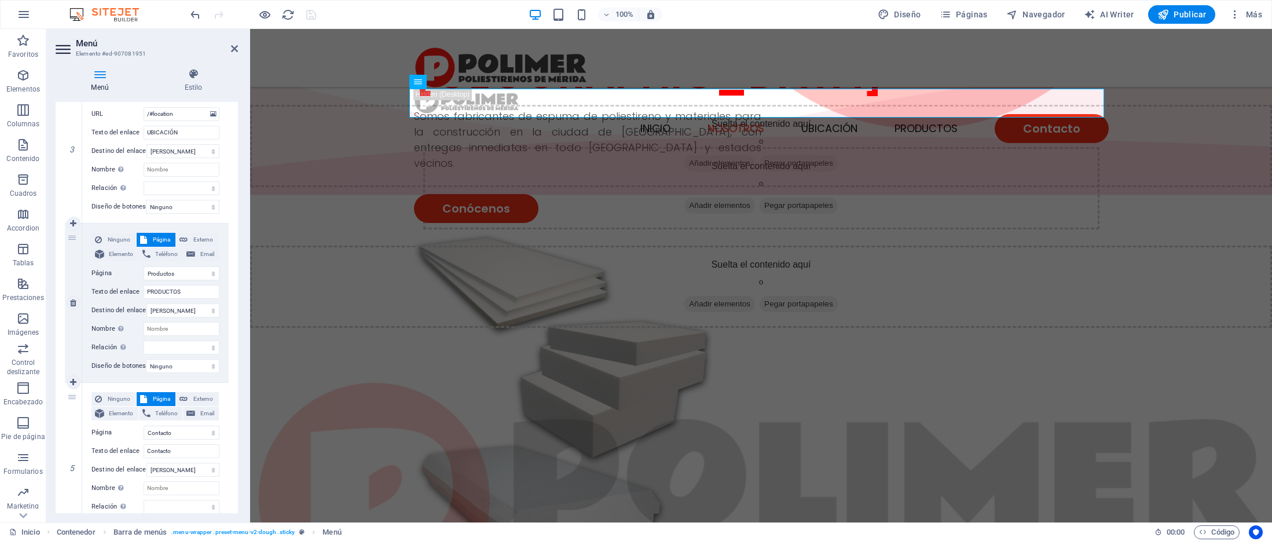
scroll to position [526, 0]
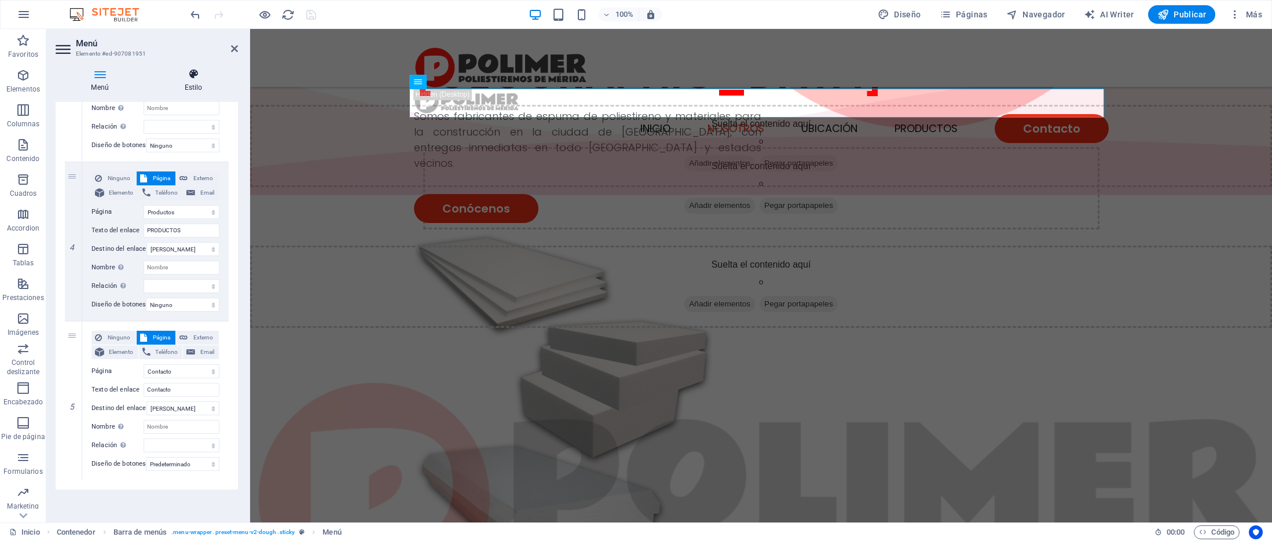
click at [200, 89] on h4 "Estilo" at bounding box center [193, 80] width 89 height 24
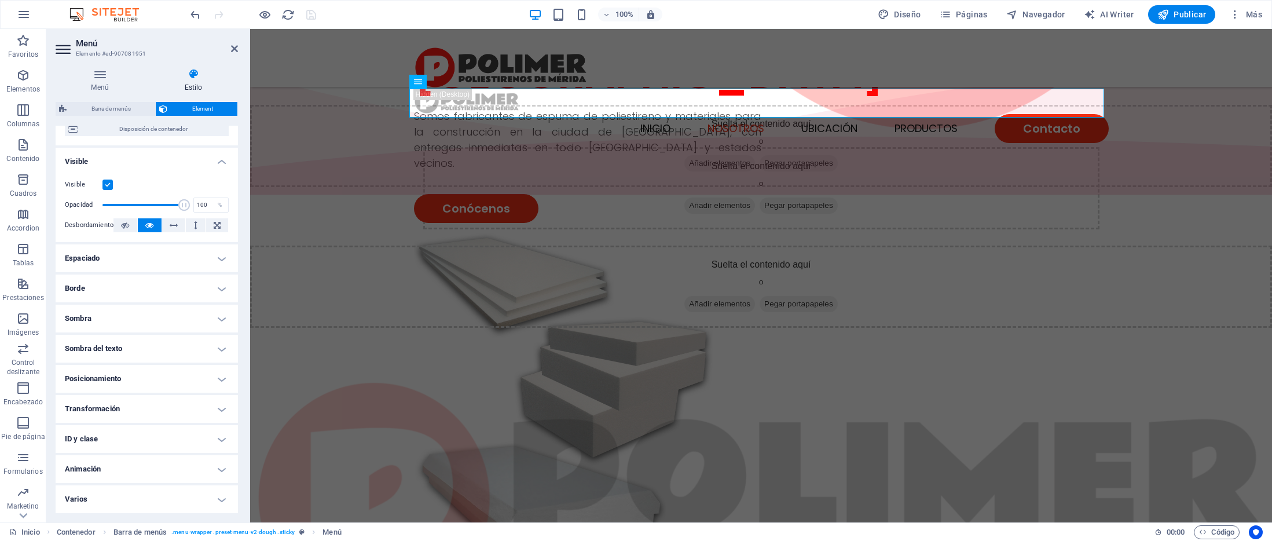
scroll to position [0, 0]
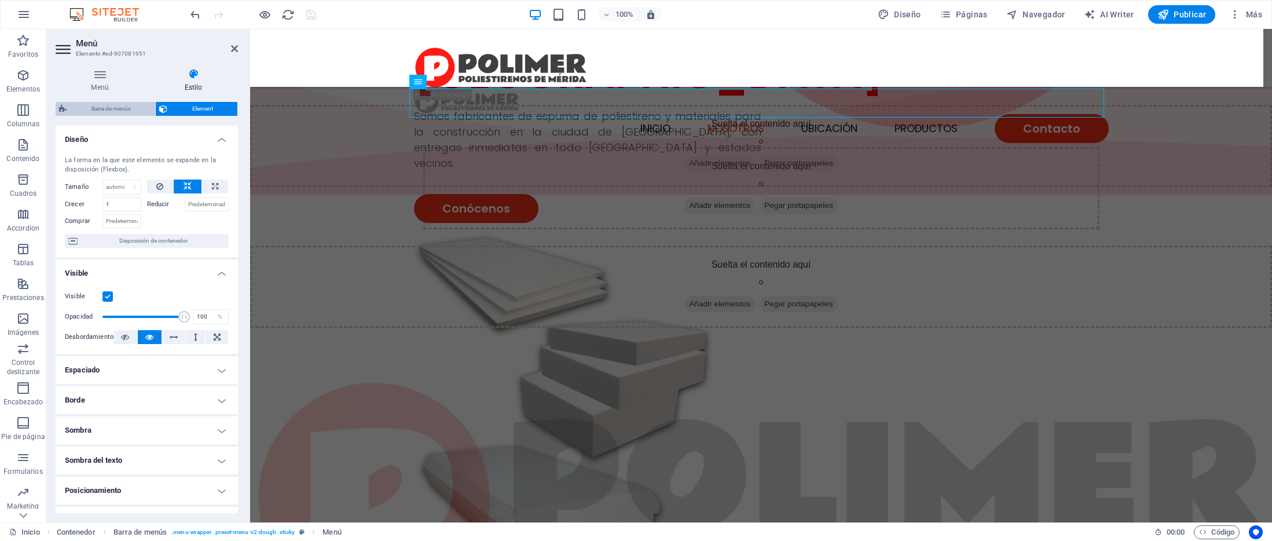
click at [114, 108] on span "Barra de menús" at bounding box center [111, 109] width 82 height 14
select select "rem"
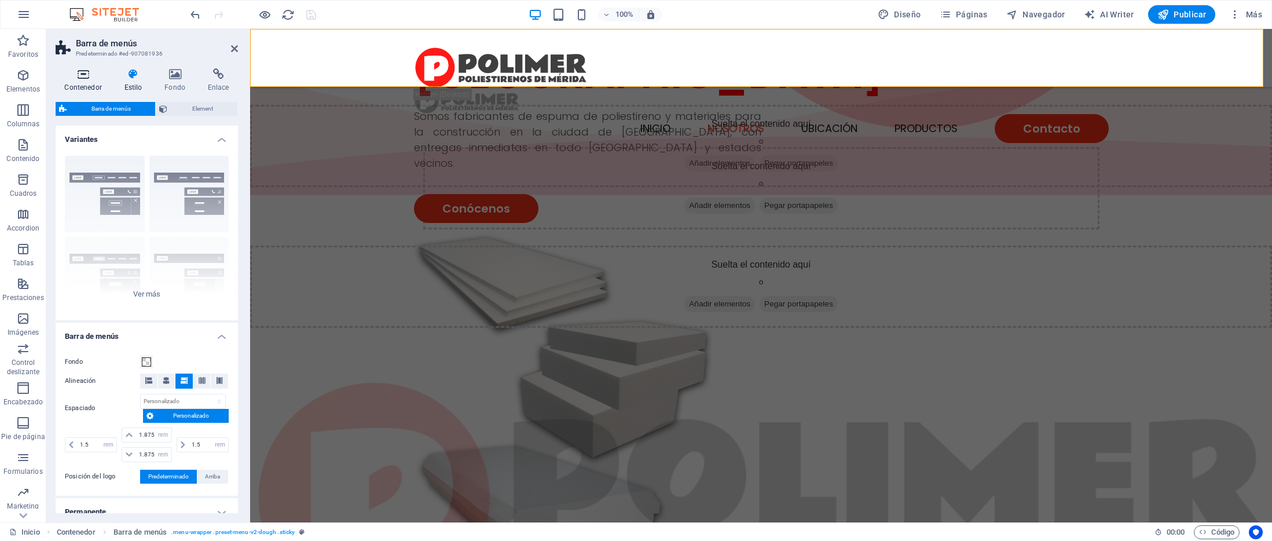
click at [86, 82] on h4 "Contenedor" at bounding box center [86, 80] width 60 height 24
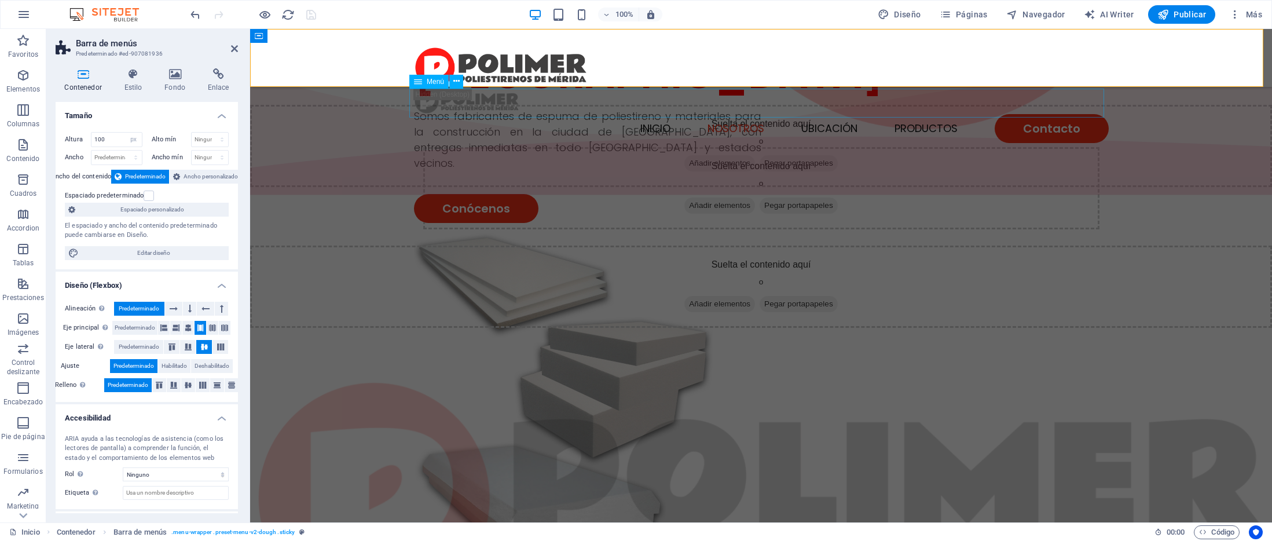
click at [983, 114] on nav "INICIO NOSOTROS UBICACIÓN PRODUCTOS Contacto" at bounding box center [761, 128] width 695 height 29
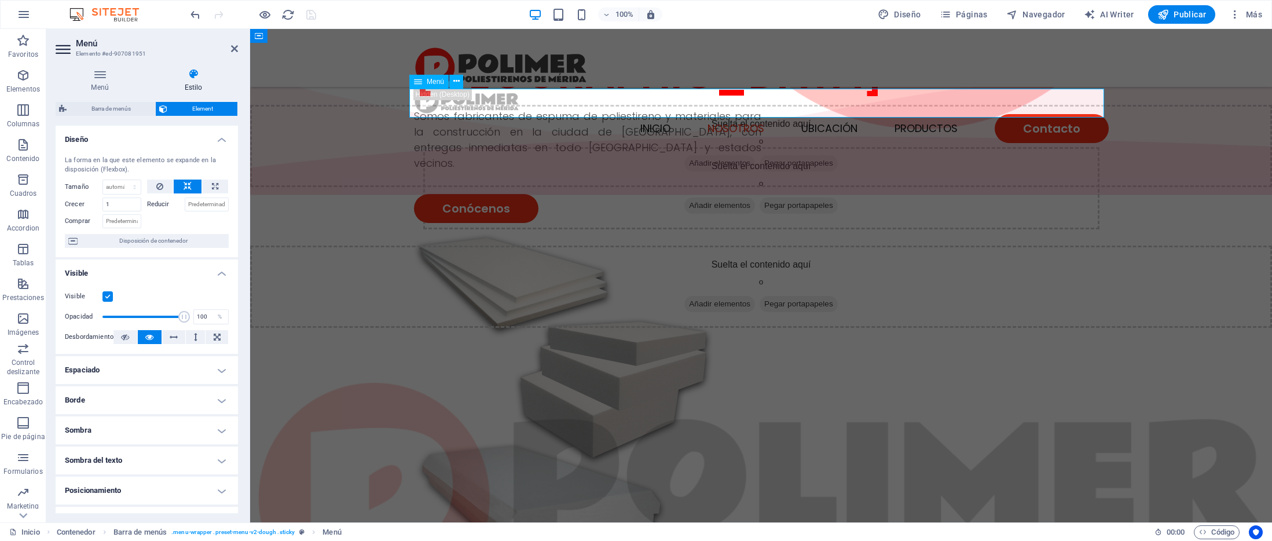
click at [1016, 114] on nav "INICIO NOSOTROS UBICACIÓN PRODUCTOS Contacto" at bounding box center [761, 128] width 695 height 29
click at [732, 114] on nav "INICIO NOSOTROS UBICACIÓN PRODUCTOS Contacto" at bounding box center [761, 128] width 695 height 29
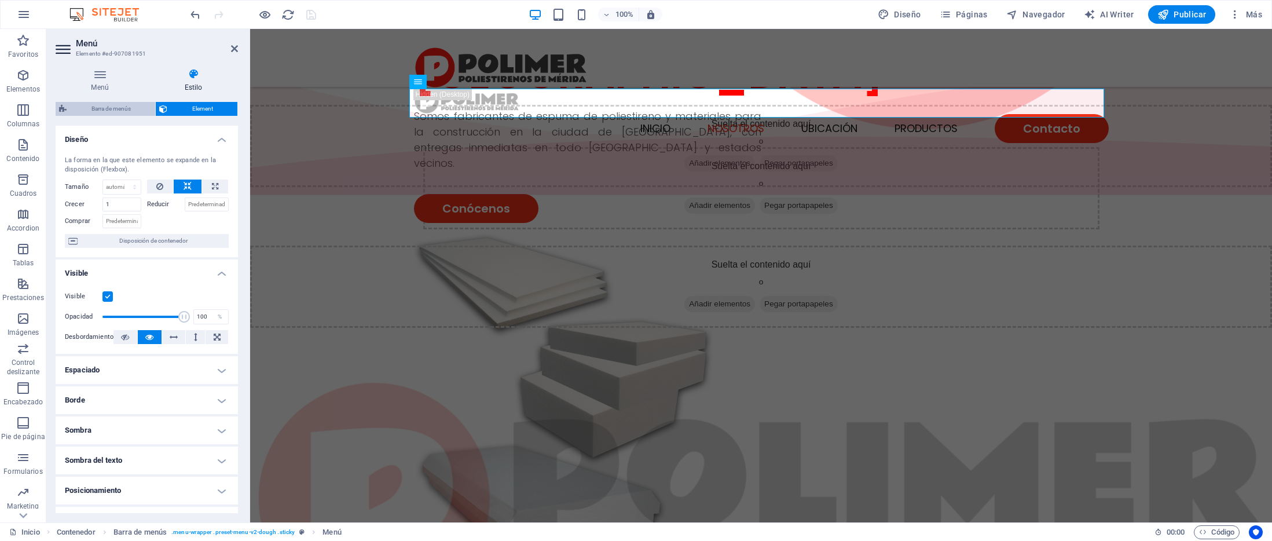
click at [112, 111] on span "Barra de menús" at bounding box center [111, 109] width 82 height 14
select select "rem"
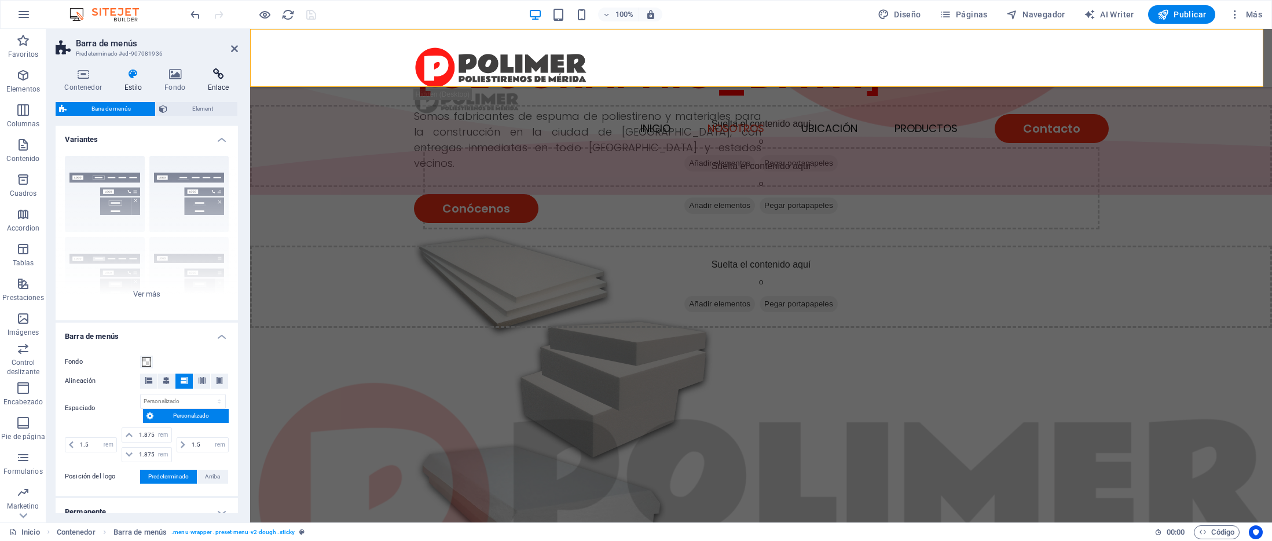
click at [212, 76] on icon at bounding box center [218, 74] width 39 height 12
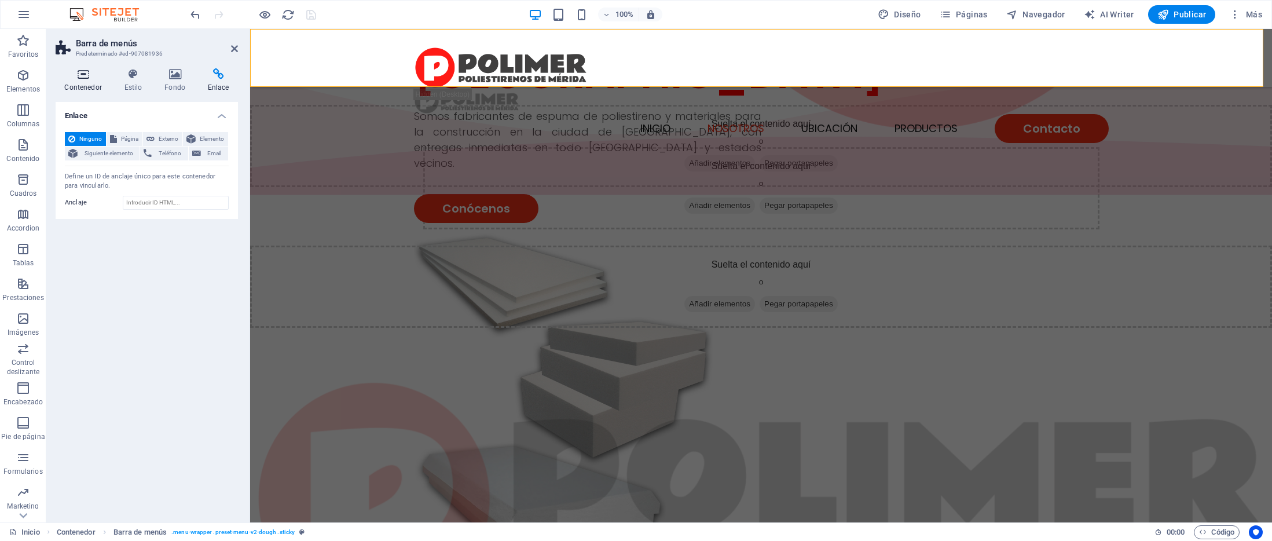
click at [79, 81] on h4 "Contenedor" at bounding box center [86, 80] width 60 height 24
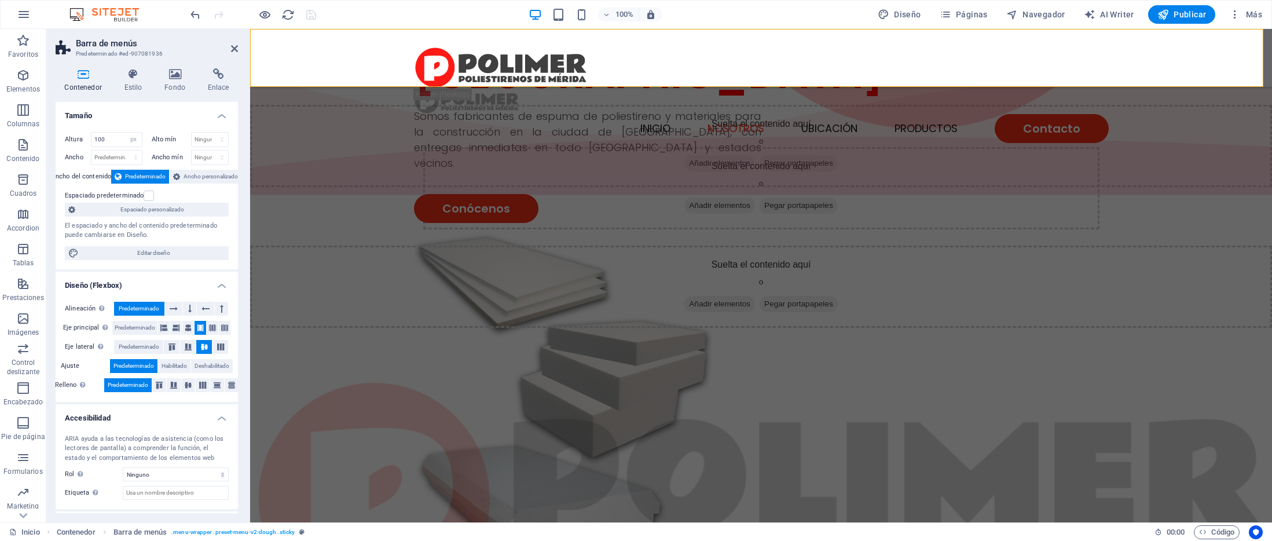
scroll to position [52, 0]
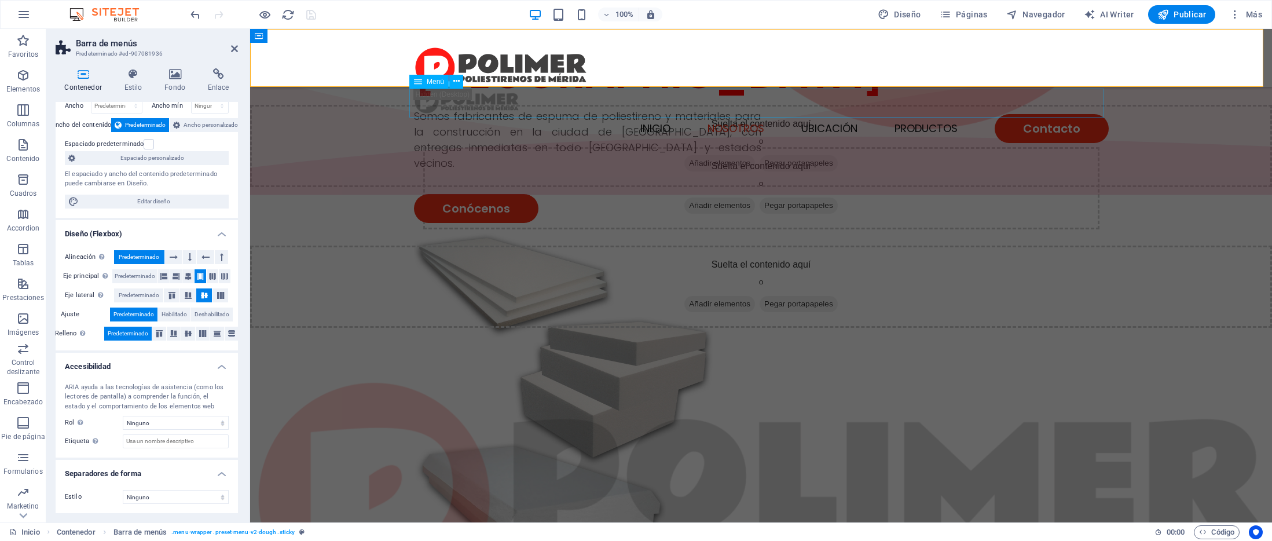
click at [780, 114] on nav "INICIO NOSOTROS UBICACIÓN PRODUCTOS Contacto" at bounding box center [761, 128] width 695 height 29
click at [769, 115] on nav "INICIO NOSOTROS UBICACIÓN PRODUCTOS Contacto" at bounding box center [761, 128] width 695 height 29
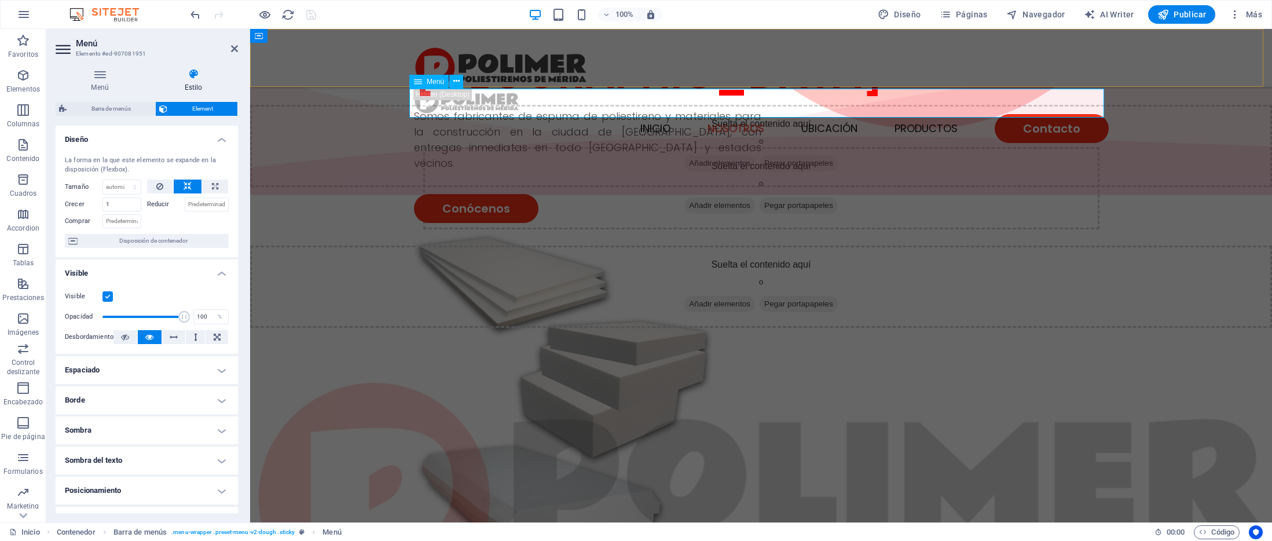
click at [427, 83] on span "Menú" at bounding box center [435, 81] width 17 height 7
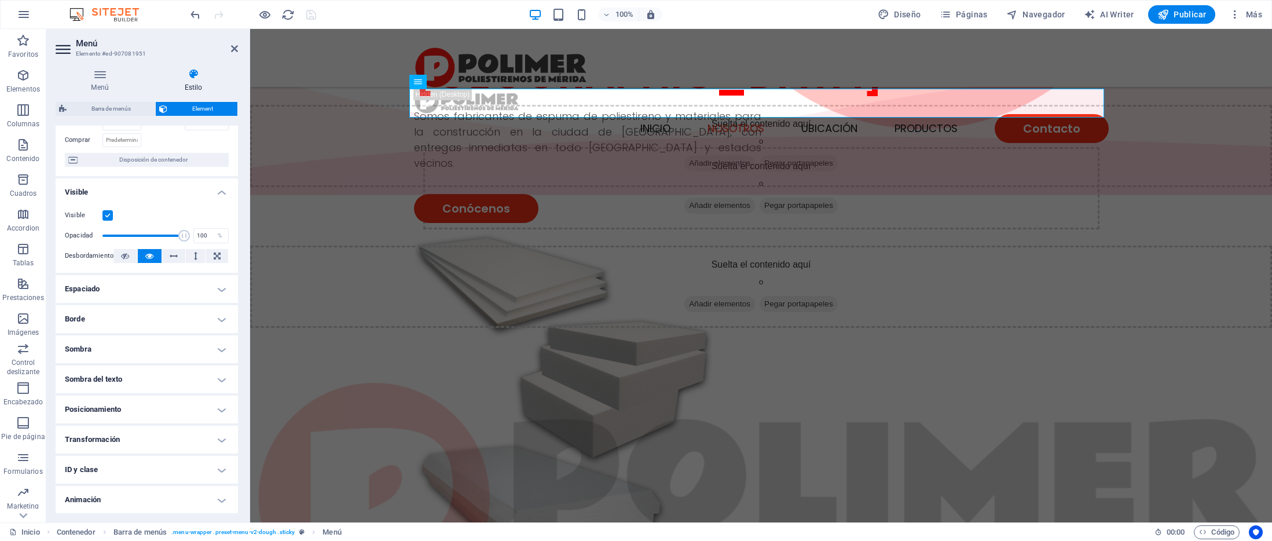
scroll to position [112, 0]
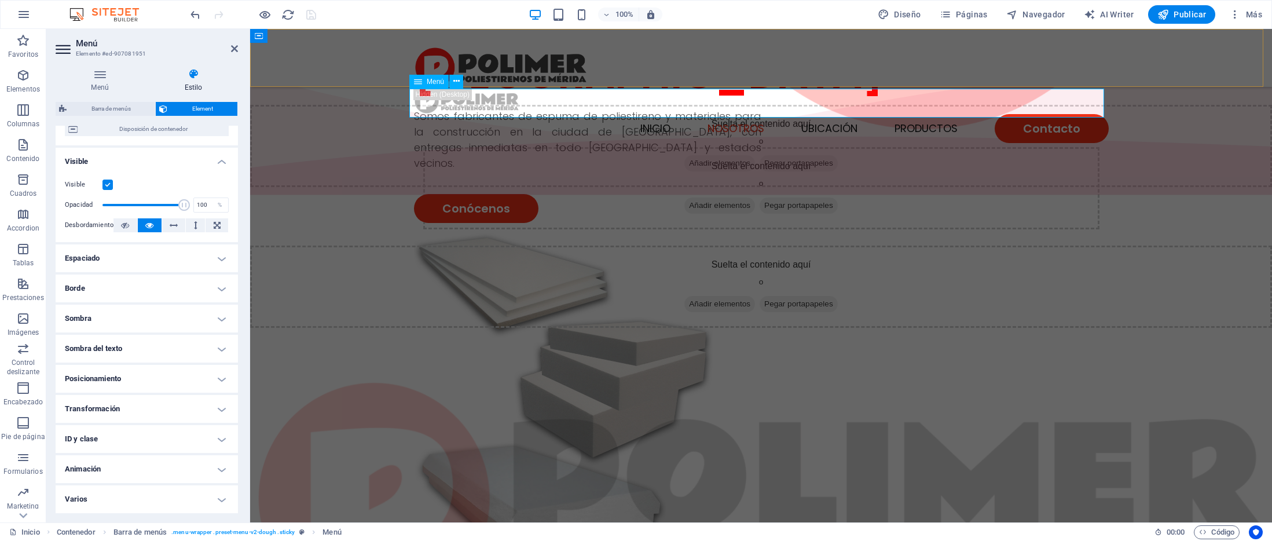
click at [915, 114] on nav "INICIO NOSOTROS UBICACIÓN PRODUCTOS Contacto" at bounding box center [761, 128] width 695 height 29
click at [917, 114] on nav "INICIO NOSOTROS UBICACIÓN PRODUCTOS Contacto" at bounding box center [761, 128] width 695 height 29
click at [1036, 114] on nav "INICIO NOSOTROS UBICACIÓN PRODUCTOS Contacto" at bounding box center [761, 128] width 695 height 29
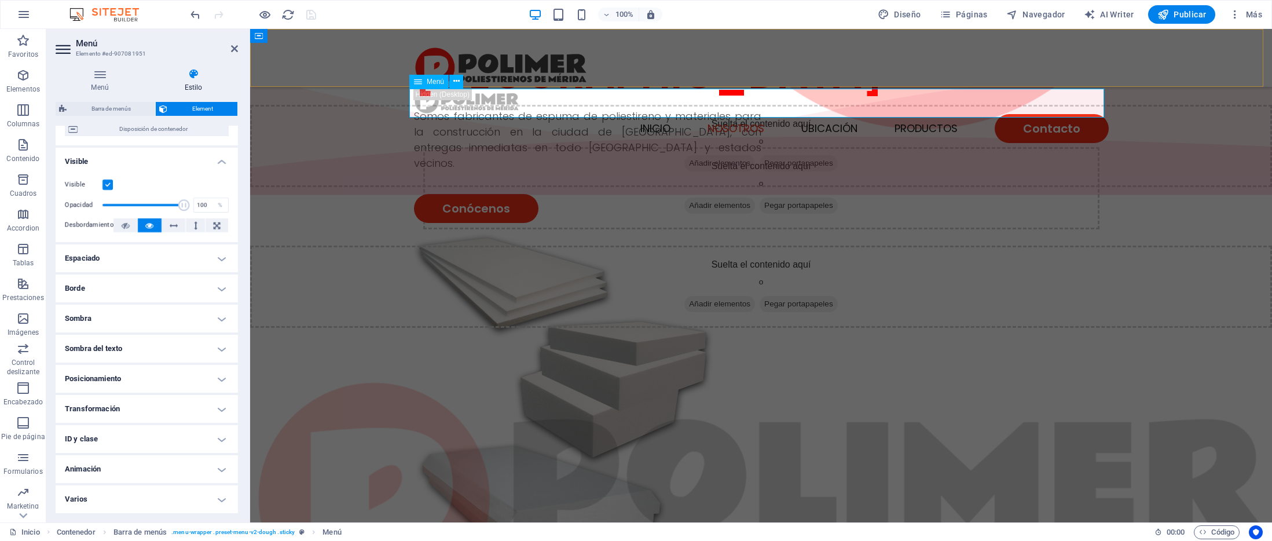
click at [1033, 114] on nav "INICIO NOSOTROS UBICACIÓN PRODUCTOS Contacto" at bounding box center [761, 128] width 695 height 29
click at [177, 131] on span "Disposición de contenedor" at bounding box center [153, 129] width 144 height 14
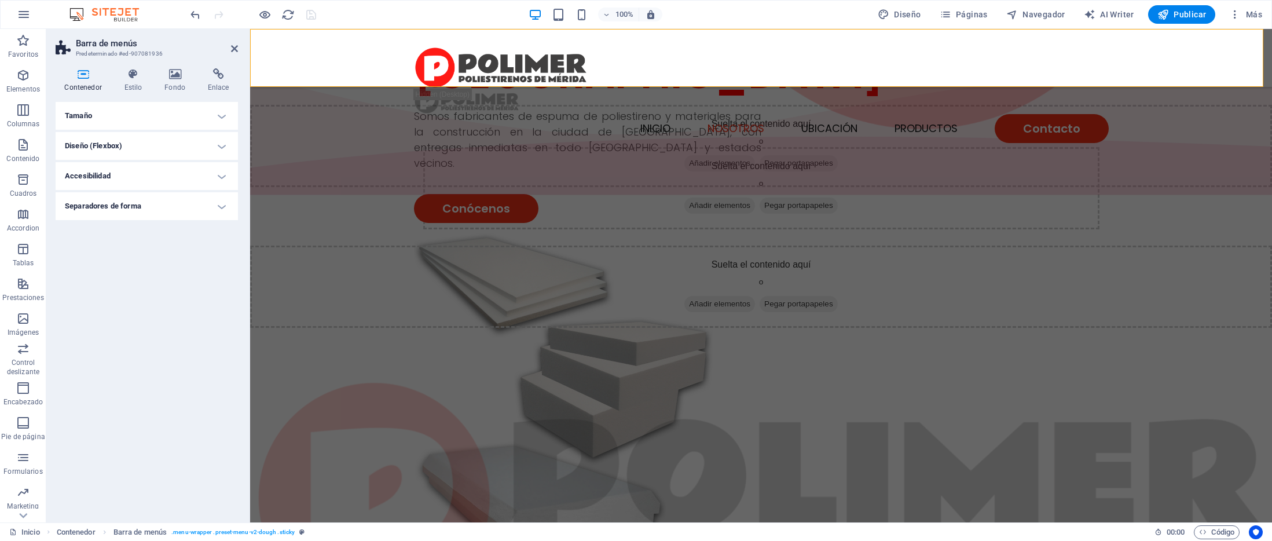
click at [238, 47] on aside "Barra de menús Predeterminado #ed-907081936 Contenedor Estilo Fondo Enlace Tama…" at bounding box center [148, 275] width 204 height 493
click at [398, 271] on figure at bounding box center [761, 498] width 1022 height 454
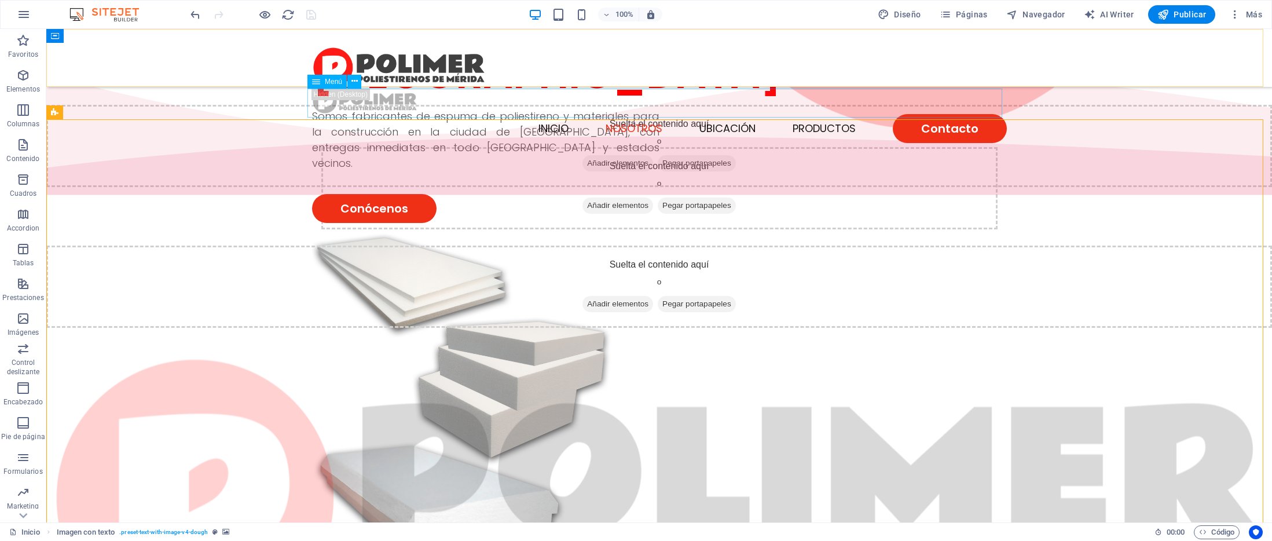
click at [659, 114] on nav "INICIO NOSOTROS UBICACIÓN PRODUCTOS Contacto" at bounding box center [659, 128] width 695 height 29
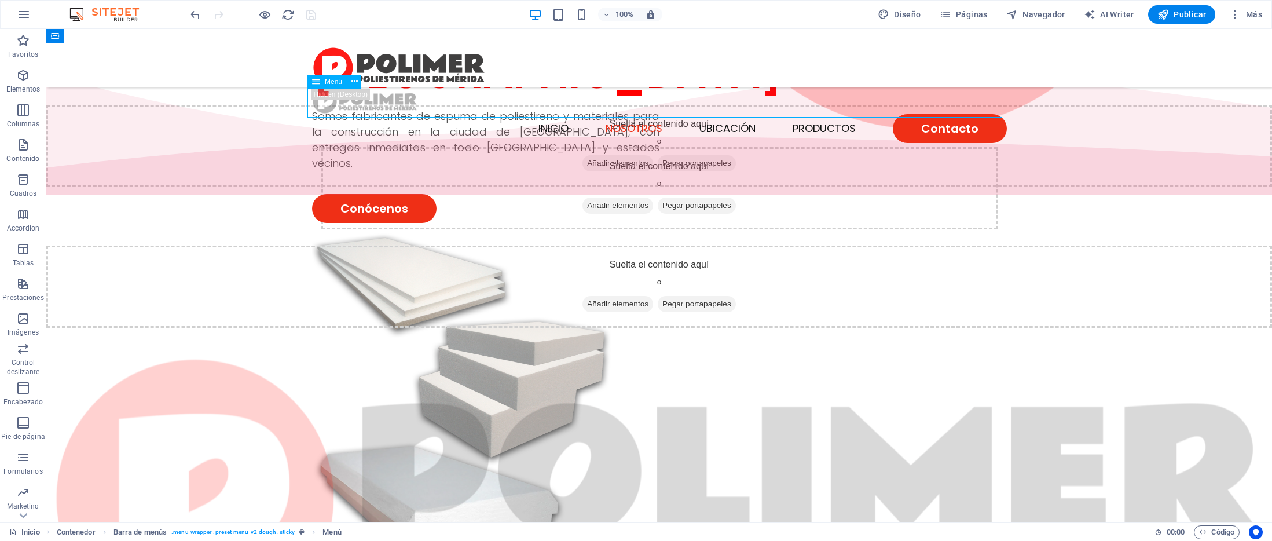
click at [659, 114] on nav "INICIO NOSOTROS UBICACIÓN PRODUCTOS Contacto" at bounding box center [659, 128] width 695 height 29
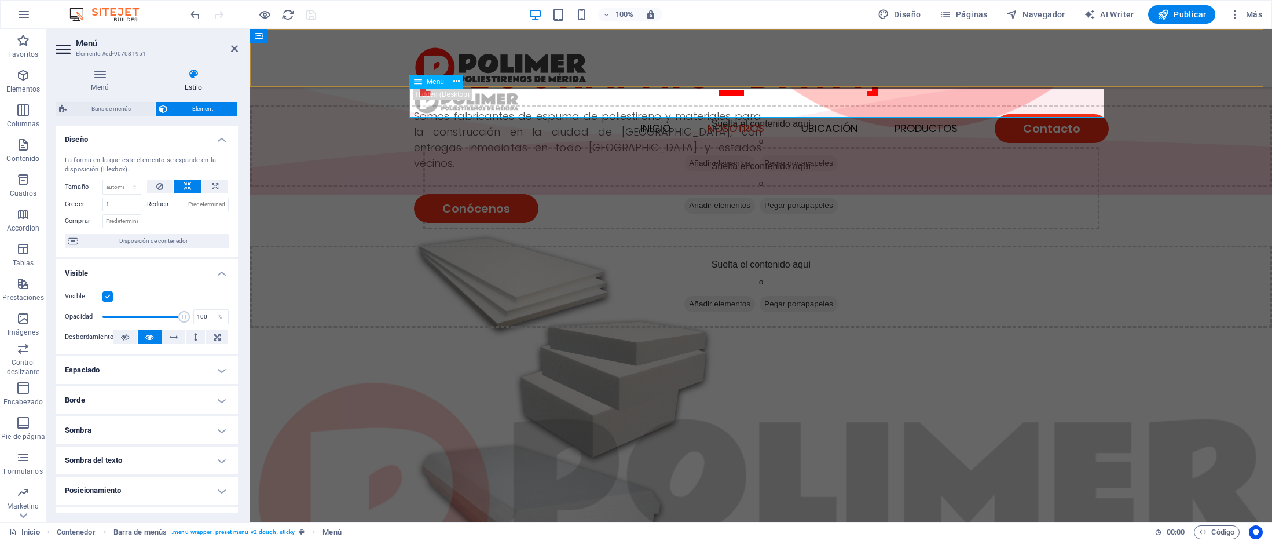
click at [741, 114] on nav "INICIO NOSOTROS UBICACIÓN PRODUCTOS Contacto" at bounding box center [761, 128] width 695 height 29
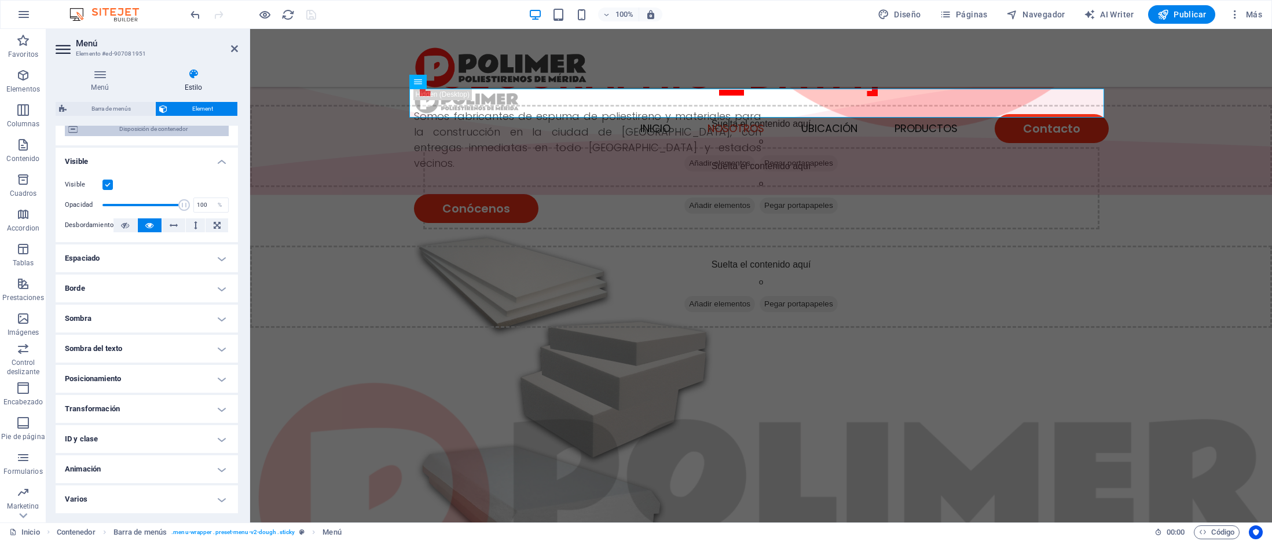
scroll to position [0, 0]
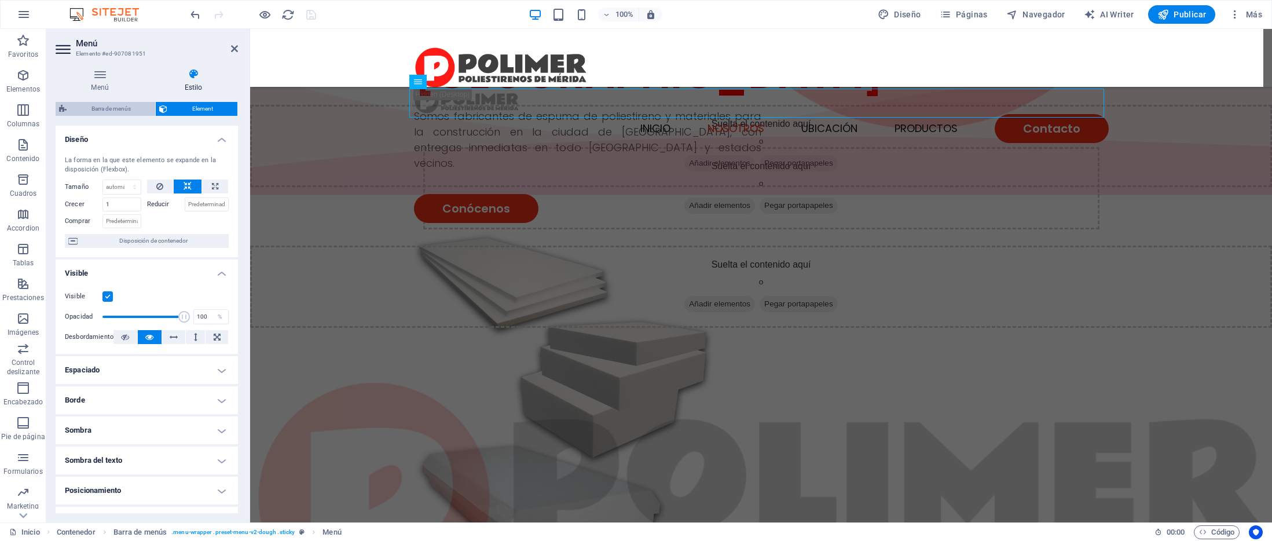
click at [115, 109] on span "Barra de menús" at bounding box center [111, 109] width 82 height 14
select select "rem"
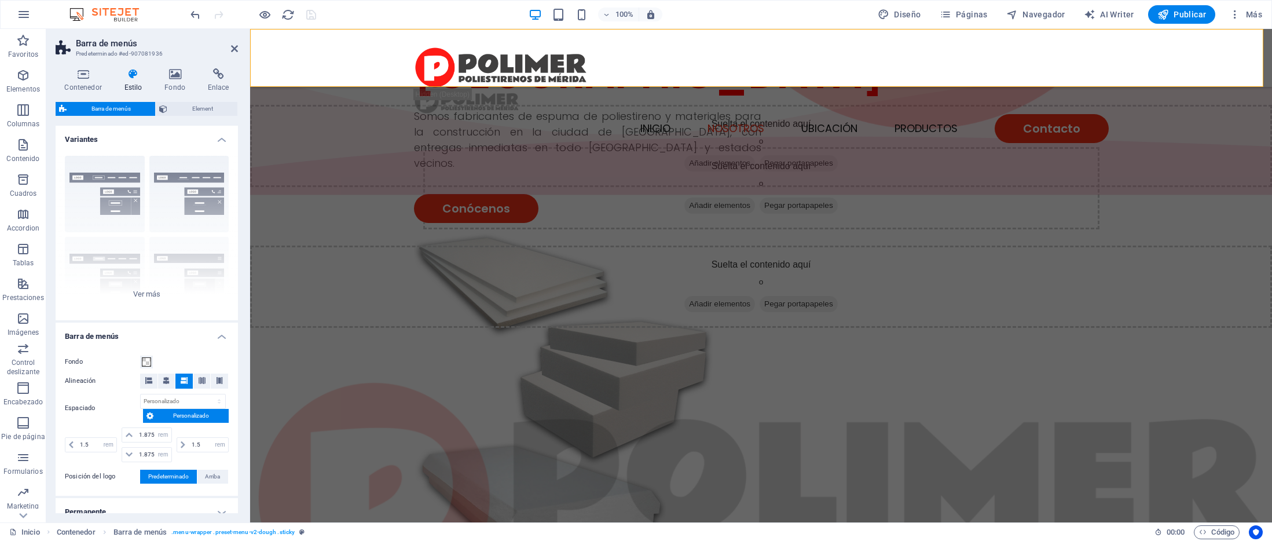
scroll to position [179, 0]
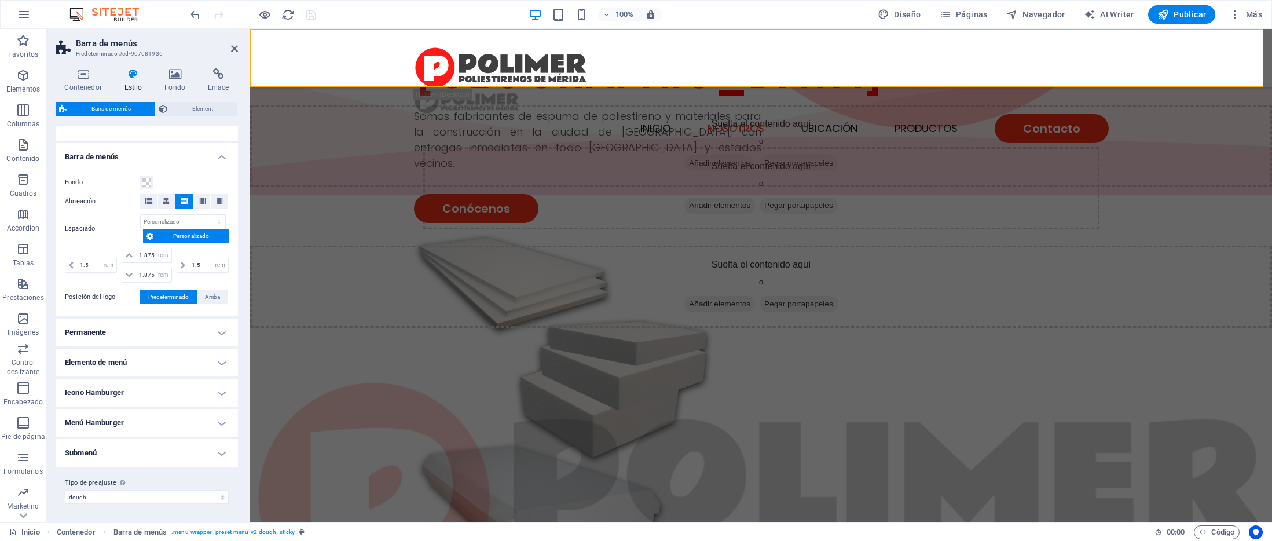
click at [158, 332] on h4 "Permanente" at bounding box center [147, 332] width 182 height 28
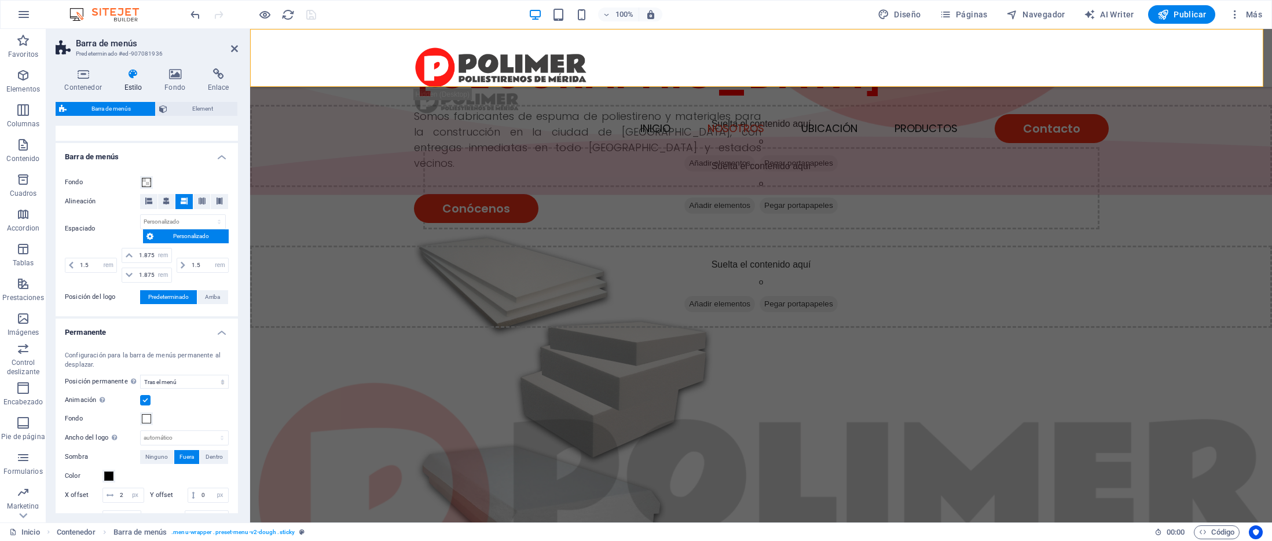
click at [158, 332] on h4 "Permanente" at bounding box center [147, 328] width 182 height 21
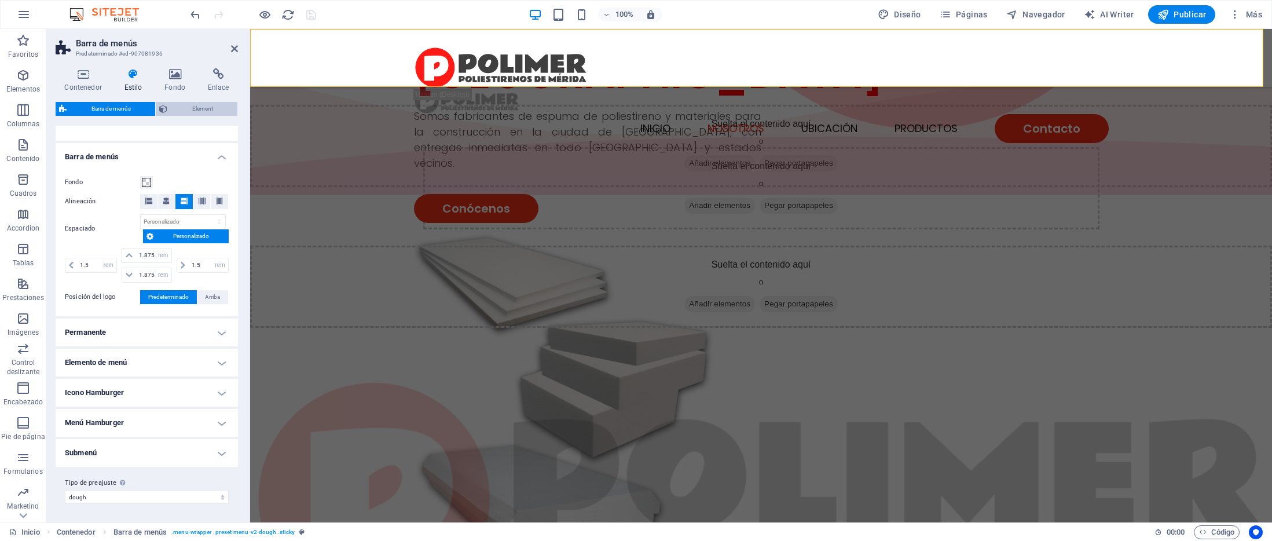
click at [179, 108] on span "Element" at bounding box center [202, 109] width 63 height 14
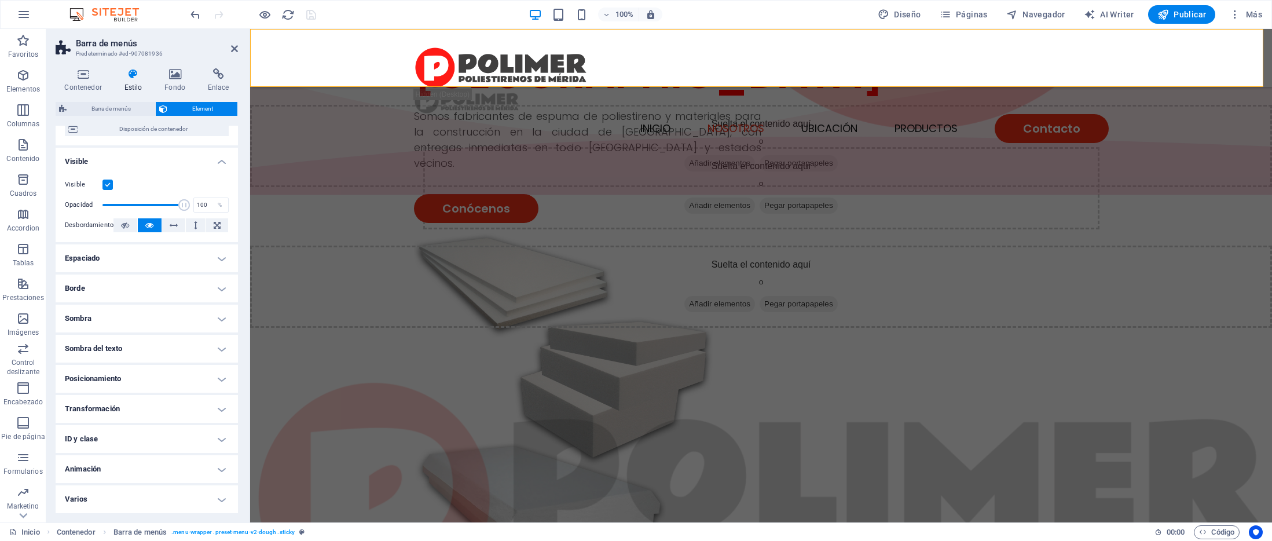
scroll to position [0, 0]
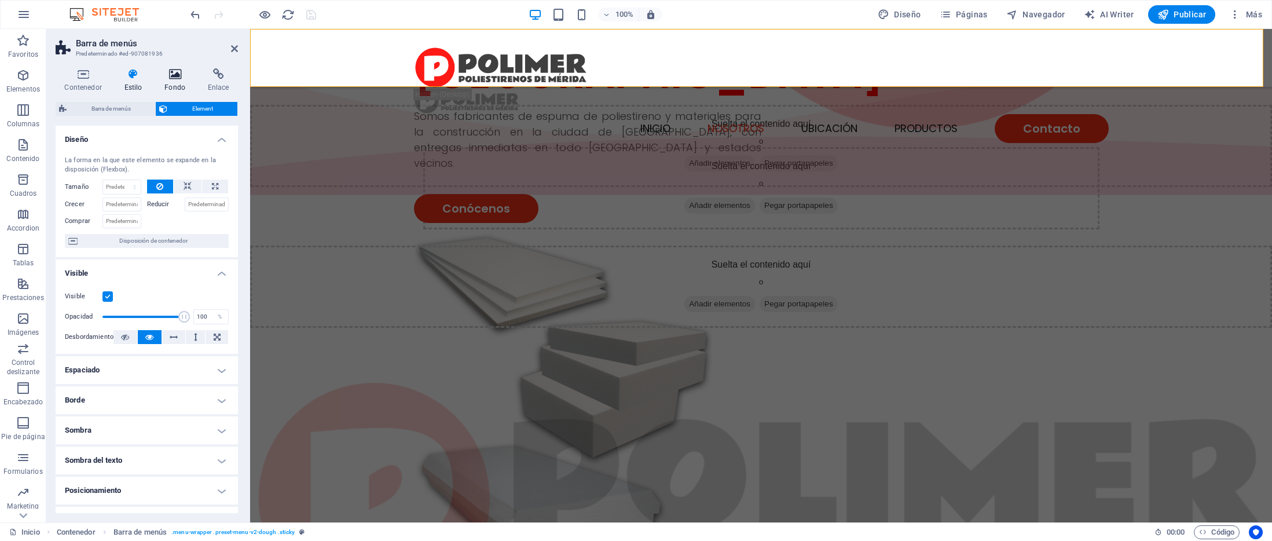
click at [169, 76] on icon at bounding box center [175, 74] width 39 height 12
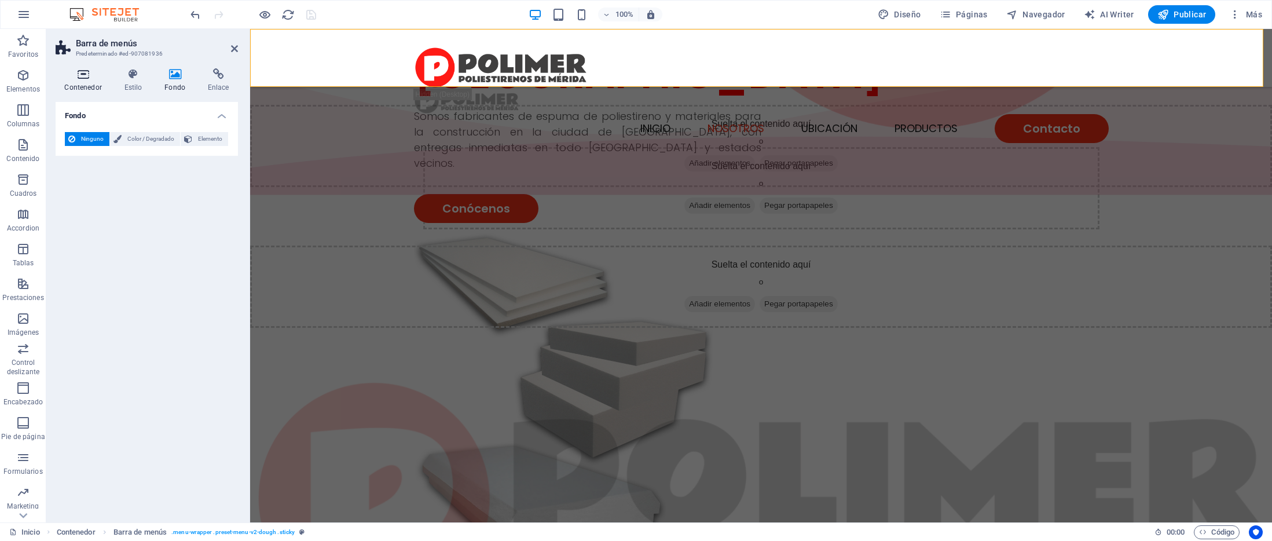
click at [107, 79] on icon at bounding box center [83, 74] width 55 height 12
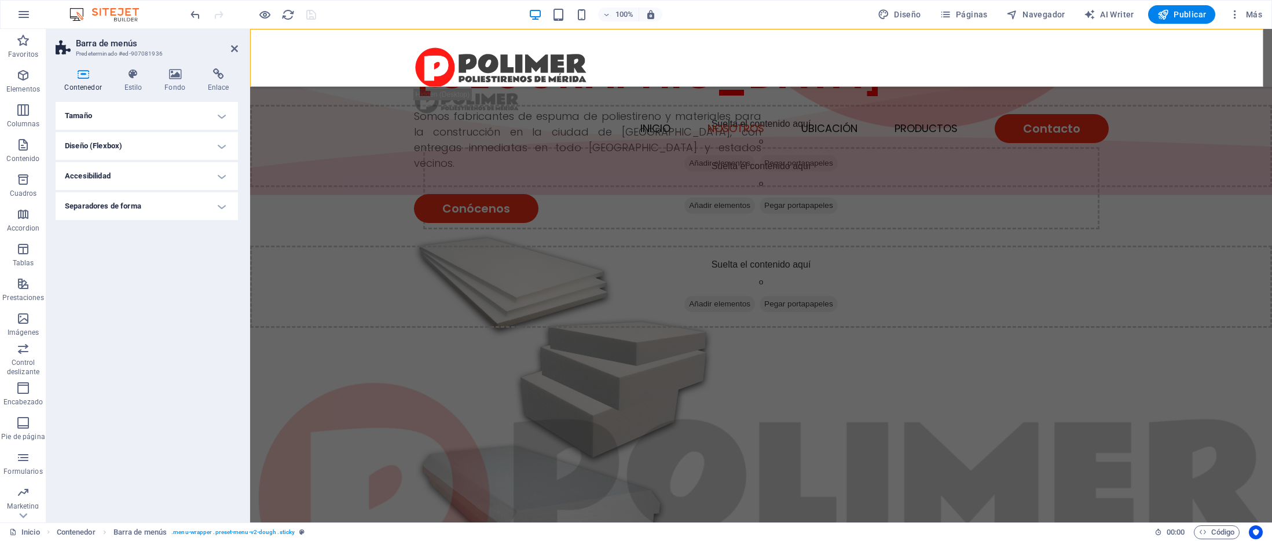
click at [95, 112] on h4 "Tamaño" at bounding box center [147, 116] width 182 height 28
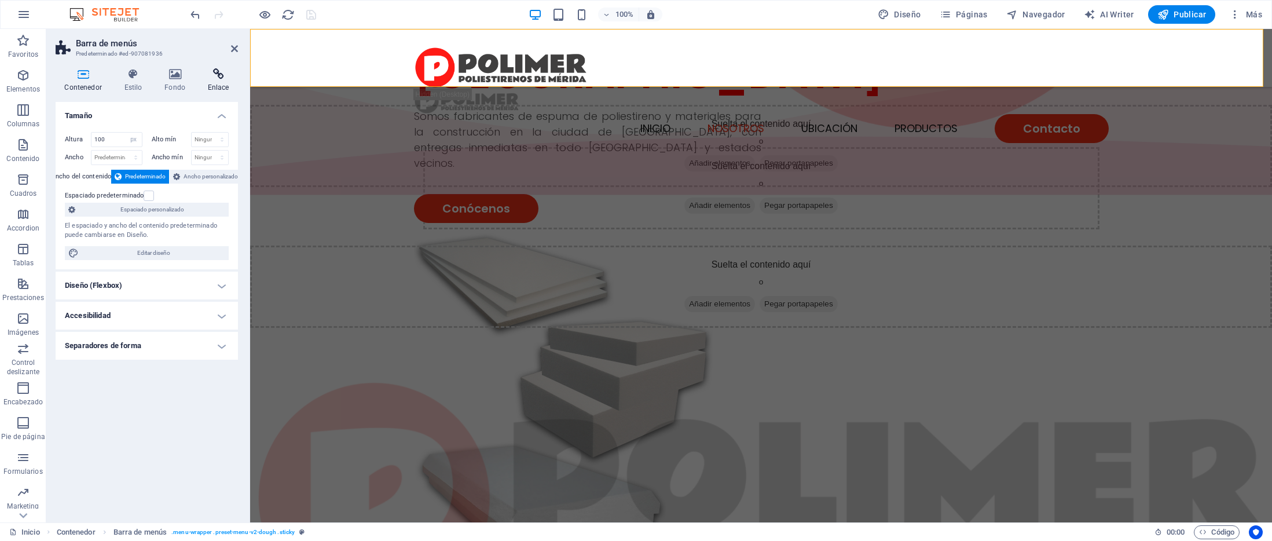
click at [210, 82] on h4 "Enlace" at bounding box center [218, 80] width 39 height 24
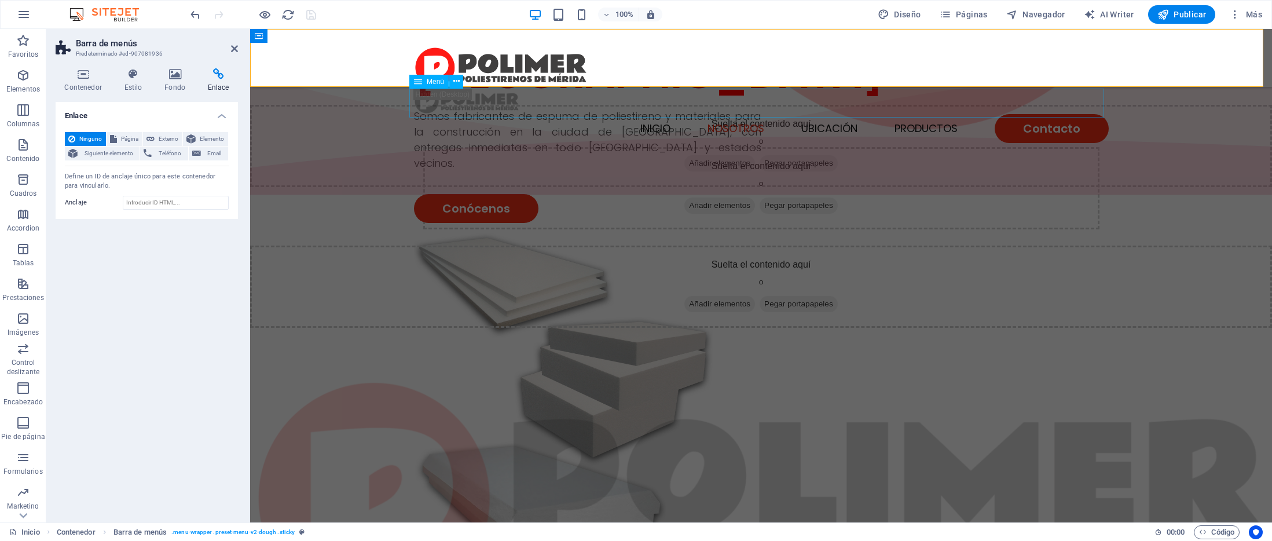
click at [664, 114] on nav "INICIO NOSOTROS UBICACIÓN PRODUCTOS Contacto" at bounding box center [761, 128] width 695 height 29
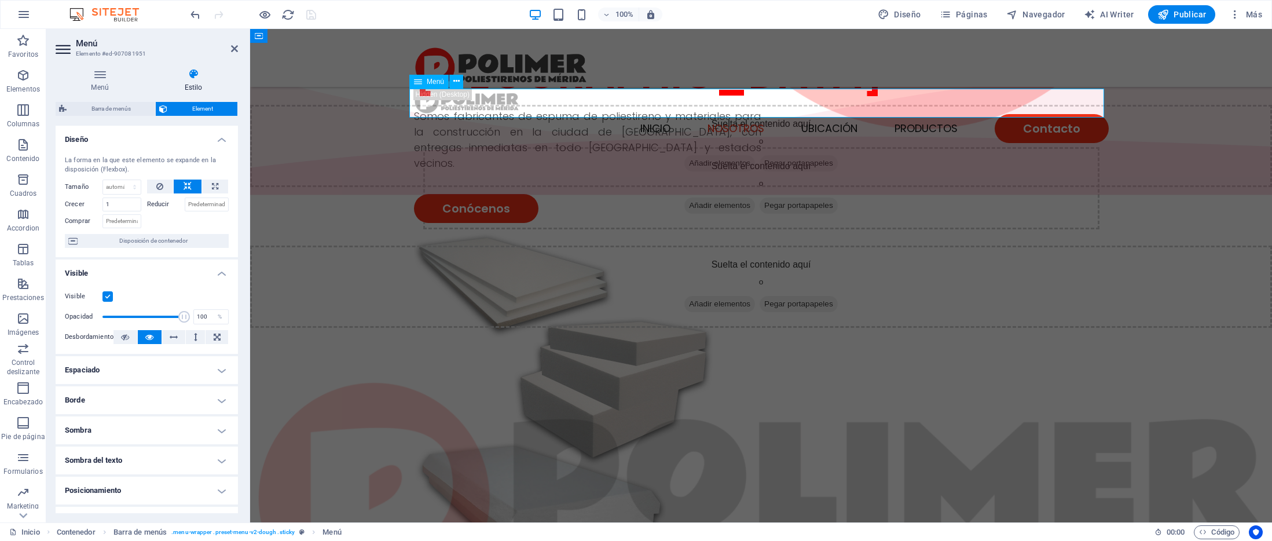
click at [663, 114] on nav "INICIO NOSOTROS UBICACIÓN PRODUCTOS Contacto" at bounding box center [761, 128] width 695 height 29
click at [1048, 114] on nav "INICIO NOSOTROS UBICACIÓN PRODUCTOS Contacto" at bounding box center [761, 128] width 695 height 29
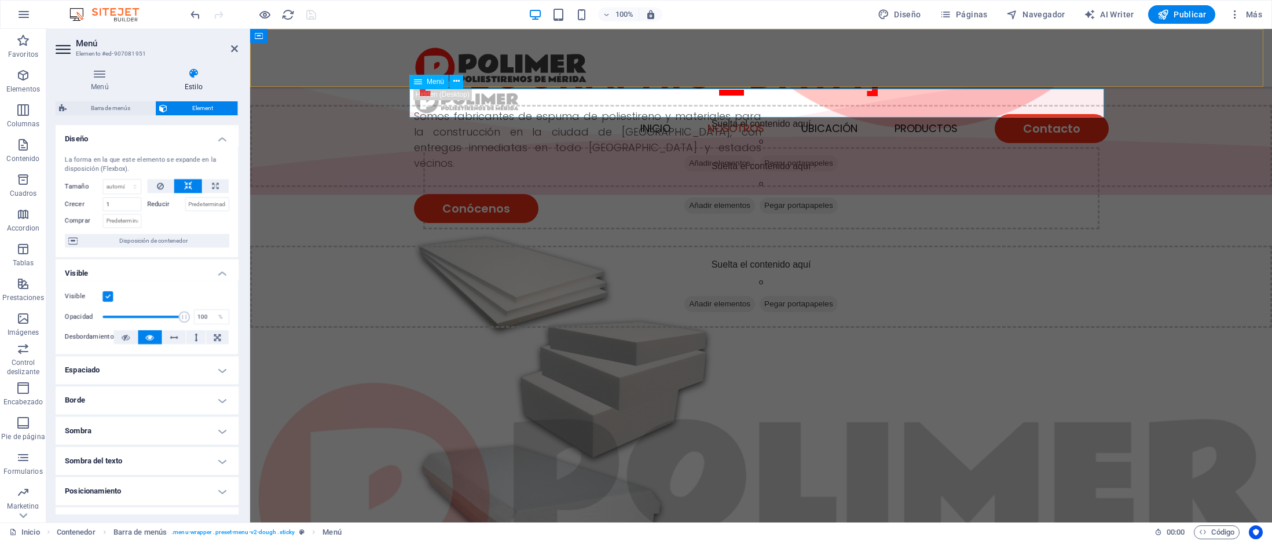
click at [1048, 114] on nav "INICIO NOSOTROS UBICACIÓN PRODUCTOS Contacto" at bounding box center [761, 128] width 695 height 29
click at [231, 50] on icon at bounding box center [234, 48] width 7 height 9
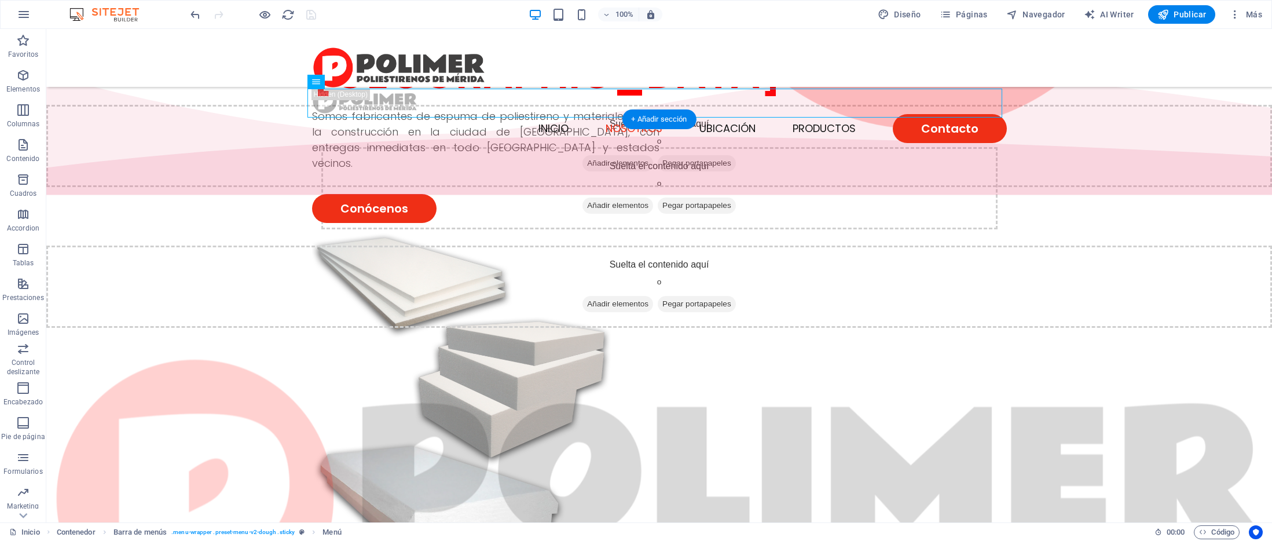
click at [481, 271] on figure at bounding box center [658, 498] width 1225 height 454
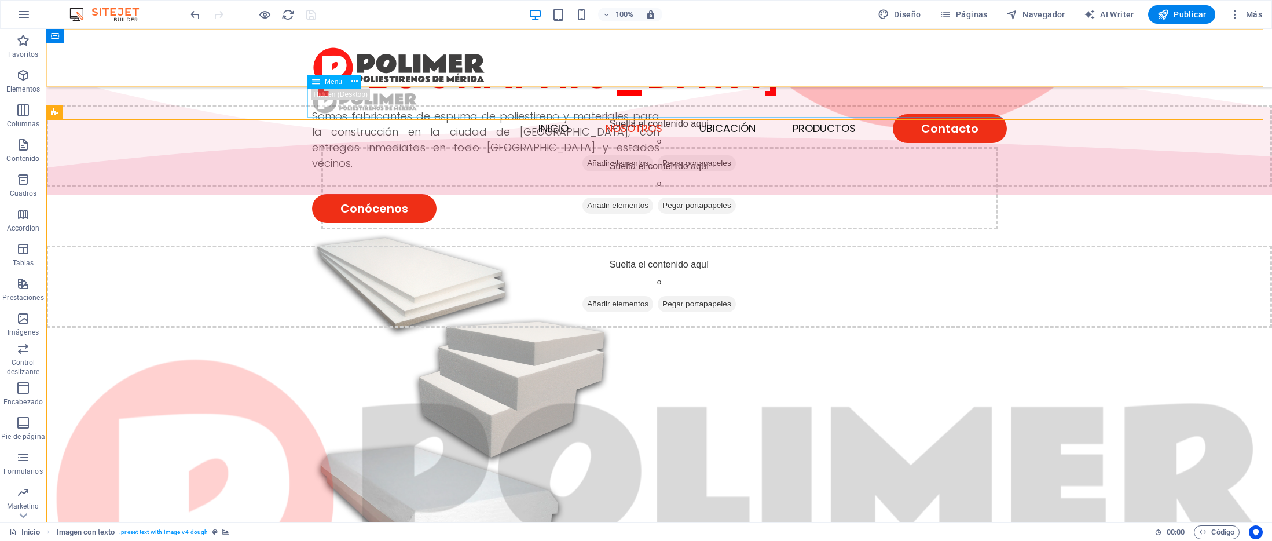
click at [846, 114] on nav "INICIO NOSOTROS UBICACIÓN PRODUCTOS Contacto" at bounding box center [659, 128] width 695 height 29
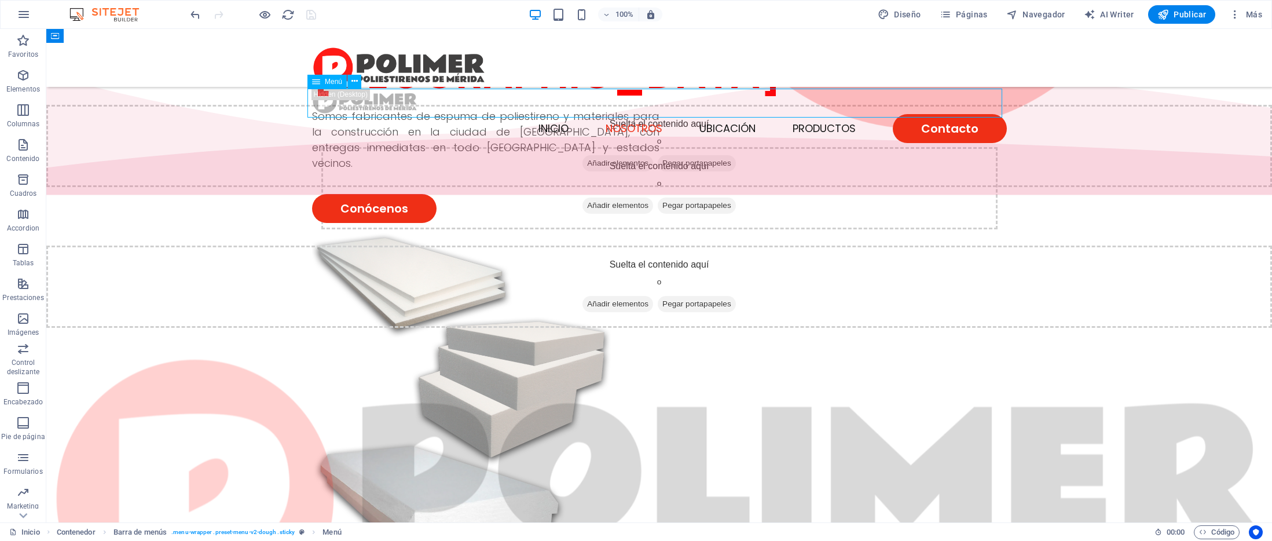
click at [846, 114] on nav "INICIO NOSOTROS UBICACIÓN PRODUCTOS Contacto" at bounding box center [659, 128] width 695 height 29
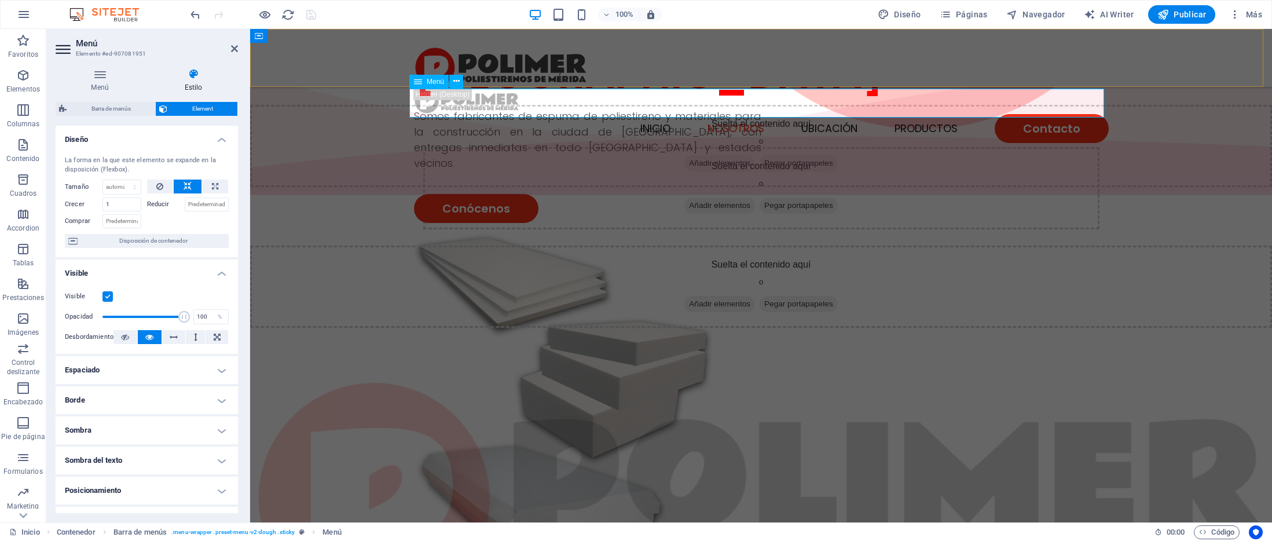
click at [421, 84] on icon at bounding box center [418, 82] width 8 height 14
click at [459, 83] on icon at bounding box center [456, 81] width 6 height 12
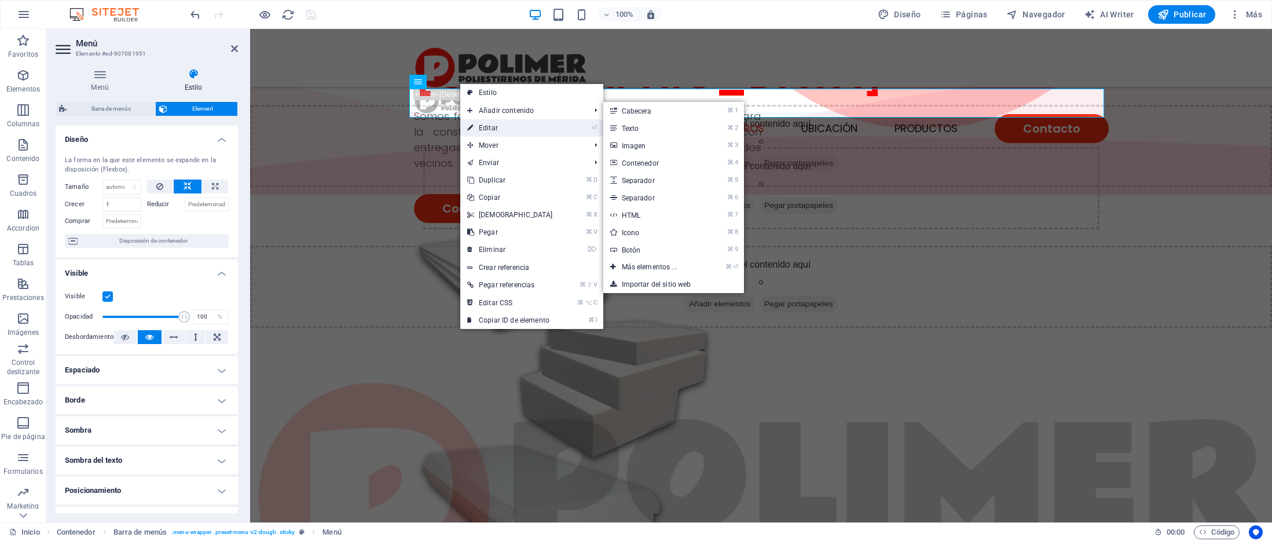
click at [509, 131] on link "⏎ Editar" at bounding box center [510, 127] width 100 height 17
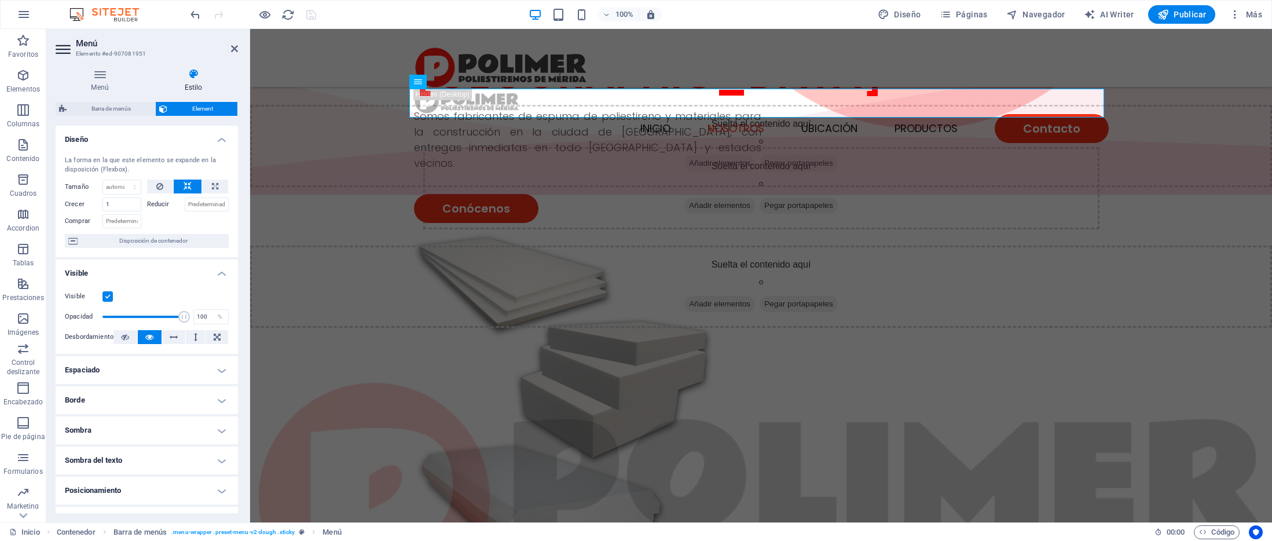
click at [111, 293] on label at bounding box center [107, 296] width 10 height 10
click at [0, 0] on input "Visible" at bounding box center [0, 0] width 0 height 0
click at [111, 293] on label at bounding box center [107, 296] width 10 height 10
click at [0, 0] on input "Visible" at bounding box center [0, 0] width 0 height 0
click at [648, 114] on nav "INICIO NOSOTROS UBICACIÓN PRODUCTOS Contacto" at bounding box center [761, 128] width 695 height 29
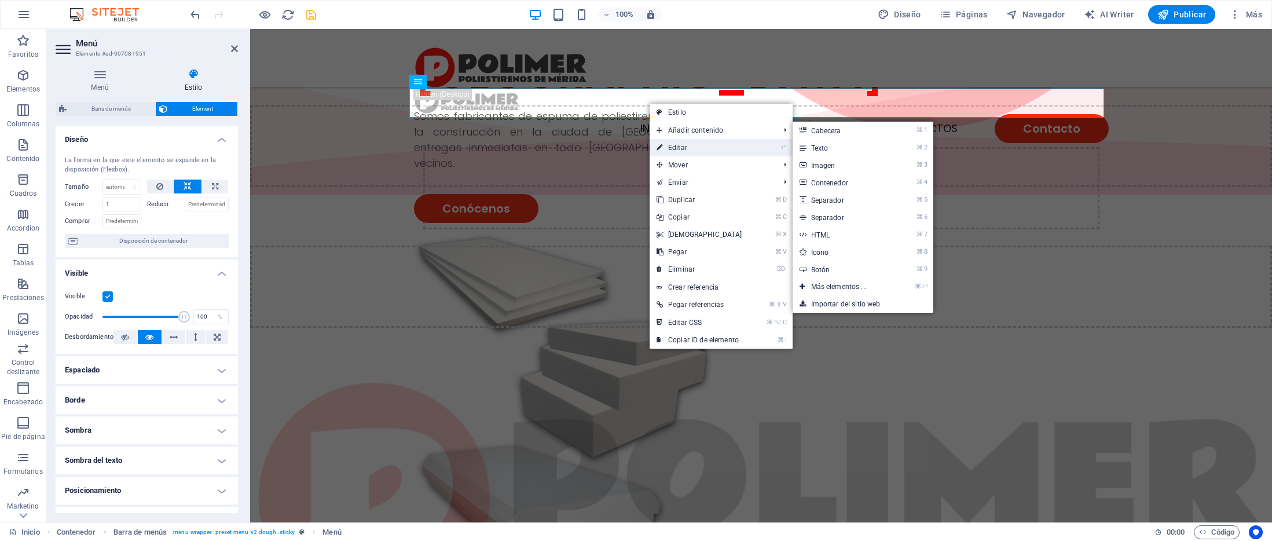
click at [675, 144] on link "⏎ Editar" at bounding box center [699, 147] width 100 height 17
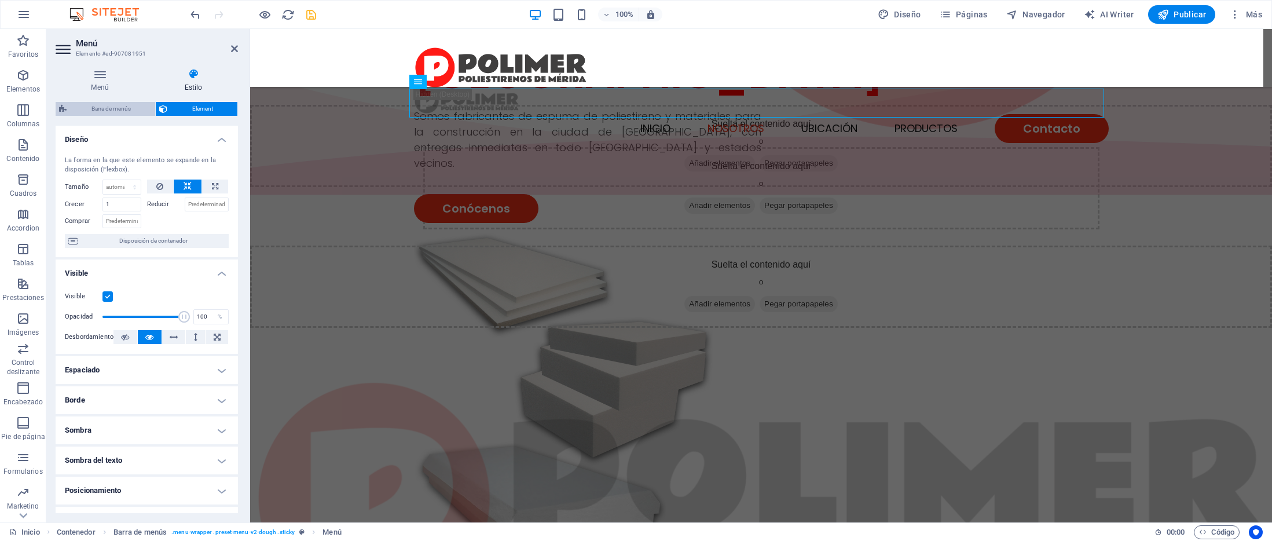
click at [112, 113] on span "Barra de menús" at bounding box center [111, 109] width 82 height 14
select select "rem"
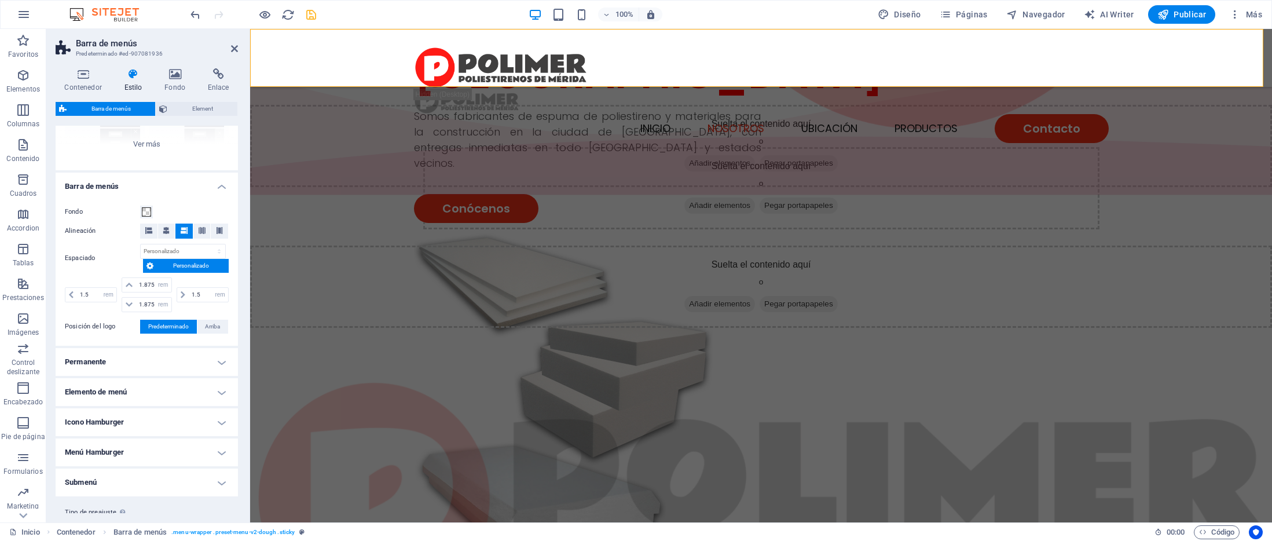
scroll to position [173, 0]
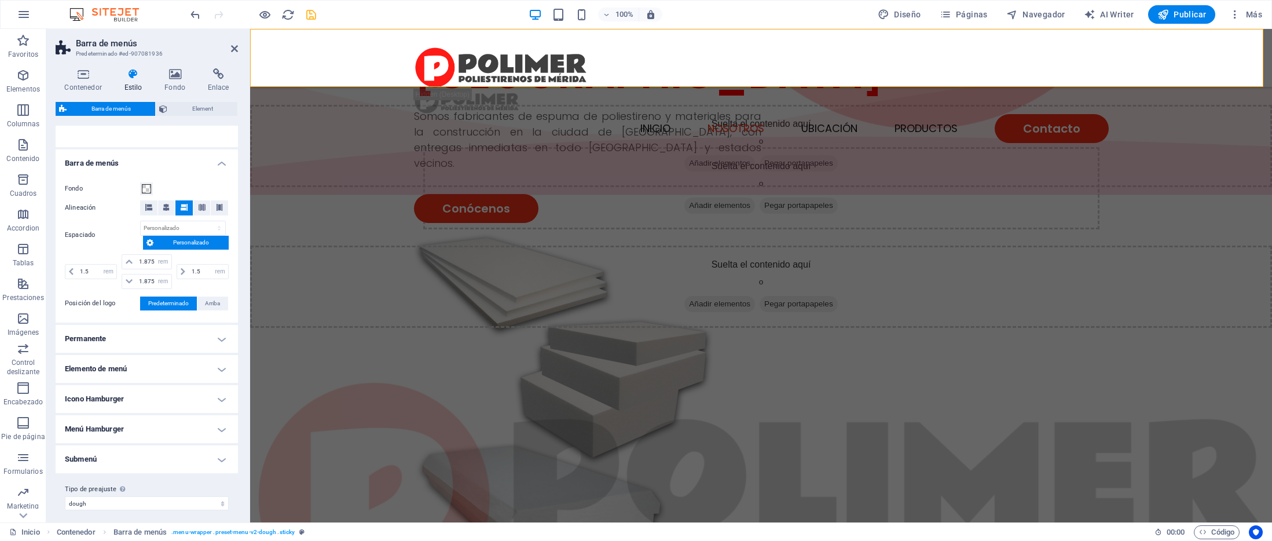
click at [128, 366] on h4 "Elemento de menú" at bounding box center [147, 369] width 182 height 28
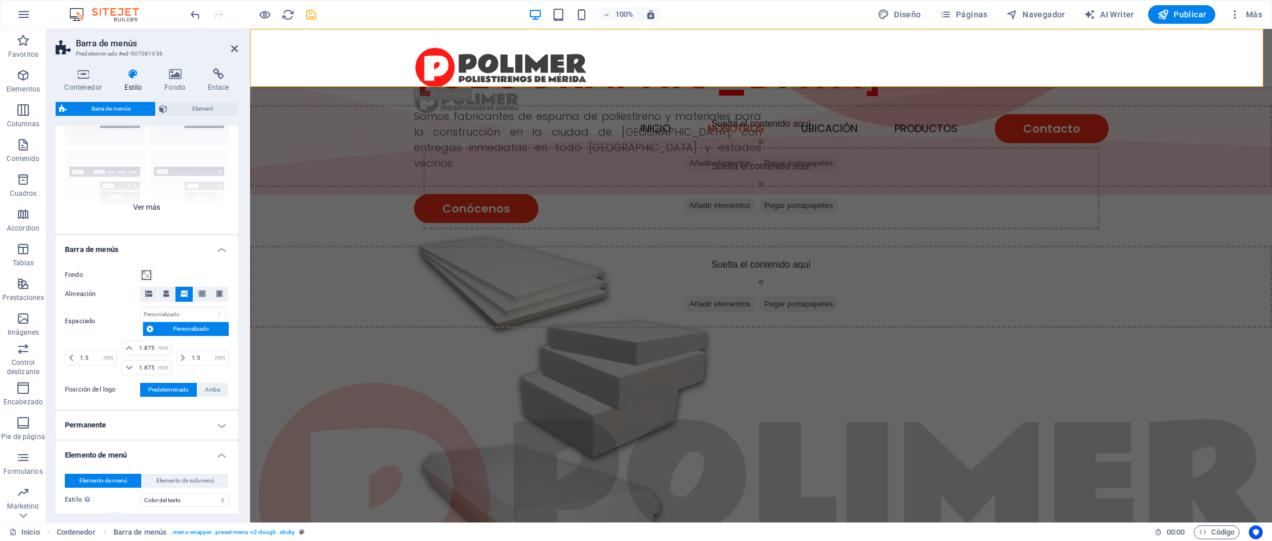
scroll to position [0, 0]
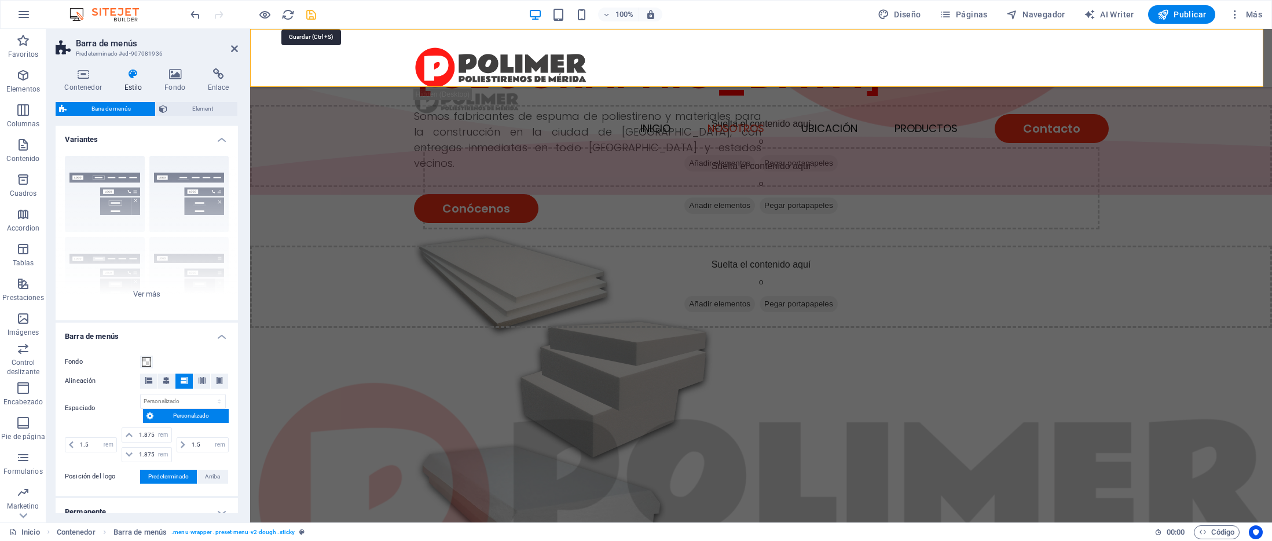
click at [309, 14] on icon "save" at bounding box center [310, 14] width 13 height 13
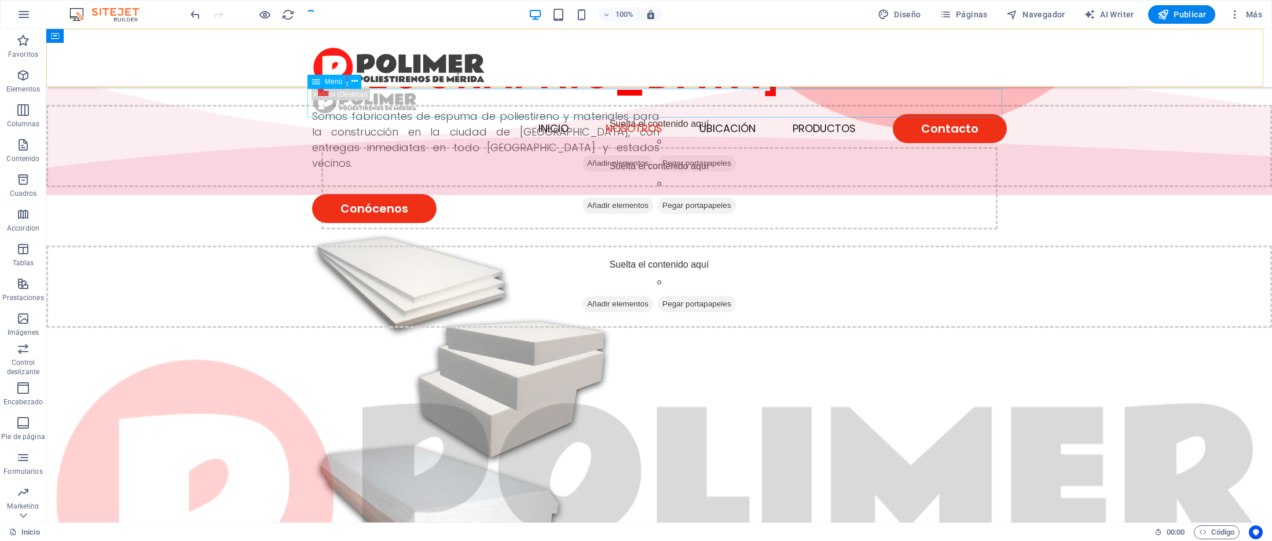
click at [644, 114] on nav "INICIO NOSOTROS UBICACIÓN PRODUCTOS Contacto" at bounding box center [659, 128] width 695 height 29
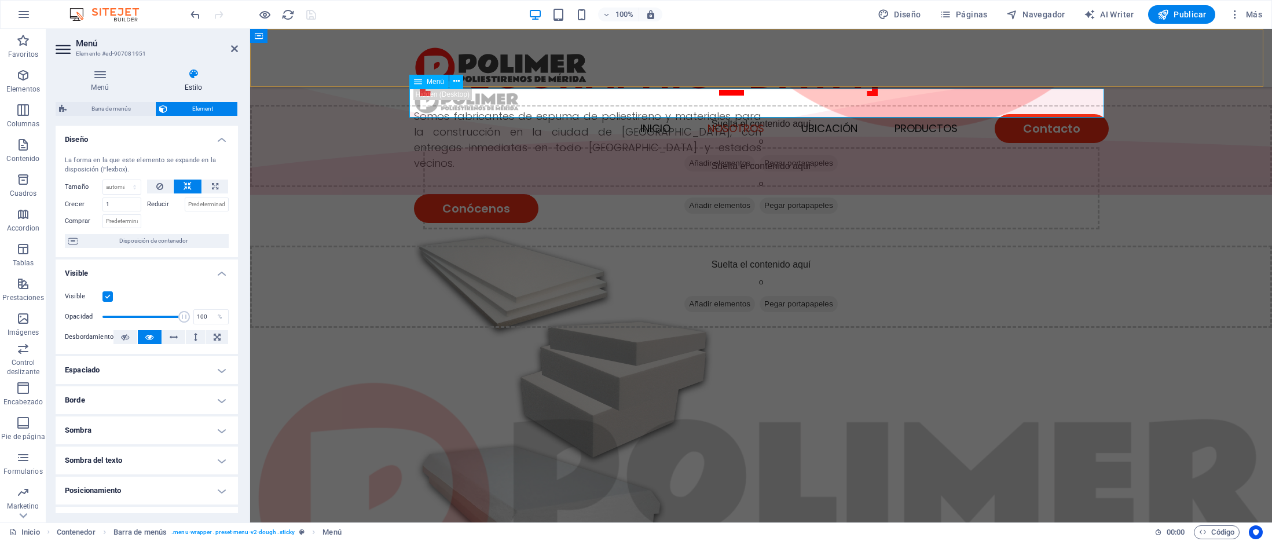
click at [939, 114] on nav "INICIO NOSOTROS UBICACIÓN PRODUCTOS Contacto" at bounding box center [761, 128] width 695 height 29
click at [906, 19] on span "Diseño" at bounding box center [898, 15] width 43 height 12
select select "px"
select select "300"
select select "px"
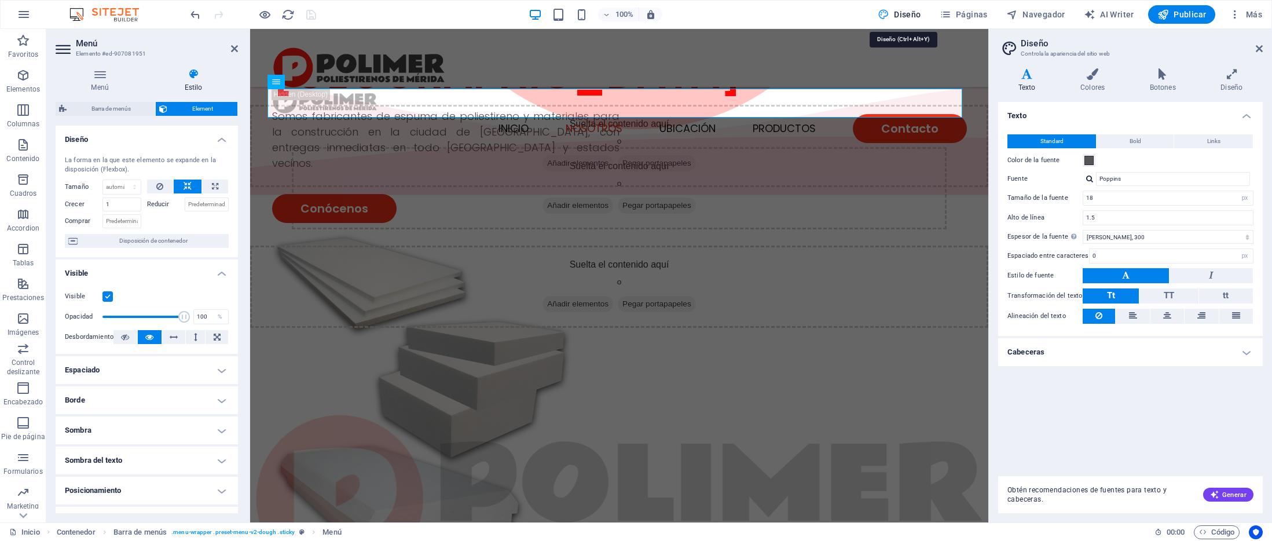
click at [917, 16] on span "Diseño" at bounding box center [898, 15] width 43 height 12
click at [965, 14] on span "Páginas" at bounding box center [963, 15] width 48 height 12
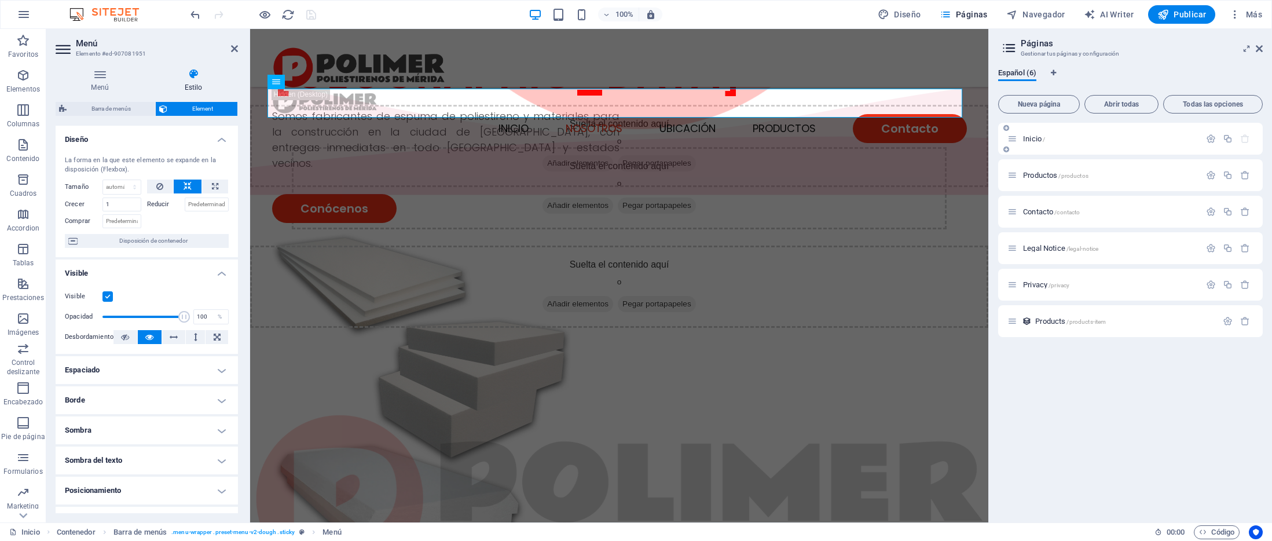
click at [1080, 140] on p "Inicio /" at bounding box center [1110, 139] width 174 height 8
click at [1041, 142] on span "Inicio /" at bounding box center [1034, 138] width 22 height 9
click at [1045, 17] on span "Navegador" at bounding box center [1035, 15] width 59 height 12
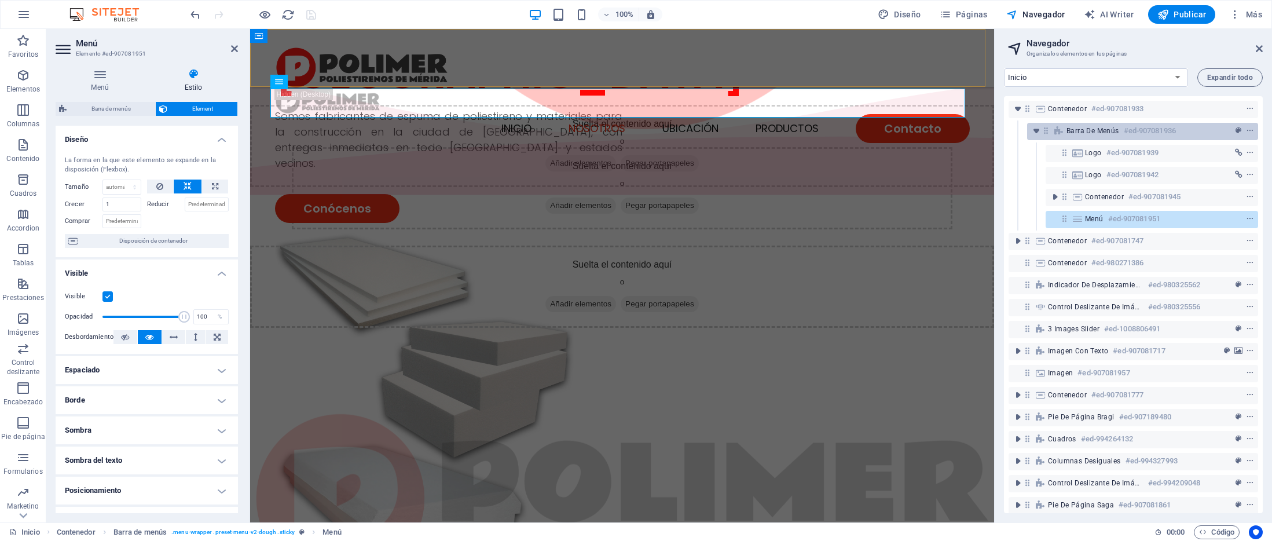
click at [1096, 130] on span "Barra de menús" at bounding box center [1092, 130] width 53 height 9
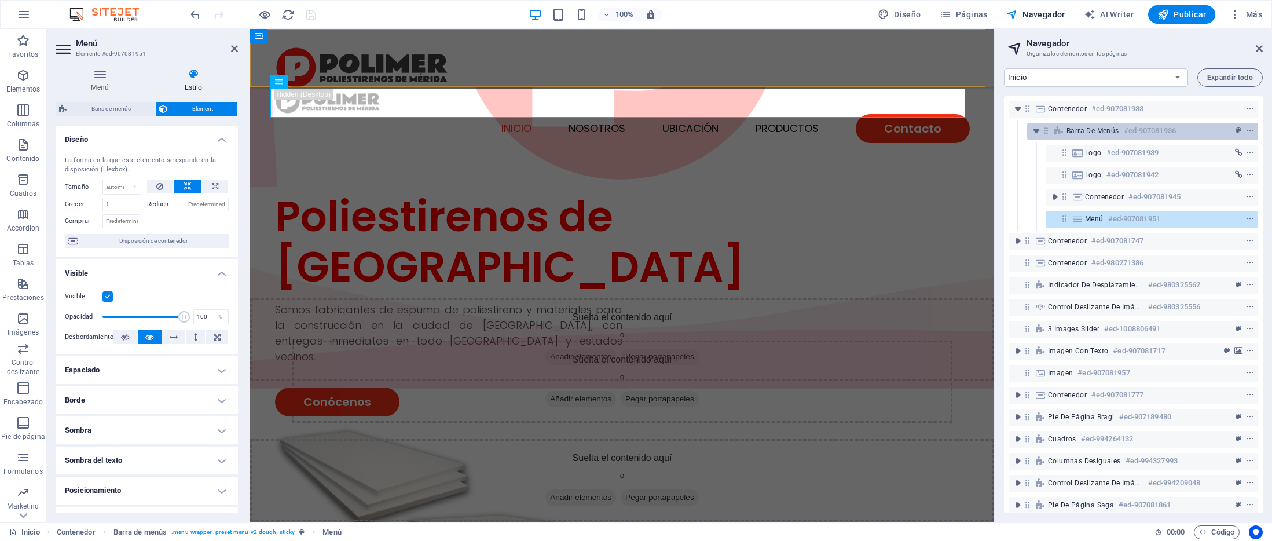
click at [1096, 130] on span "Barra de menús" at bounding box center [1092, 130] width 53 height 9
select select "rem"
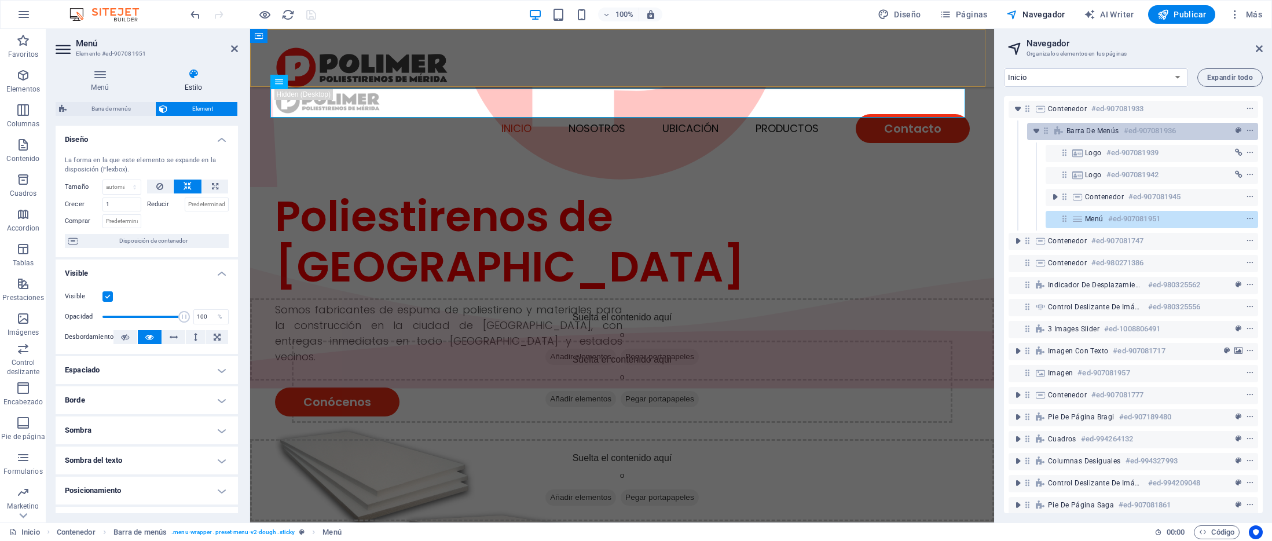
select select "hover_text_color"
select select "rem"
select select "px"
select select "400"
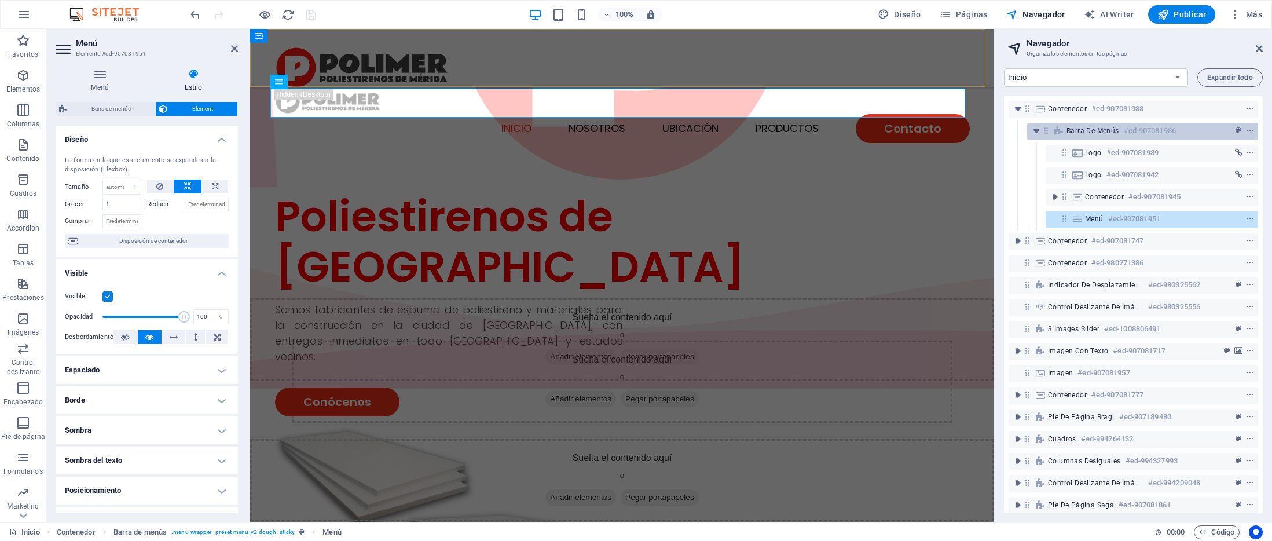
select select "px"
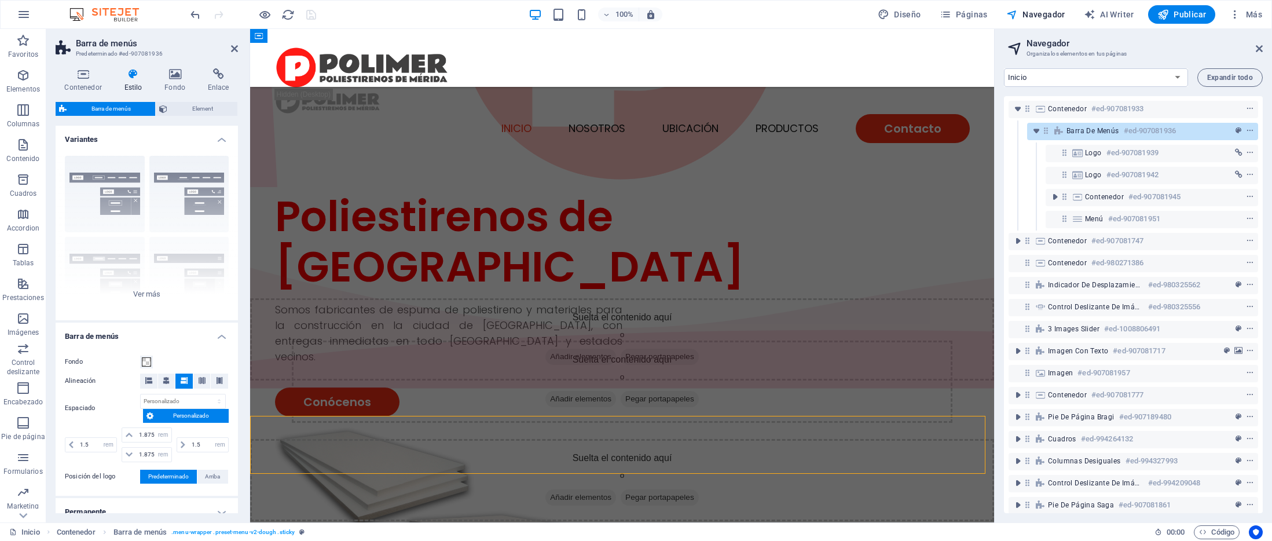
scroll to position [142, 0]
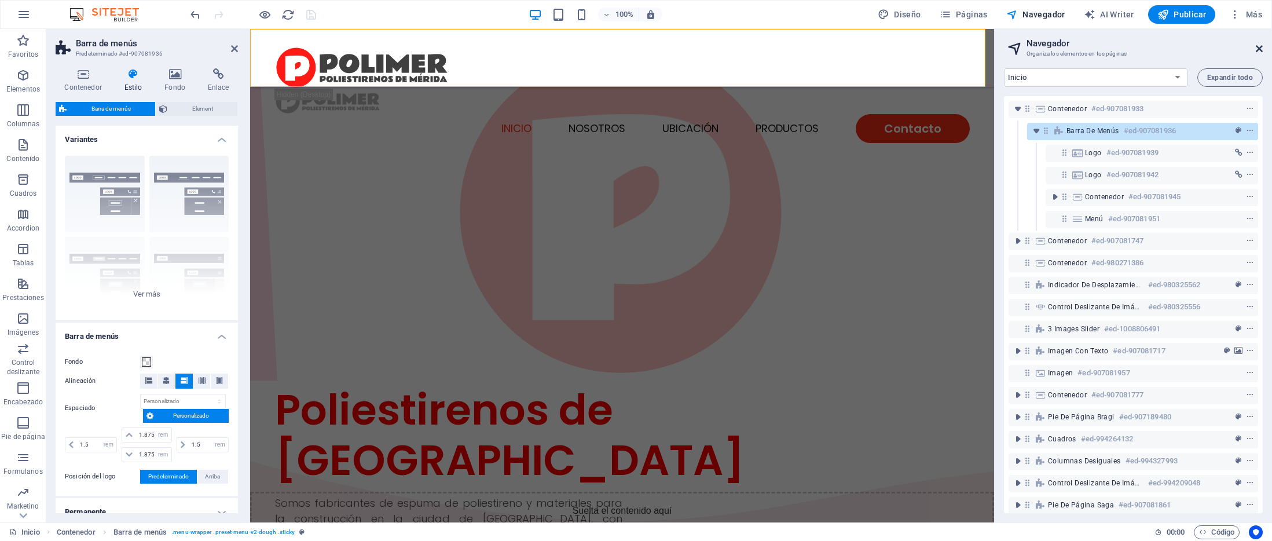
click at [1260, 48] on icon at bounding box center [1258, 48] width 7 height 9
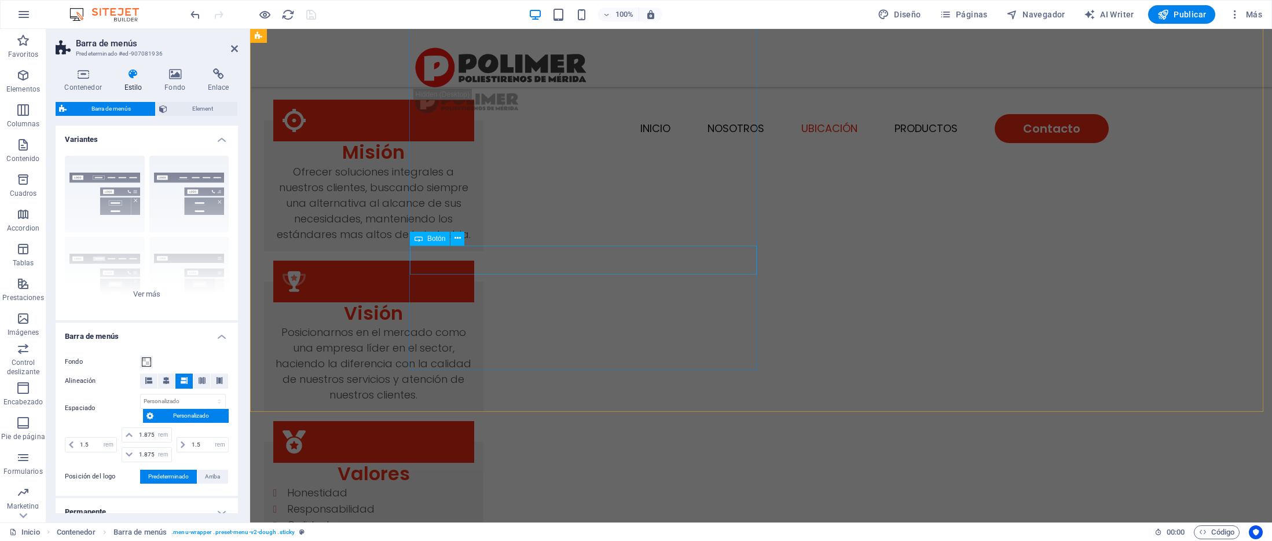
scroll to position [2267, 0]
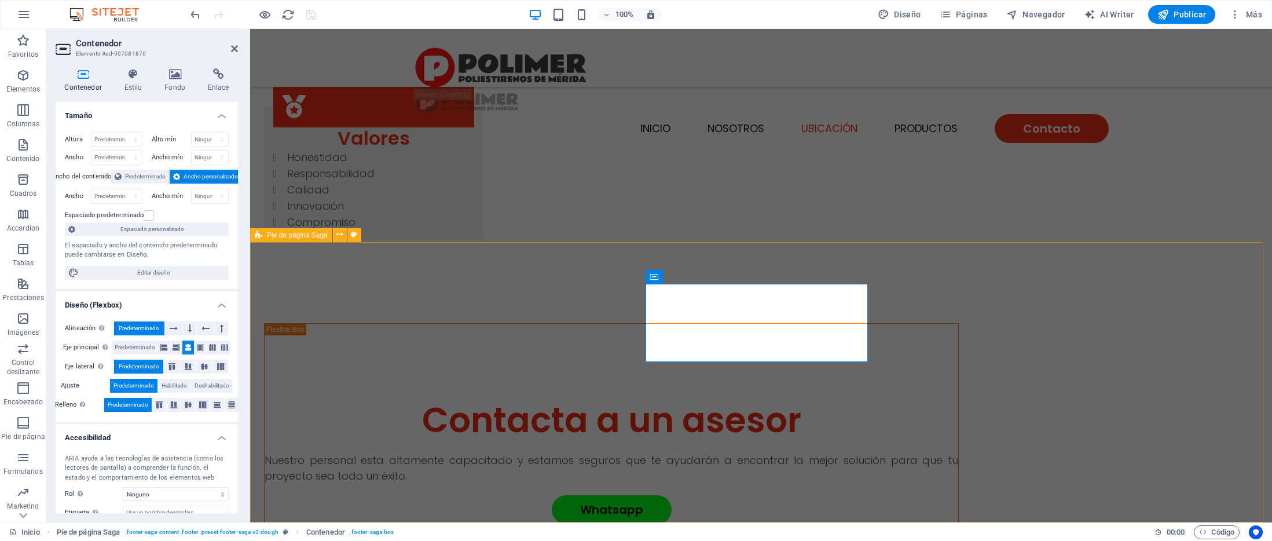
select select
select select "1"
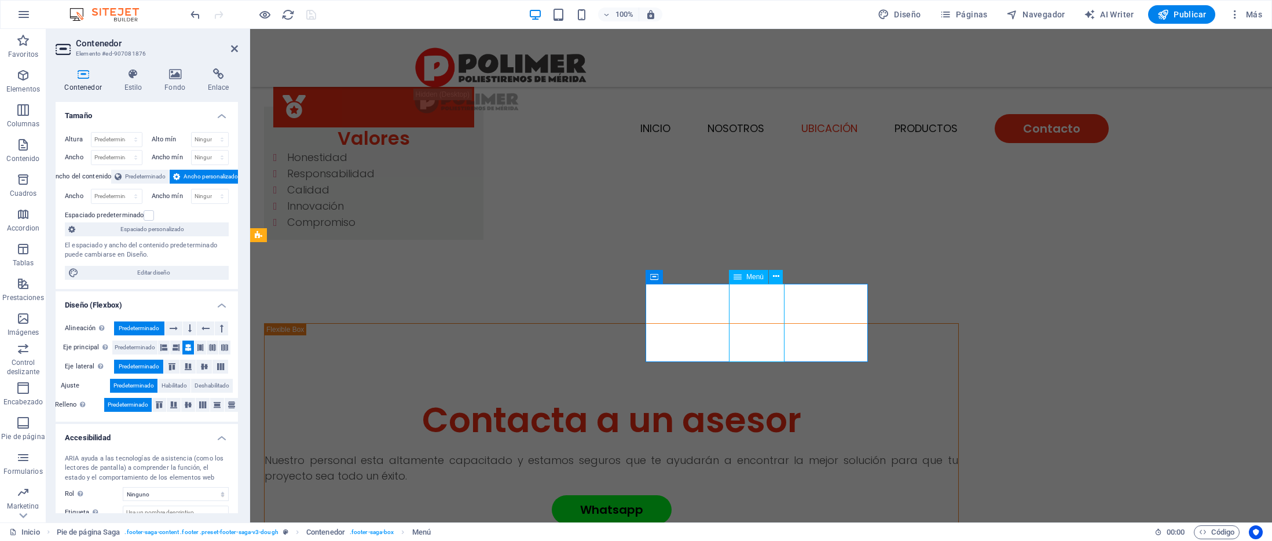
select select
select select "2"
select select
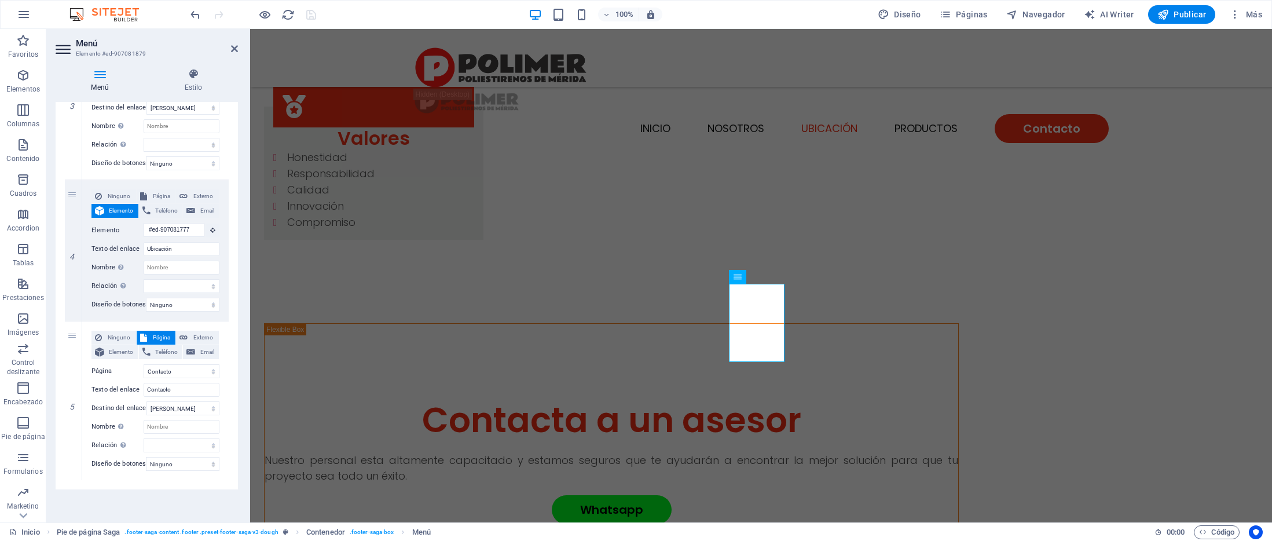
scroll to position [0, 0]
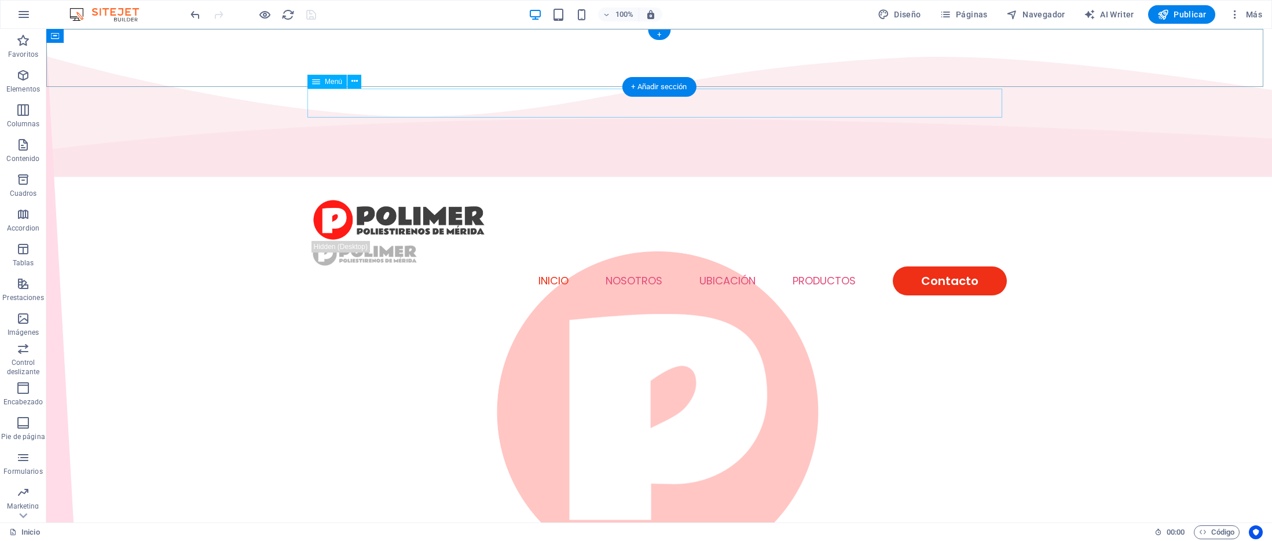
click at [853, 266] on nav "INICIO NOSOTROS UBICACIÓN PRODUCTOS Contacto" at bounding box center [659, 280] width 695 height 29
select select
select select "1"
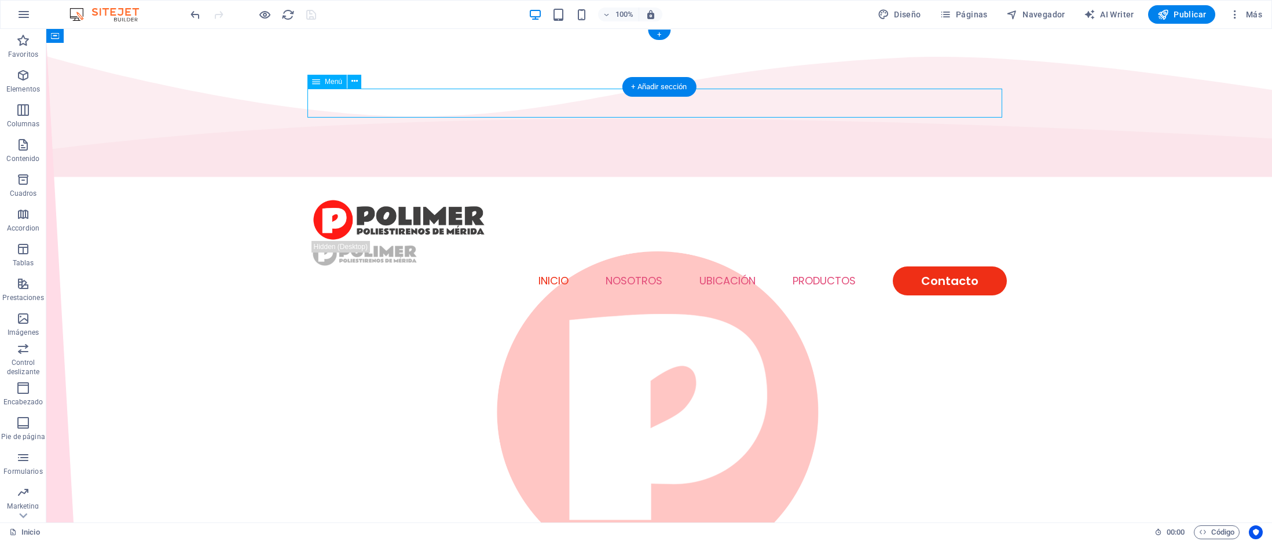
select select
select select "2"
select select
select select "default"
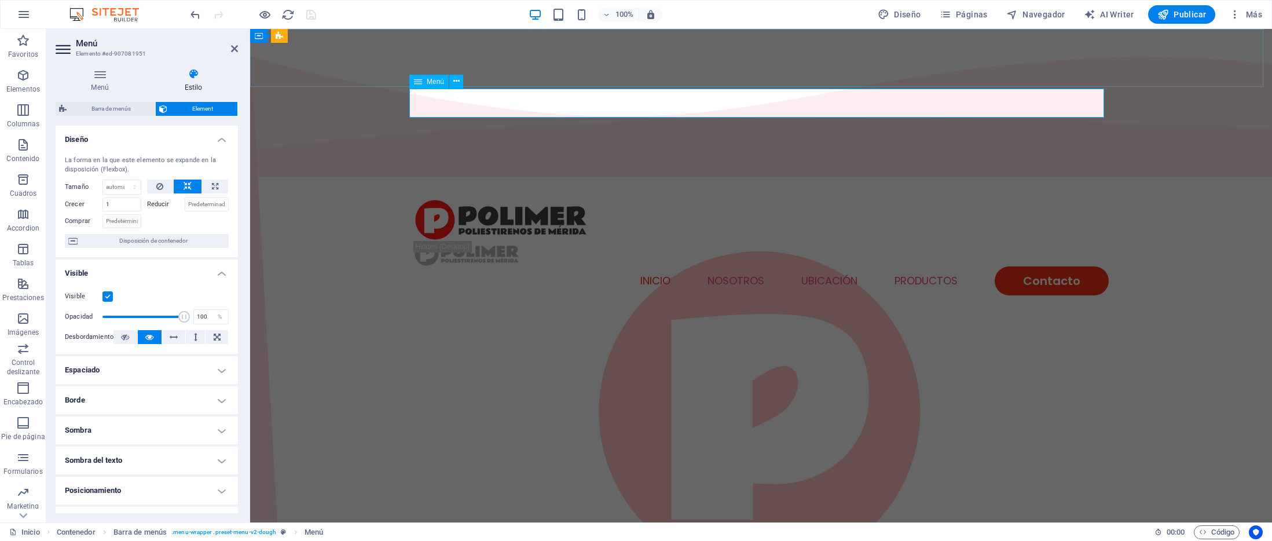
click at [729, 266] on nav "INICIO NOSOTROS UBICACIÓN PRODUCTOS Contacto" at bounding box center [761, 280] width 695 height 29
click at [96, 91] on h4 "Menú" at bounding box center [102, 80] width 93 height 24
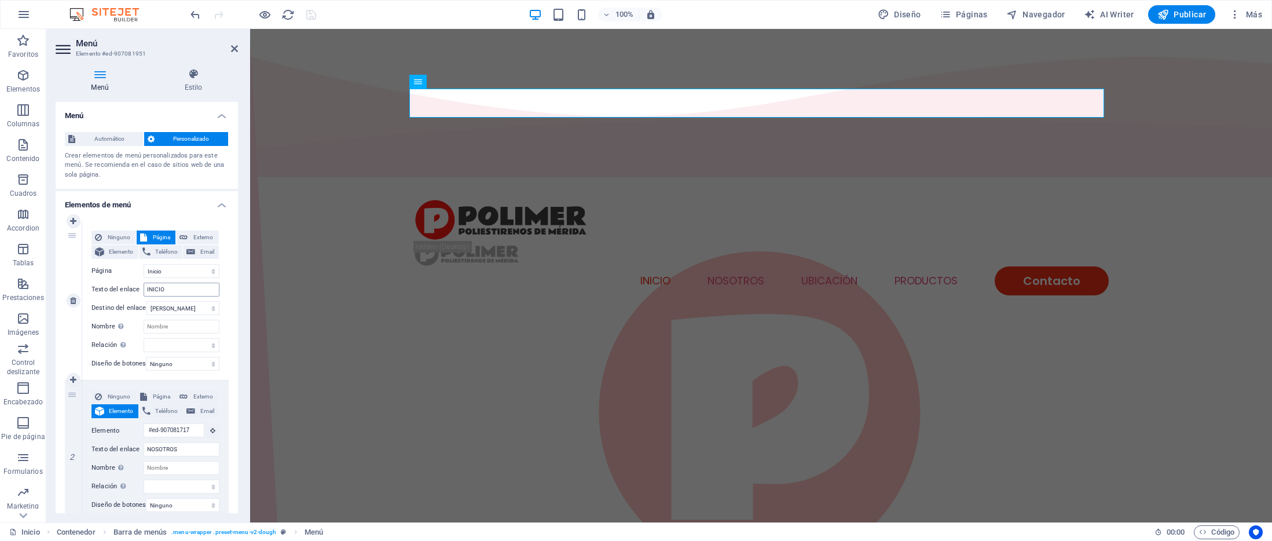
scroll to position [7, 0]
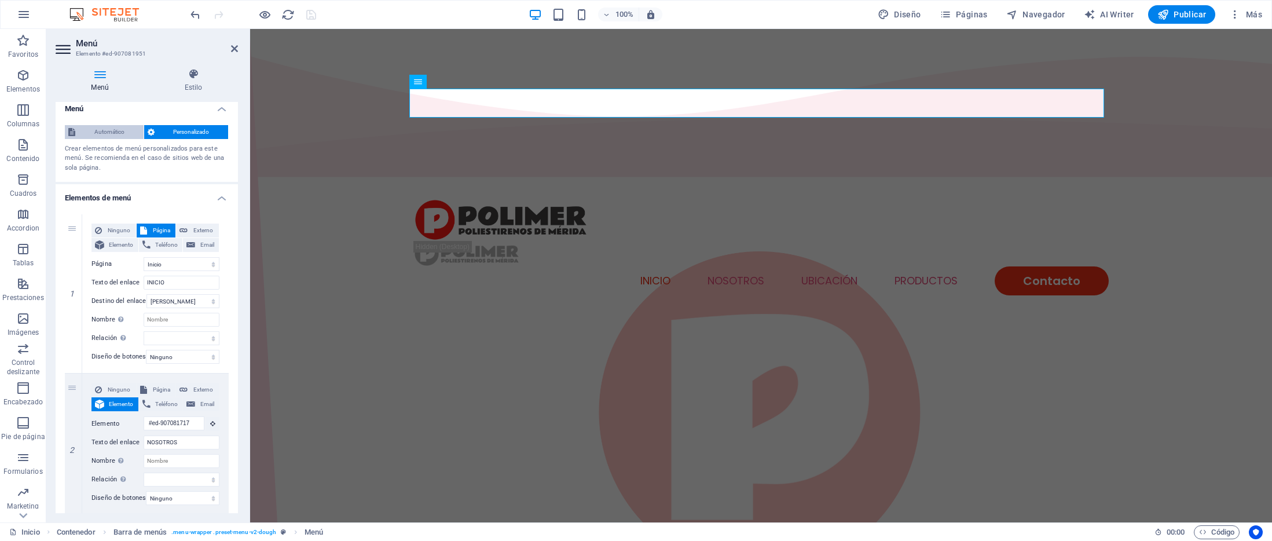
click at [108, 128] on span "Automático" at bounding box center [109, 132] width 61 height 14
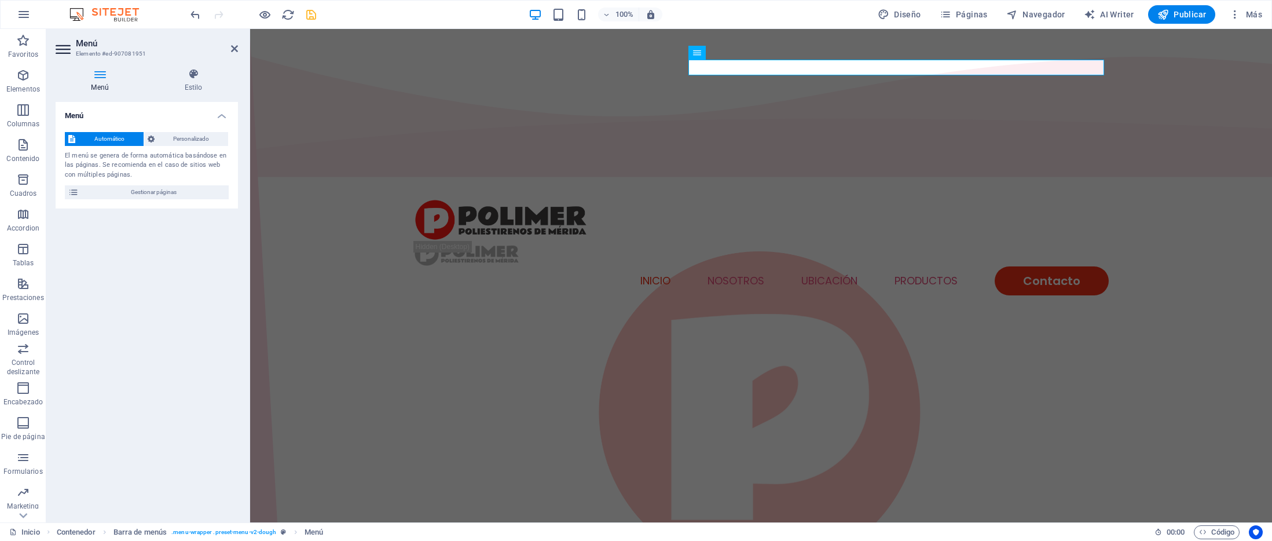
scroll to position [0, 0]
click at [191, 139] on span "Personalizado" at bounding box center [191, 139] width 67 height 14
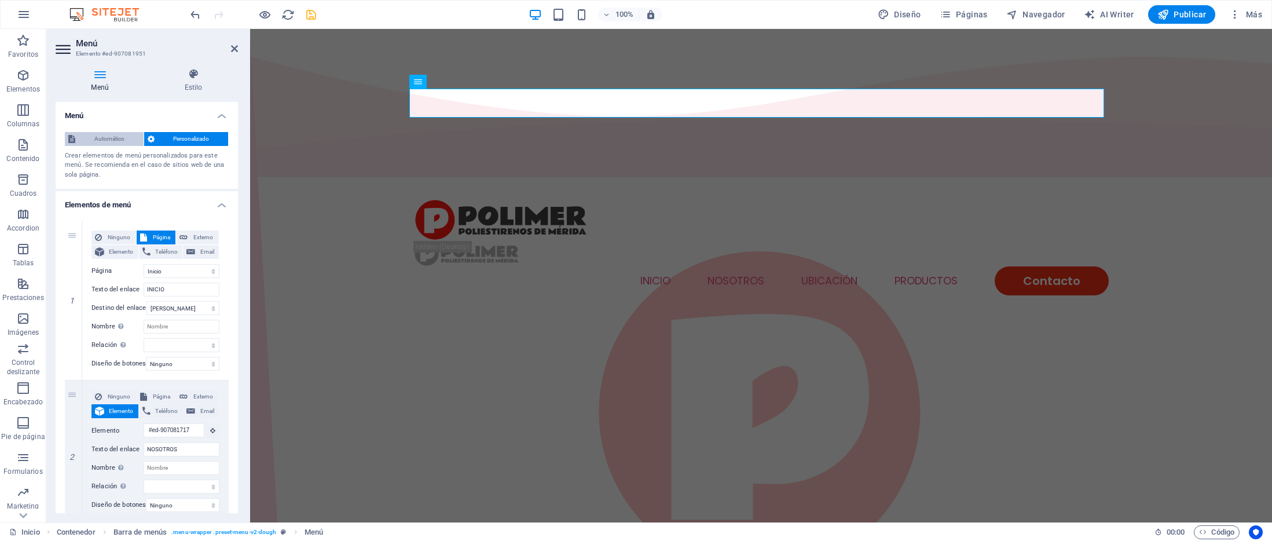
click at [108, 137] on span "Automático" at bounding box center [109, 139] width 61 height 14
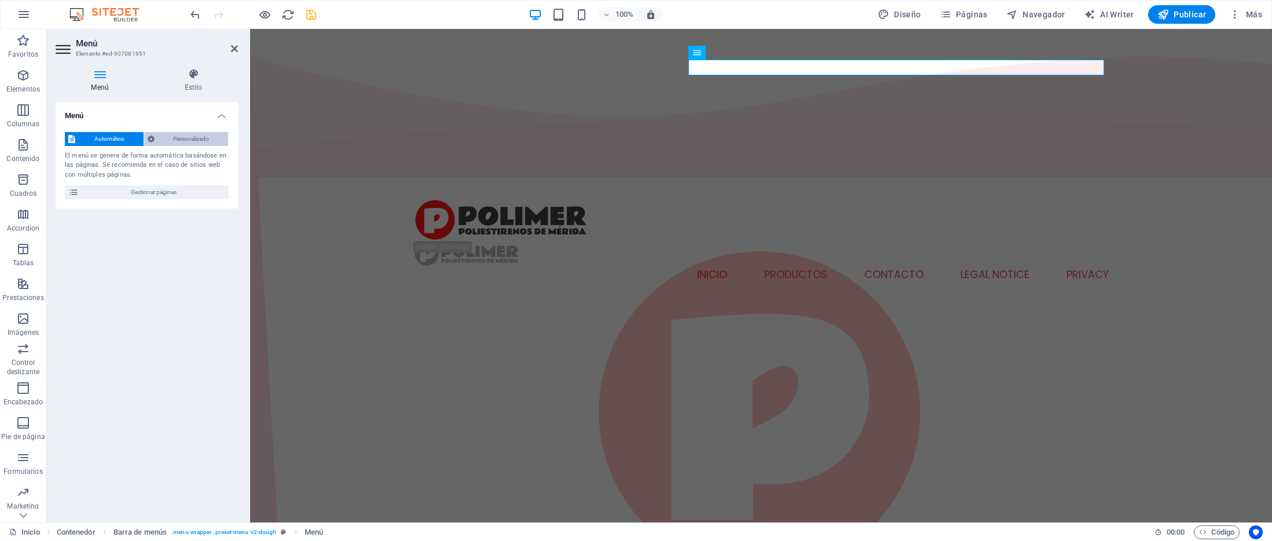
click at [190, 136] on span "Personalizado" at bounding box center [191, 139] width 67 height 14
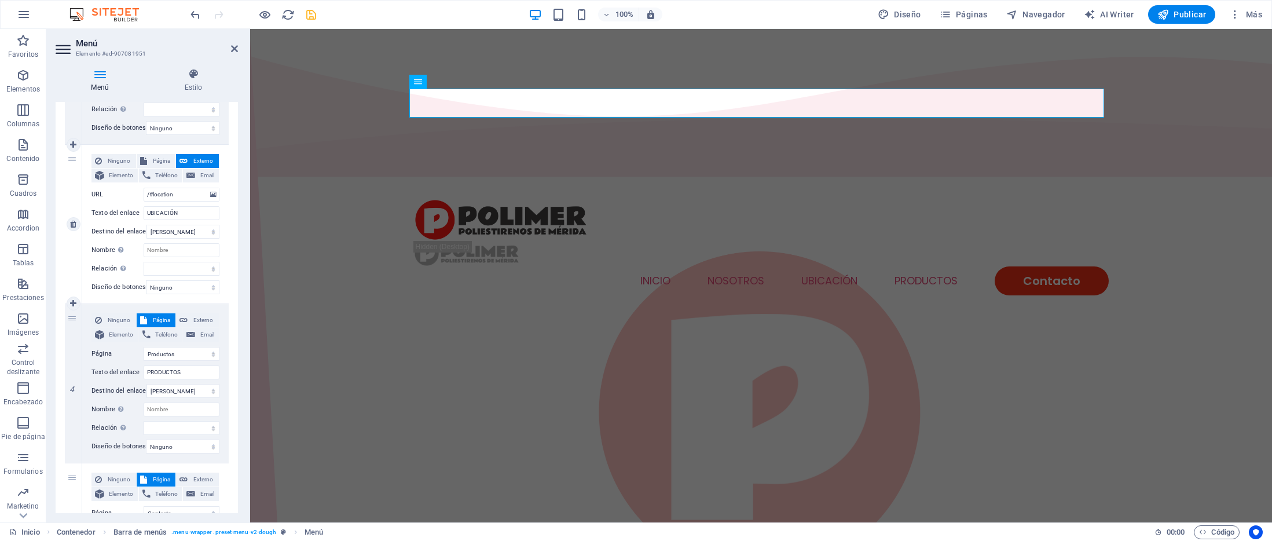
scroll to position [526, 0]
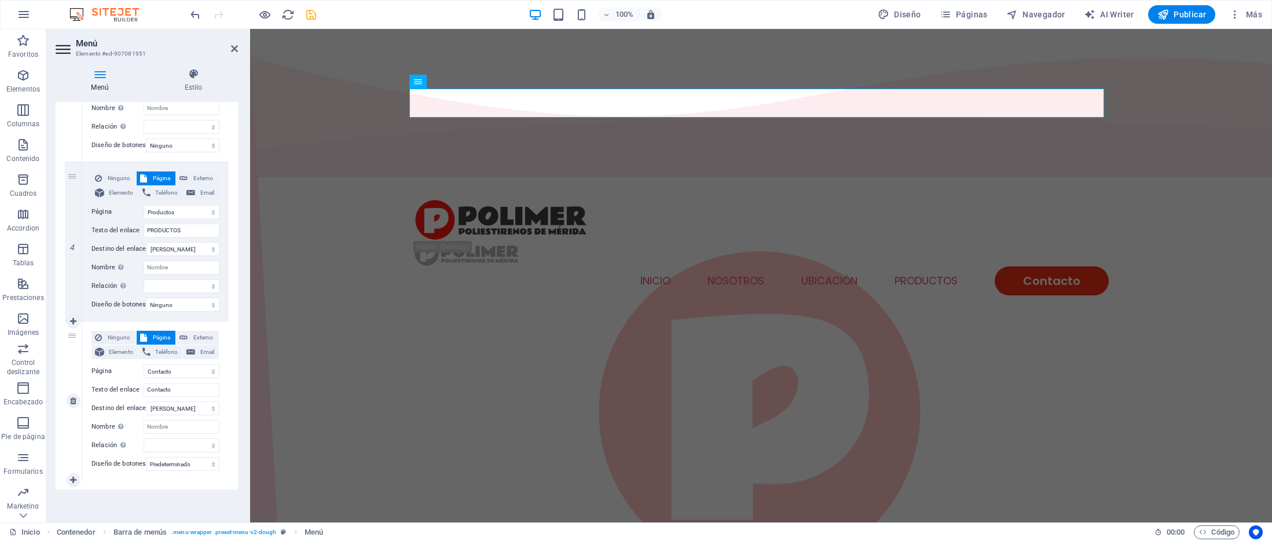
click at [152, 331] on span "Página" at bounding box center [161, 338] width 22 height 14
click at [74, 333] on div "5" at bounding box center [73, 400] width 17 height 159
click at [74, 331] on div "5" at bounding box center [73, 400] width 17 height 159
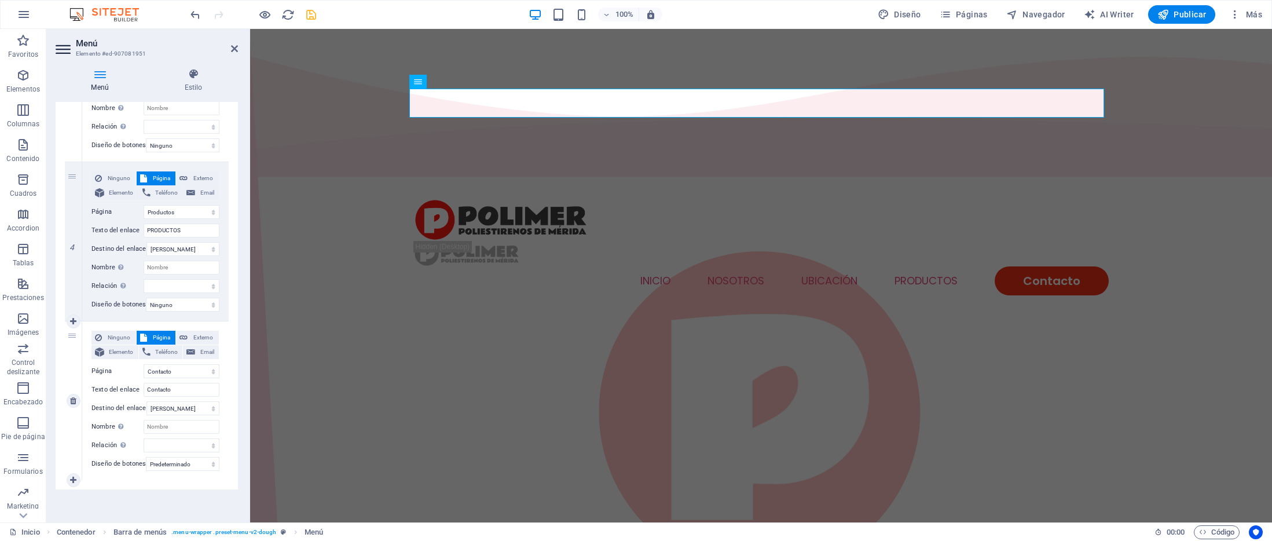
click at [74, 331] on div "5" at bounding box center [73, 400] width 17 height 159
click at [182, 457] on select "Ninguno Predeterminado Principal Secundario" at bounding box center [183, 464] width 74 height 14
select select
click at [146, 457] on select "Ninguno Predeterminado Principal Secundario" at bounding box center [183, 464] width 74 height 14
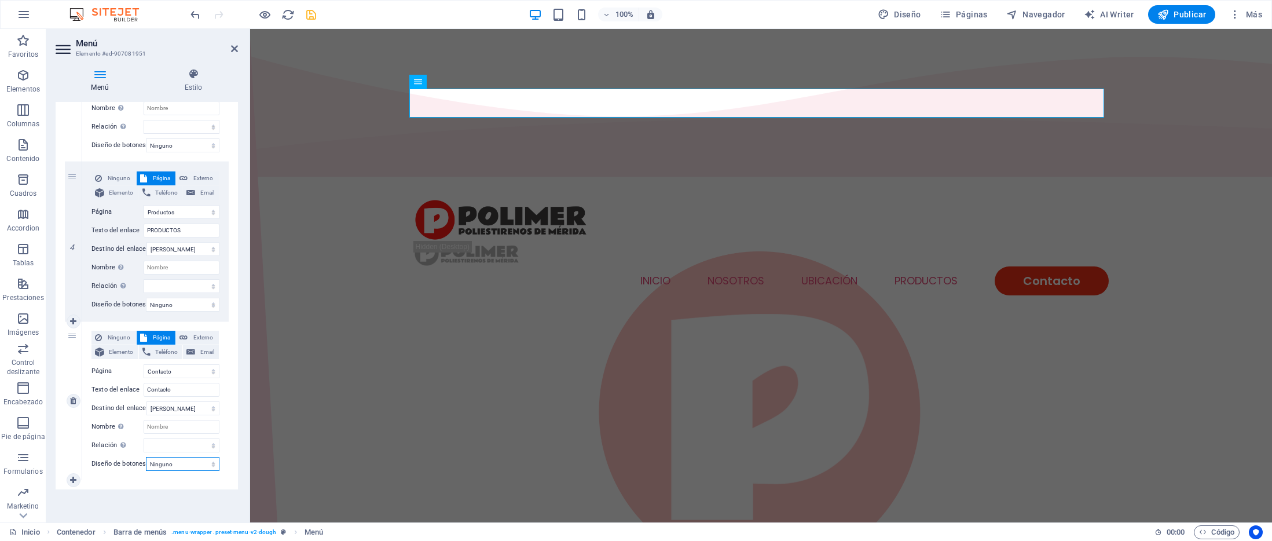
select select
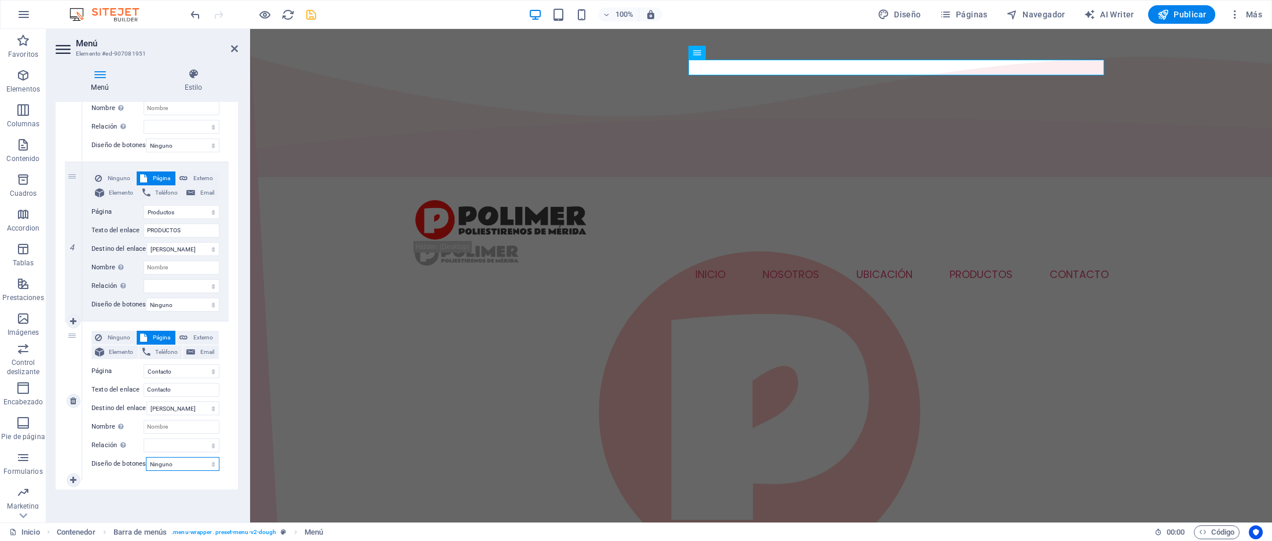
click at [189, 457] on select "Ninguno Predeterminado Principal Secundario" at bounding box center [183, 464] width 74 height 14
select select "default"
click at [146, 457] on select "Ninguno Predeterminado Principal Secundario" at bounding box center [183, 464] width 74 height 14
select select
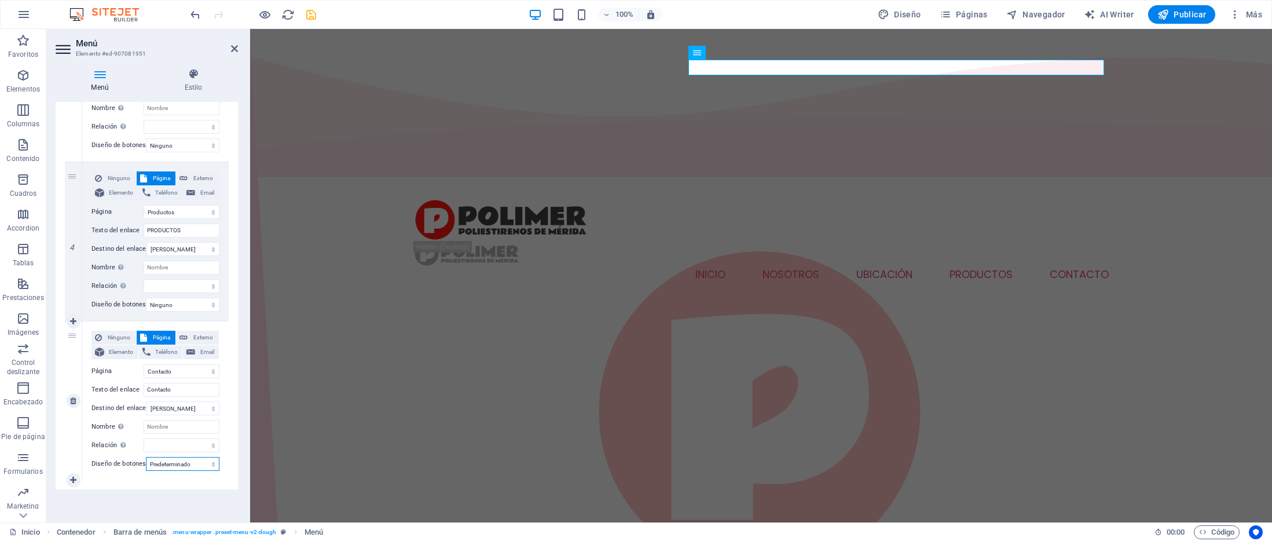
select select
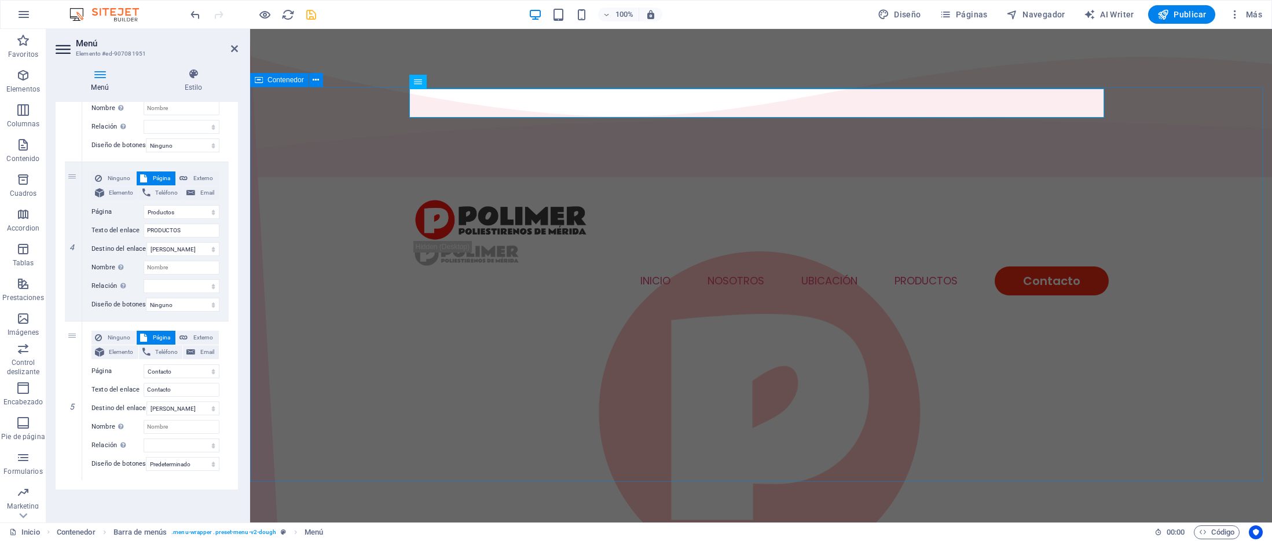
click at [356, 284] on div "Poliestirenos de Mérida Somos fabricantes de espuma de poliestireno y materiale…" at bounding box center [761, 436] width 1022 height 395
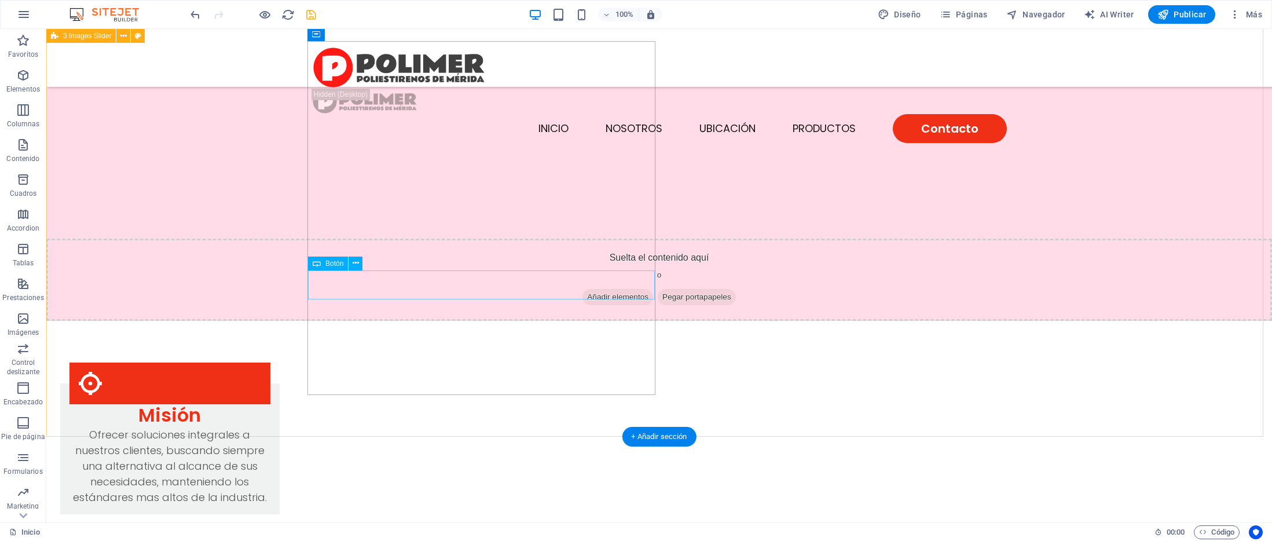
scroll to position [1728, 0]
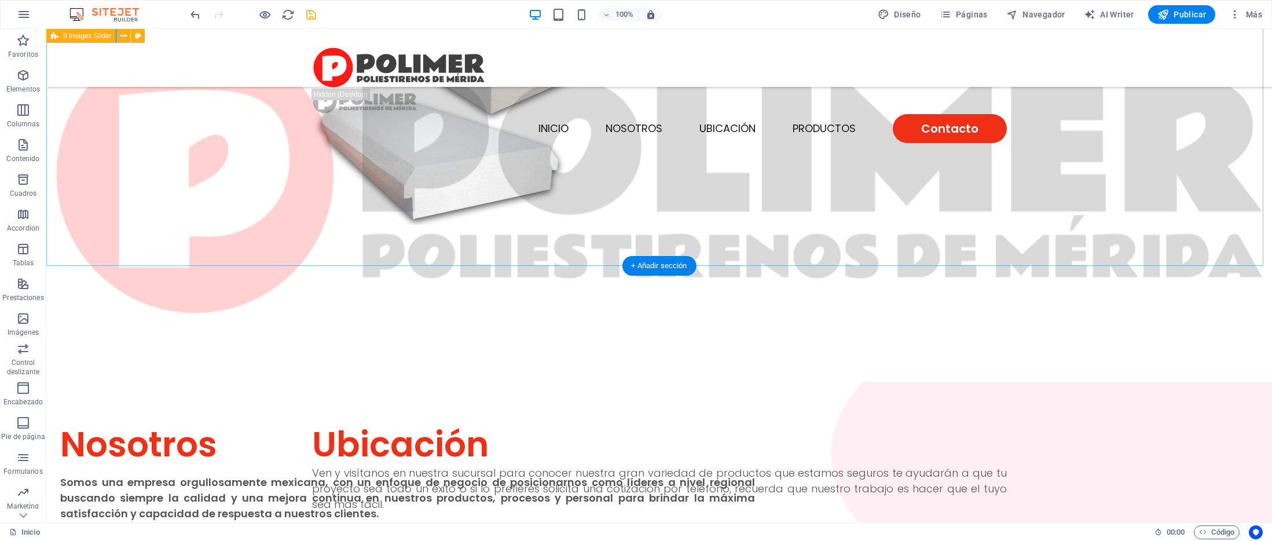
scroll to position [0, 0]
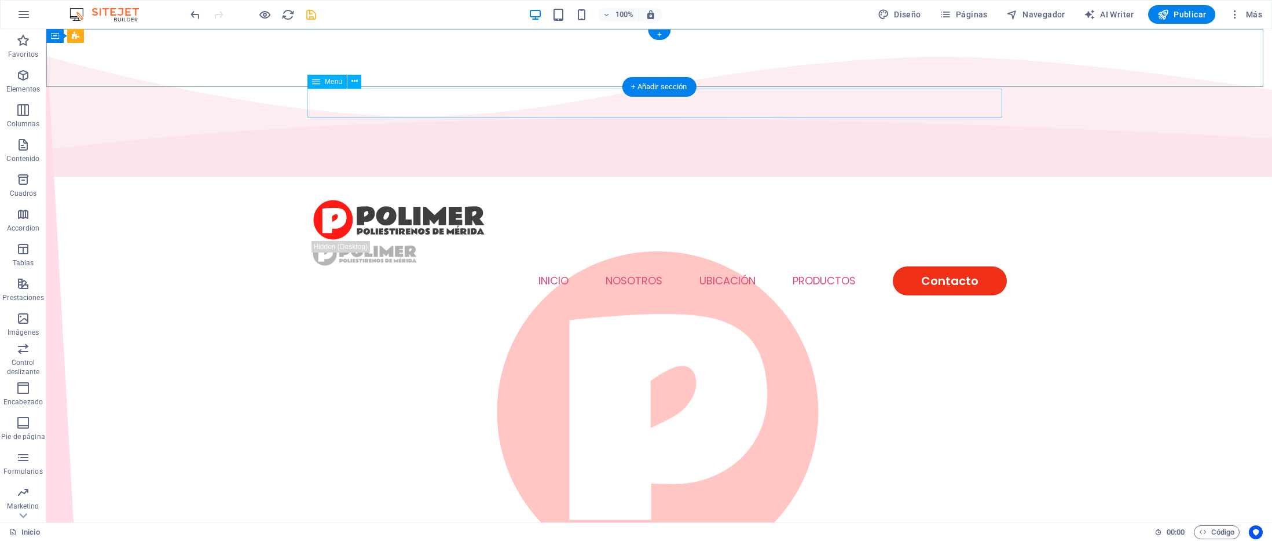
click at [718, 266] on nav "INICIO NOSOTROS UBICACIÓN PRODUCTOS Contacto" at bounding box center [659, 280] width 695 height 29
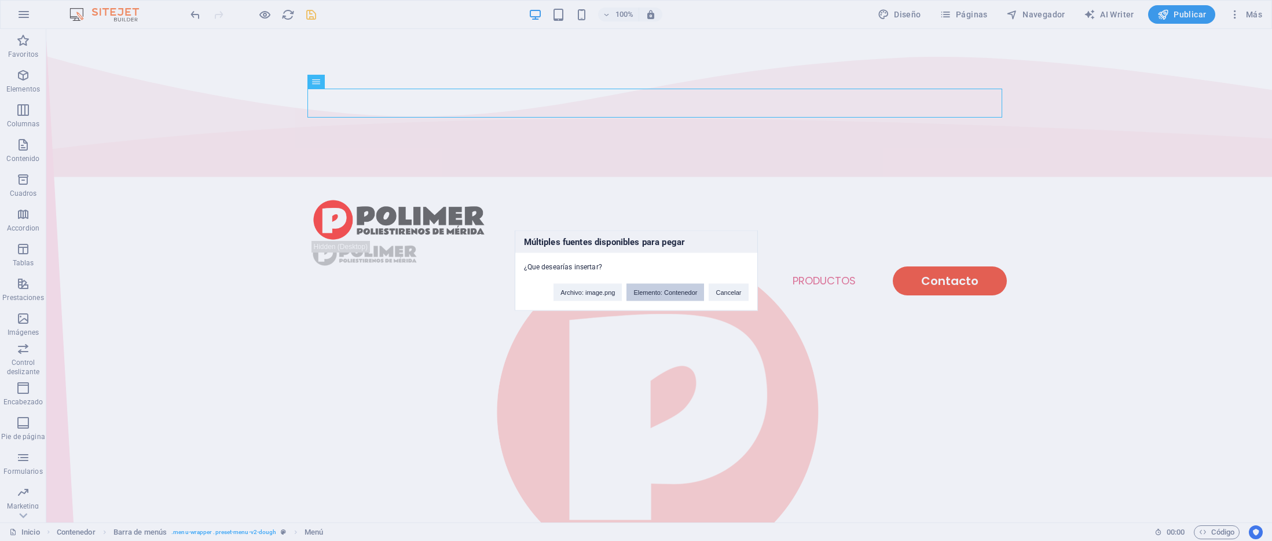
click at [661, 293] on button "Elemento: Contenedor" at bounding box center [665, 292] width 78 height 17
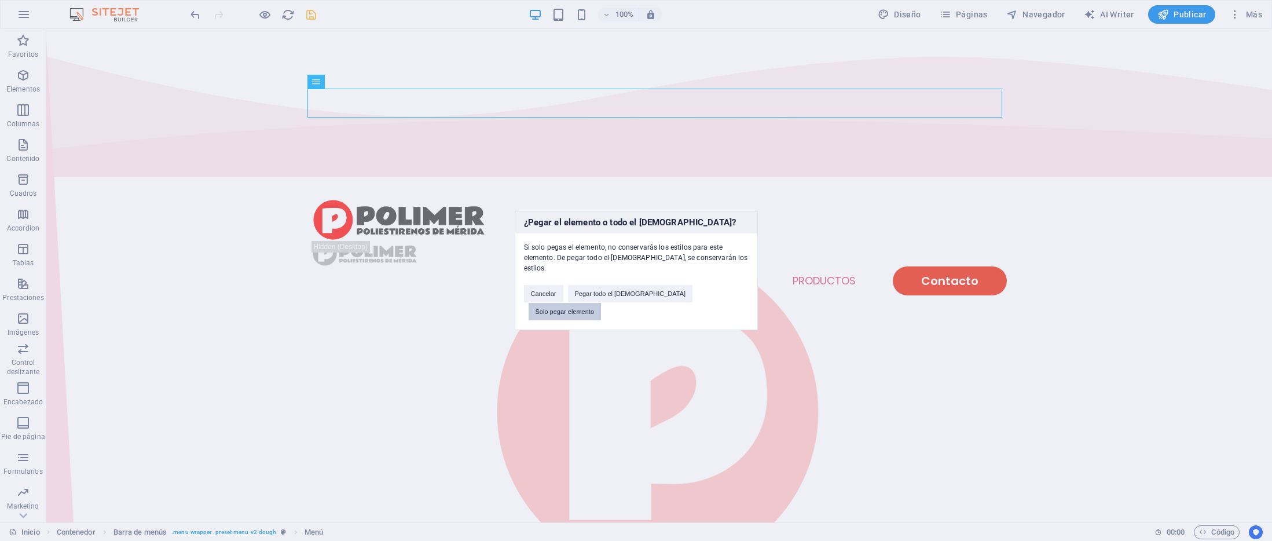
click at [601, 303] on button "Solo pegar elemento" at bounding box center [564, 311] width 73 height 17
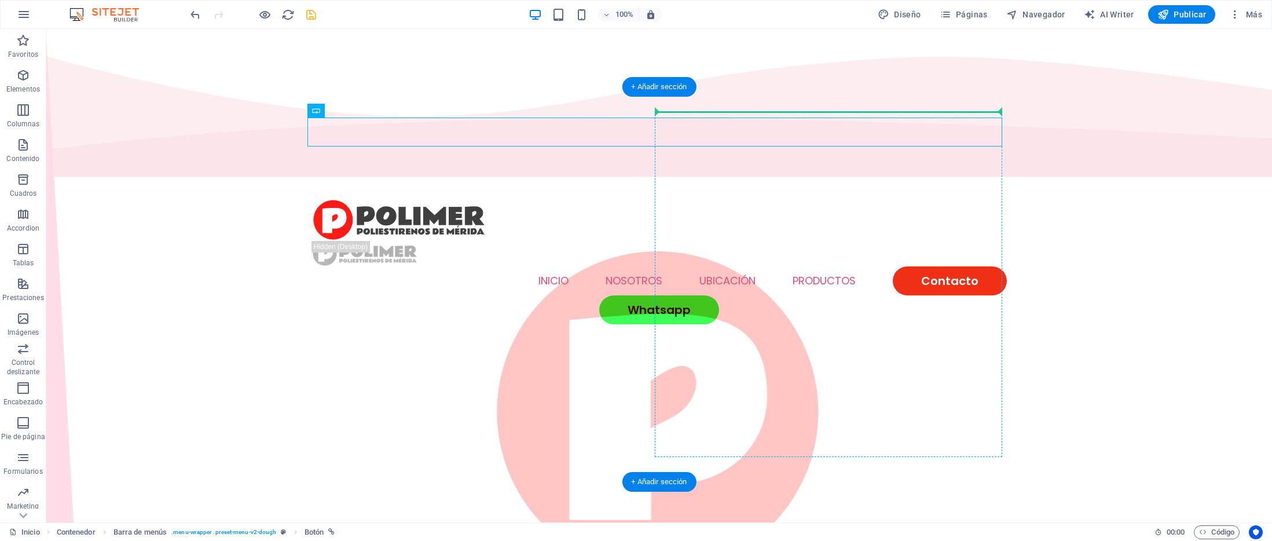
drag, startPoint x: 728, startPoint y: 128, endPoint x: 868, endPoint y: 156, distance: 143.3
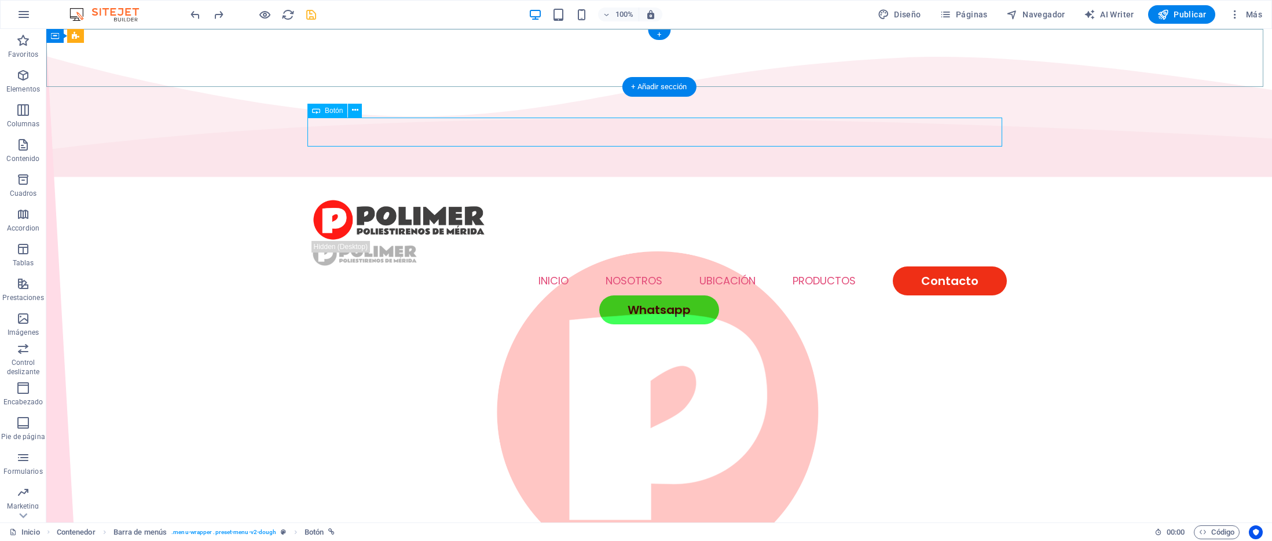
click at [686, 295] on div "Whatsapp" at bounding box center [659, 309] width 695 height 29
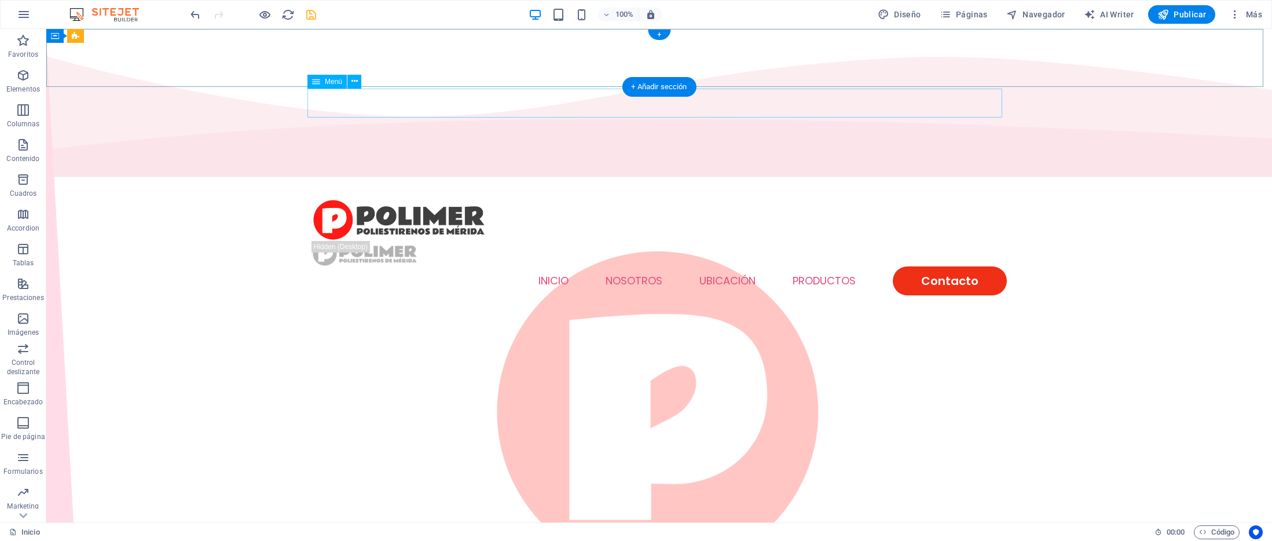
click at [897, 266] on nav "INICIO NOSOTROS UBICACIÓN PRODUCTOS Contacto" at bounding box center [659, 280] width 695 height 29
select select
select select "1"
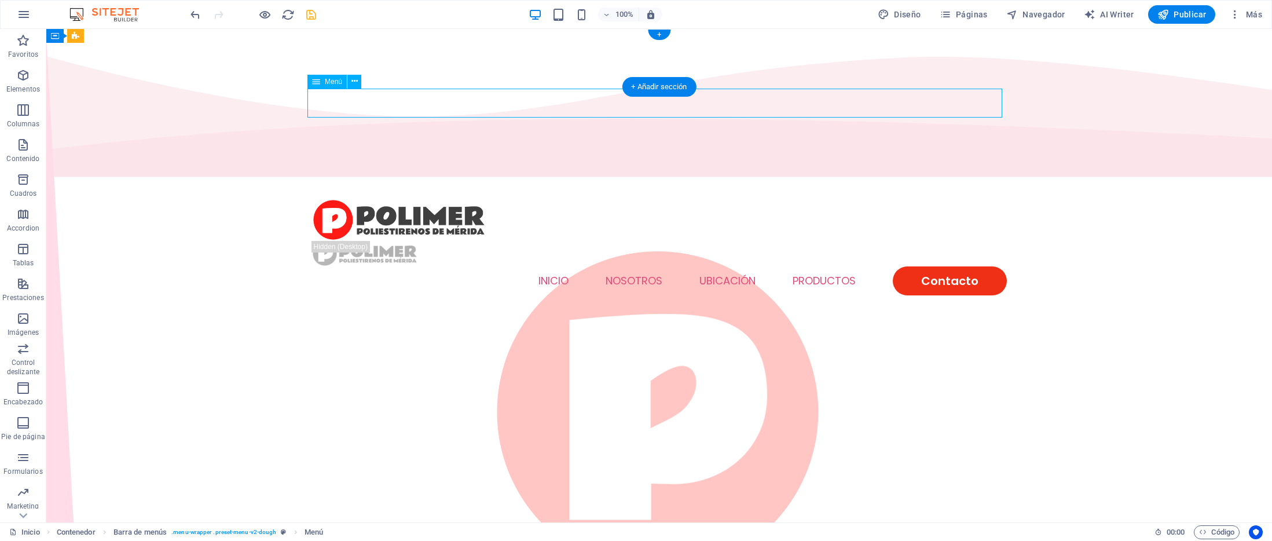
select select
select select "2"
select select
select select "default"
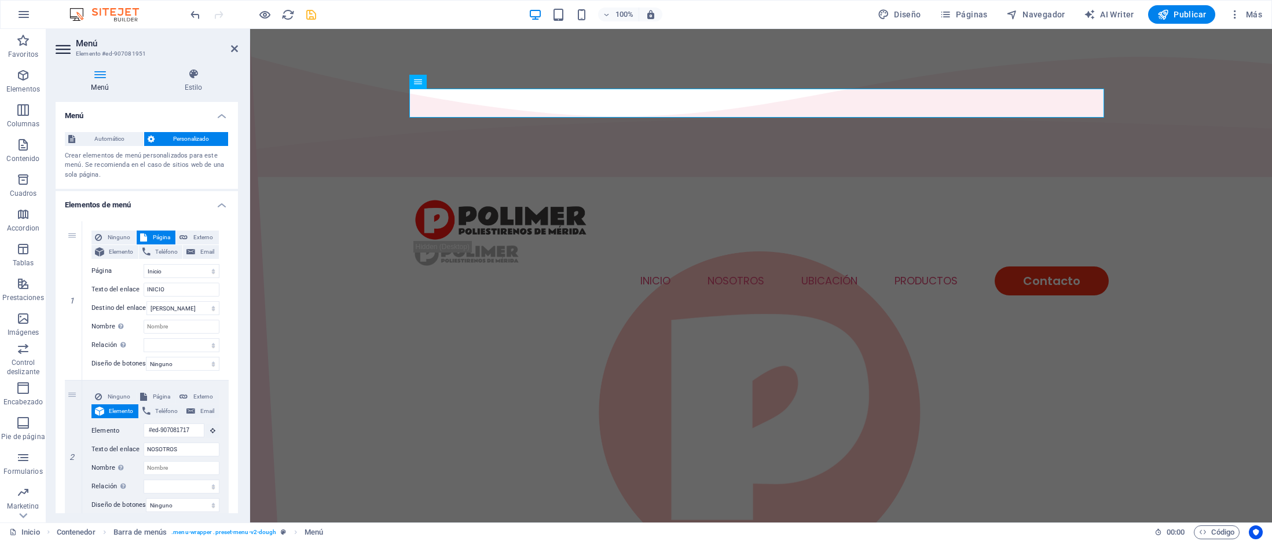
scroll to position [526, 0]
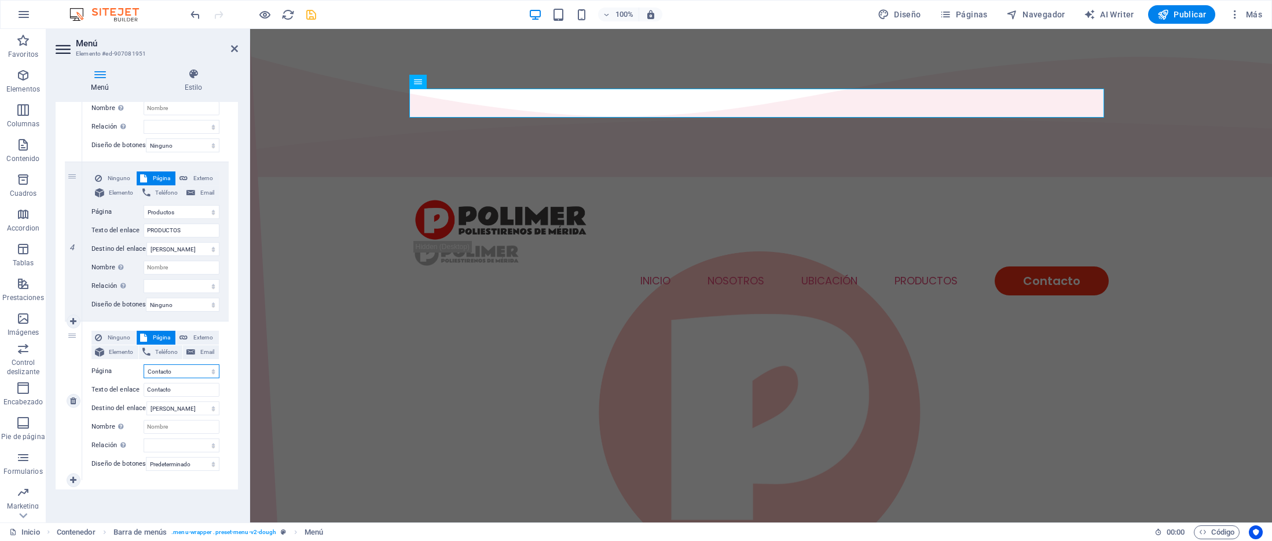
click at [170, 364] on select "Inicio Productos Contacto Legal Notice Privacy" at bounding box center [182, 371] width 76 height 14
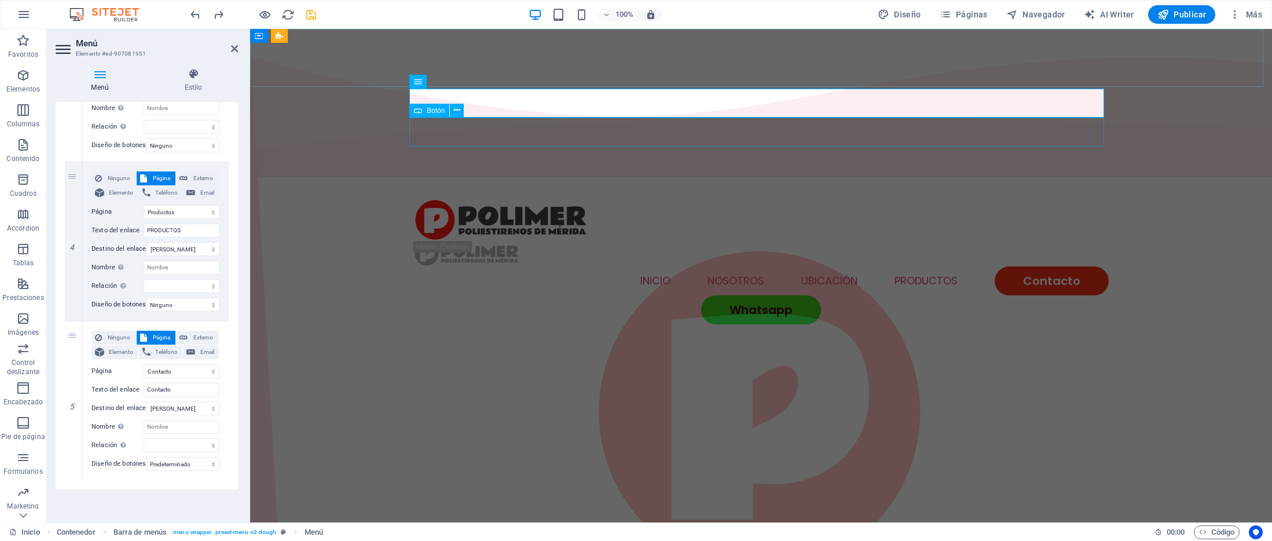
click at [757, 295] on div "Whatsapp" at bounding box center [761, 309] width 695 height 29
click at [756, 295] on div "Whatsapp" at bounding box center [761, 309] width 695 height 29
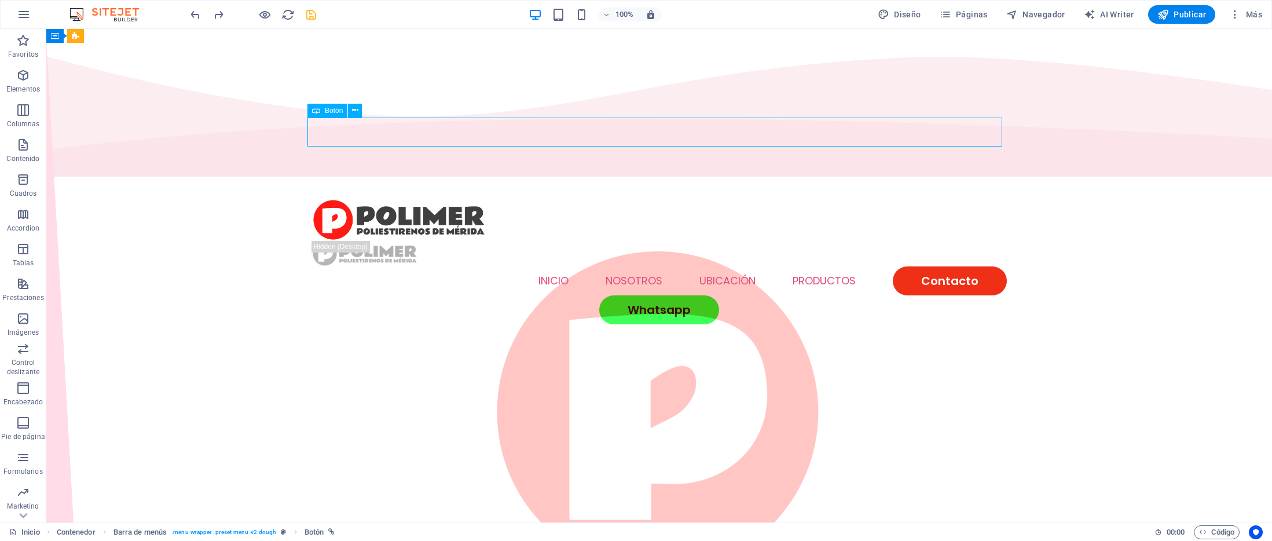
click at [686, 295] on div "Whatsapp" at bounding box center [659, 309] width 695 height 29
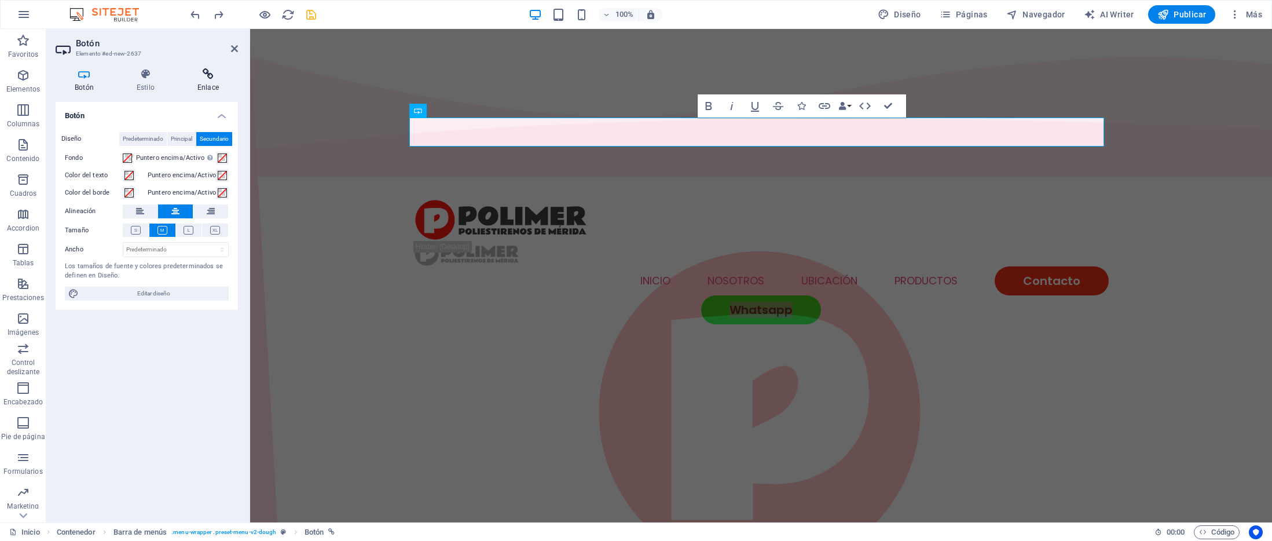
click at [202, 80] on h4 "Enlace" at bounding box center [208, 80] width 60 height 24
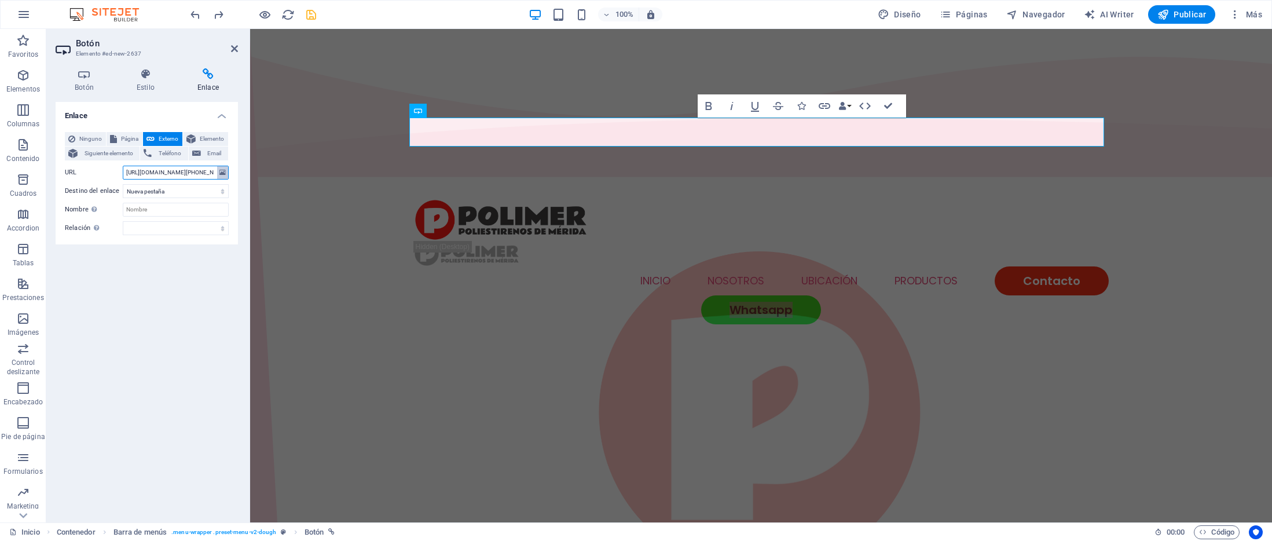
drag, startPoint x: 127, startPoint y: 173, endPoint x: 227, endPoint y: 169, distance: 100.2
click at [227, 169] on div "URL [URL][DOMAIN_NAME][PHONE_NUMBER]" at bounding box center [147, 173] width 164 height 14
click at [234, 49] on icon at bounding box center [234, 48] width 7 height 9
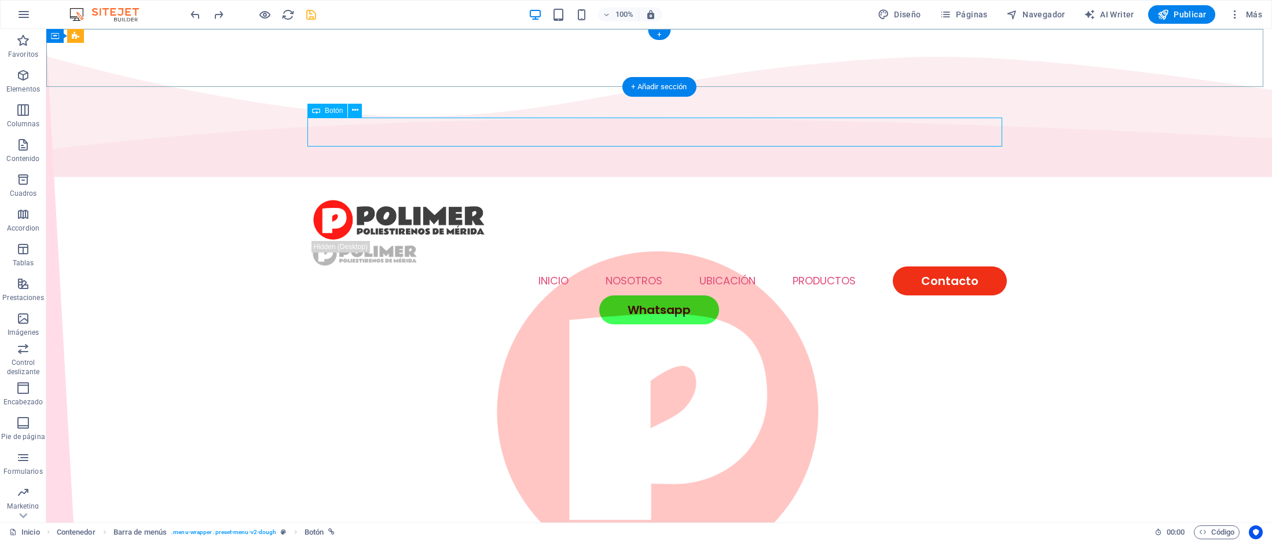
click at [729, 295] on div "Whatsapp" at bounding box center [659, 309] width 695 height 29
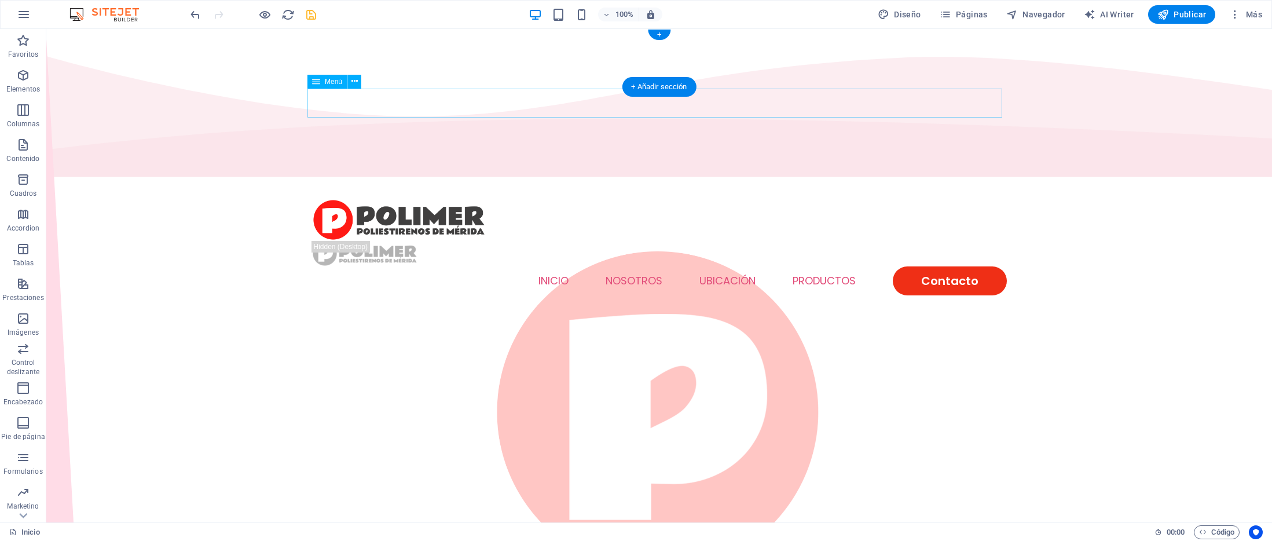
click at [906, 266] on nav "INICIO NOSOTROS UBICACIÓN PRODUCTOS Contacto" at bounding box center [659, 280] width 695 height 29
select select
select select "1"
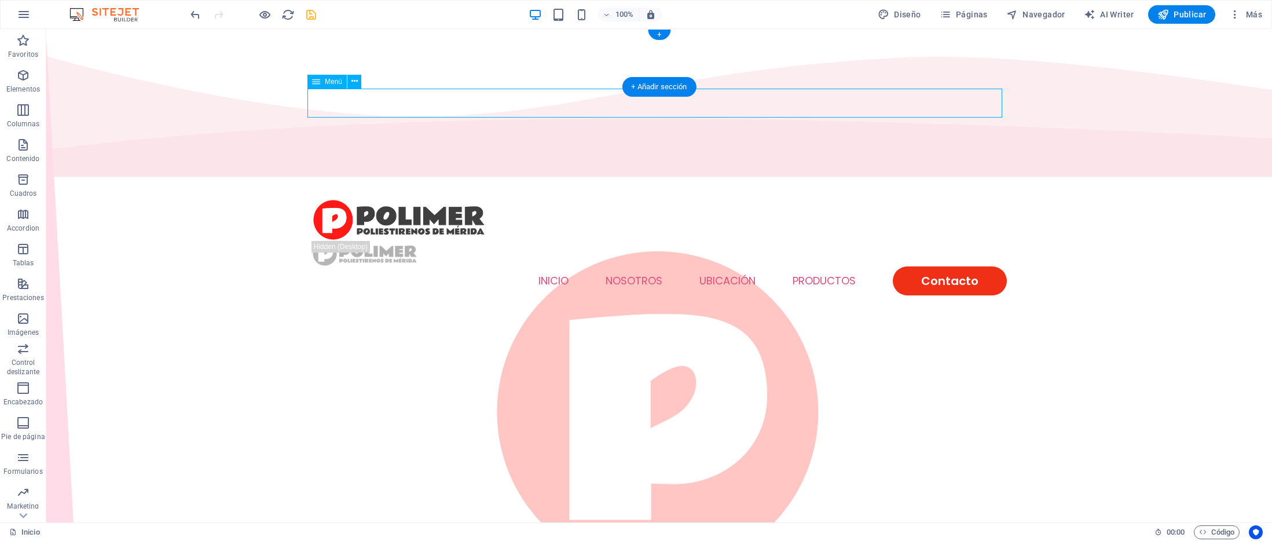
select select
select select "2"
select select
select select "default"
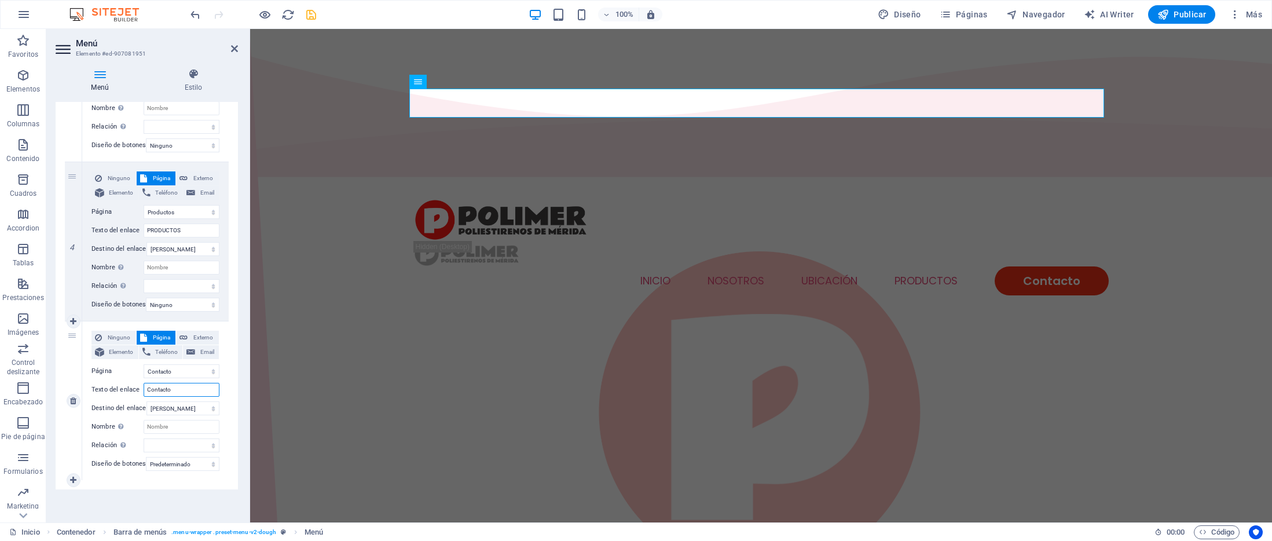
drag, startPoint x: 184, startPoint y: 379, endPoint x: 122, endPoint y: 382, distance: 62.6
click at [122, 383] on div "Texto del enlace Contacto" at bounding box center [155, 390] width 128 height 14
type input "Whar"
select select
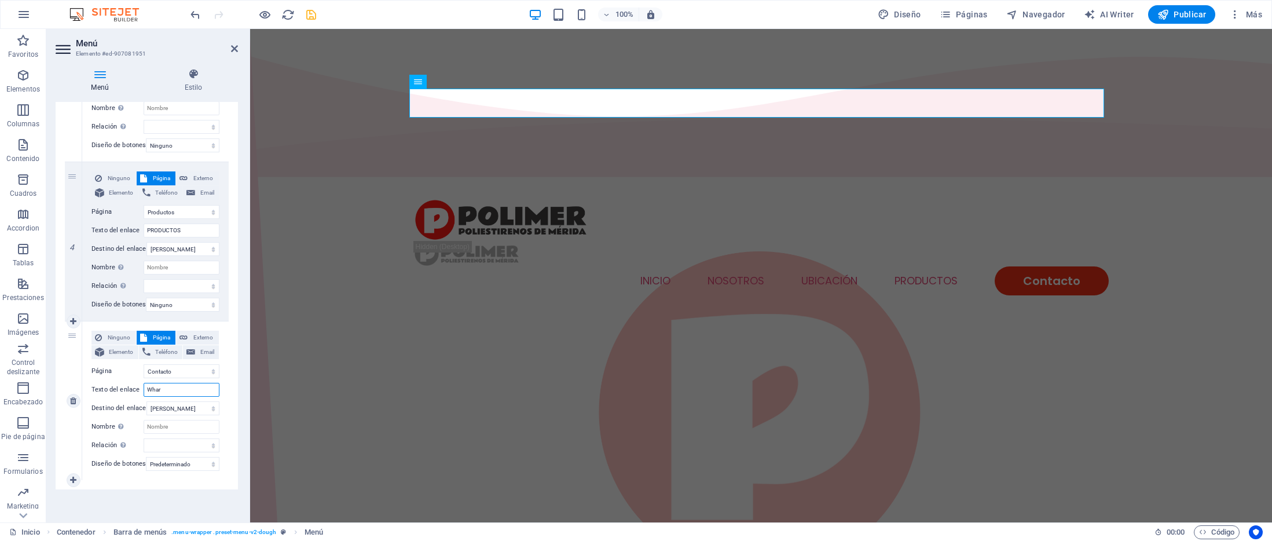
select select
type input "Whatsapp"
select select
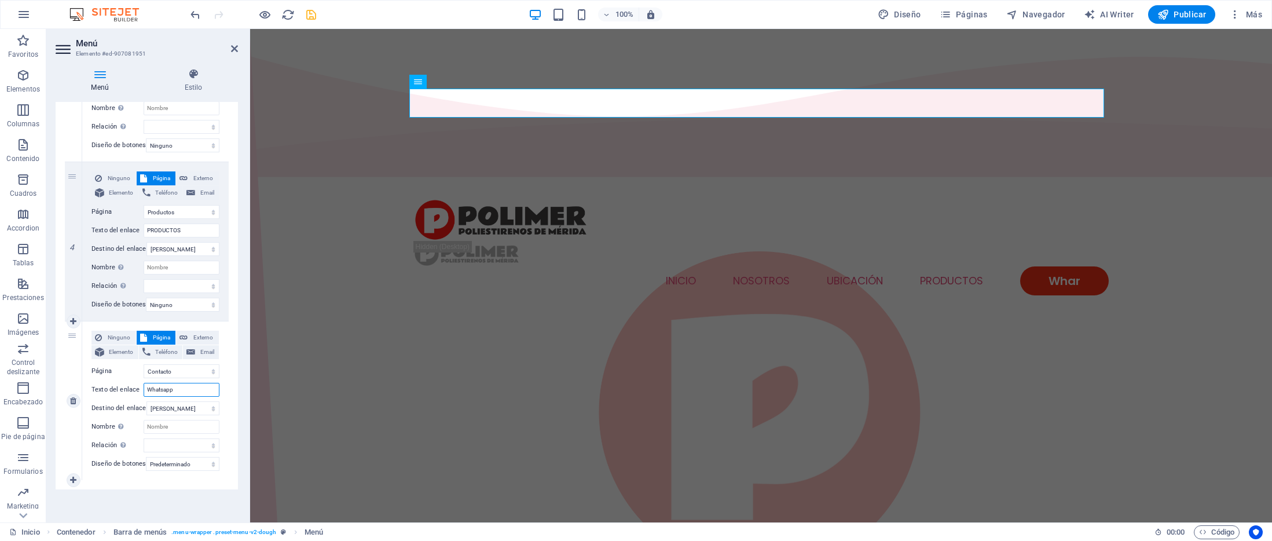
select select
type input "Whatsapp"
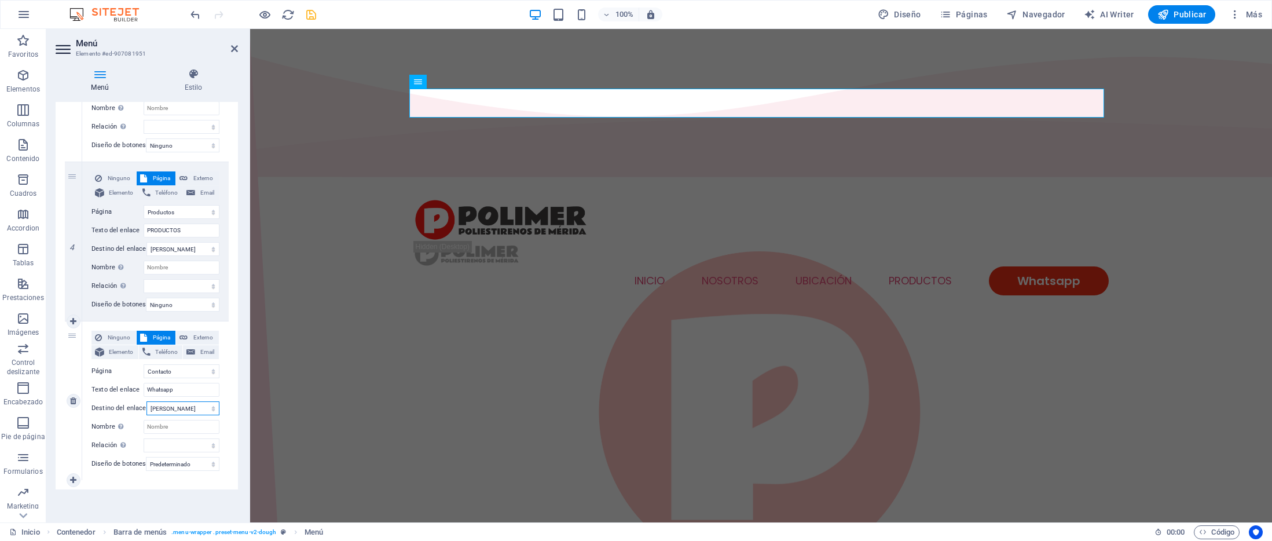
click at [182, 401] on select "Nueva pestaña Misma pestaña Superposición" at bounding box center [182, 408] width 73 height 14
select select "blank"
click at [146, 401] on select "Nueva pestaña Misma pestaña Superposición" at bounding box center [182, 408] width 73 height 14
select select
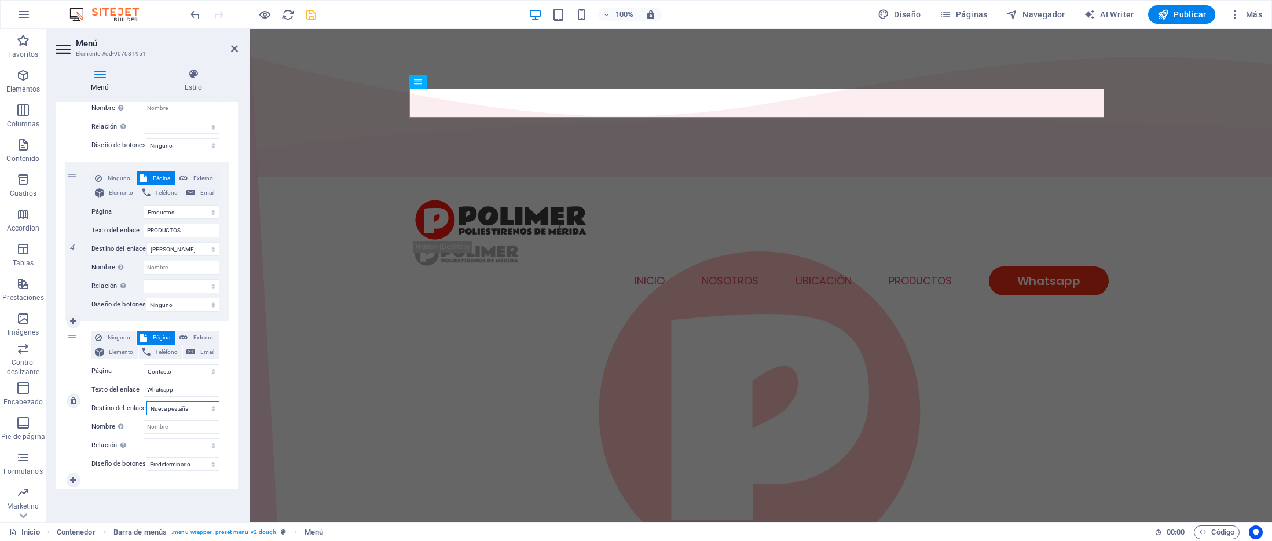
select select
click at [172, 457] on select "Ninguno Predeterminado Principal Secundario" at bounding box center [183, 464] width 74 height 14
select select "secondary"
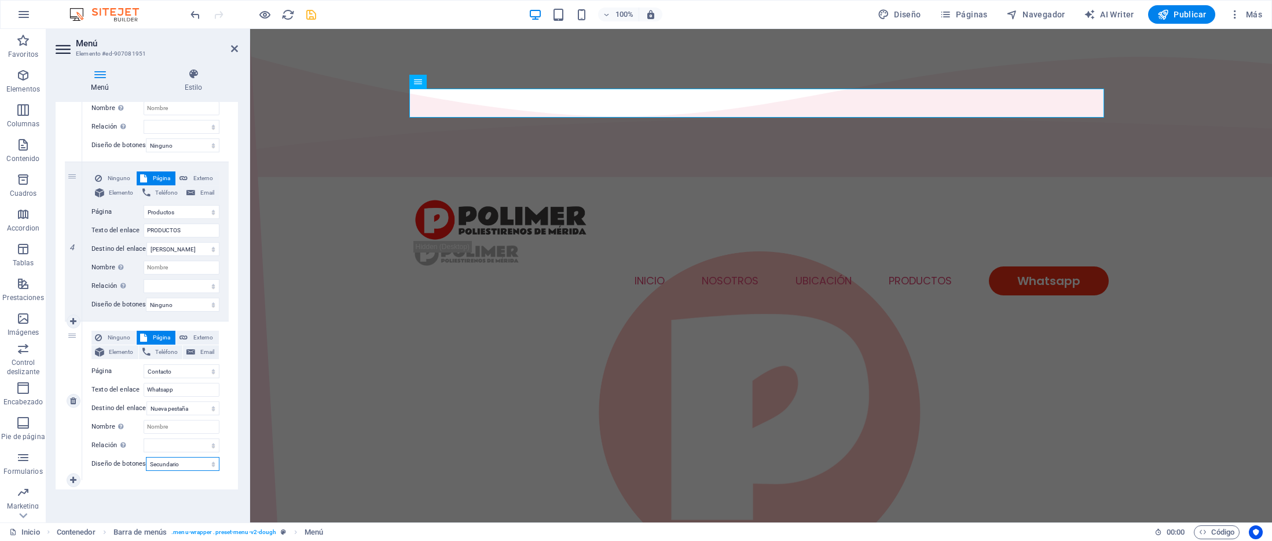
click at [146, 457] on select "Ninguno Predeterminado Principal Secundario" at bounding box center [183, 464] width 74 height 14
select select
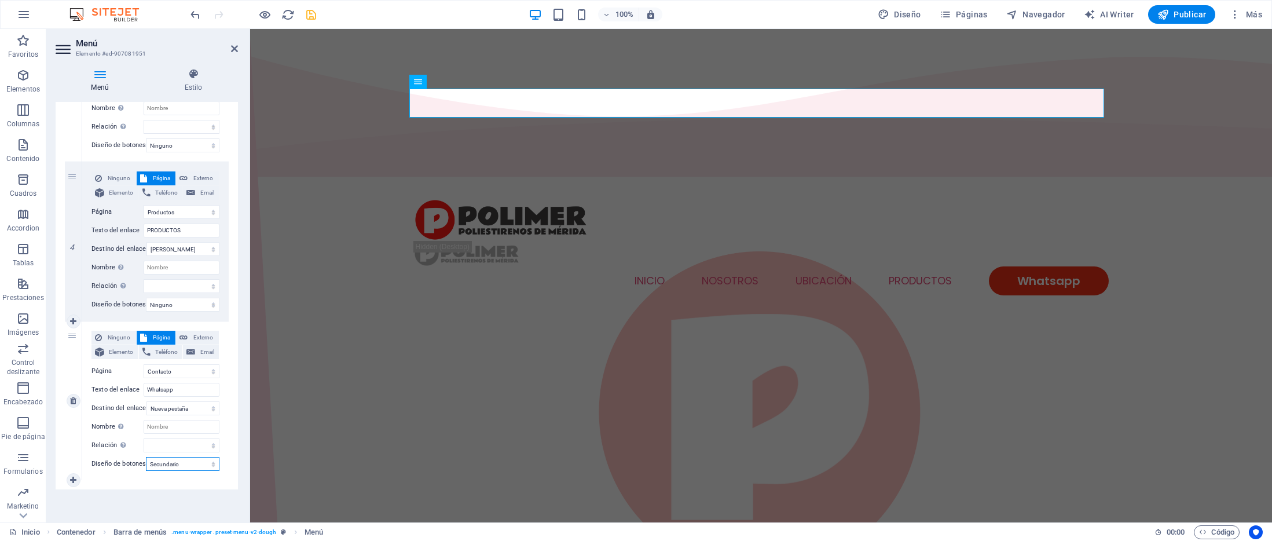
select select
click at [204, 332] on span "Externo" at bounding box center [203, 338] width 24 height 14
select select
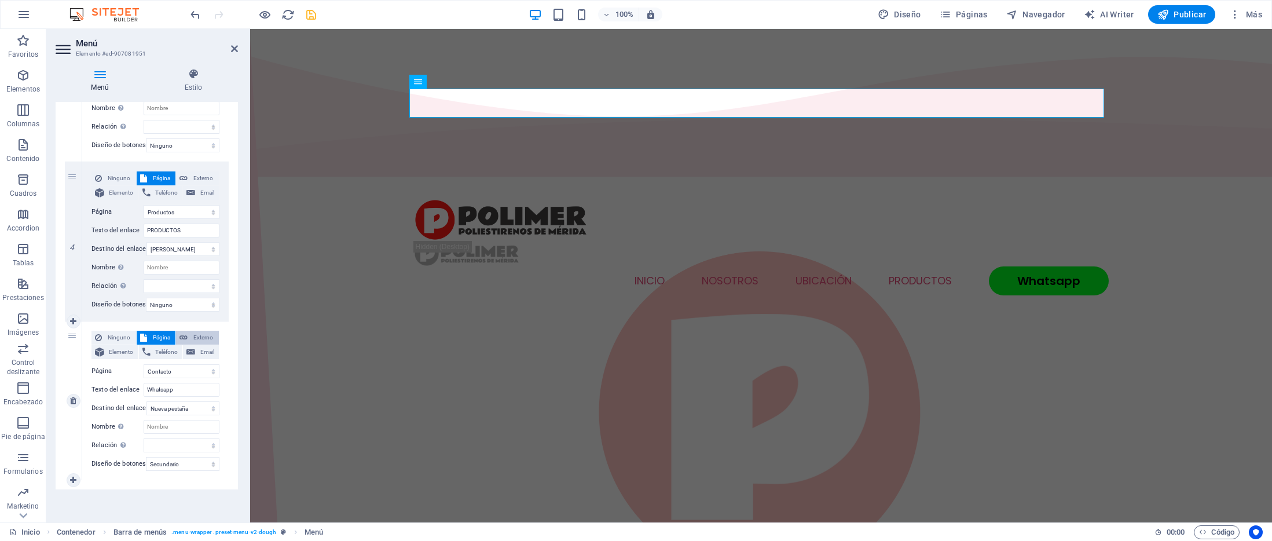
select select
drag, startPoint x: 183, startPoint y: 362, endPoint x: 120, endPoint y: 365, distance: 63.7
click at [120, 365] on div "URL /17006764" at bounding box center [155, 371] width 128 height 14
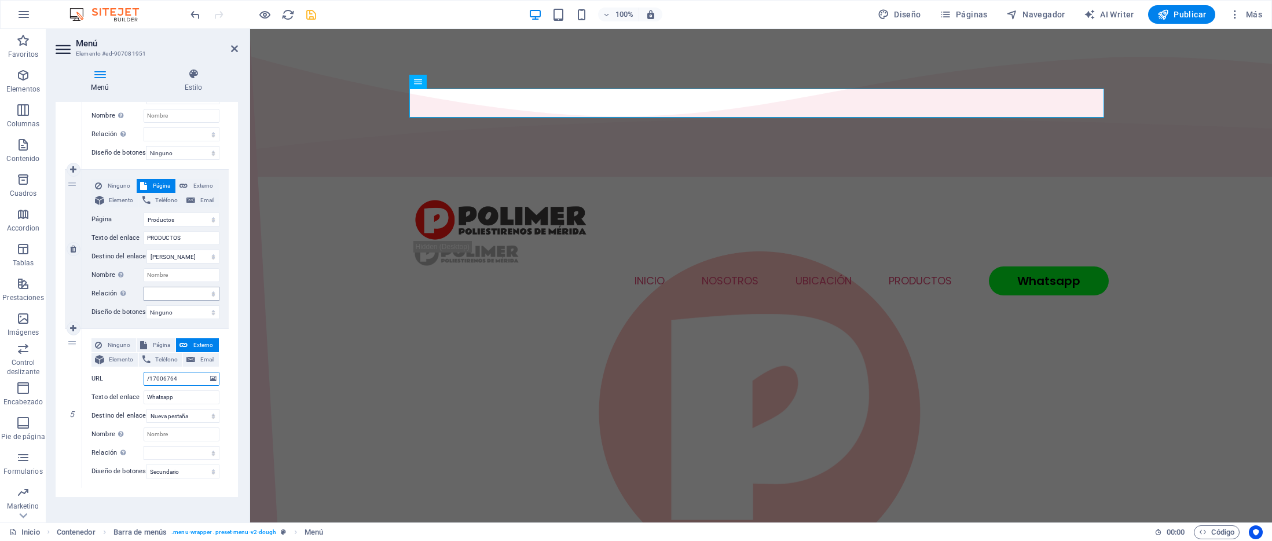
scroll to position [504, 0]
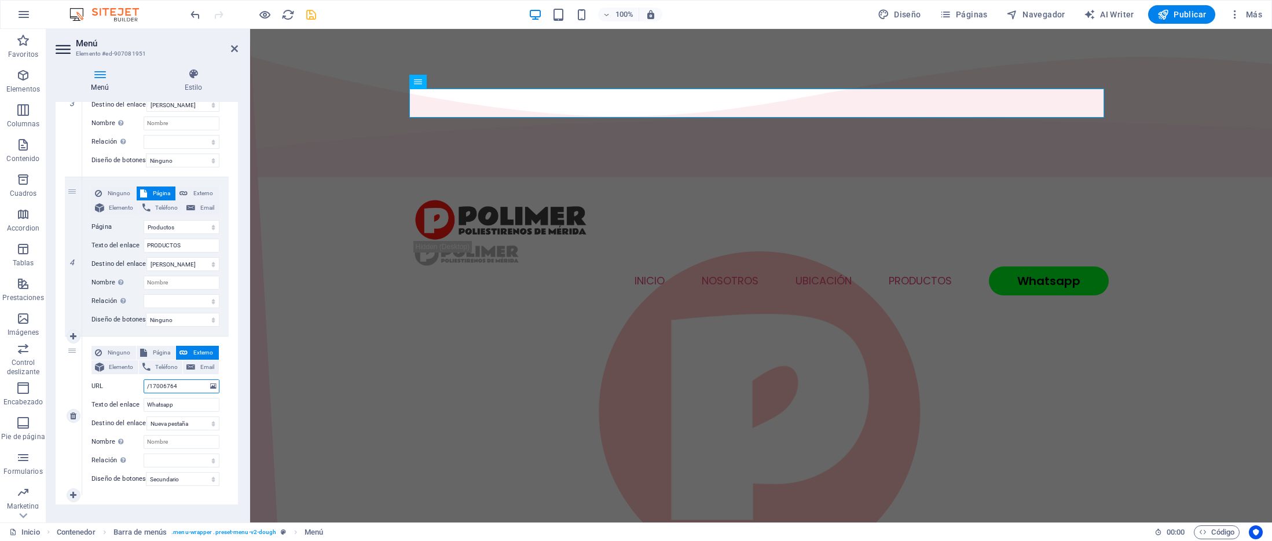
paste input "[URL][DOMAIN_NAME][PHONE_NUMBER]"
type input "[URL][DOMAIN_NAME][PHONE_NUMBER]"
select select
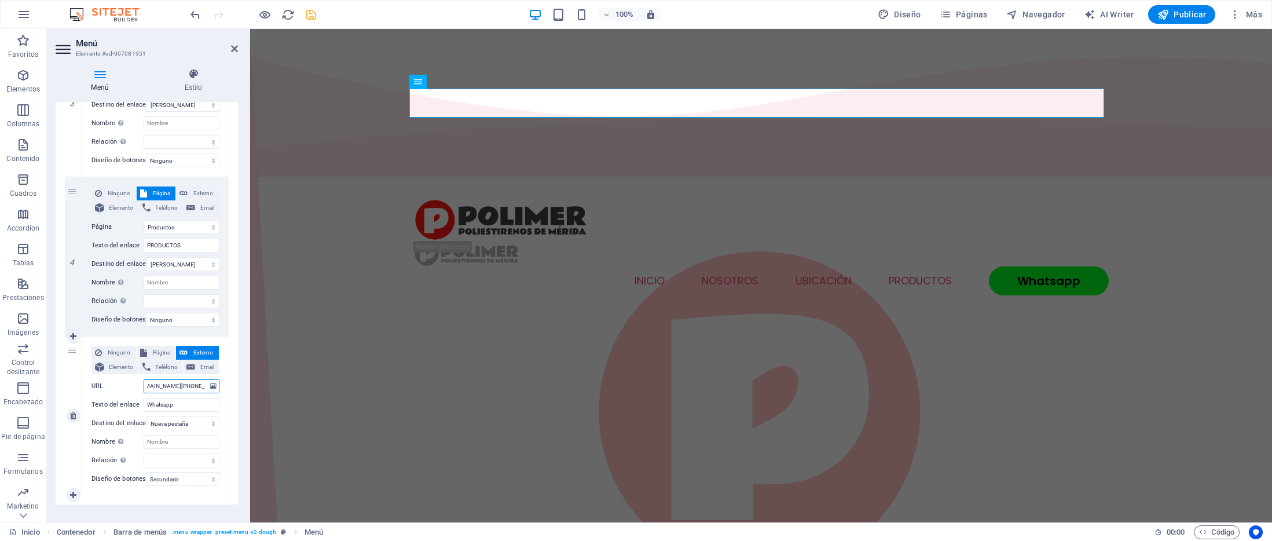
select select
type input "[URL][DOMAIN_NAME][PHONE_NUMBER]"
click at [180, 402] on input "Whatsapp" at bounding box center [182, 405] width 76 height 14
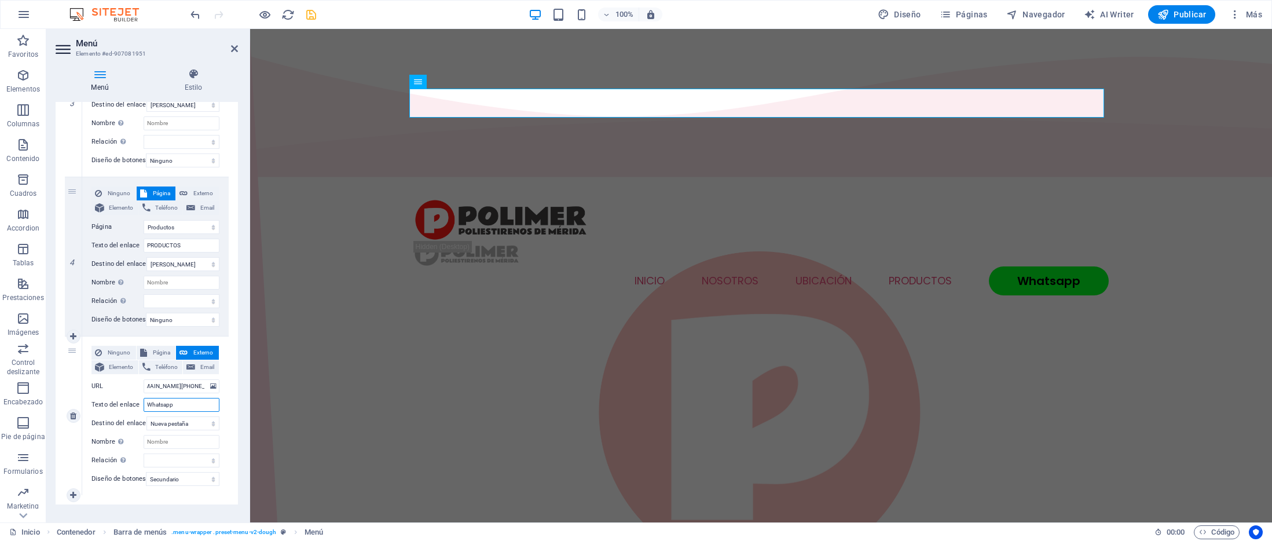
scroll to position [0, 0]
click at [306, 16] on icon "save" at bounding box center [310, 14] width 13 height 13
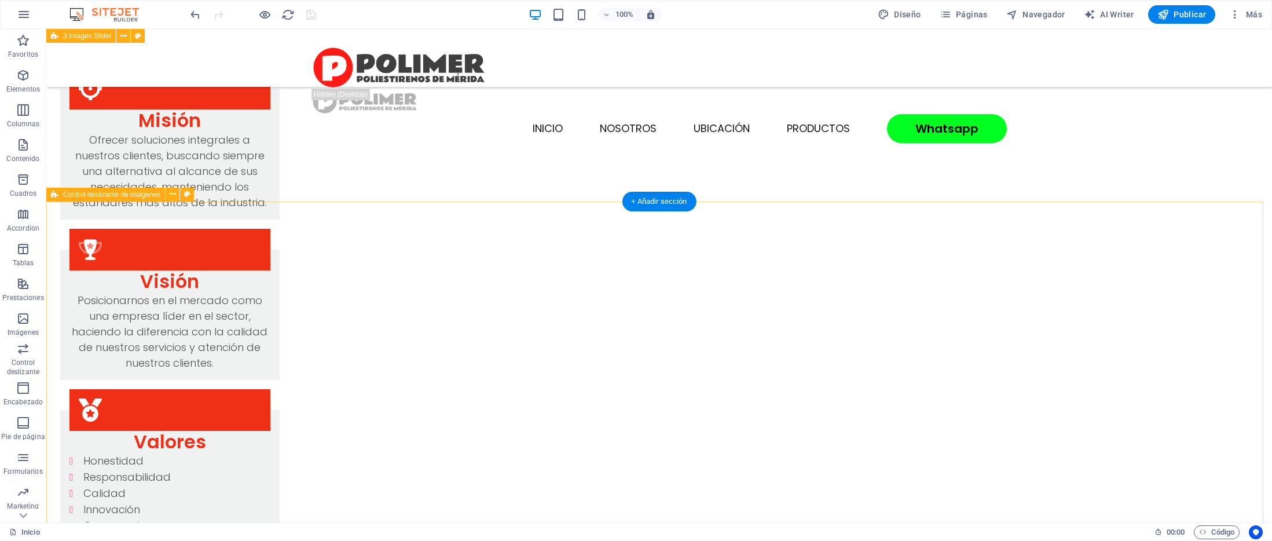
scroll to position [1987, 0]
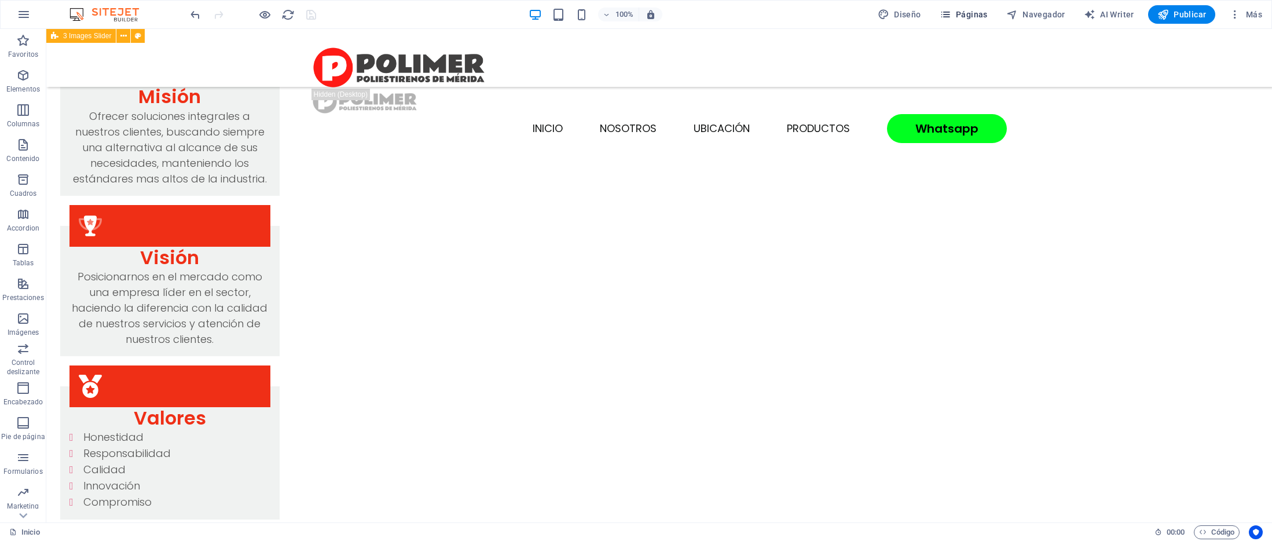
click at [978, 19] on span "Páginas" at bounding box center [963, 15] width 48 height 12
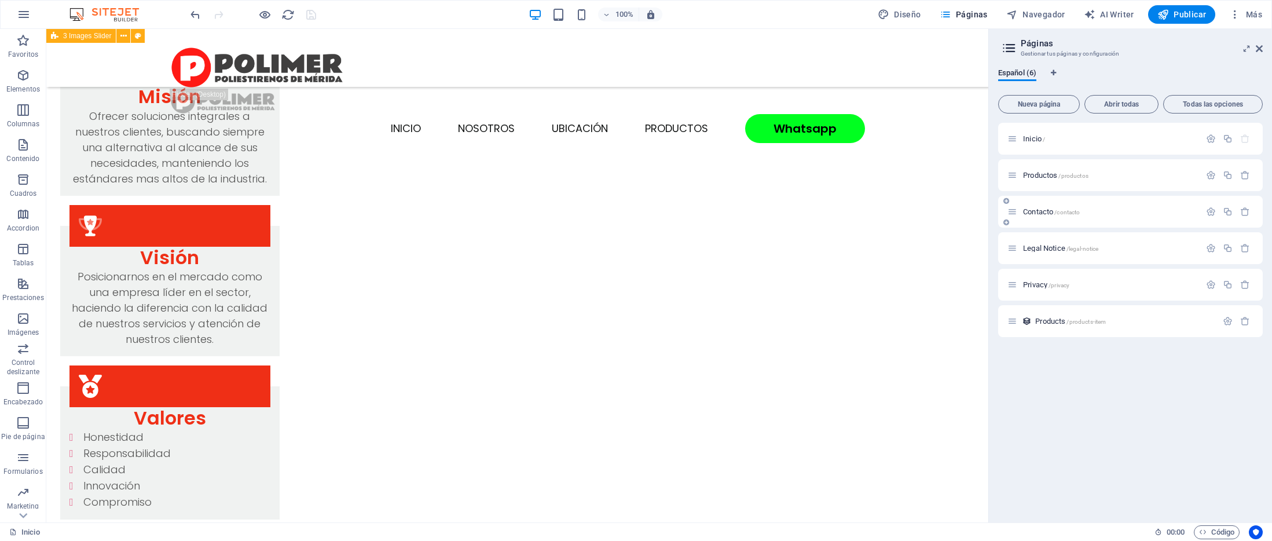
click at [1069, 218] on div "Contacto /contacto" at bounding box center [1103, 211] width 193 height 13
click at [1075, 211] on span "/contacto" at bounding box center [1066, 212] width 25 height 6
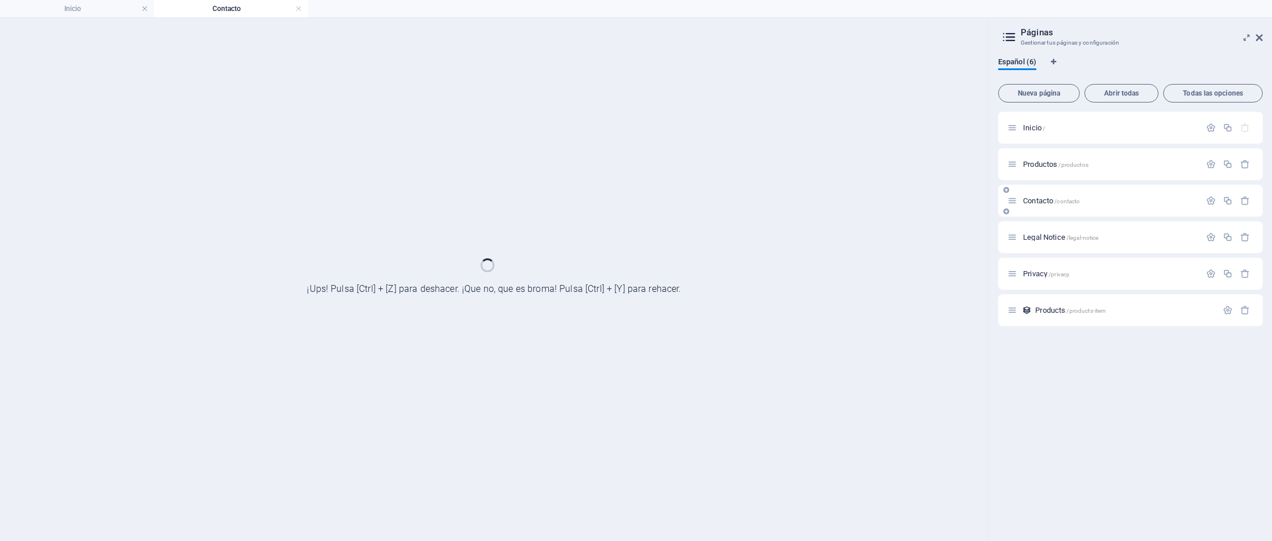
click at [1075, 211] on div "Contacto /contacto" at bounding box center [1130, 201] width 265 height 32
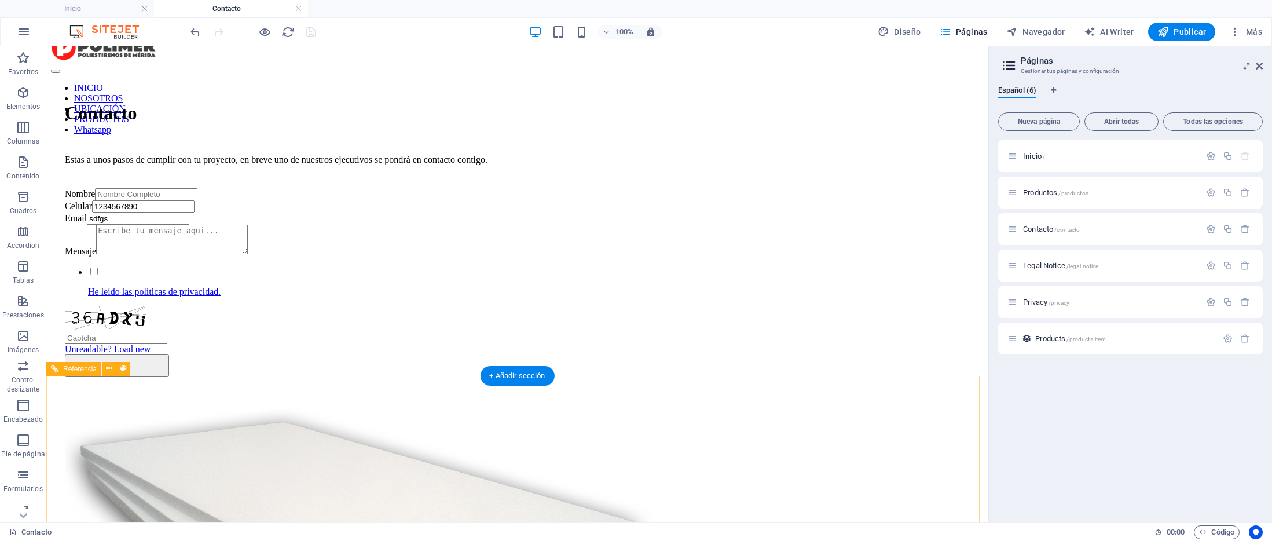
scroll to position [156, 0]
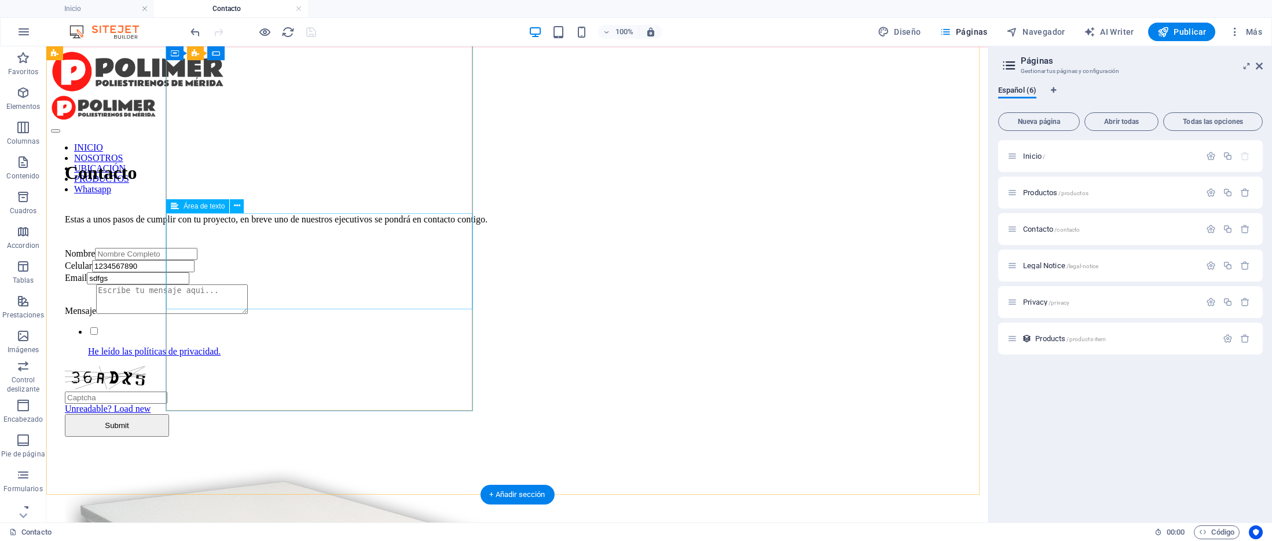
click at [364, 284] on div "Mensaje" at bounding box center [517, 300] width 905 height 32
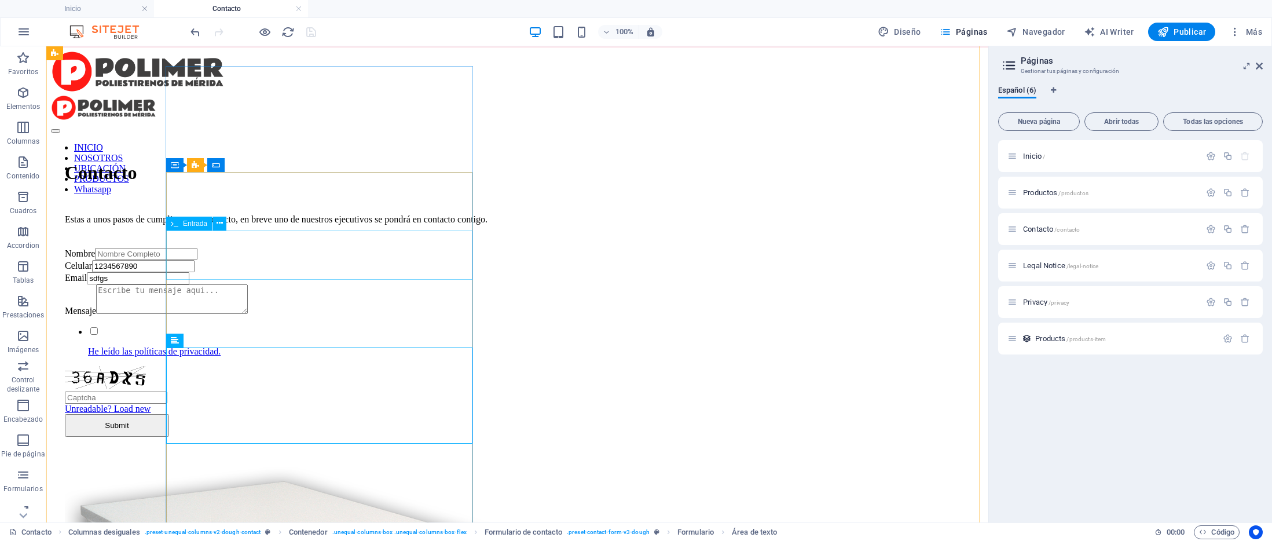
scroll to position [0, 0]
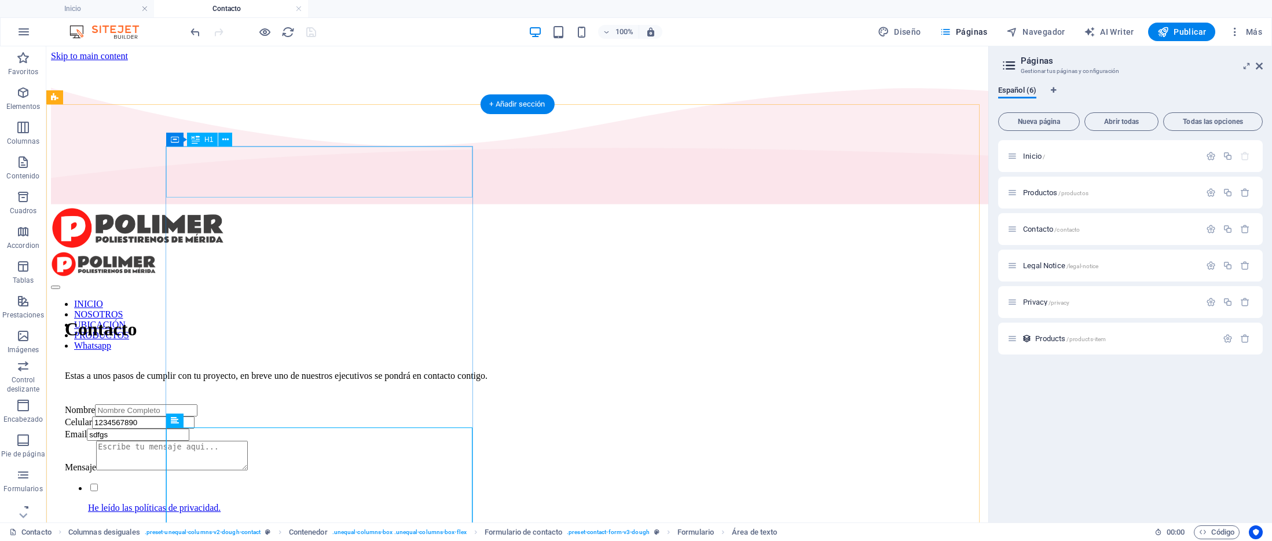
click at [403, 318] on div "Contacto" at bounding box center [517, 328] width 905 height 21
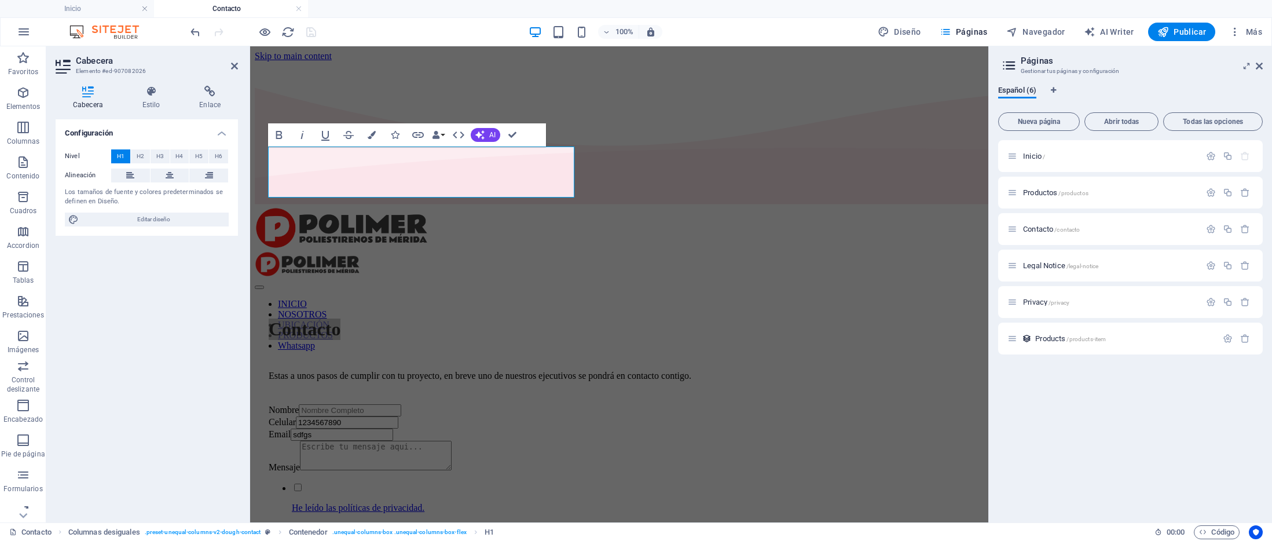
click at [194, 83] on div "Cabecera Estilo Enlace Configuración Nivel H1 H2 H3 H4 H5 H6 Alineación Los tam…" at bounding box center [146, 299] width 201 height 446
click at [222, 101] on h4 "Enlace" at bounding box center [210, 98] width 56 height 24
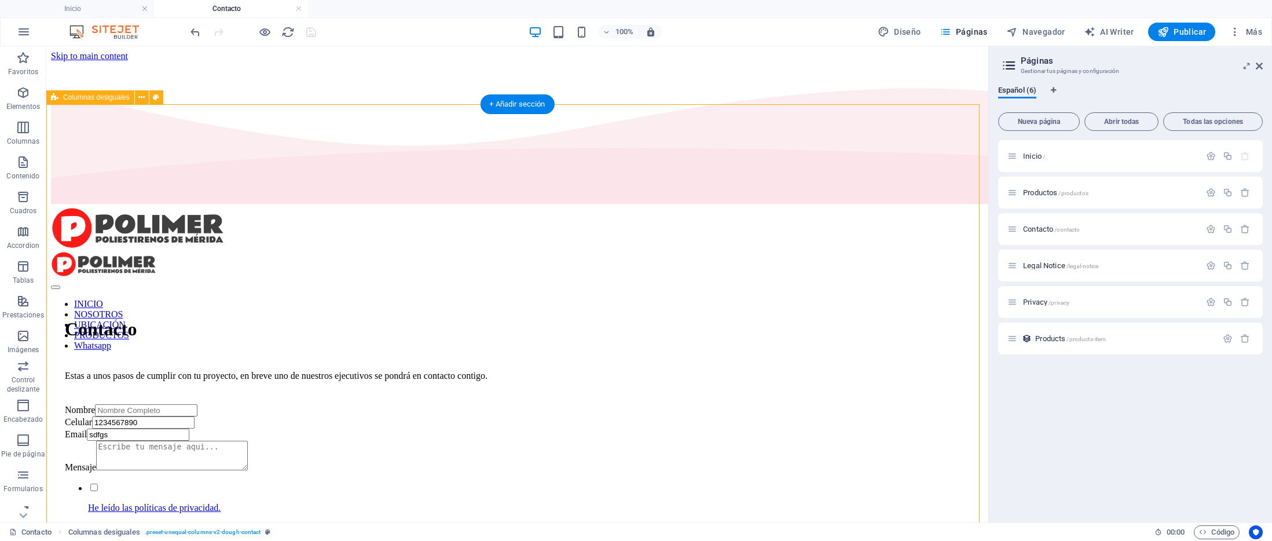
scroll to position [247, 0]
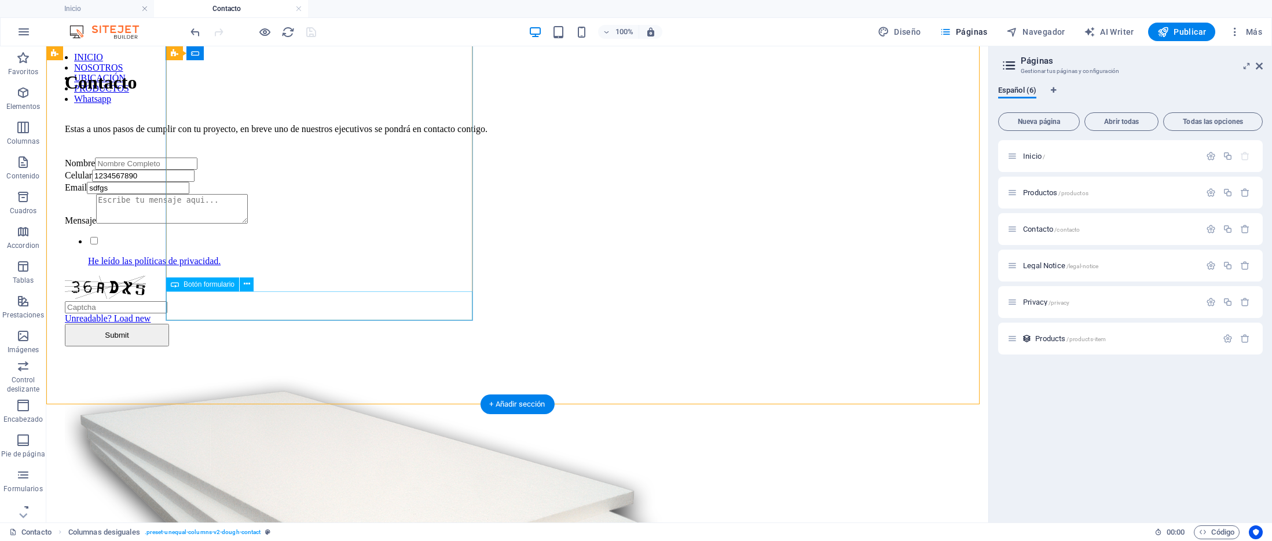
click at [252, 324] on div "Submit" at bounding box center [517, 335] width 905 height 23
select select "px"
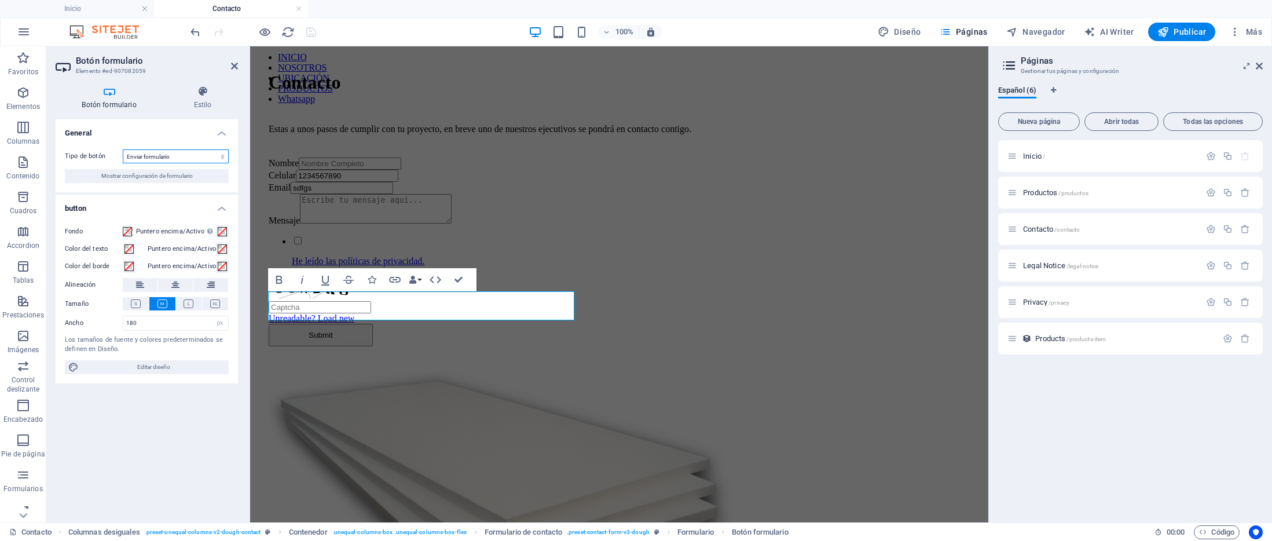
click at [159, 154] on select "Enviar formulario Restablecer formulario Ninguna acción" at bounding box center [176, 156] width 106 height 14
click at [123, 149] on select "Enviar formulario Restablecer formulario Ninguna acción" at bounding box center [176, 156] width 106 height 14
click at [156, 177] on span "Mostrar configuración de formulario" at bounding box center [146, 176] width 91 height 14
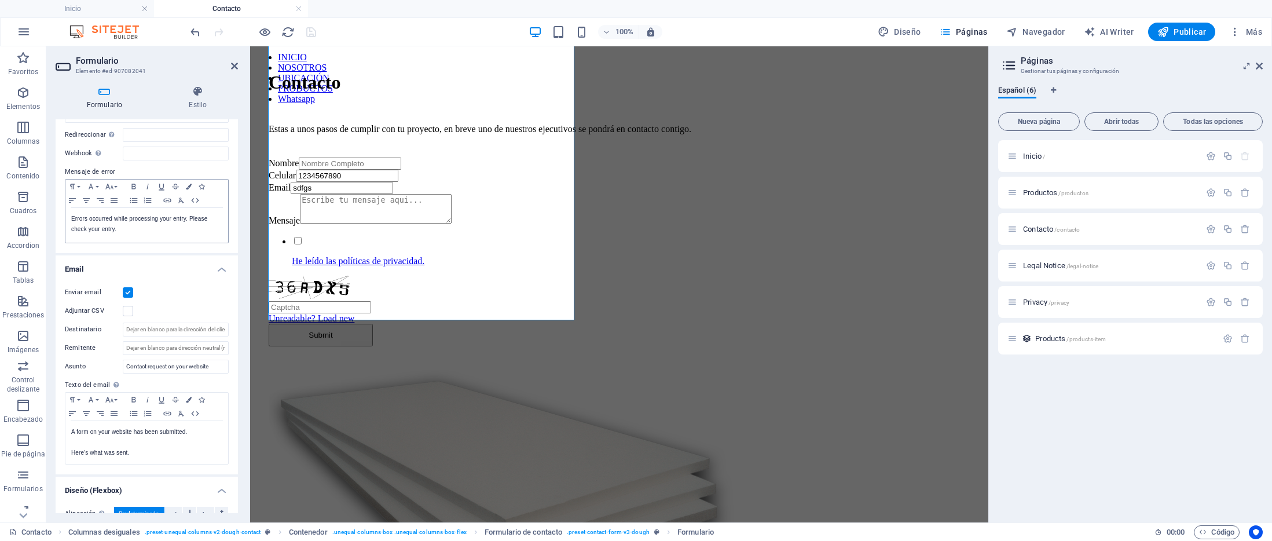
scroll to position [196, 0]
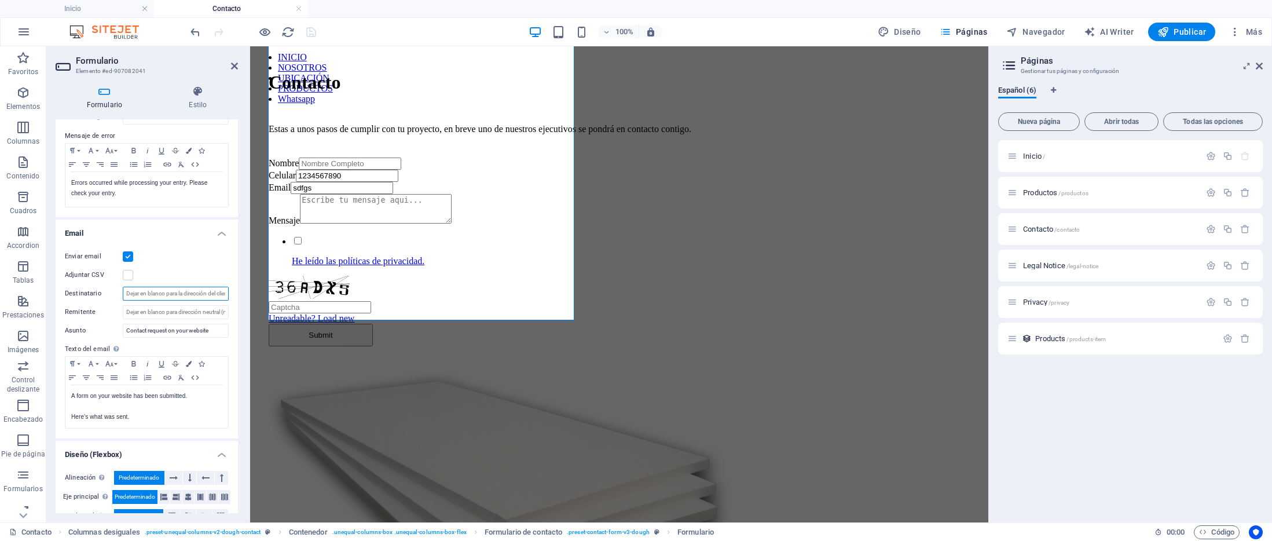
click at [132, 294] on input "Destinatario" at bounding box center [176, 294] width 106 height 14
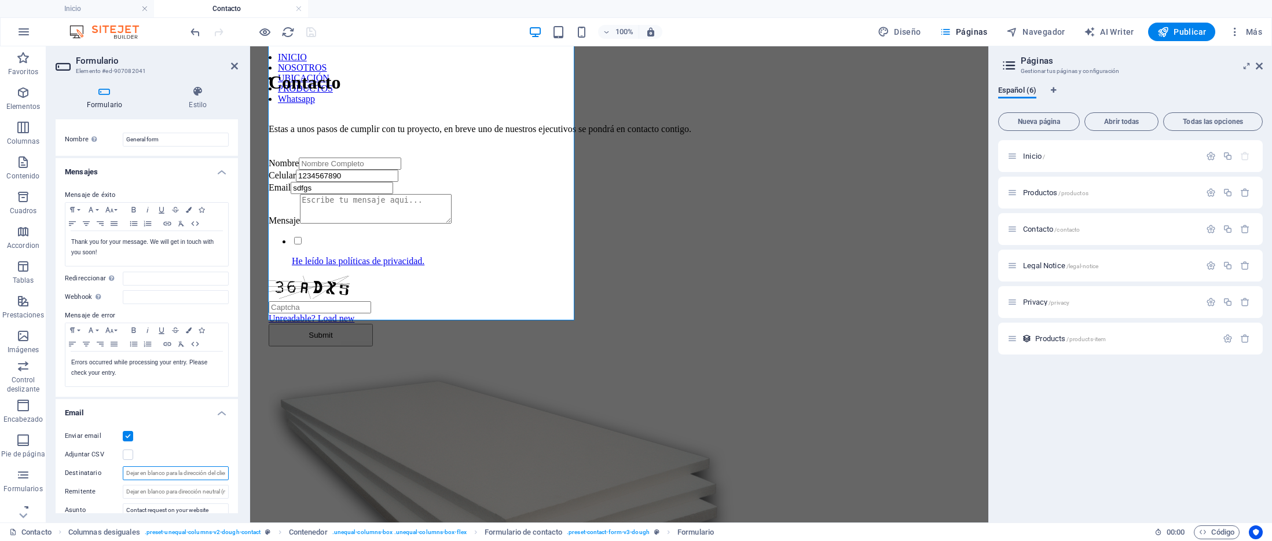
scroll to position [0, 0]
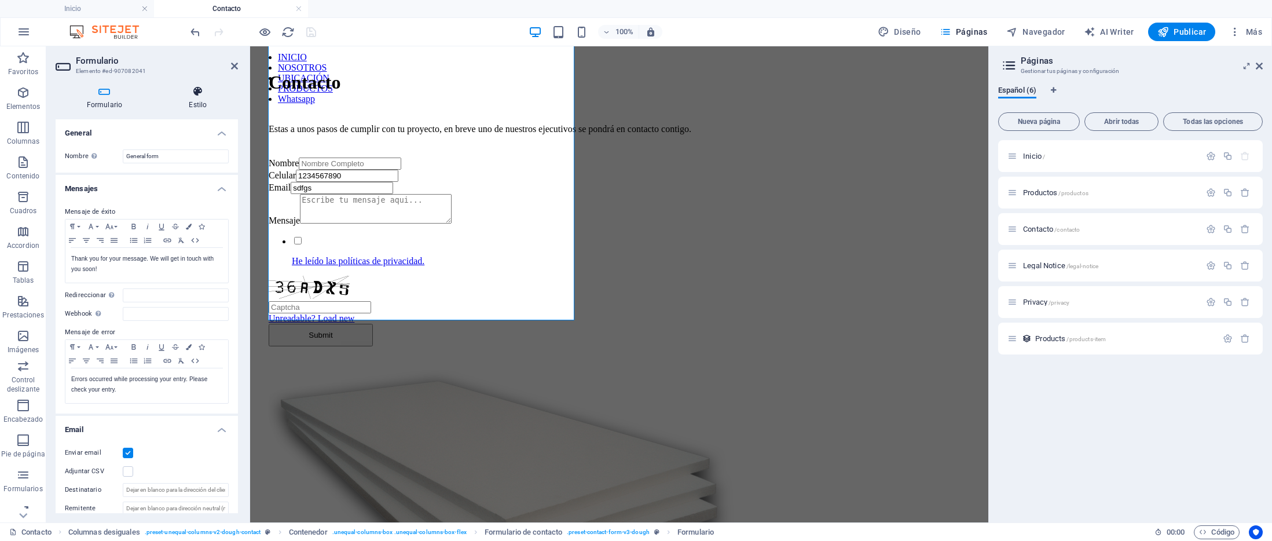
click at [201, 93] on icon at bounding box center [198, 92] width 80 height 12
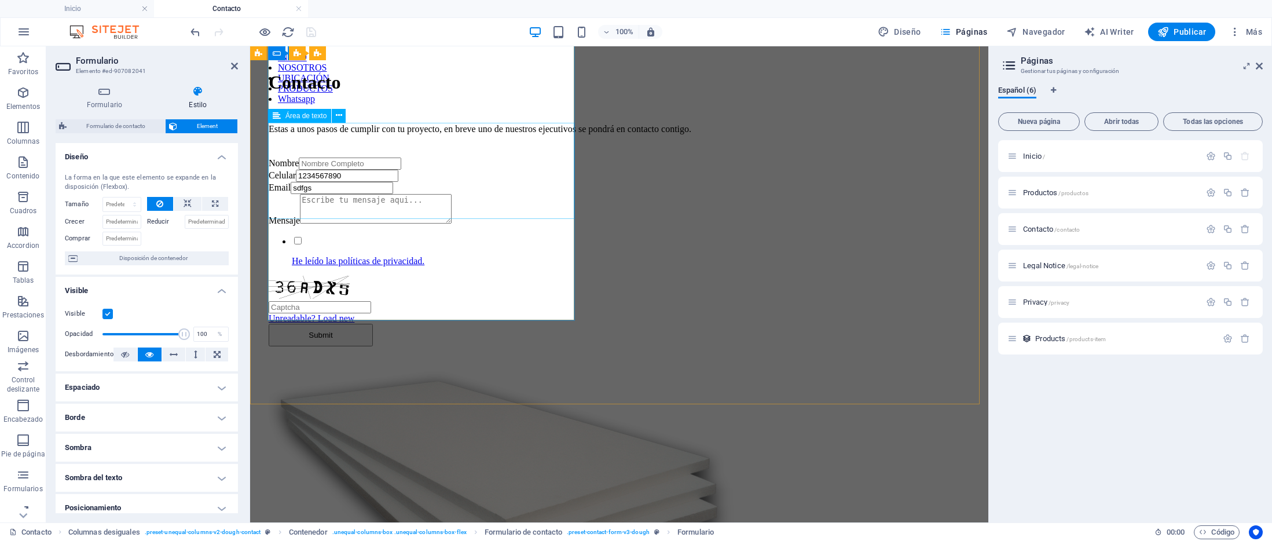
click at [366, 194] on textarea "Mensaje" at bounding box center [376, 209] width 152 height 30
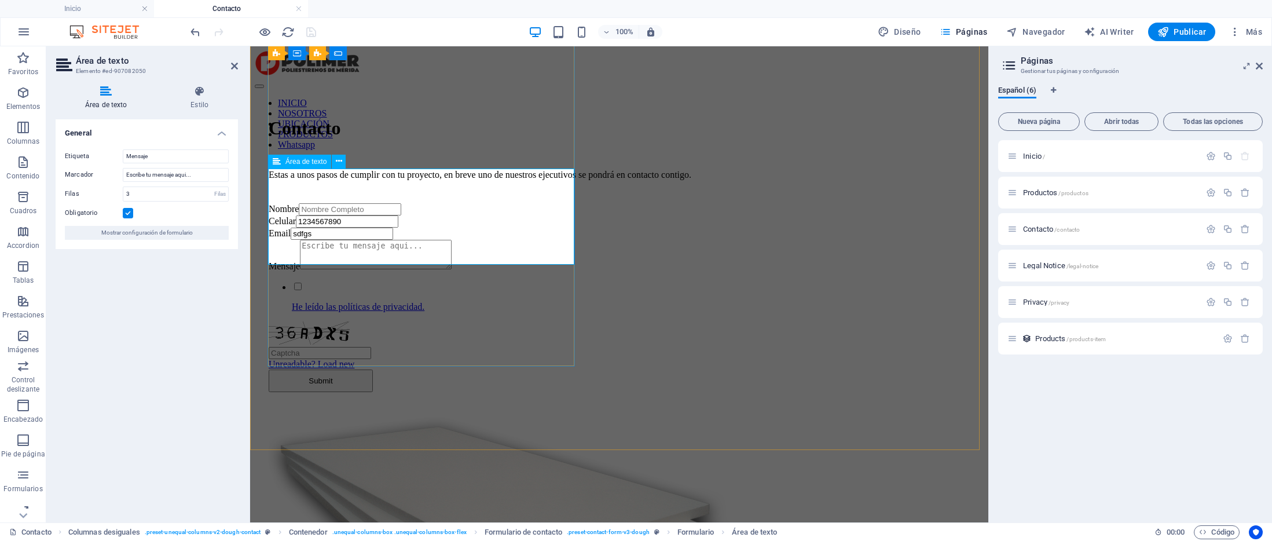
scroll to position [186, 0]
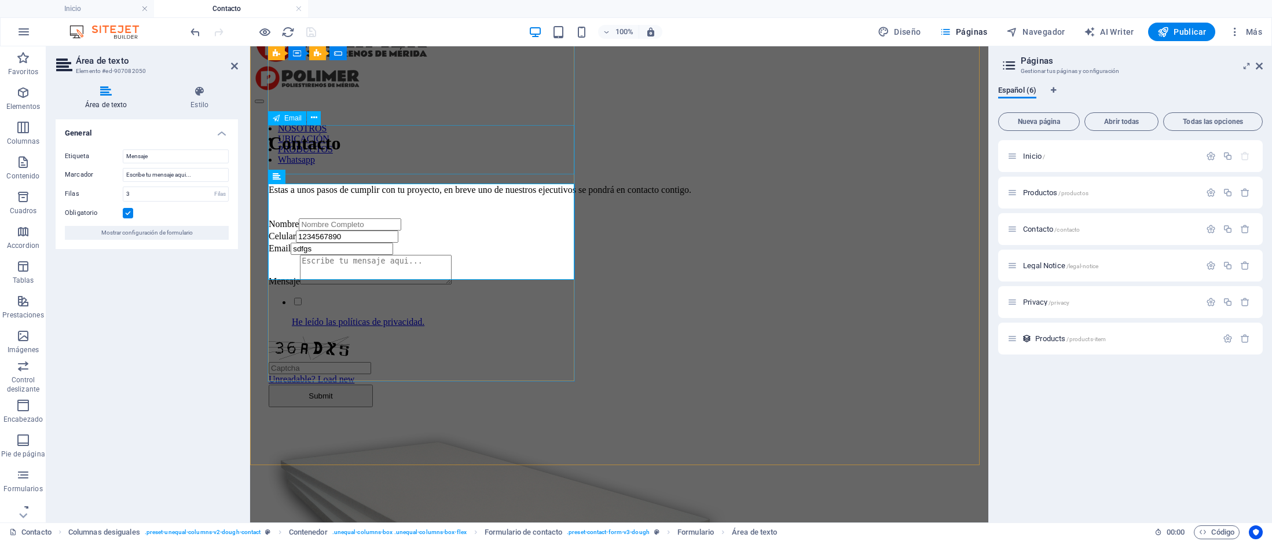
click at [341, 243] on div "Email sdfgs" at bounding box center [619, 249] width 701 height 12
click at [531, 243] on div "Email sdfgs" at bounding box center [619, 249] width 701 height 12
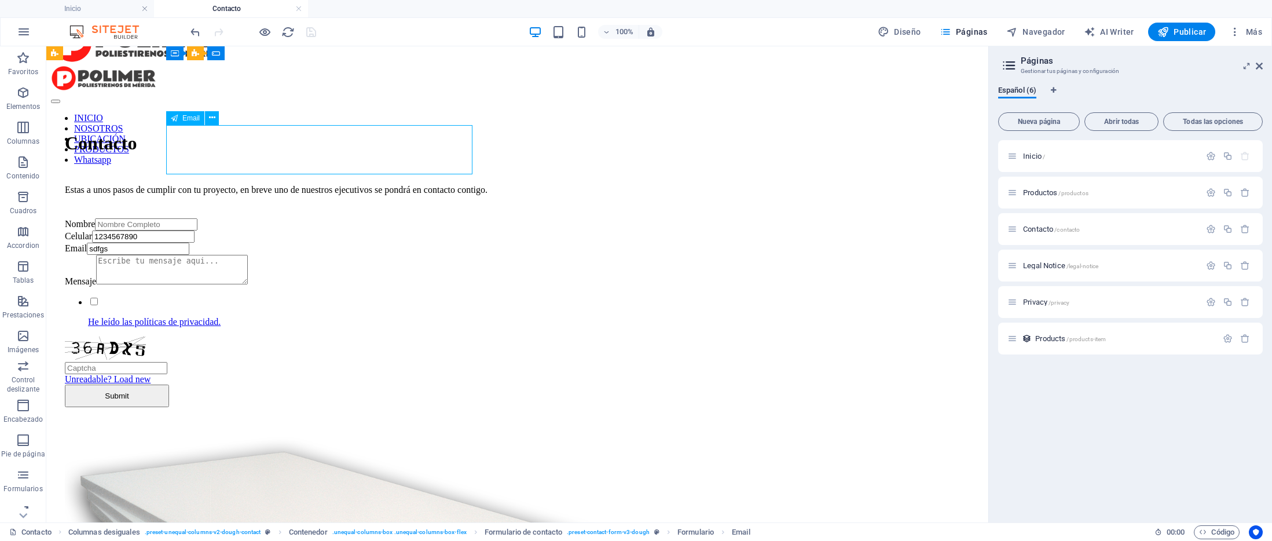
click at [229, 243] on div "Email sdfgs" at bounding box center [517, 249] width 905 height 12
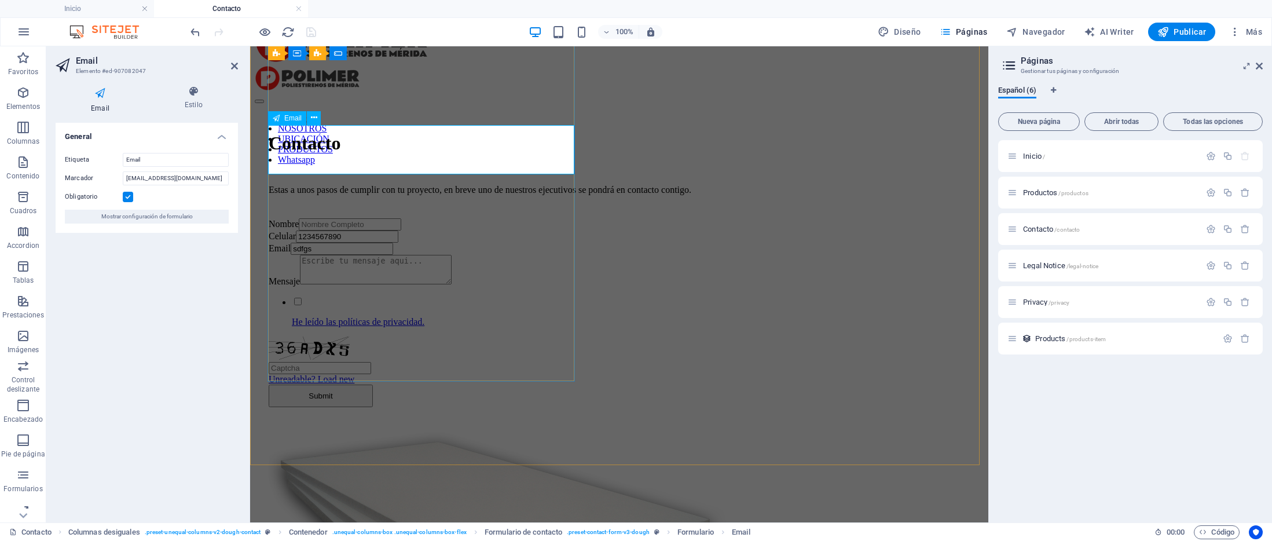
click at [309, 243] on input "sdfgs" at bounding box center [342, 249] width 102 height 12
click at [340, 255] on div "Mensaje" at bounding box center [619, 271] width 701 height 32
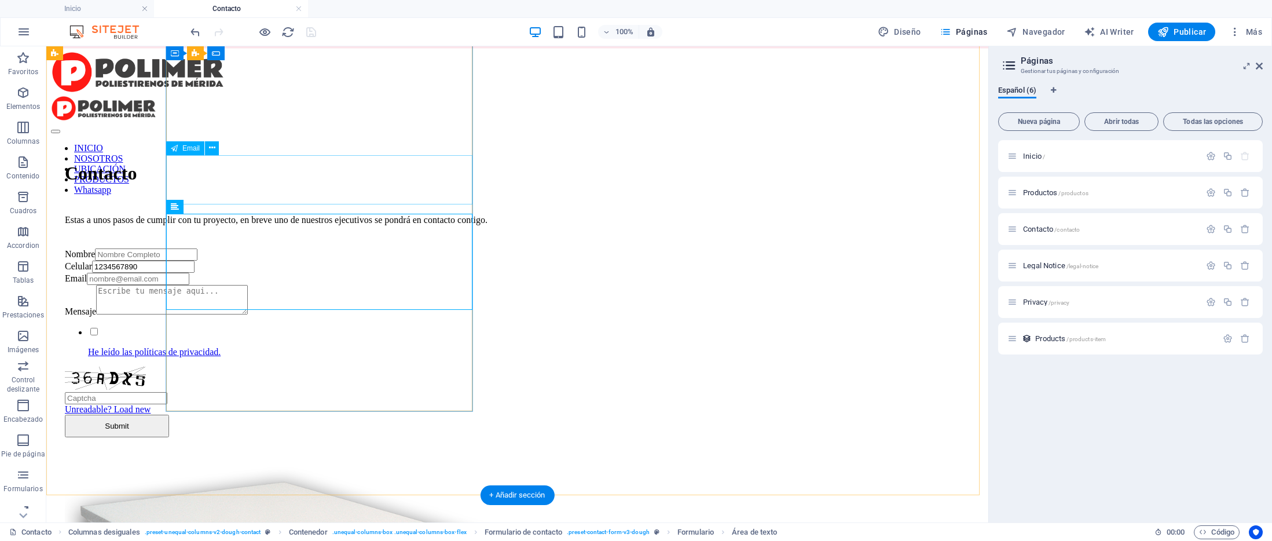
scroll to position [90, 0]
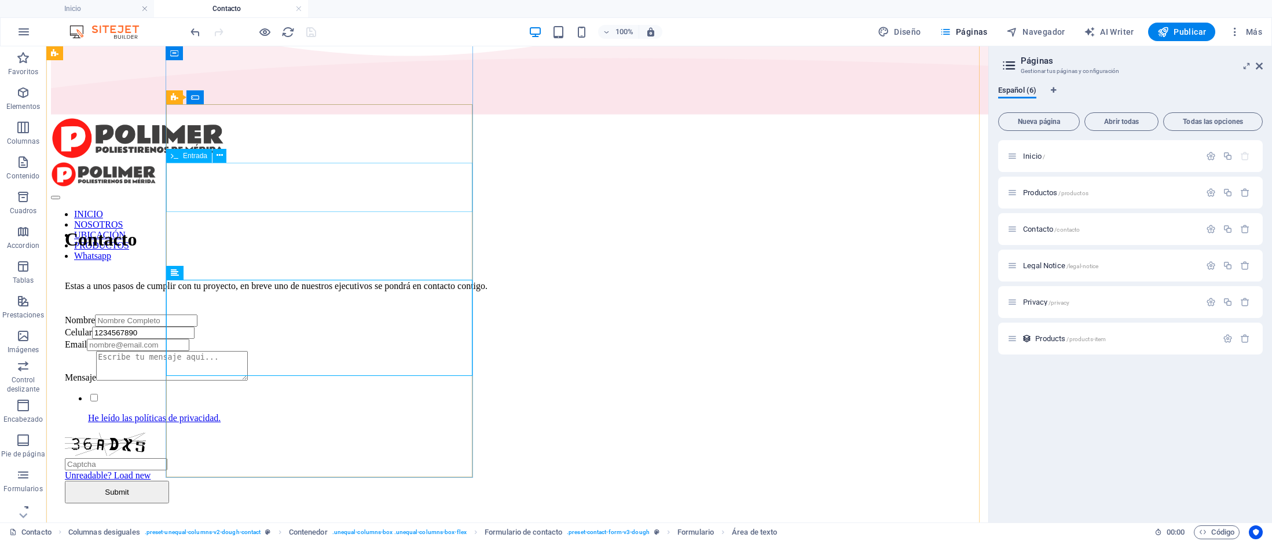
click at [225, 326] on div "Celular [PHONE_NUMBER]" at bounding box center [517, 332] width 905 height 12
select select "characters"
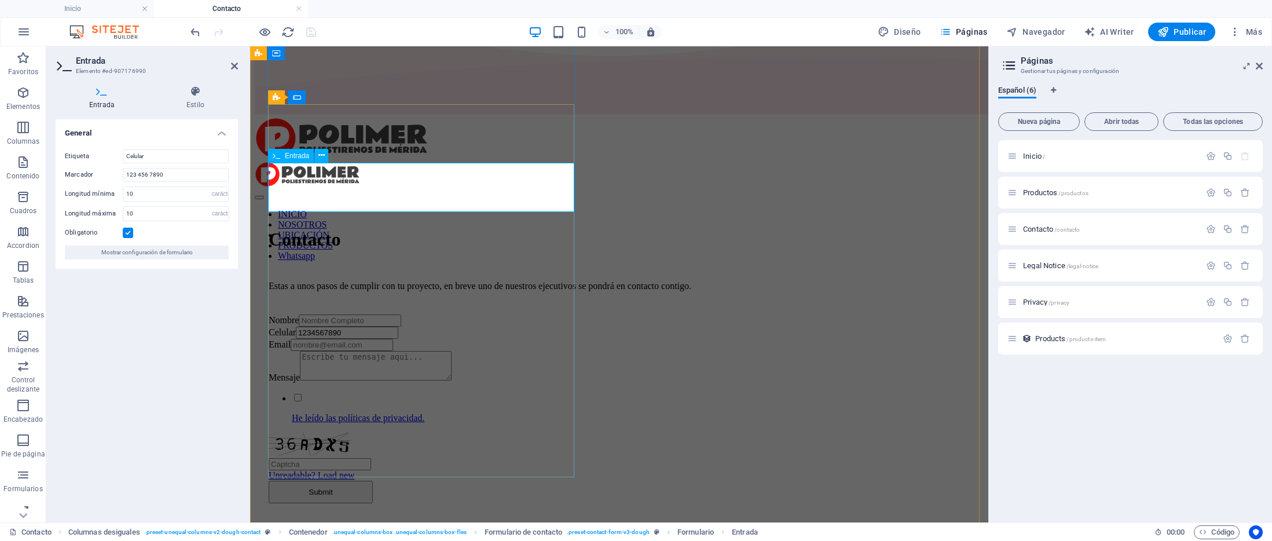
click at [324, 326] on input "1234567890" at bounding box center [347, 332] width 102 height 12
click at [321, 326] on input "1234567890" at bounding box center [347, 332] width 102 height 12
click at [354, 339] on div "Email" at bounding box center [619, 345] width 701 height 12
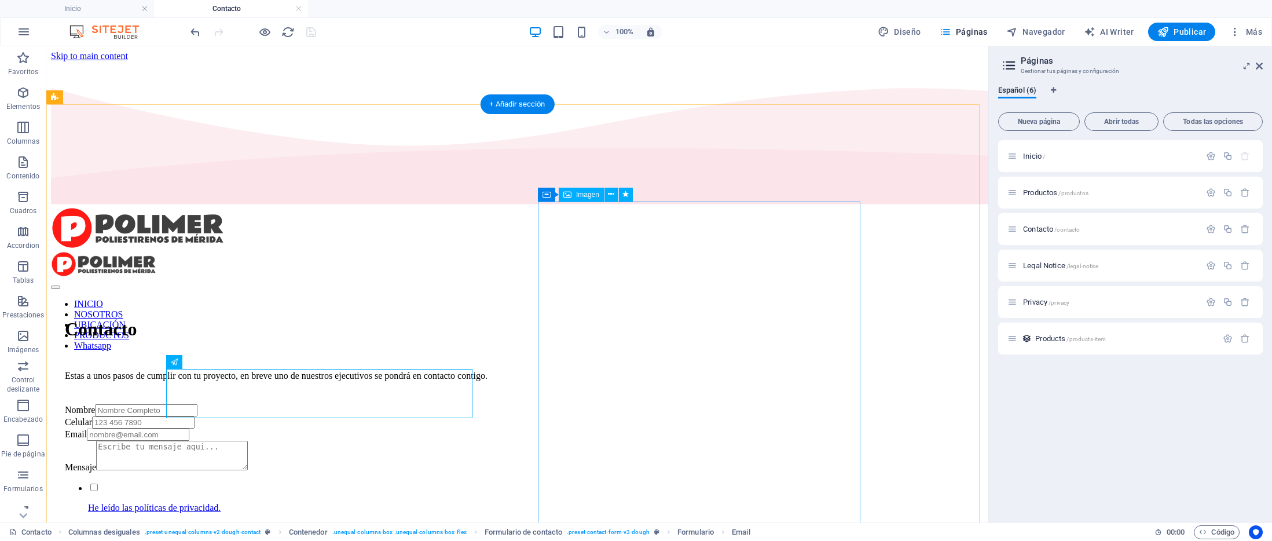
scroll to position [409, 0]
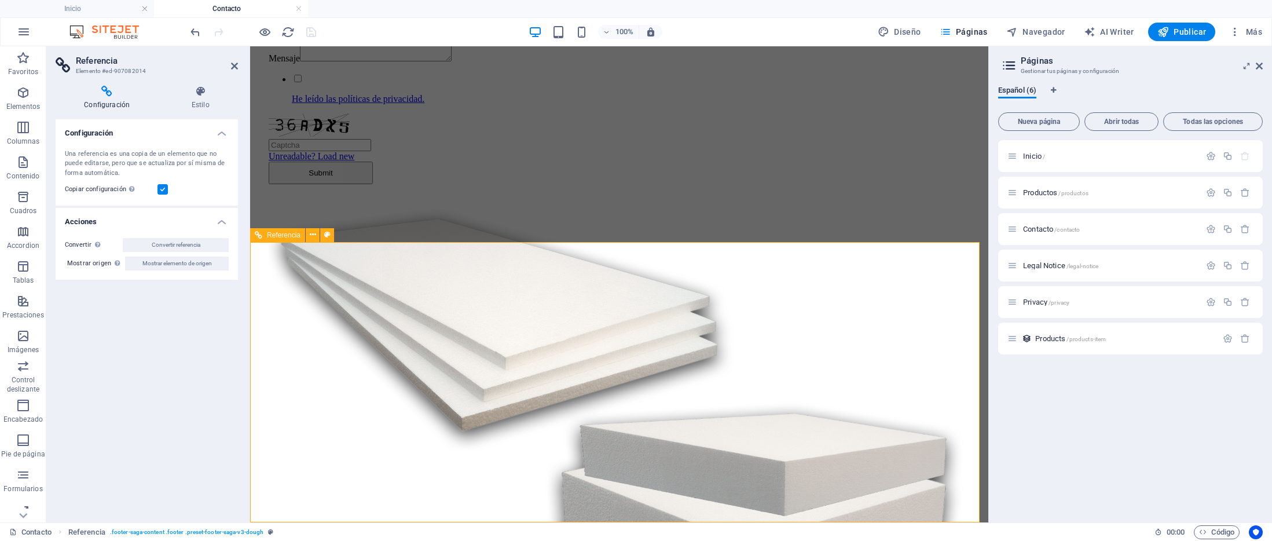
click at [553, 211] on div "Contacto Estas a unos pasos de cumplir con tu proyecto, en breve uno de nuestro…" at bounding box center [619, 464] width 729 height 1216
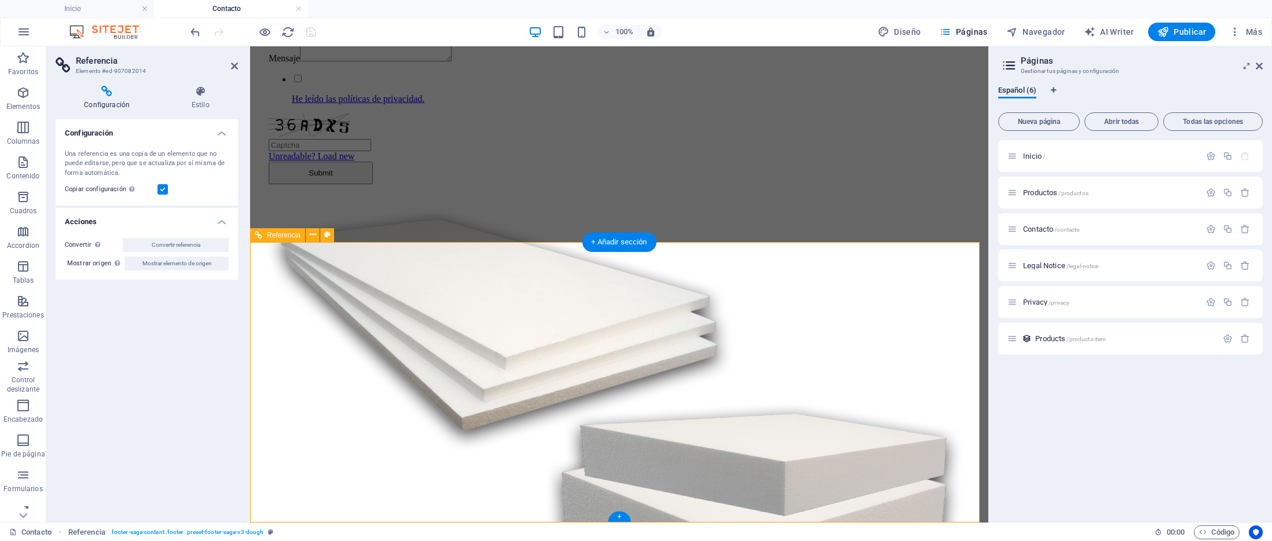
click at [182, 265] on span "Mostrar elemento de origen" at bounding box center [176, 263] width 69 height 14
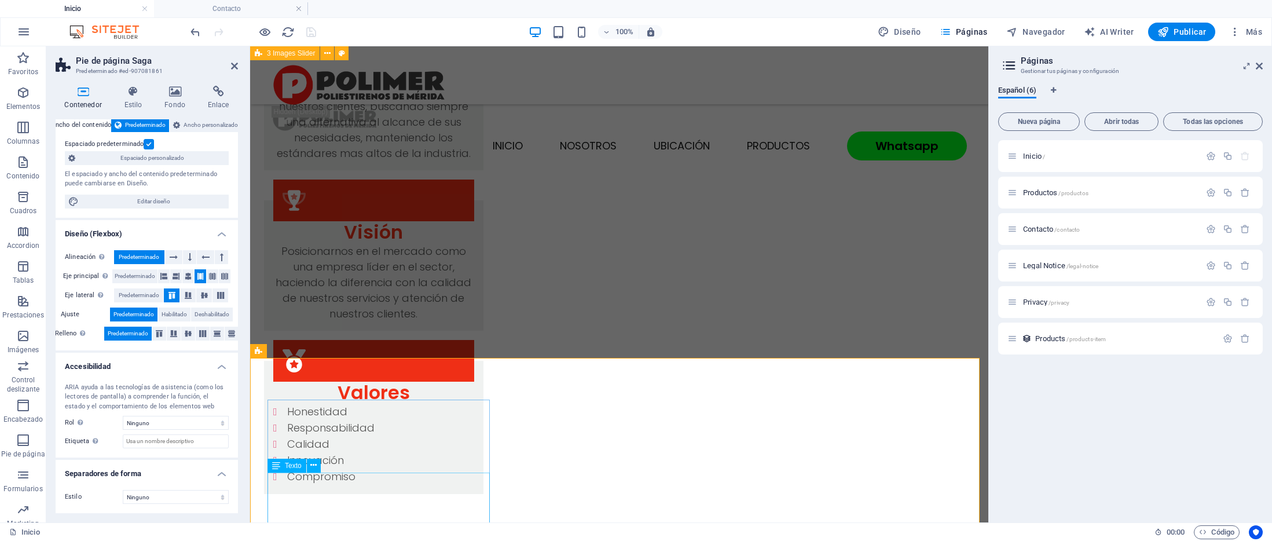
scroll to position [2214, 0]
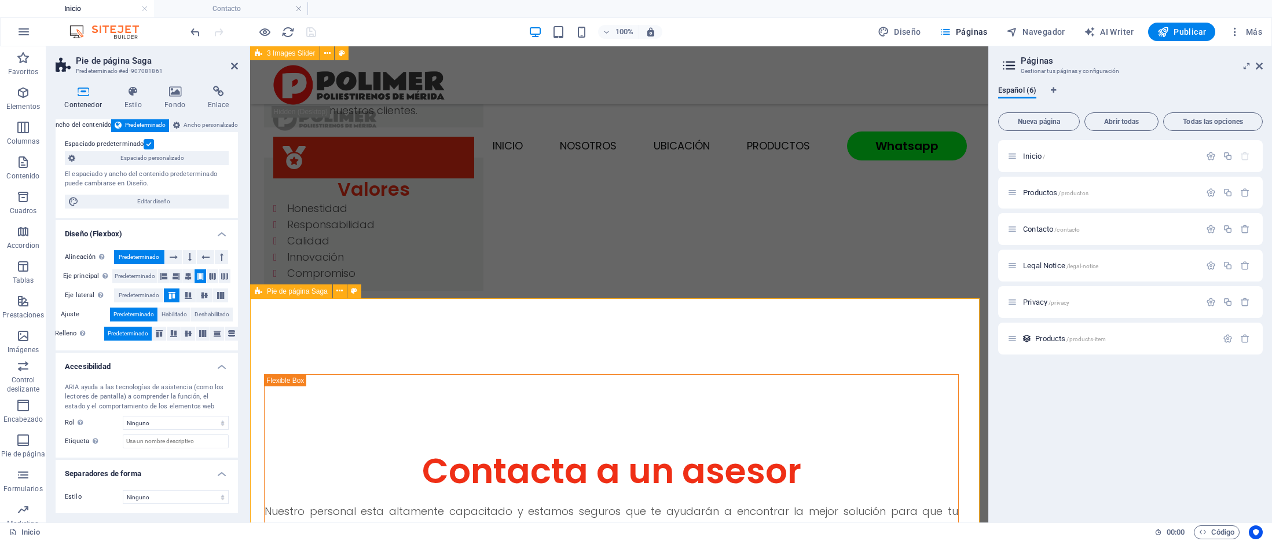
select select
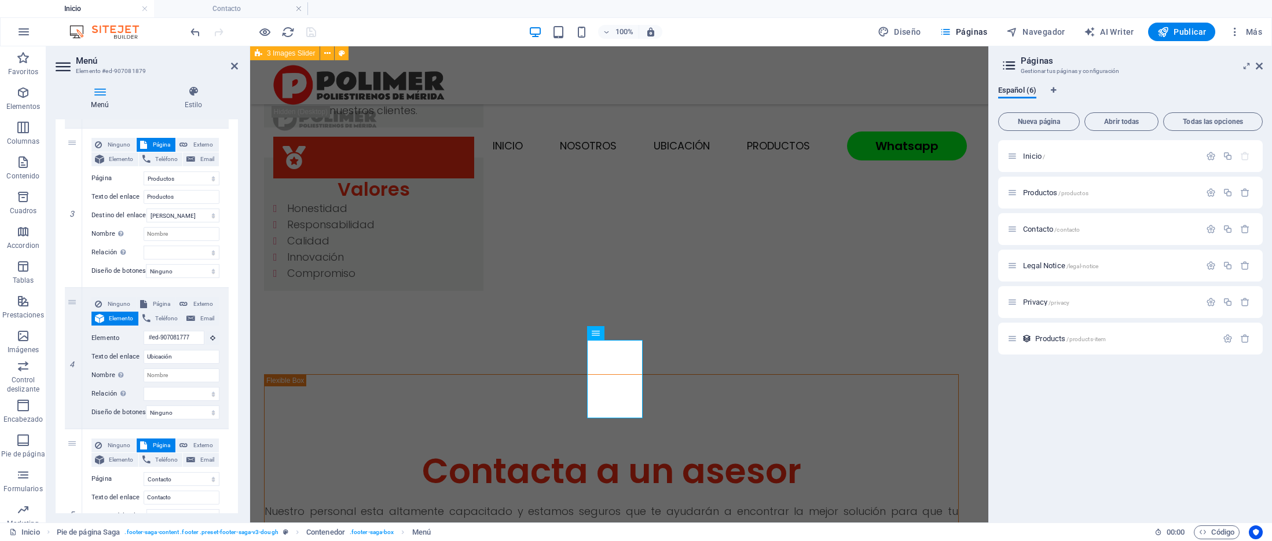
scroll to position [525, 0]
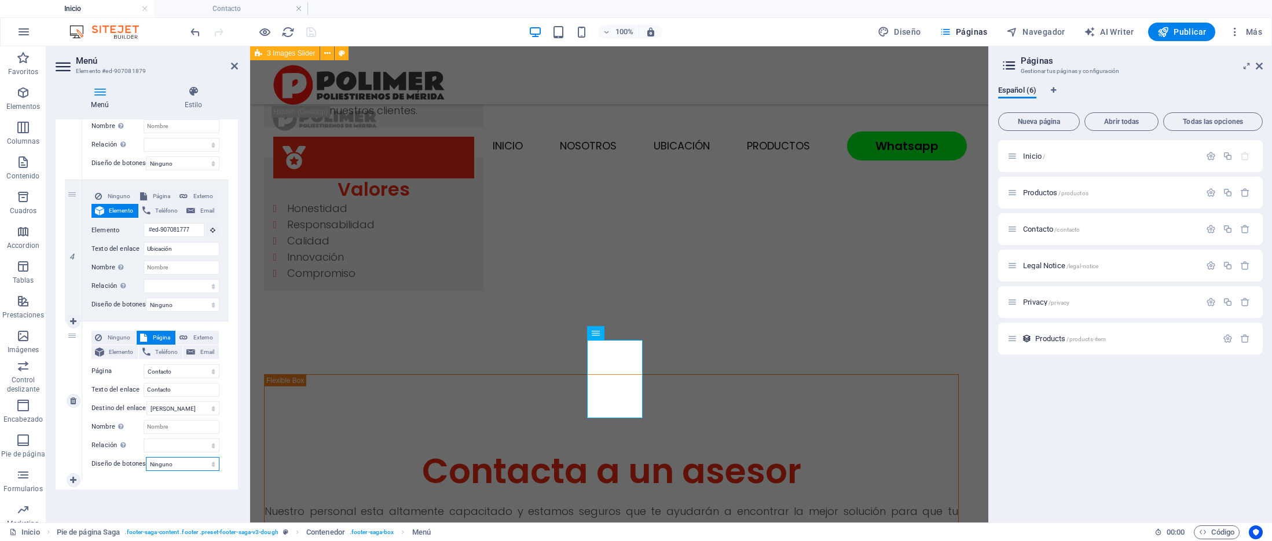
click at [176, 460] on select "Ninguno Predeterminado Principal Secundario" at bounding box center [183, 464] width 74 height 14
click at [146, 457] on select "Ninguno Predeterminado Principal Secundario" at bounding box center [183, 464] width 74 height 14
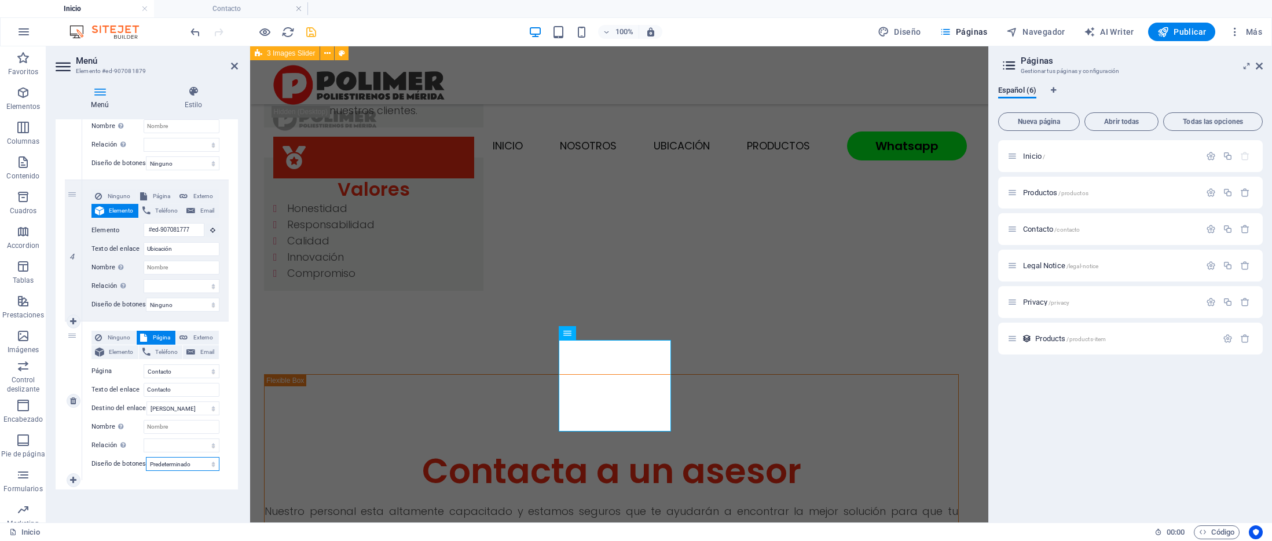
click at [176, 458] on select "Ninguno Predeterminado Principal Secundario" at bounding box center [183, 464] width 74 height 14
click at [146, 457] on select "Ninguno Predeterminado Principal Secundario" at bounding box center [183, 464] width 74 height 14
click at [182, 457] on select "Ninguno Predeterminado Principal Secundario" at bounding box center [183, 464] width 74 height 14
click at [146, 457] on select "Ninguno Predeterminado Principal Secundario" at bounding box center [183, 464] width 74 height 14
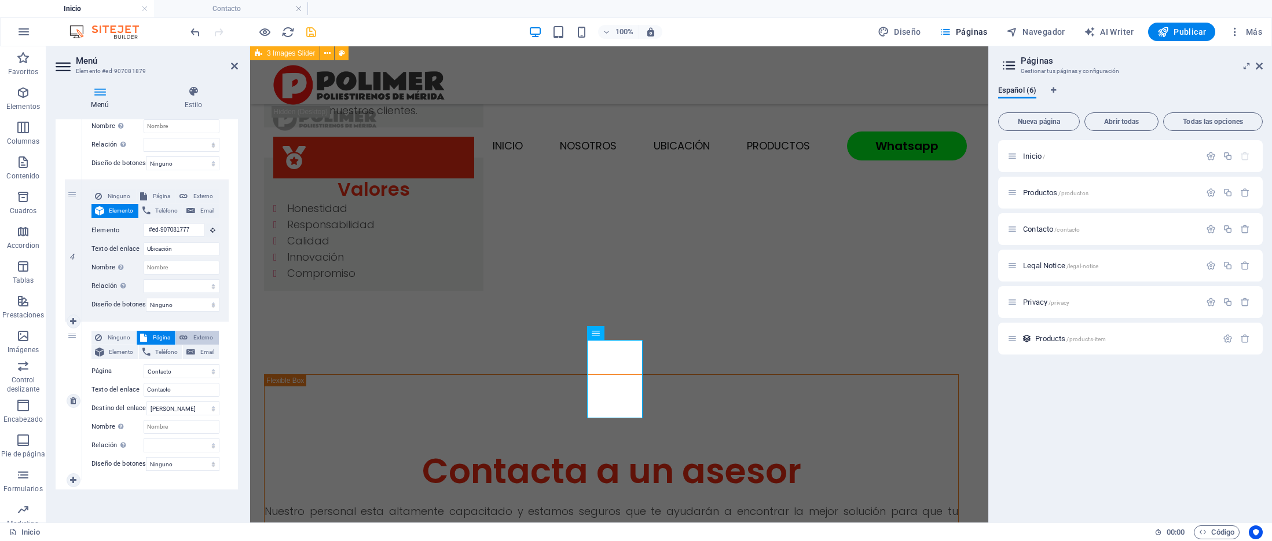
click at [203, 331] on span "Externo" at bounding box center [203, 338] width 24 height 14
click at [205, 192] on span "Externo" at bounding box center [203, 196] width 24 height 14
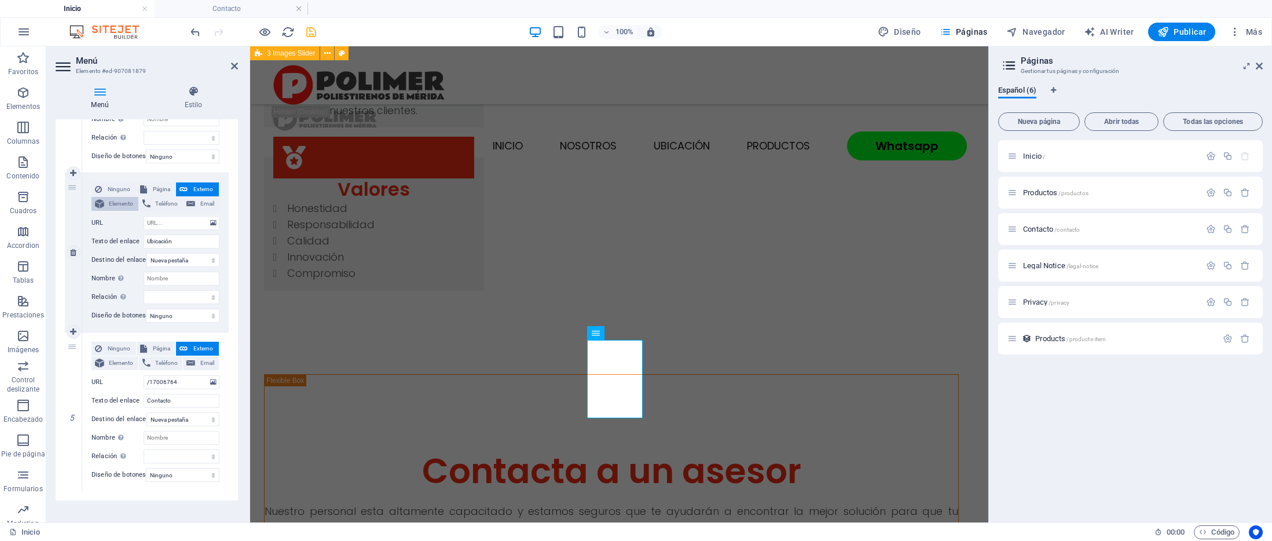
click at [108, 204] on span "Elemento" at bounding box center [121, 204] width 27 height 14
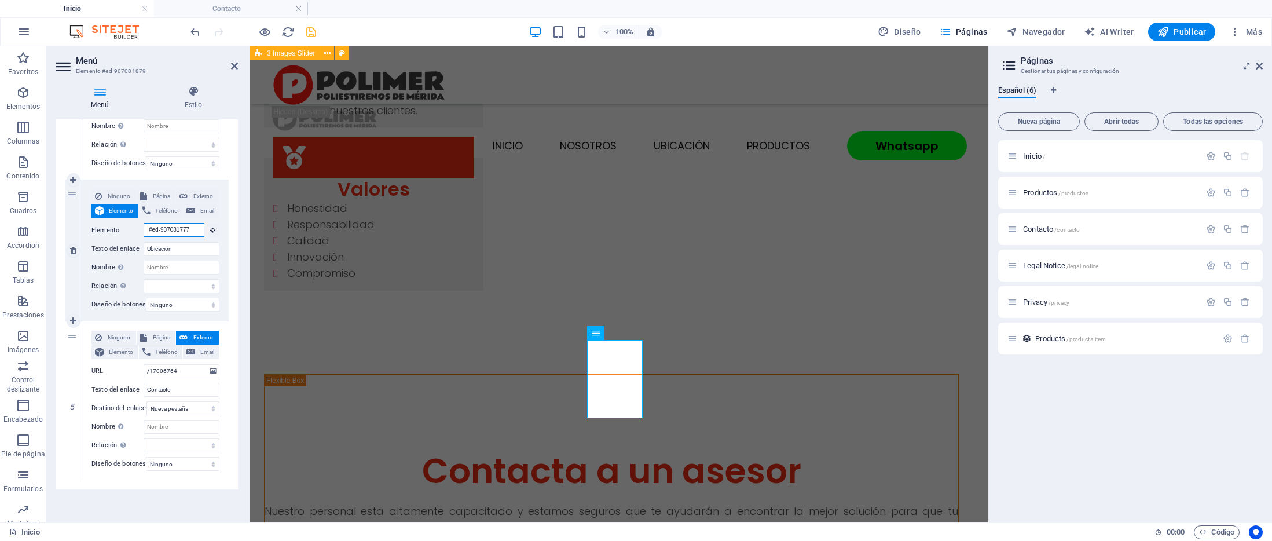
scroll to position [0, 2]
click at [72, 396] on icon at bounding box center [73, 400] width 6 height 8
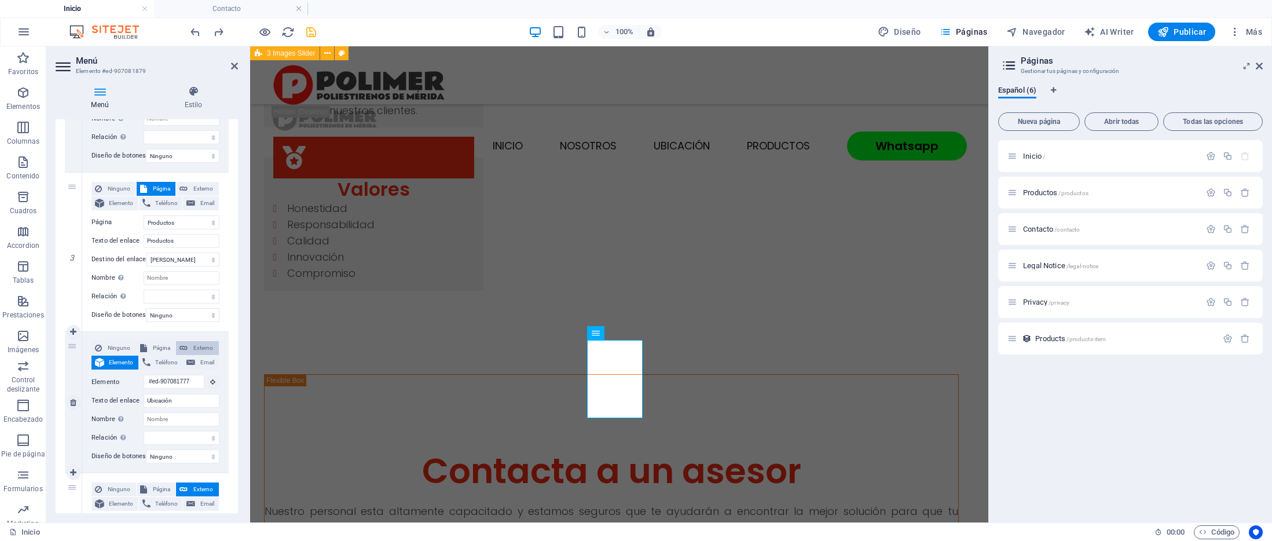
scroll to position [525, 0]
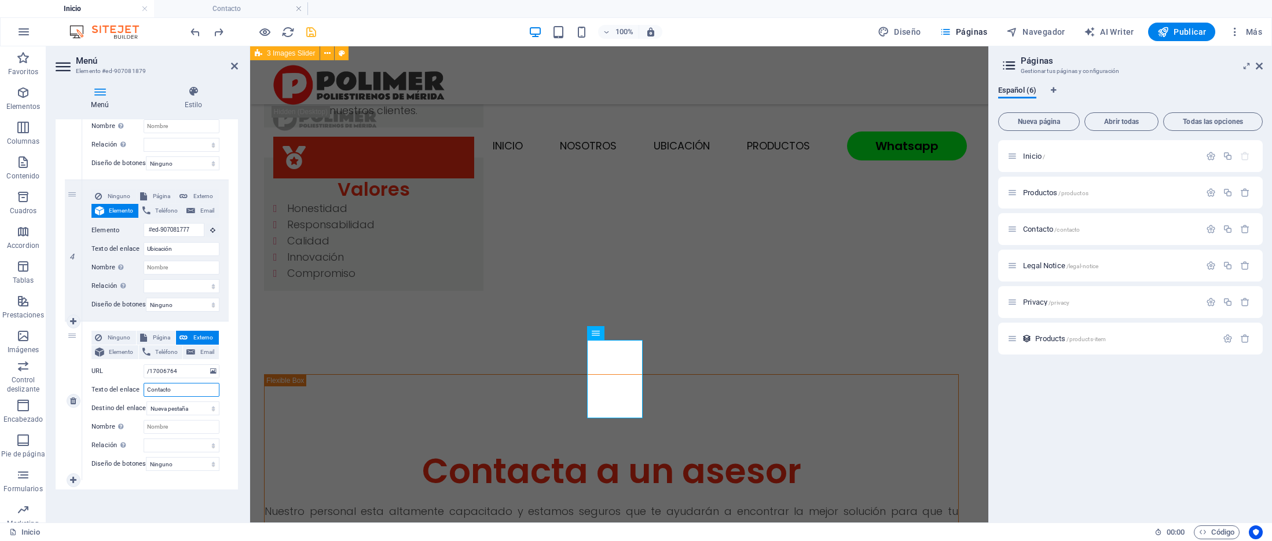
drag, startPoint x: 188, startPoint y: 385, endPoint x: 127, endPoint y: 385, distance: 60.8
click at [127, 385] on div "Texto del enlace Contacto" at bounding box center [155, 390] width 128 height 14
click at [201, 332] on span "Externo" at bounding box center [203, 338] width 24 height 14
drag, startPoint x: 183, startPoint y: 364, endPoint x: 113, endPoint y: 362, distance: 70.1
click at [113, 364] on div "URL /17006764" at bounding box center [155, 371] width 128 height 14
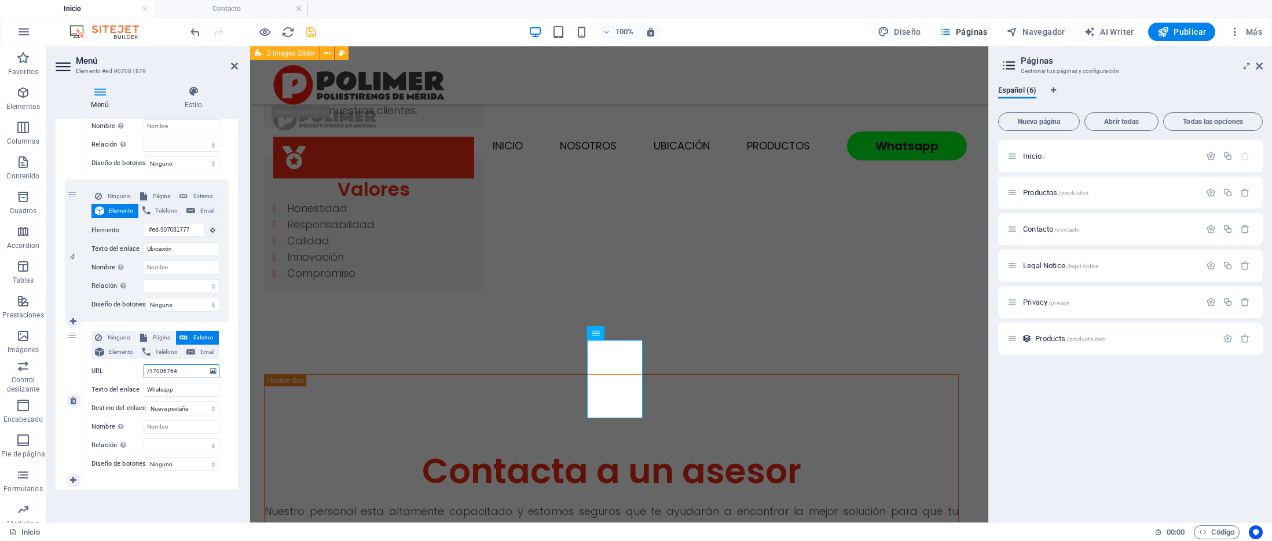
paste input "[URL][DOMAIN_NAME][PHONE_NUMBER]"
click at [172, 384] on input "Whatsapp" at bounding box center [182, 390] width 76 height 14
click at [311, 35] on icon "save" at bounding box center [310, 31] width 13 height 13
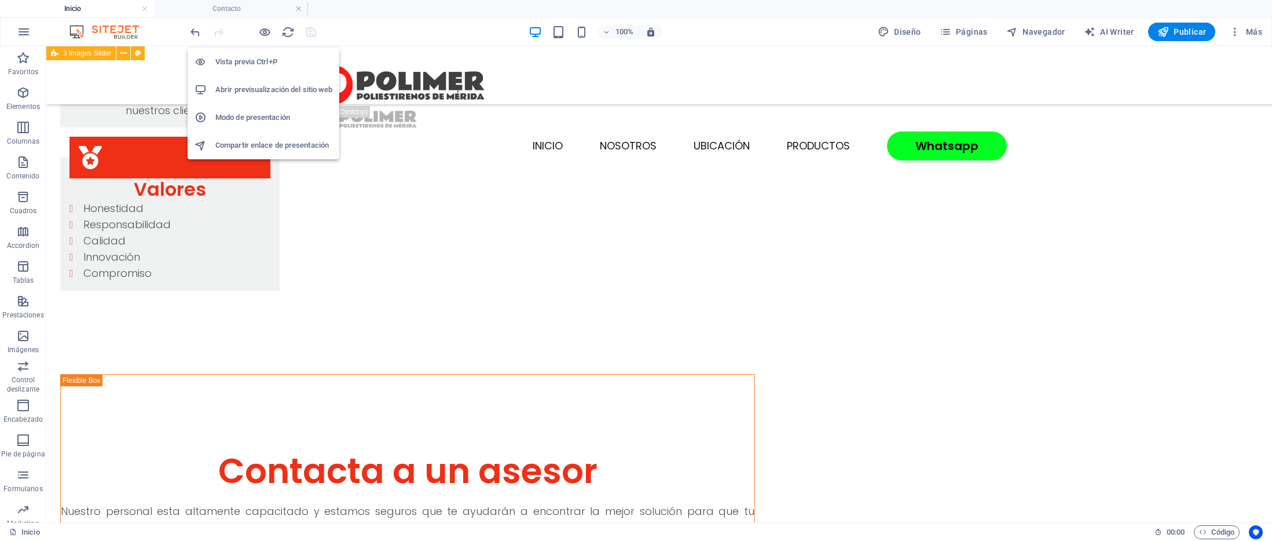
click at [266, 86] on h6 "Abrir previsualización del sitio web" at bounding box center [273, 90] width 117 height 14
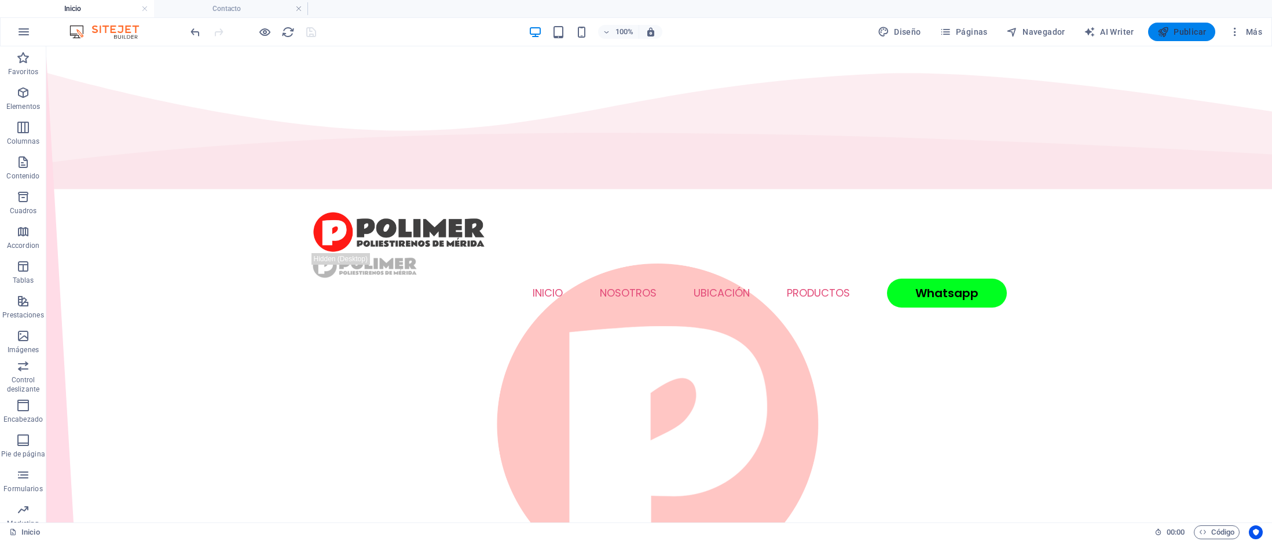
click at [1155, 30] on button "Publicar" at bounding box center [1182, 32] width 68 height 19
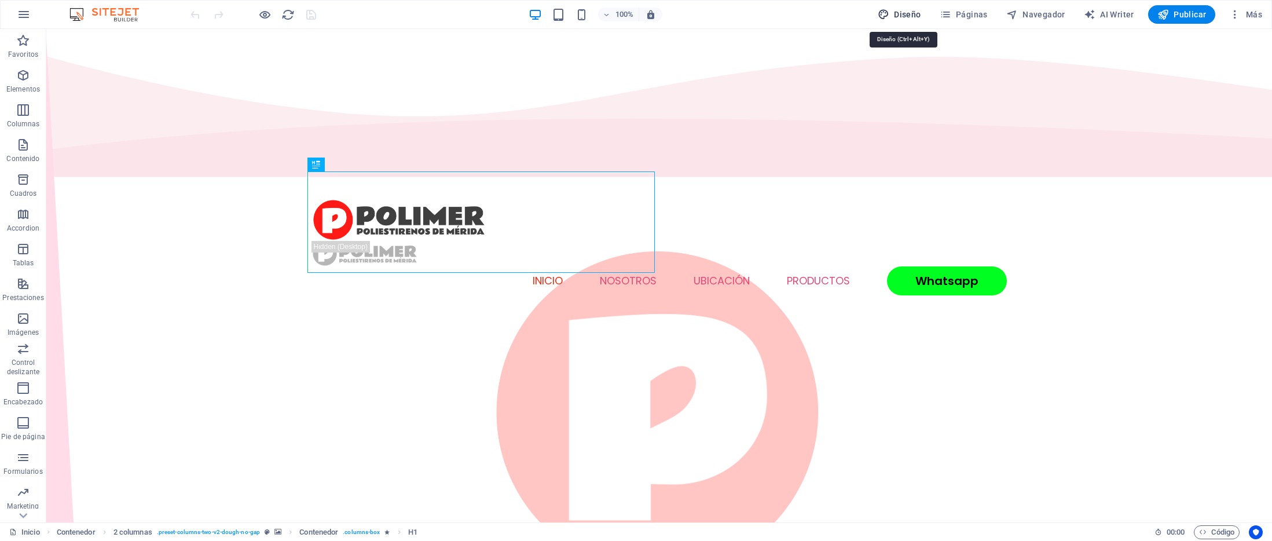
click at [913, 15] on span "Diseño" at bounding box center [898, 15] width 43 height 12
select select "px"
select select "300"
select select "px"
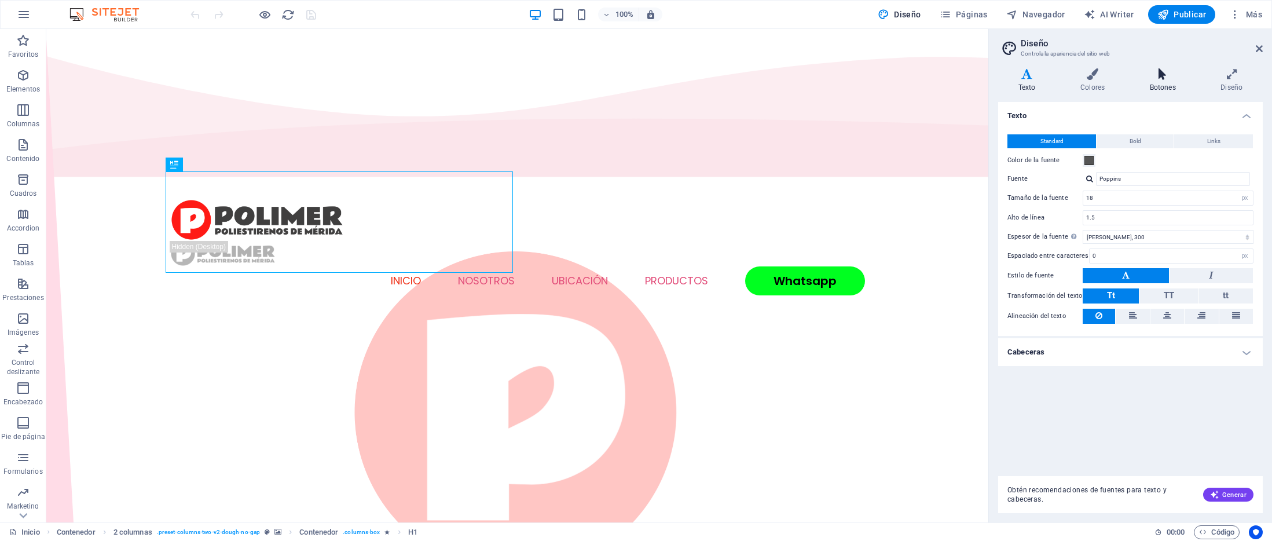
click at [1178, 74] on icon at bounding box center [1162, 74] width 67 height 12
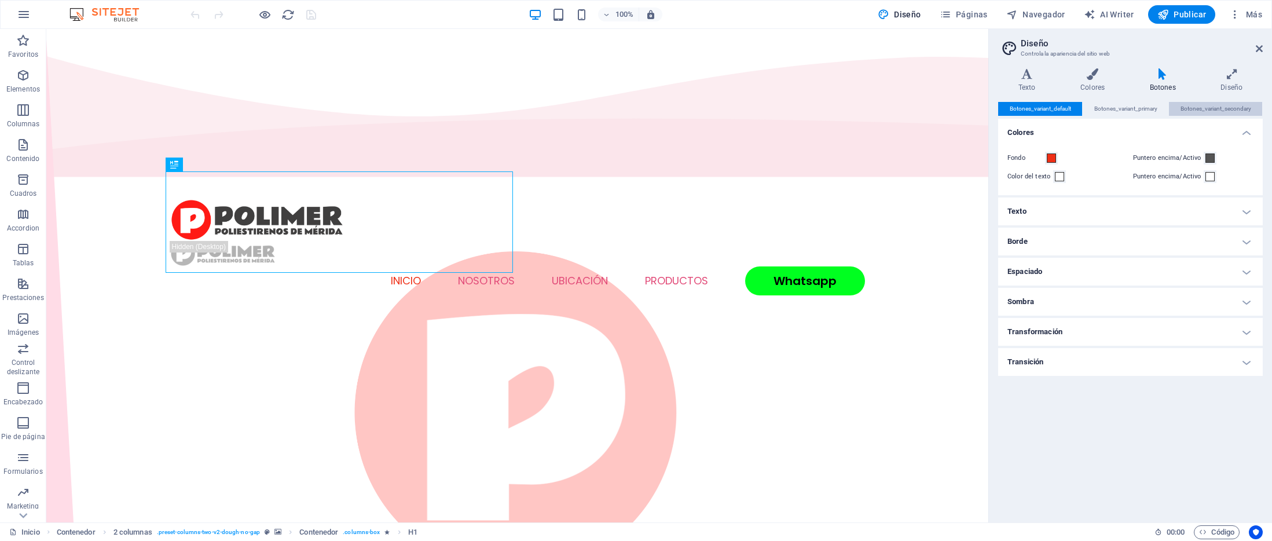
click at [1213, 112] on span "Botones_variant_secondary" at bounding box center [1215, 109] width 71 height 14
click at [1051, 157] on span at bounding box center [1051, 157] width 9 height 9
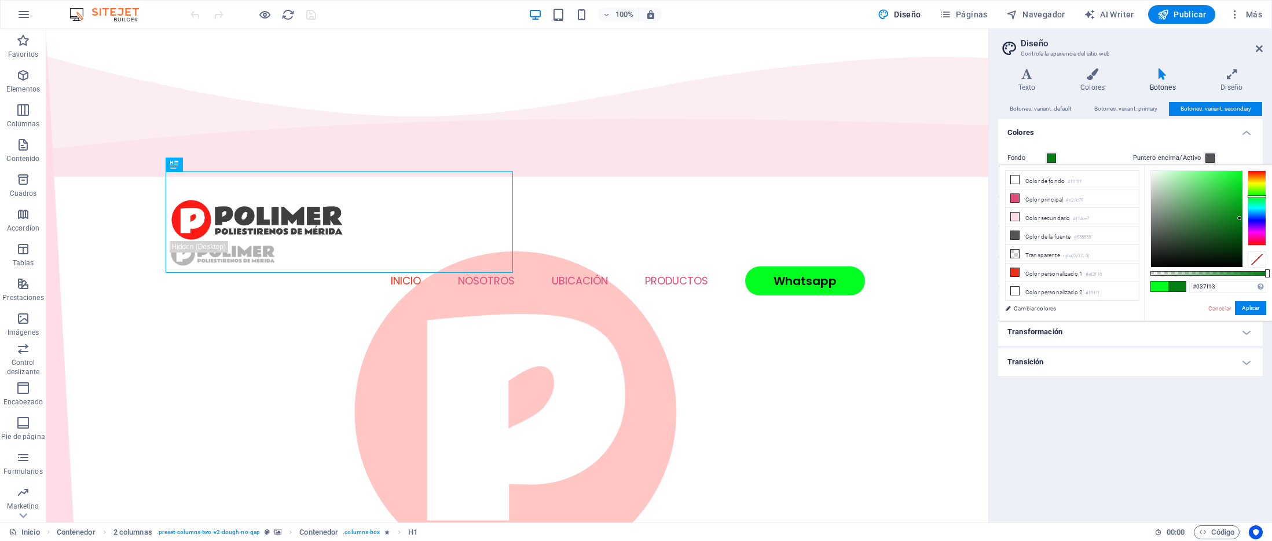
drag, startPoint x: 1237, startPoint y: 202, endPoint x: 1239, endPoint y: 218, distance: 16.4
click at [1239, 218] on div at bounding box center [1196, 219] width 91 height 96
click at [1244, 308] on button "Aplicar" at bounding box center [1250, 308] width 31 height 14
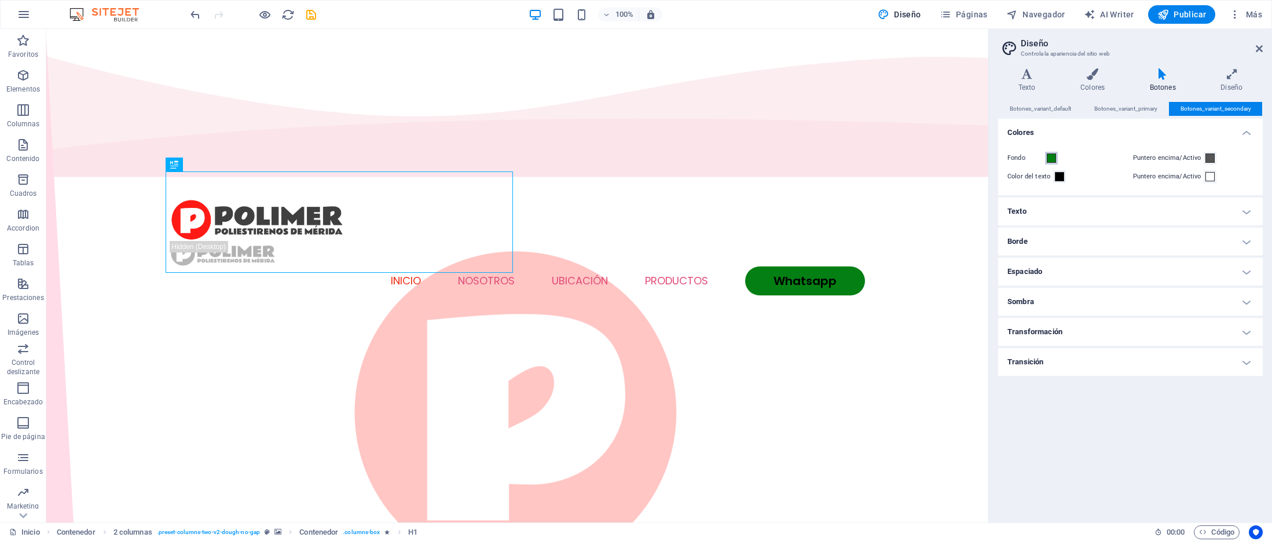
click at [1050, 159] on span at bounding box center [1051, 157] width 9 height 9
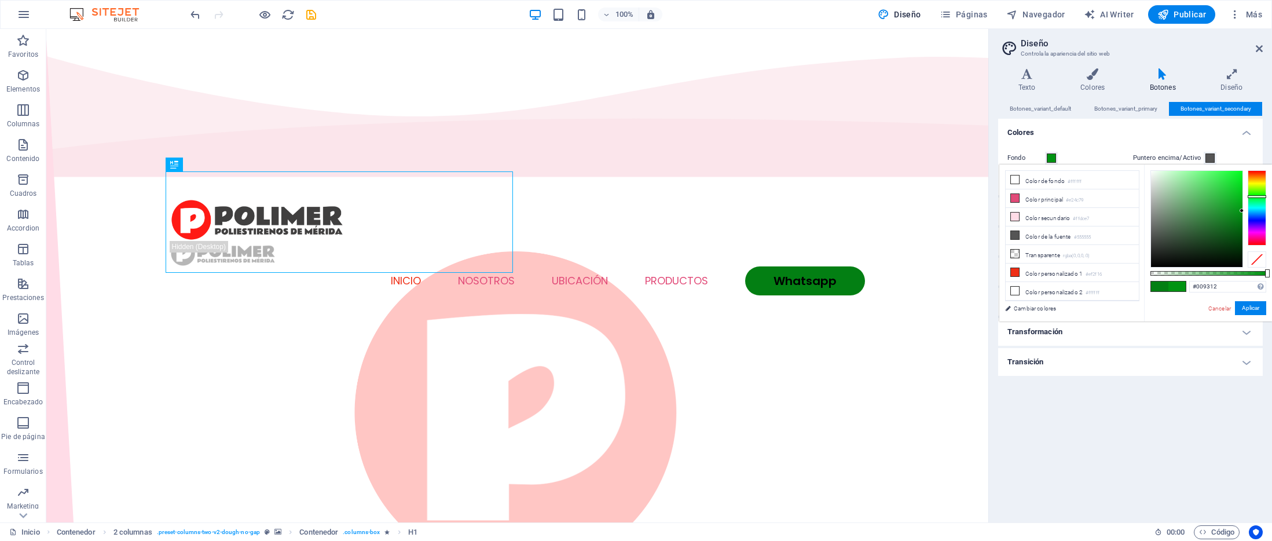
click at [1242, 211] on div at bounding box center [1196, 219] width 91 height 96
click at [1254, 304] on button "Aplicar" at bounding box center [1250, 308] width 31 height 14
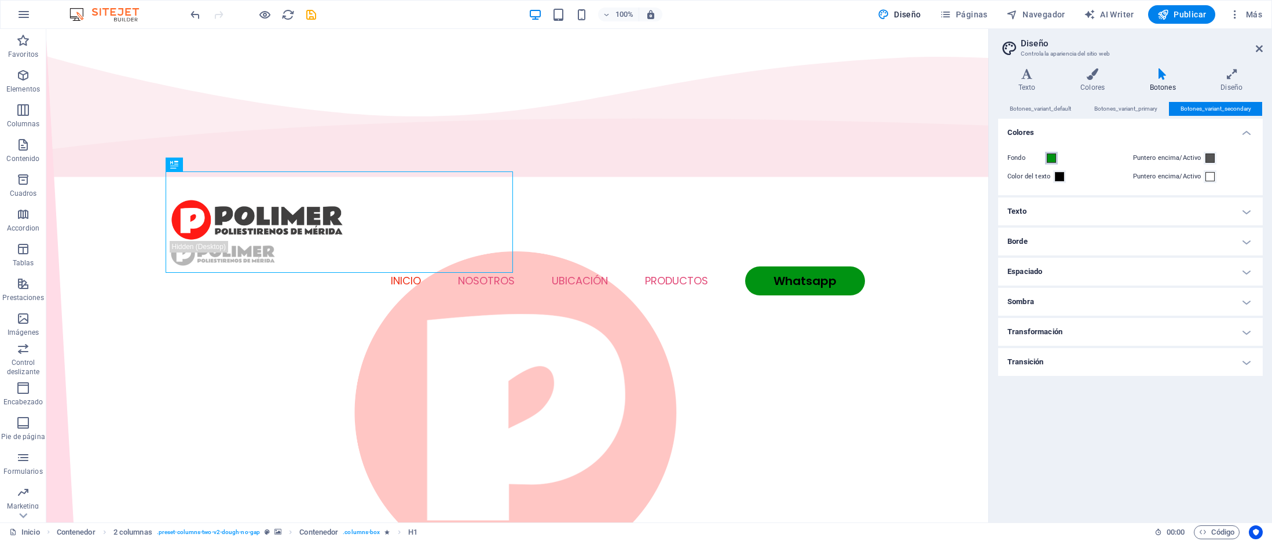
click at [1048, 157] on span at bounding box center [1051, 157] width 9 height 9
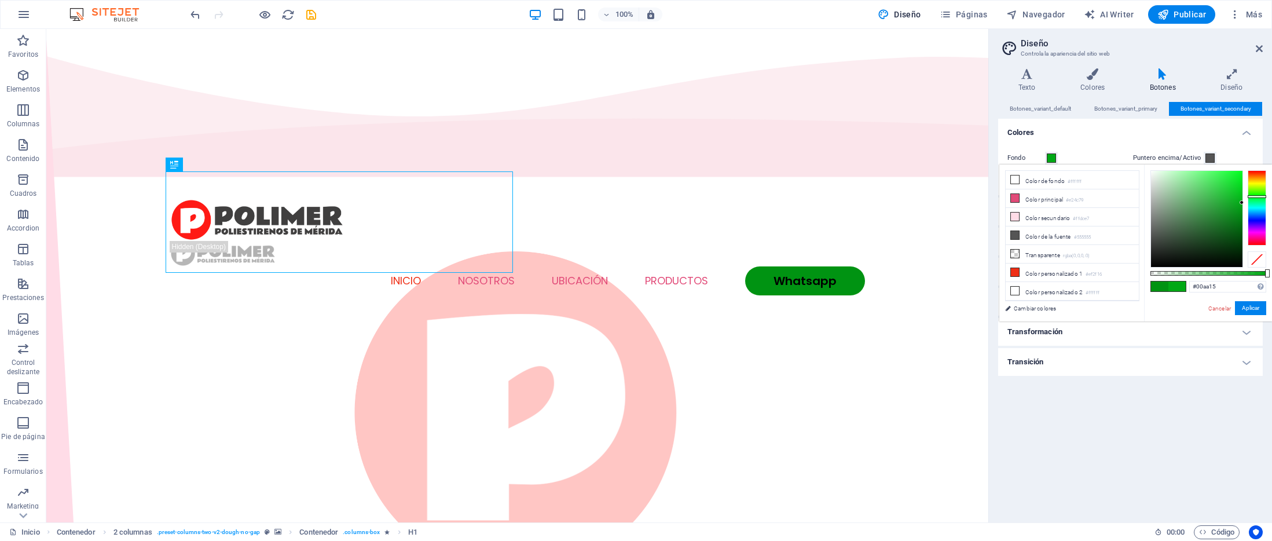
type input "#00ab15"
drag, startPoint x: 1241, startPoint y: 207, endPoint x: 1242, endPoint y: 201, distance: 5.9
click at [1242, 201] on div at bounding box center [1196, 219] width 91 height 96
click at [1264, 308] on button "Aplicar" at bounding box center [1250, 308] width 31 height 14
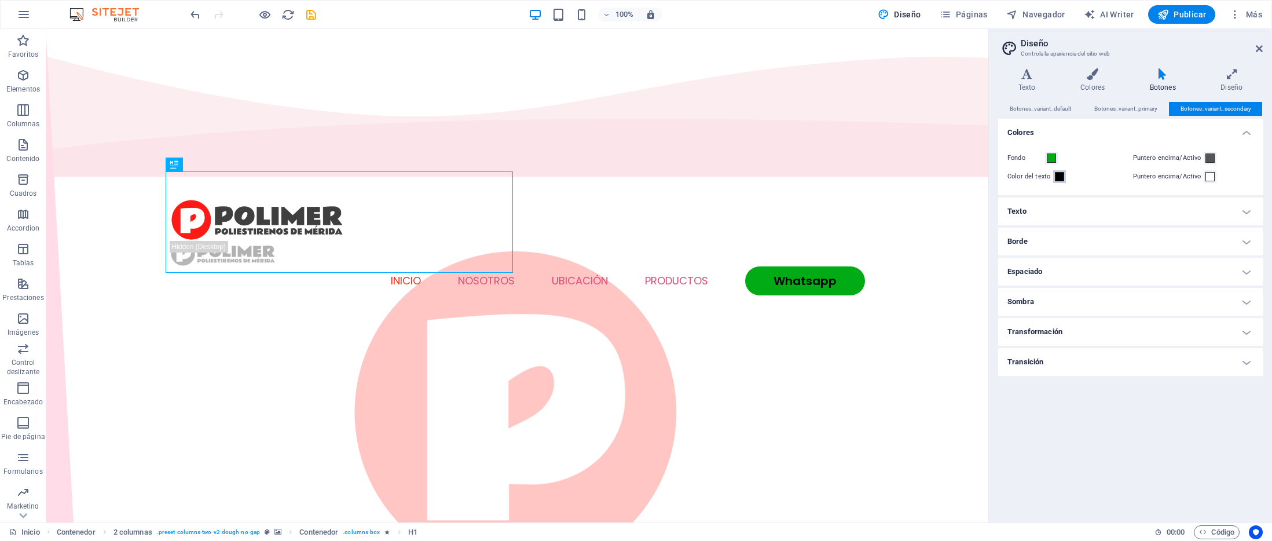
click at [1058, 177] on span at bounding box center [1059, 176] width 9 height 9
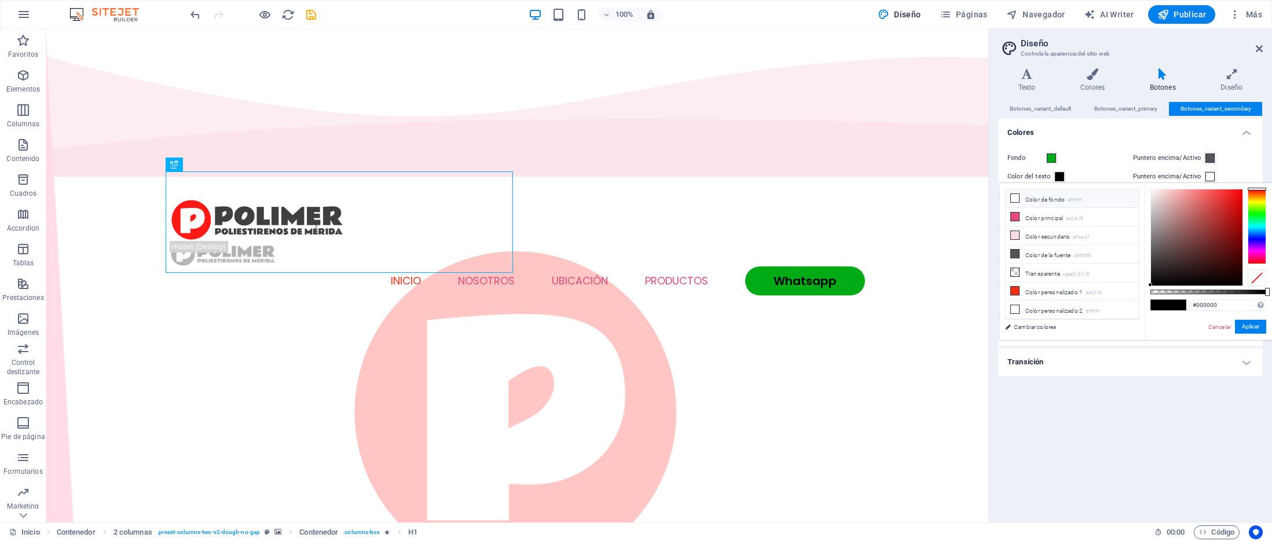
click at [1019, 201] on li "Color de fondo #ffffff" at bounding box center [1071, 198] width 133 height 19
type input "#ffffff"
click at [1248, 322] on button "Aplicar" at bounding box center [1250, 327] width 31 height 14
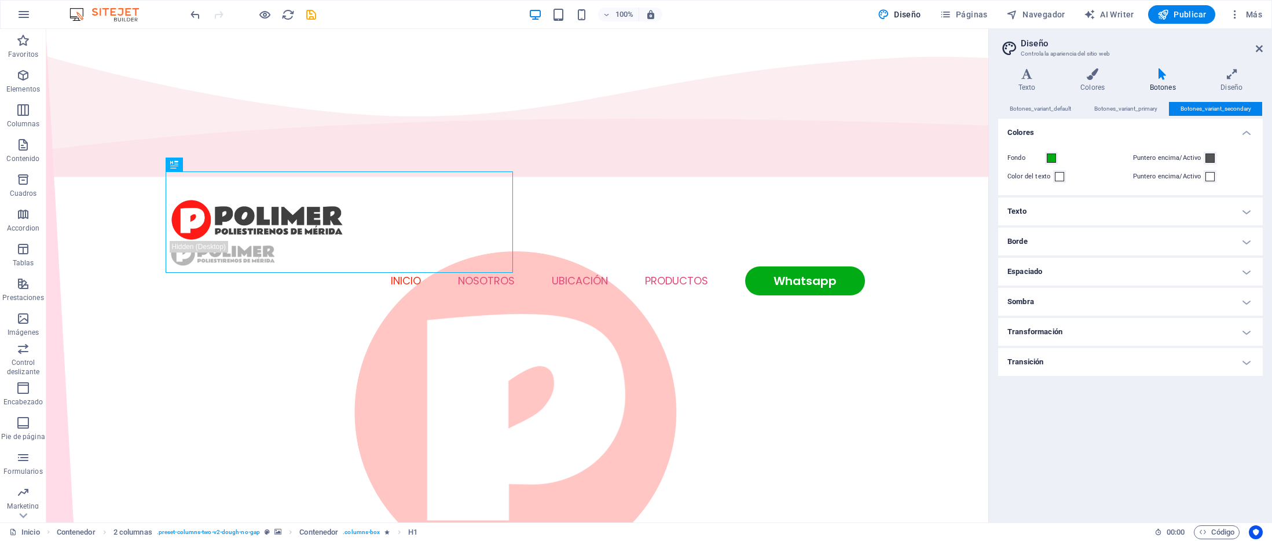
click at [1064, 341] on h4 "Transformación" at bounding box center [1130, 332] width 265 height 28
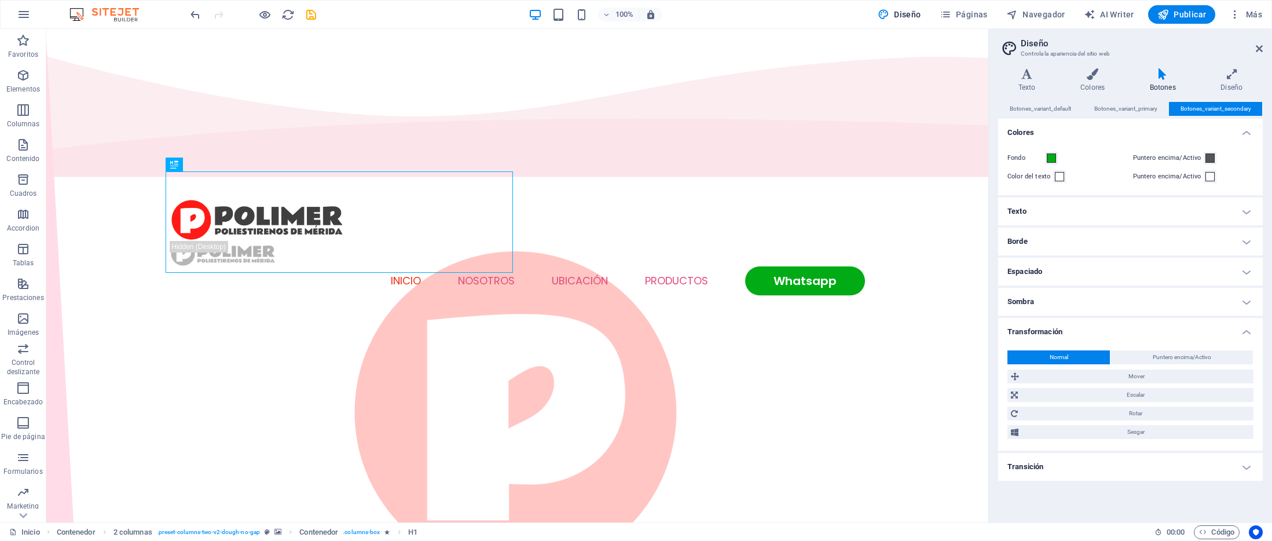
click at [1077, 329] on h4 "Transformación" at bounding box center [1130, 328] width 265 height 21
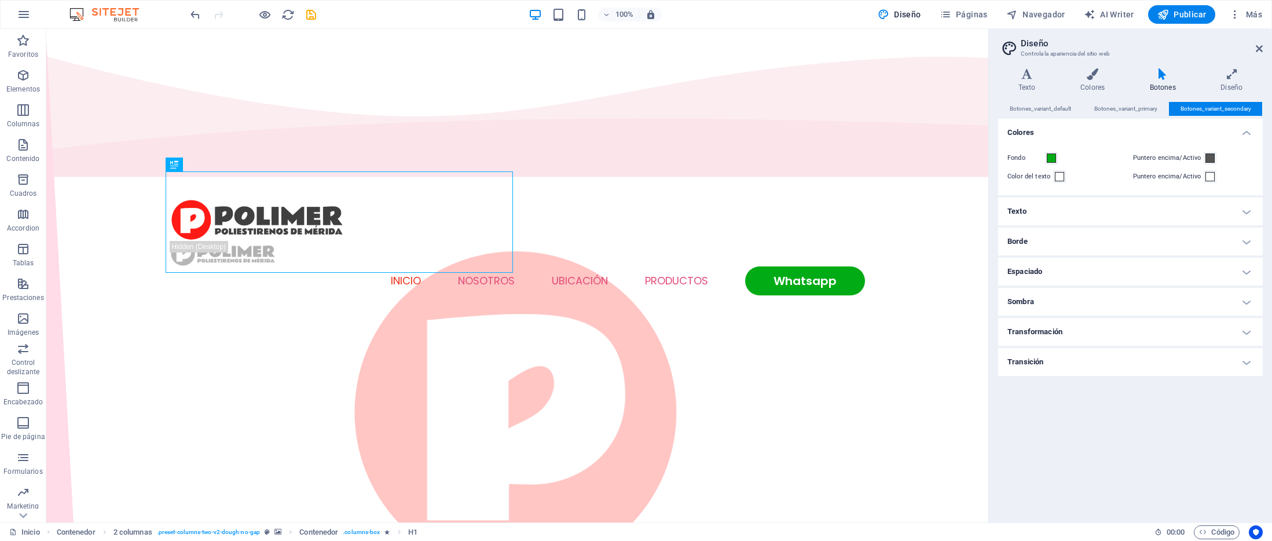
click at [1045, 358] on h4 "Transición" at bounding box center [1130, 362] width 265 height 28
click at [1045, 358] on h4 "Transición" at bounding box center [1130, 358] width 265 height 21
click at [1045, 358] on h4 "Transición" at bounding box center [1130, 362] width 265 height 28
click at [1045, 358] on h4 "Transición" at bounding box center [1130, 358] width 265 height 21
click at [1045, 307] on h4 "Sombra" at bounding box center [1130, 302] width 265 height 28
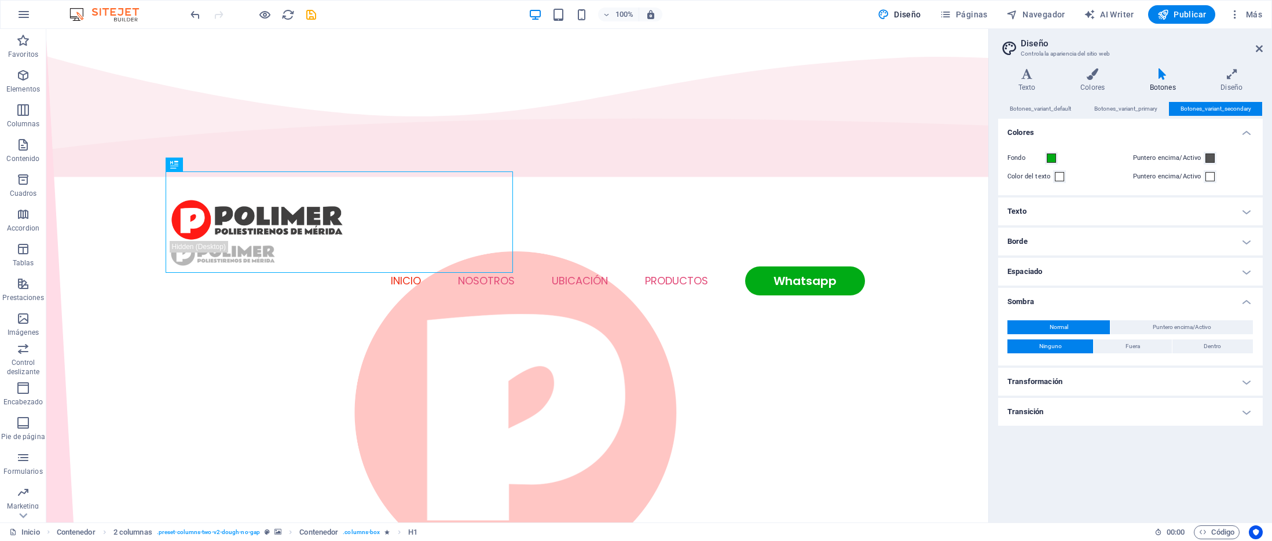
click at [1047, 304] on h4 "Sombra" at bounding box center [1130, 298] width 265 height 21
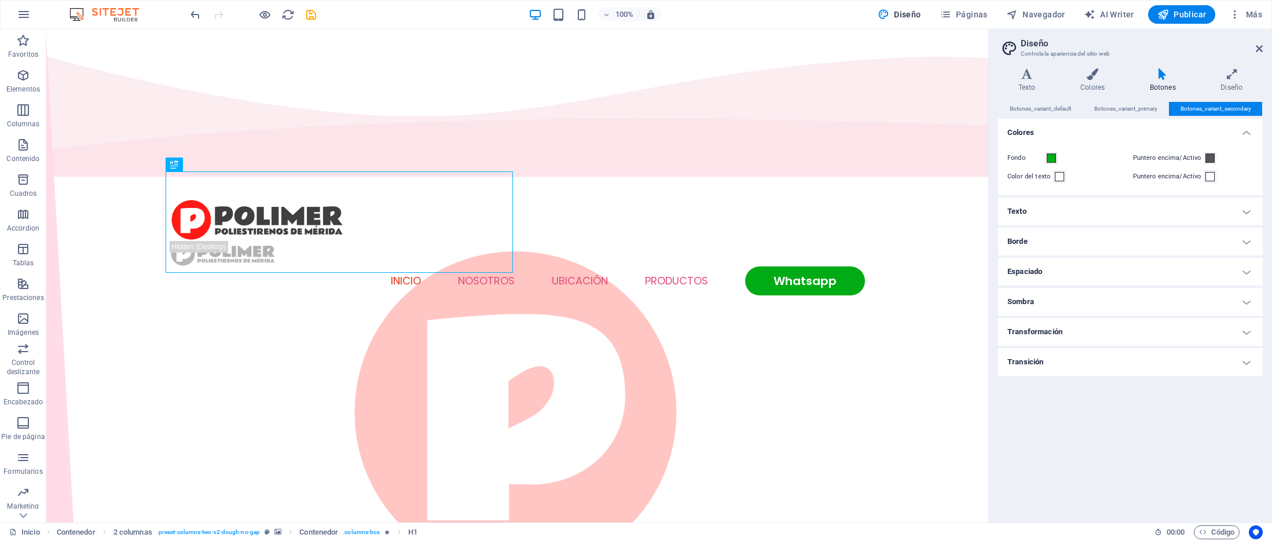
click at [1051, 284] on h4 "Espaciado" at bounding box center [1130, 272] width 265 height 28
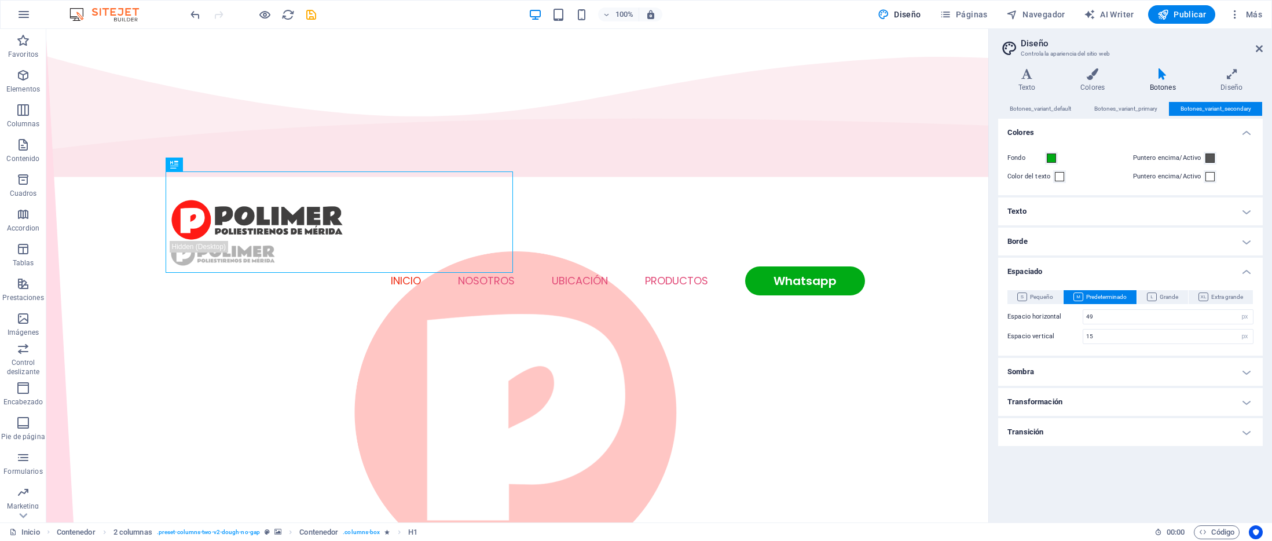
click at [1055, 273] on h4 "Espaciado" at bounding box center [1130, 268] width 265 height 21
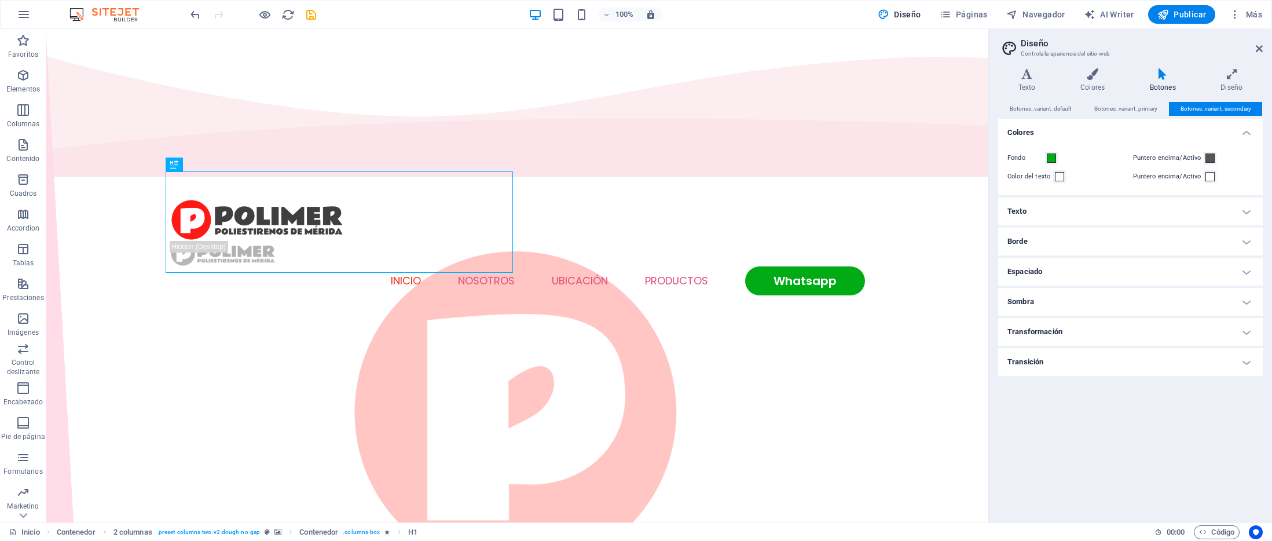
click at [1062, 252] on h4 "Borde" at bounding box center [1130, 241] width 265 height 28
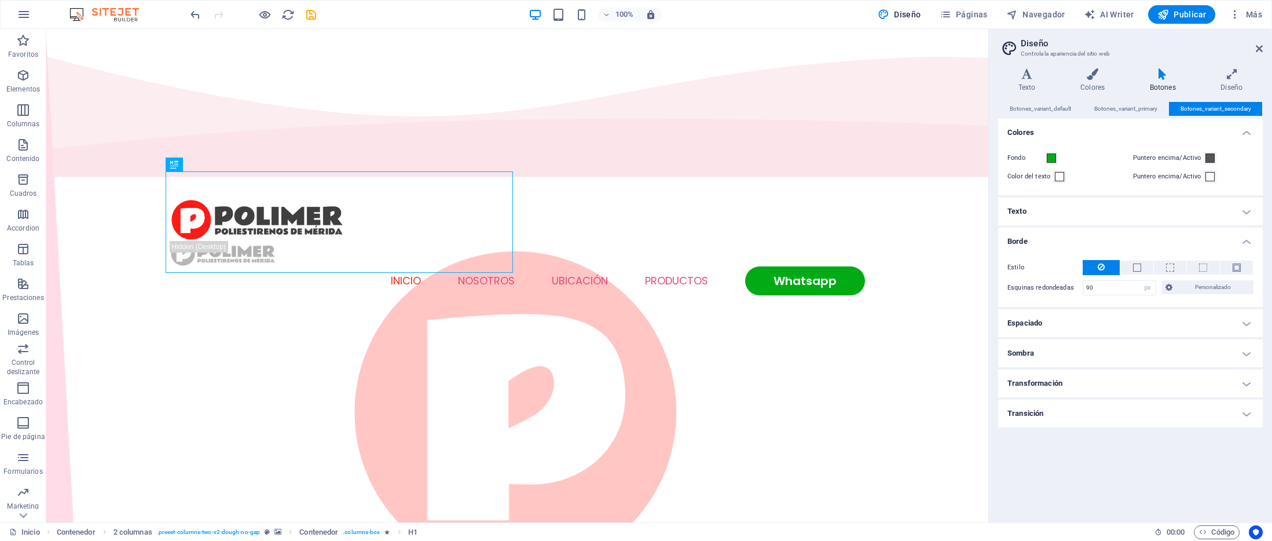
click at [1066, 243] on h4 "Borde" at bounding box center [1130, 237] width 265 height 21
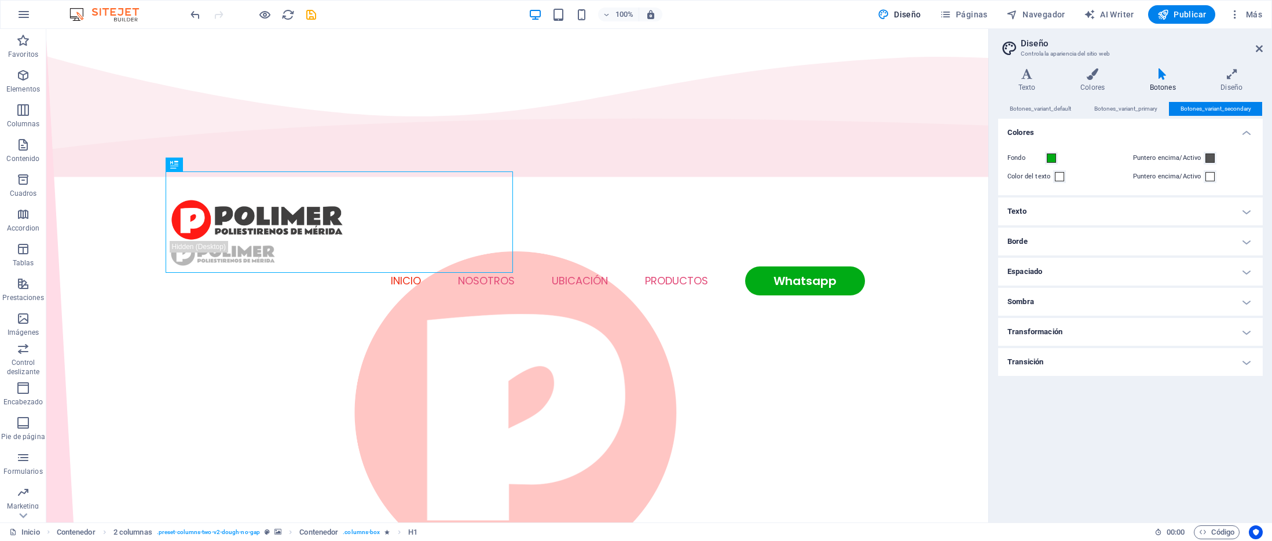
click at [1069, 221] on h4 "Texto" at bounding box center [1130, 211] width 265 height 28
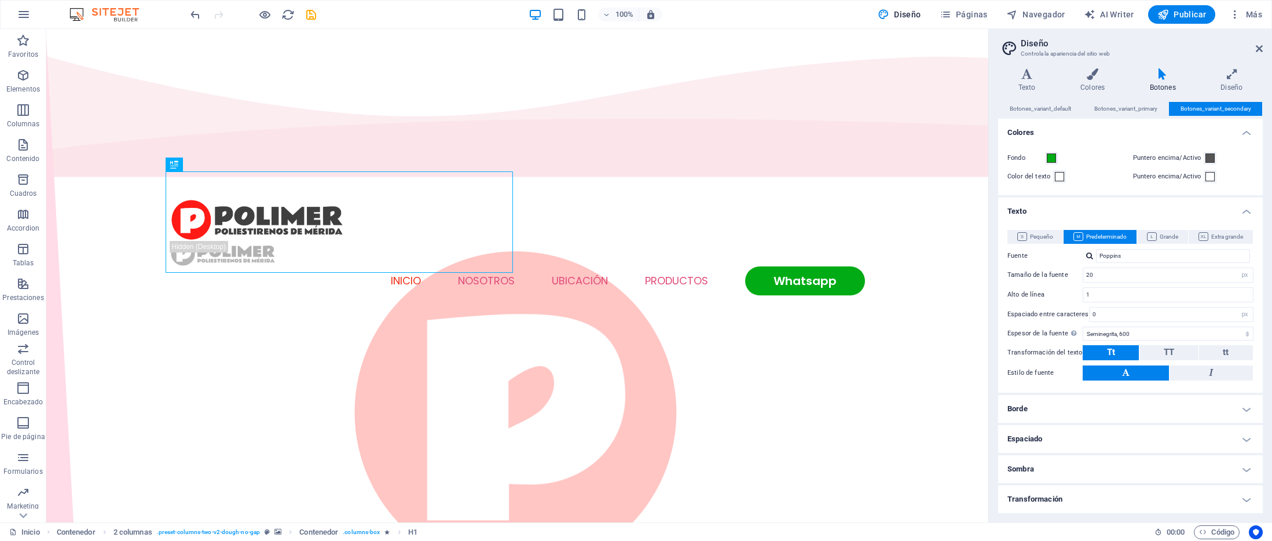
click at [1069, 218] on div "Pequeño Predeterminado Grande Extra grande Fuente Poppins Tamaño de la fuente 2…" at bounding box center [1130, 305] width 269 height 174
click at [1254, 211] on h4 "Texto" at bounding box center [1130, 207] width 265 height 21
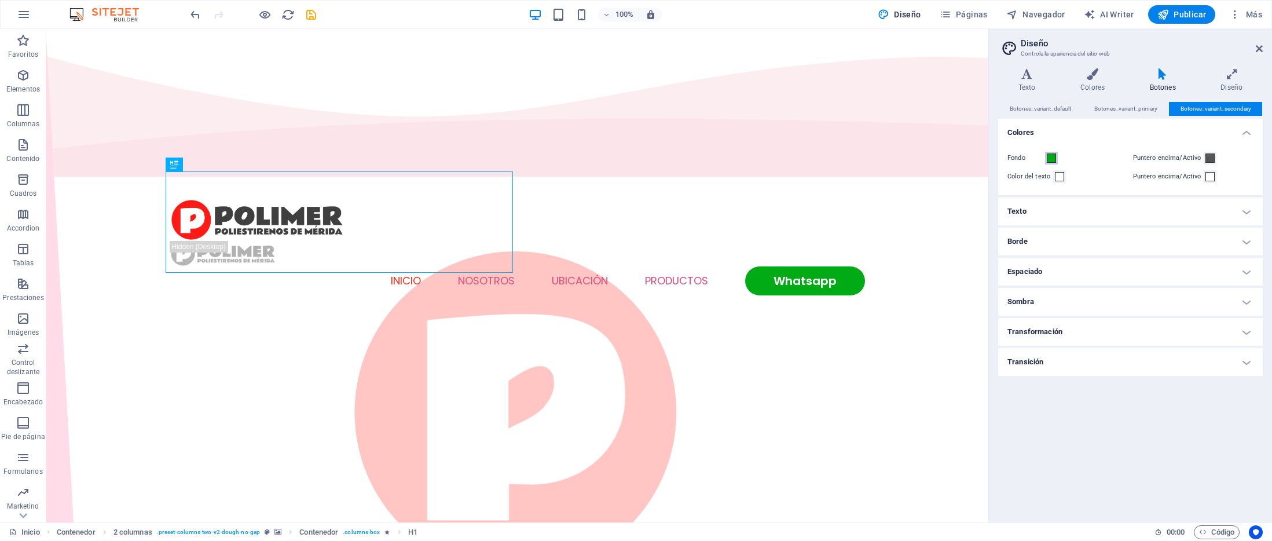
click at [1049, 159] on span at bounding box center [1051, 157] width 9 height 9
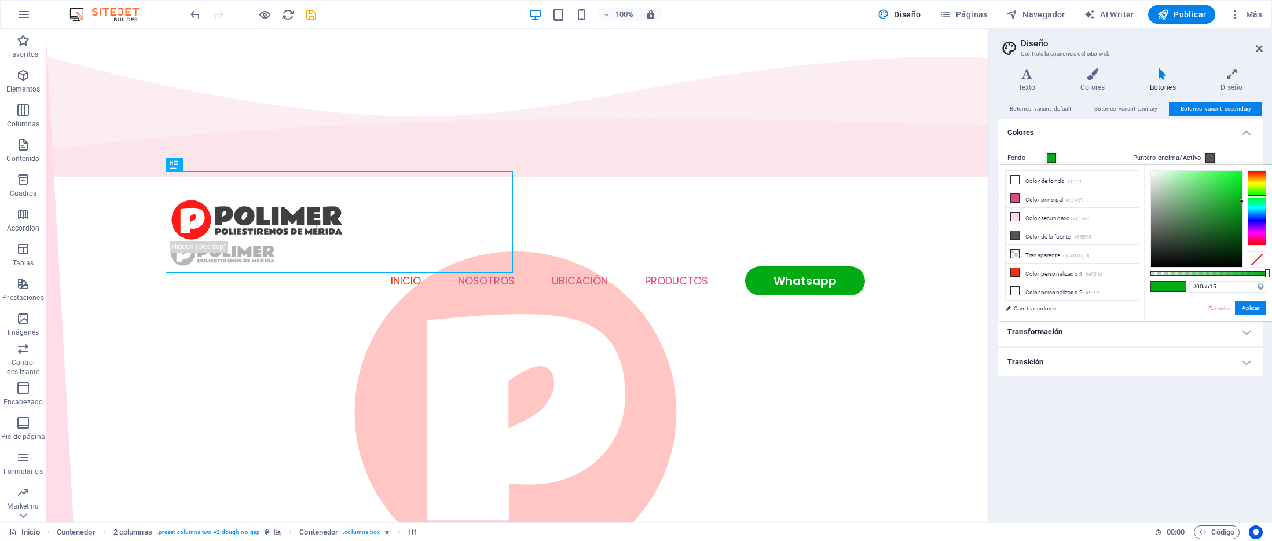
type input "#019914"
click at [1241, 208] on div at bounding box center [1196, 219] width 91 height 96
click at [1246, 313] on button "Aplicar" at bounding box center [1250, 308] width 31 height 14
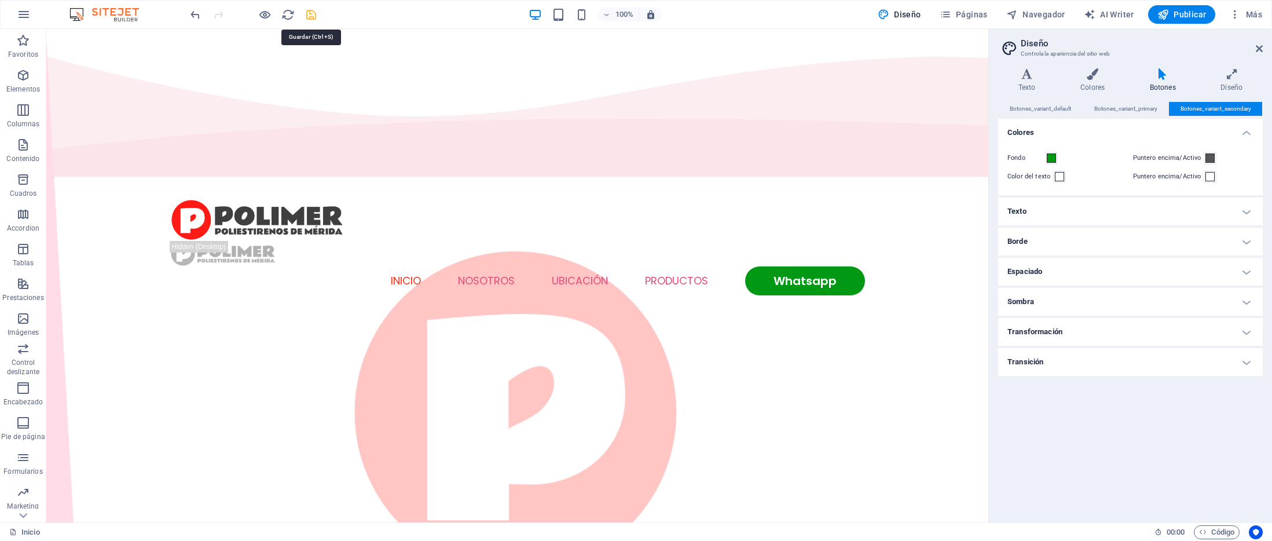
click at [313, 17] on icon "save" at bounding box center [310, 14] width 13 height 13
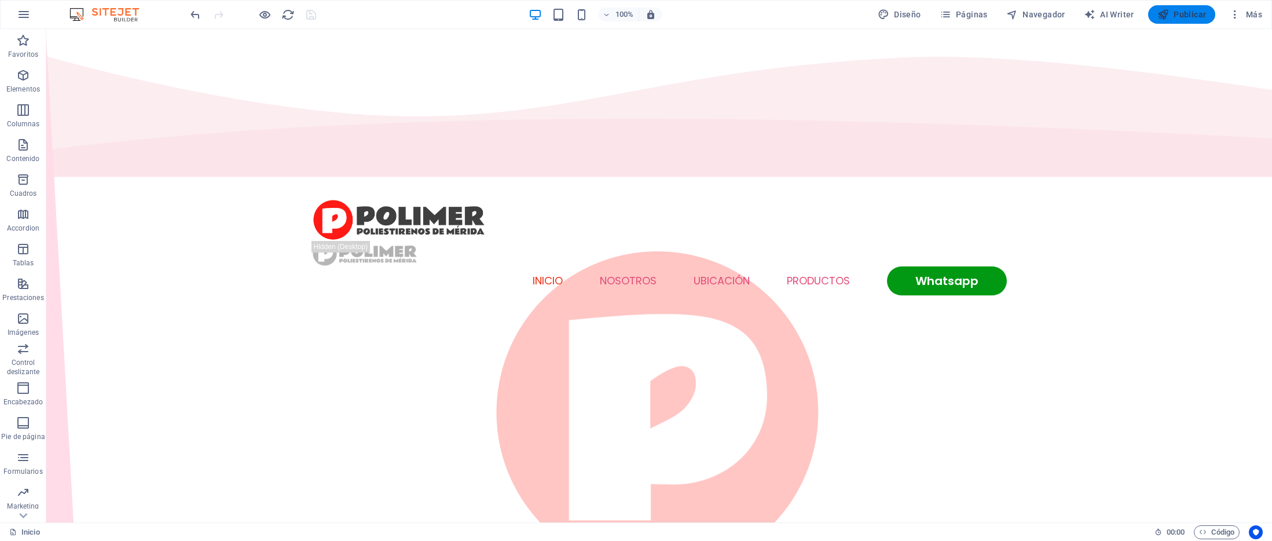
click at [1170, 13] on span "Publicar" at bounding box center [1181, 15] width 49 height 12
